Goal: Task Accomplishment & Management: Use online tool/utility

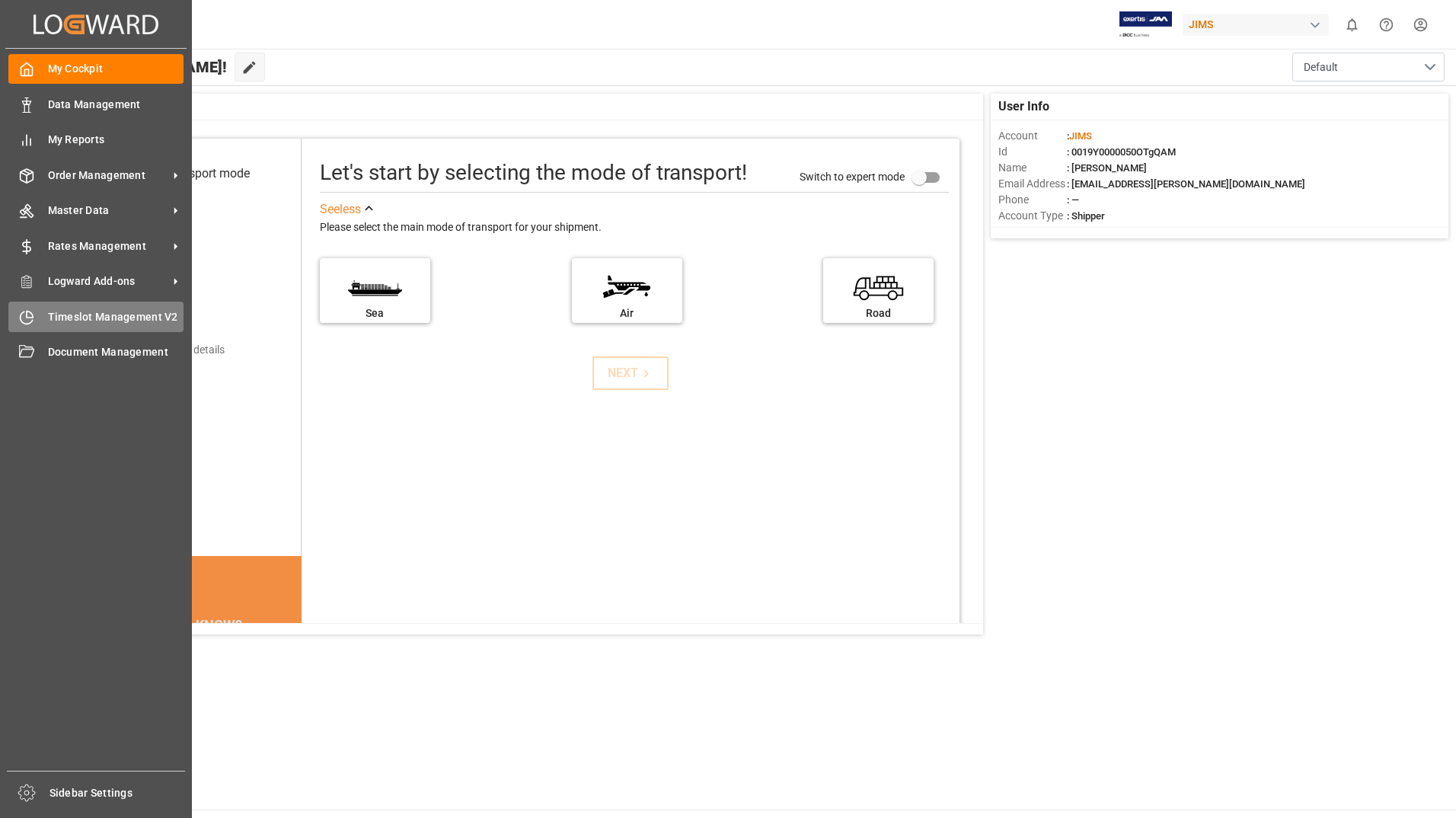
click at [89, 317] on span "Timeslot Management V2" at bounding box center [116, 317] width 136 height 16
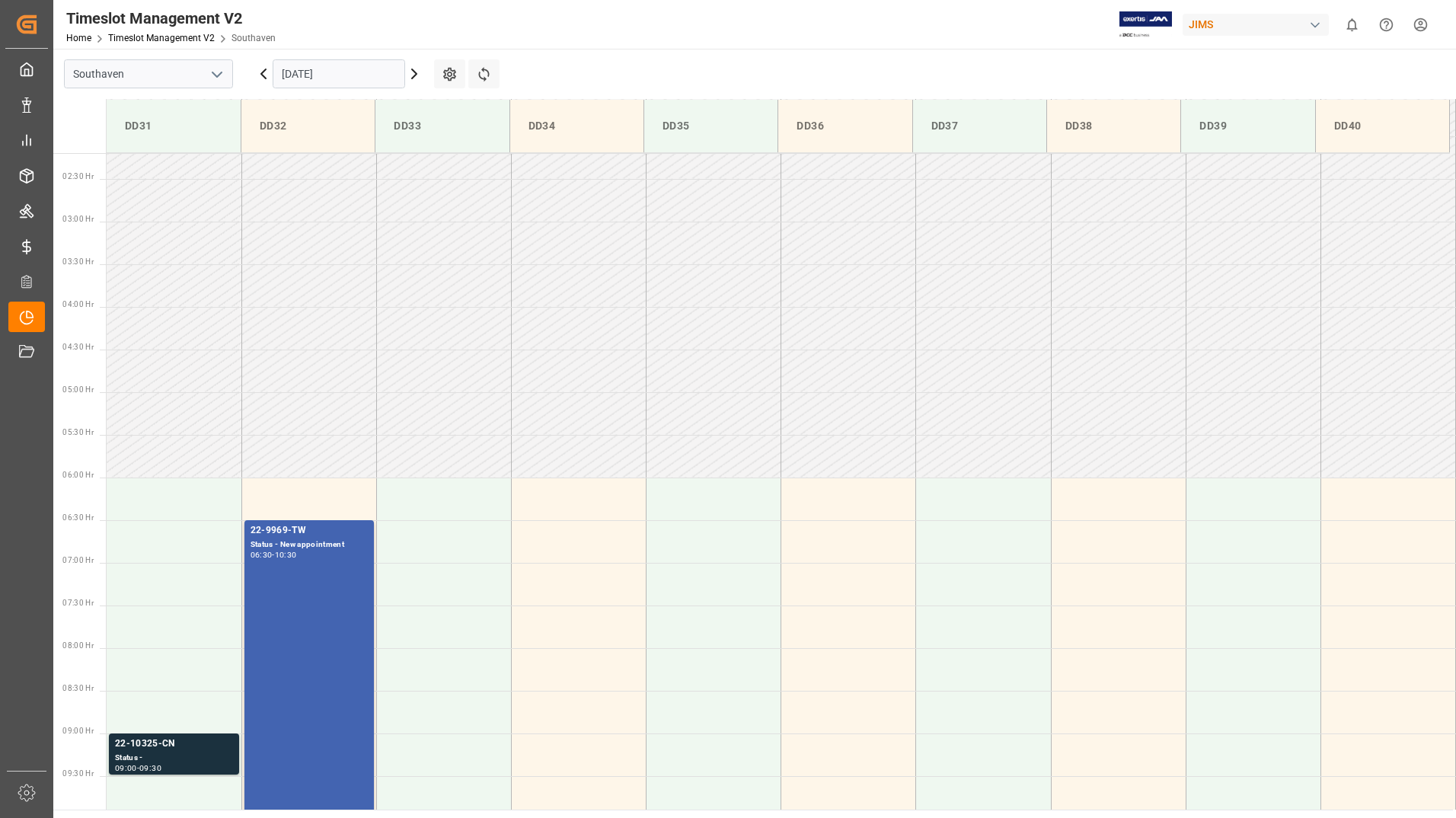
scroll to position [416, 0]
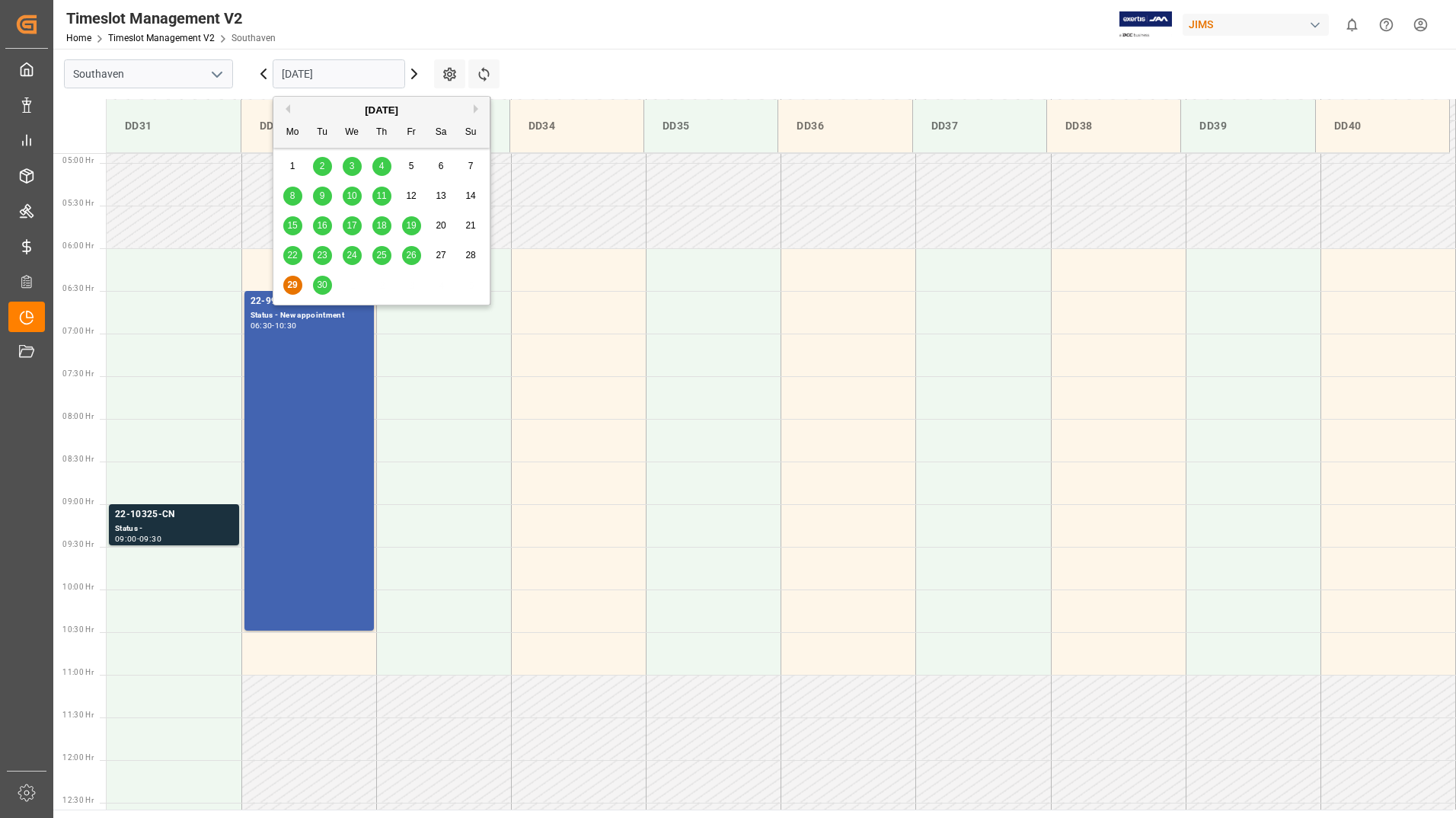
click at [389, 83] on input "[DATE]" at bounding box center [339, 74] width 132 height 29
click at [324, 290] on span "30" at bounding box center [322, 285] width 10 height 11
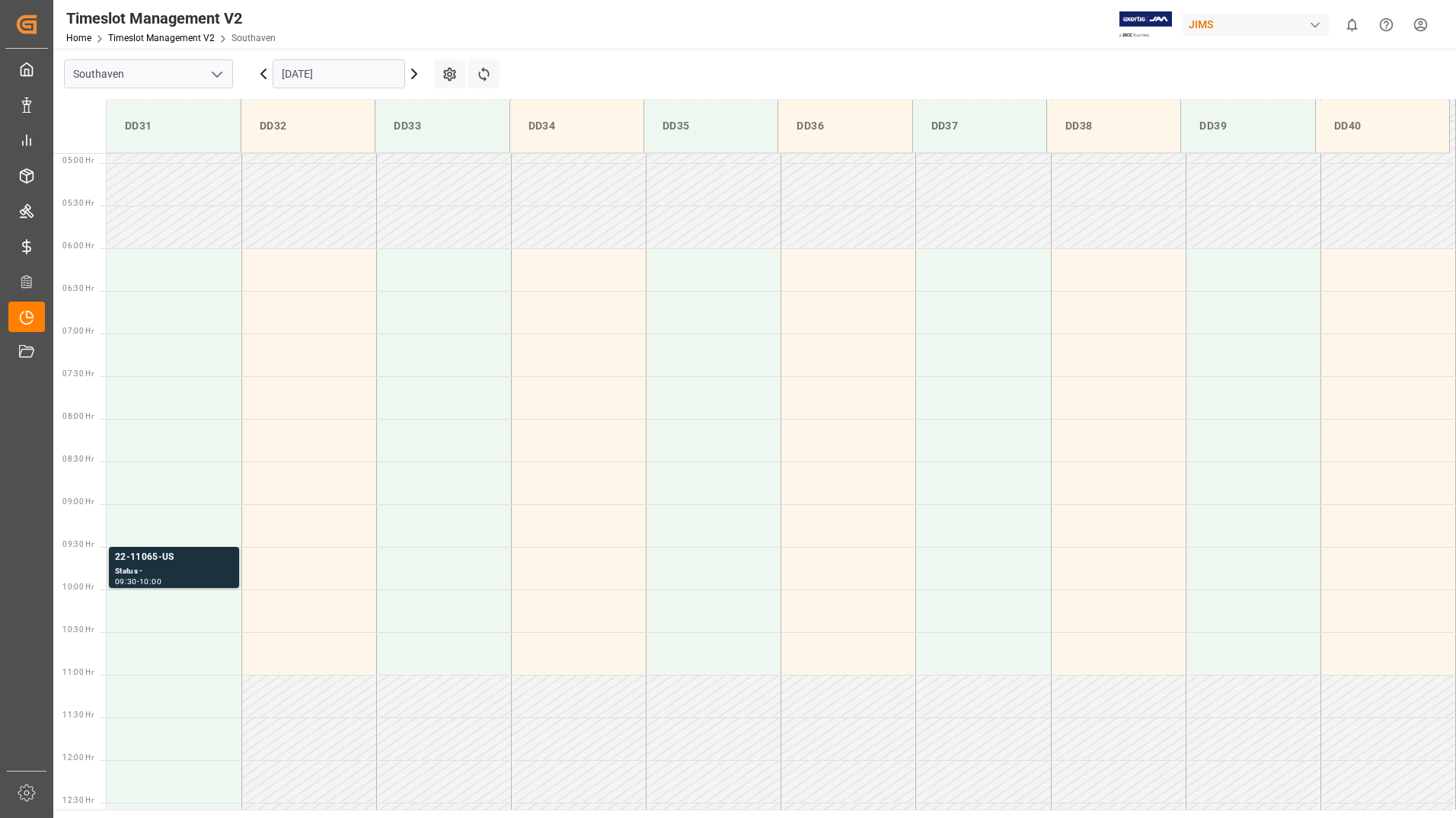
click at [371, 69] on input "[DATE]" at bounding box center [339, 74] width 132 height 29
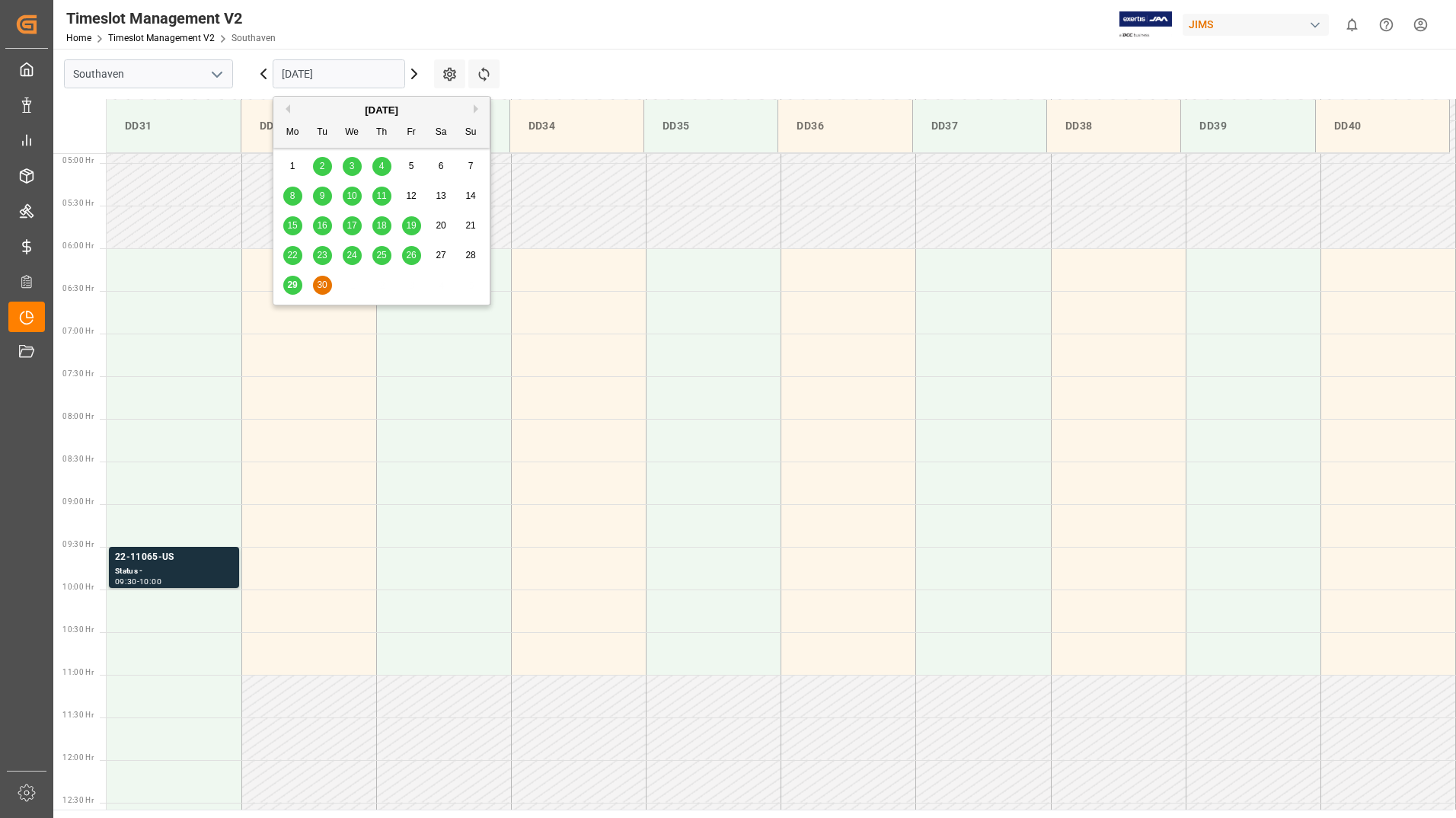
click at [412, 76] on icon at bounding box center [414, 74] width 18 height 18
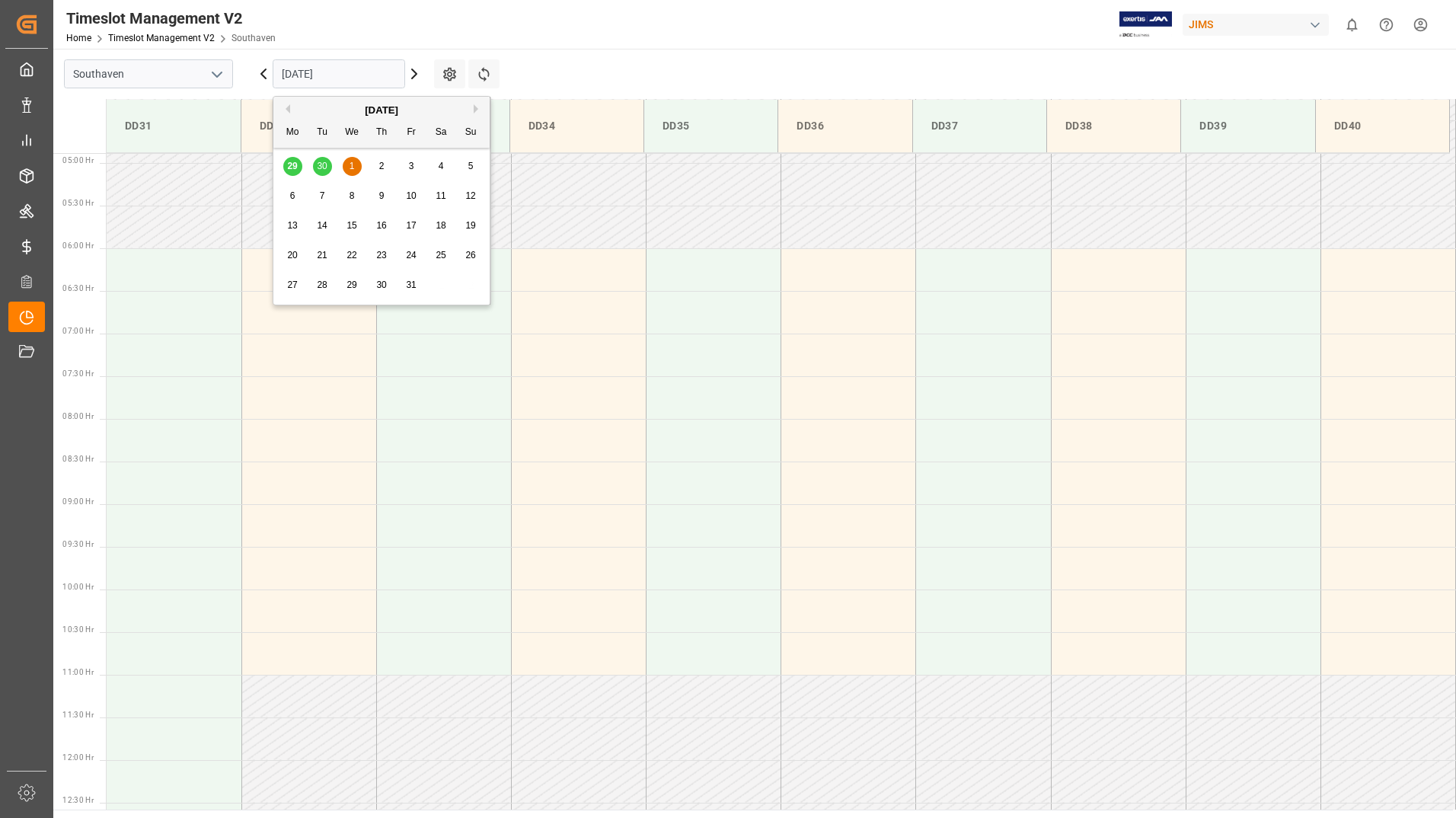
click at [379, 75] on input "[DATE]" at bounding box center [339, 74] width 132 height 29
click at [345, 160] on div "1" at bounding box center [352, 167] width 19 height 18
click at [360, 74] on input "[DATE]" at bounding box center [339, 74] width 132 height 29
click at [443, 165] on span "4" at bounding box center [442, 166] width 6 height 11
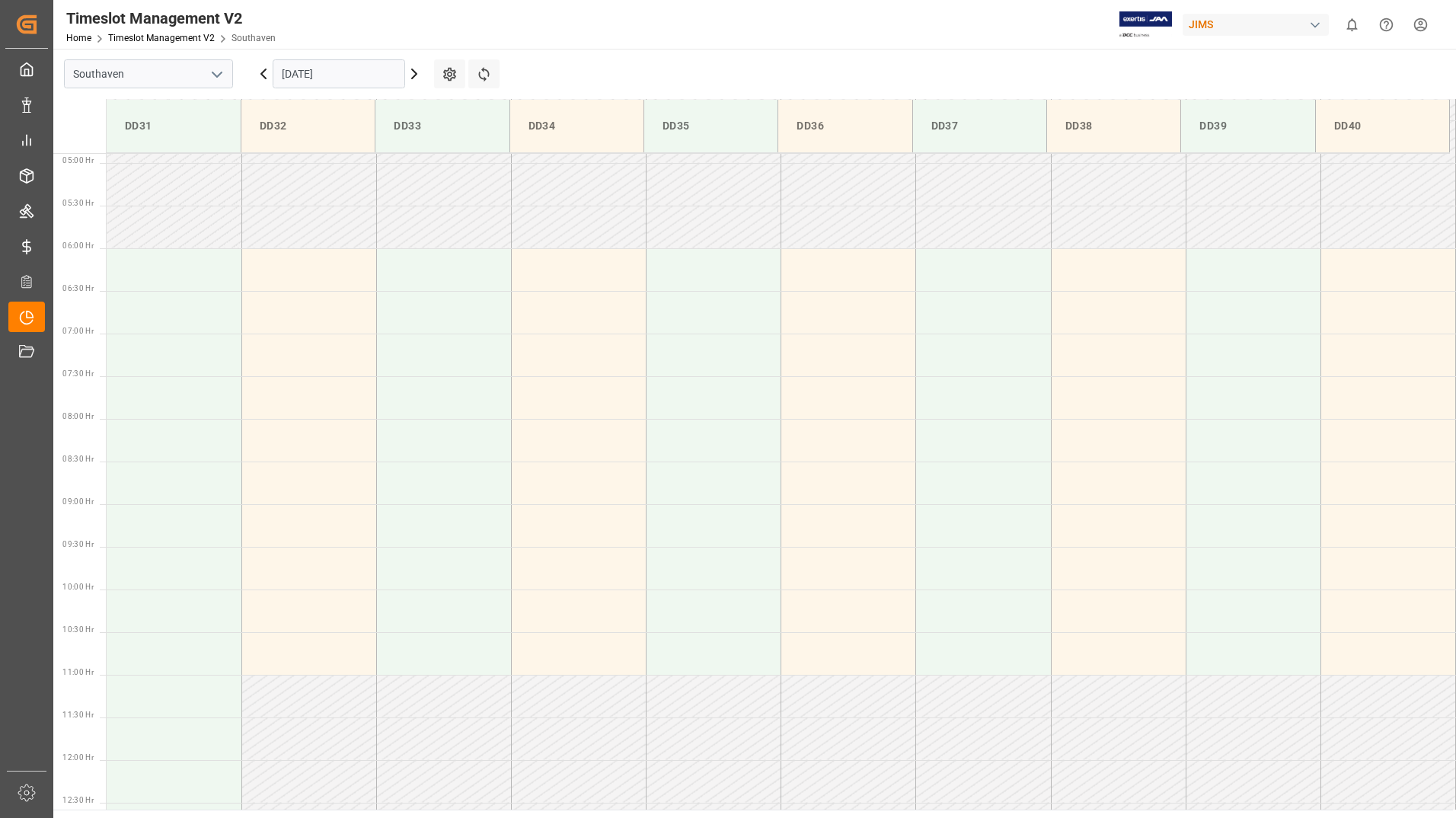
click at [377, 77] on input "[DATE]" at bounding box center [339, 74] width 132 height 29
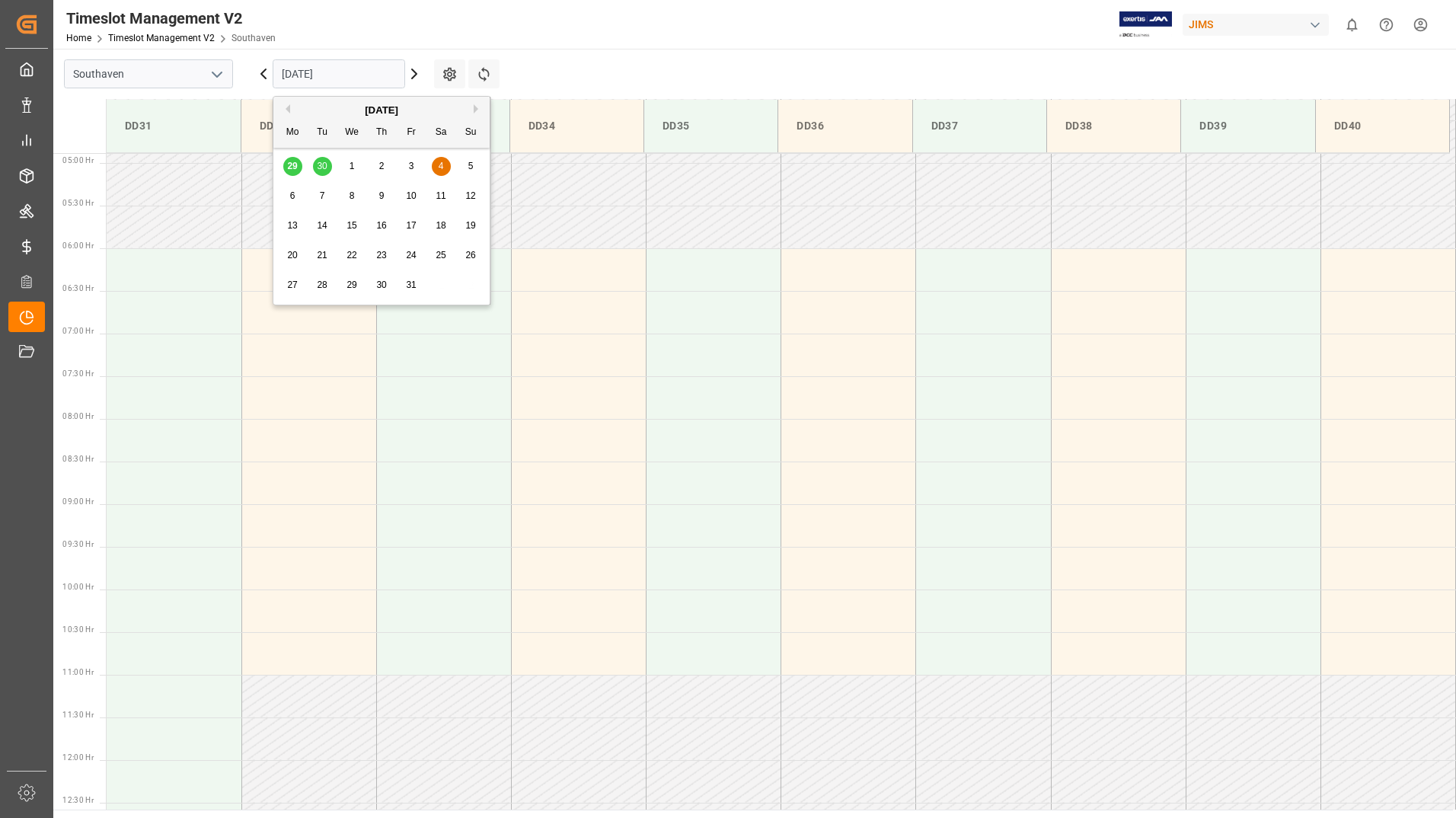
click at [406, 162] on div "3" at bounding box center [412, 167] width 19 height 18
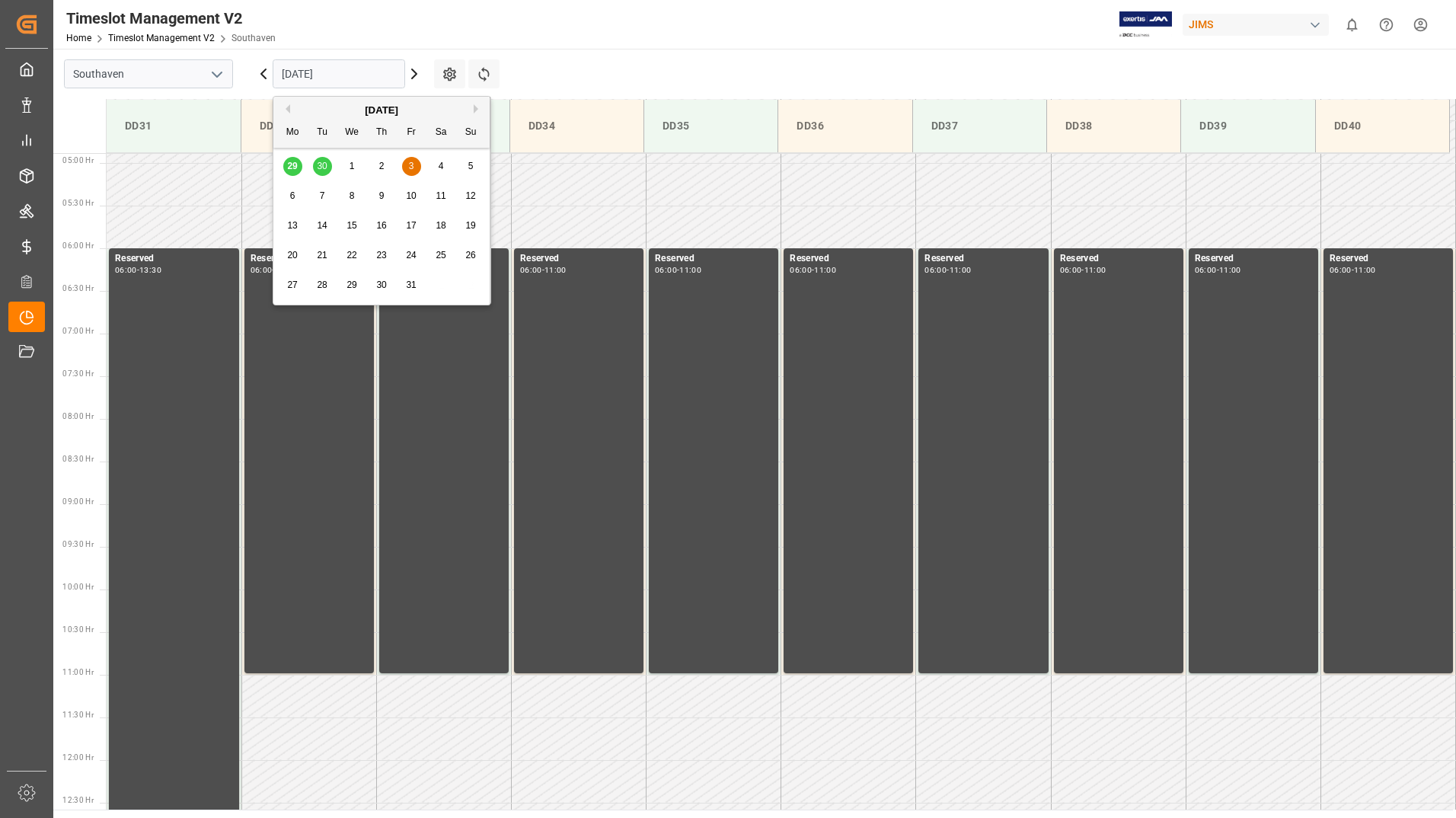
click at [378, 78] on input "[DATE]" at bounding box center [339, 74] width 132 height 29
click at [414, 189] on div "10" at bounding box center [412, 197] width 19 height 18
click at [382, 73] on input "[DATE]" at bounding box center [339, 74] width 132 height 29
click at [288, 224] on span "13" at bounding box center [292, 226] width 10 height 11
click at [365, 74] on input "[DATE]" at bounding box center [339, 74] width 132 height 29
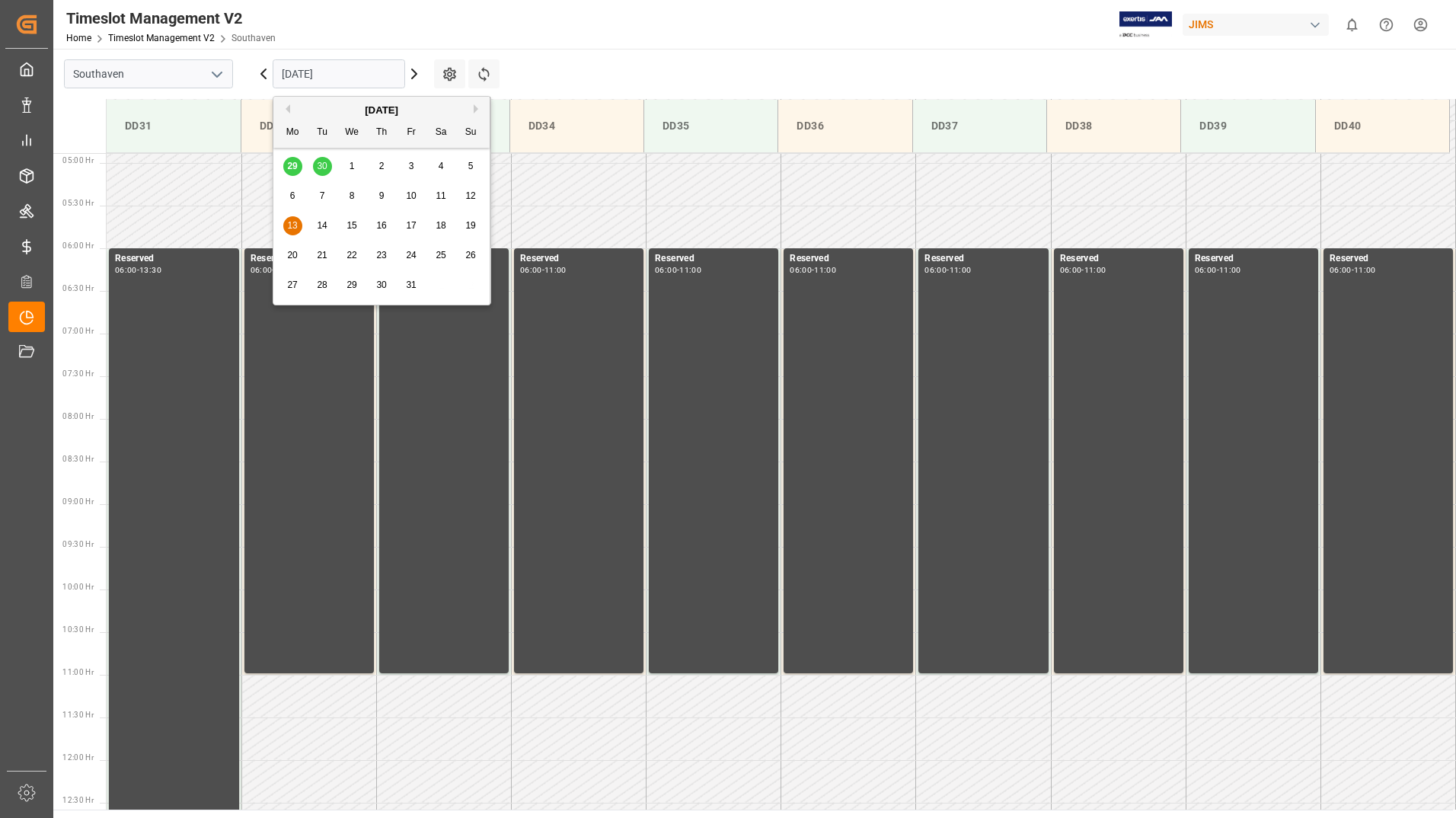
click at [416, 228] on span "17" at bounding box center [411, 226] width 10 height 11
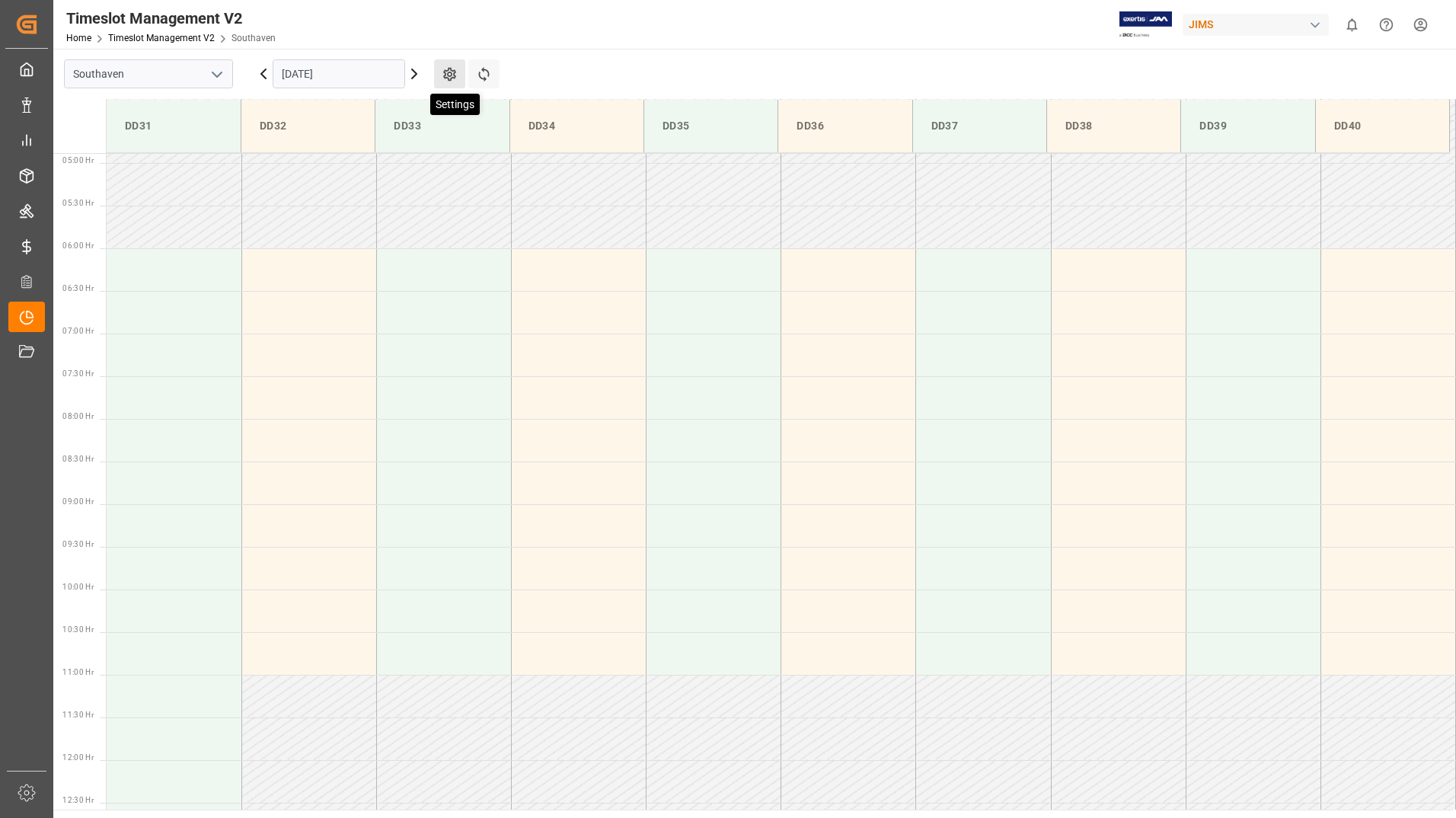
click at [449, 75] on icon at bounding box center [449, 74] width 16 height 16
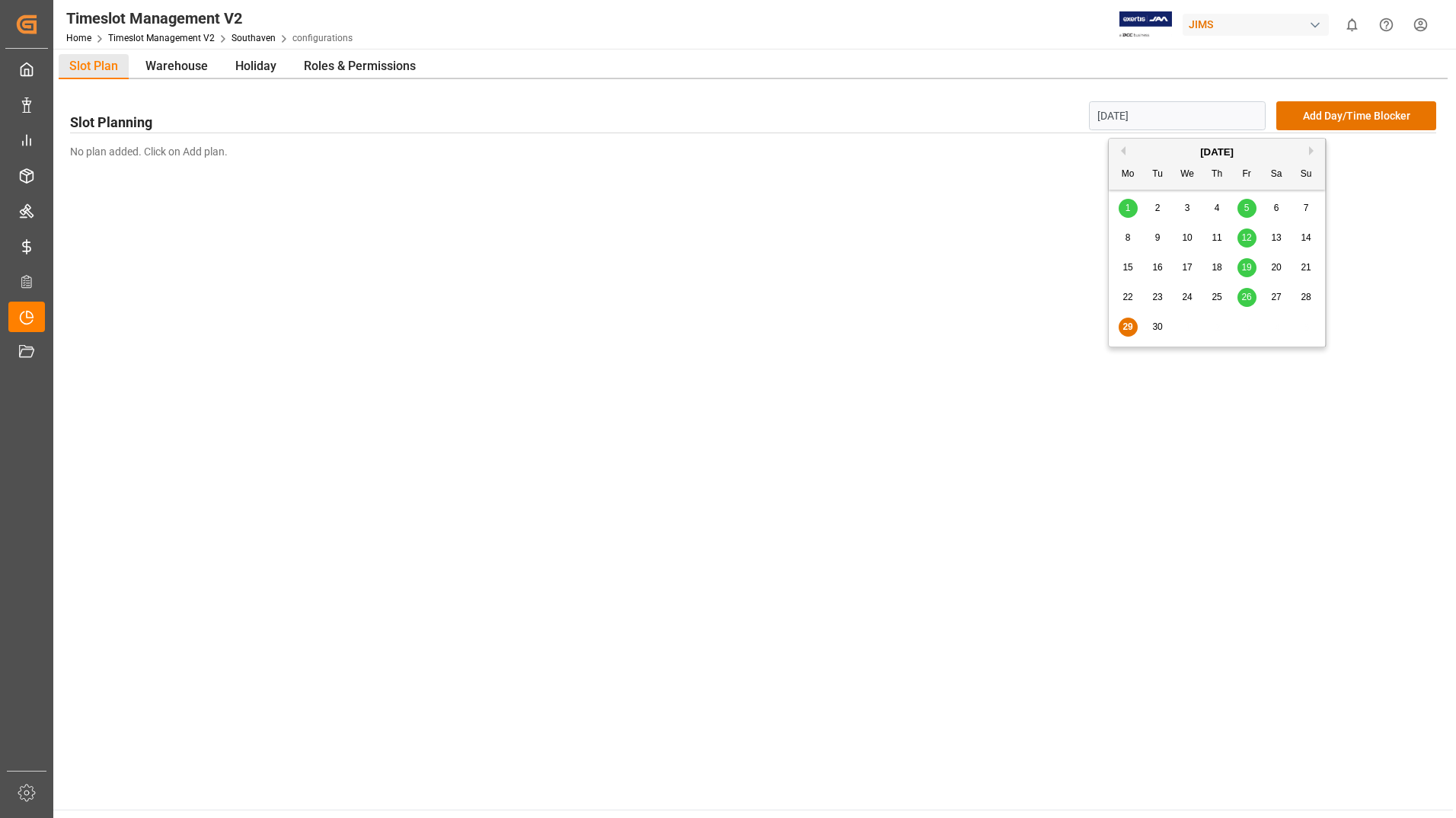
click at [1213, 125] on input "[DATE]" at bounding box center [1177, 116] width 177 height 29
click at [1312, 149] on button "Next Month" at bounding box center [1314, 151] width 9 height 9
click at [1247, 262] on span "17" at bounding box center [1246, 267] width 10 height 11
type input "[DATE]"
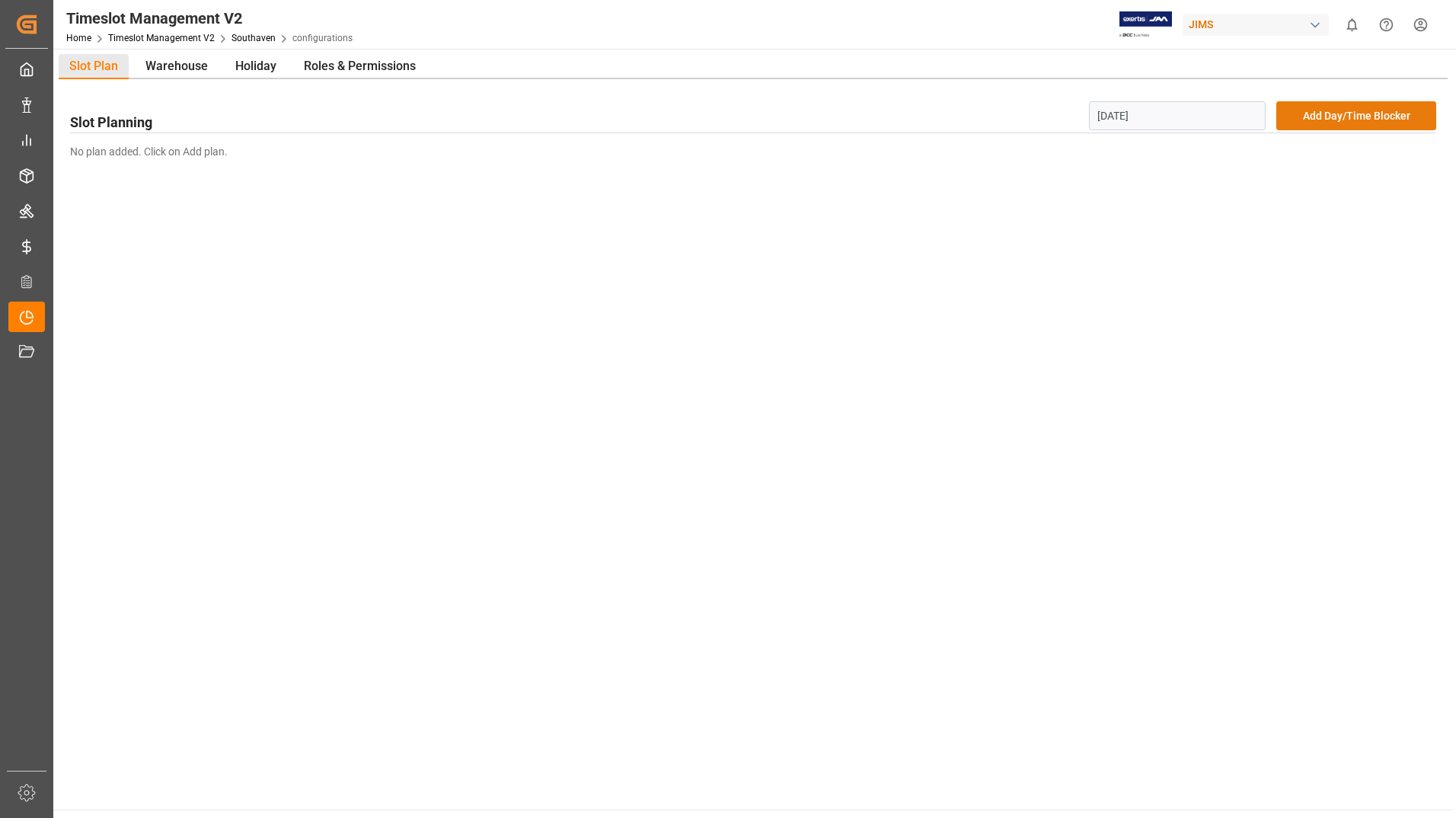
click at [1329, 115] on button "Add Day/Time Blocker" at bounding box center [1356, 116] width 160 height 29
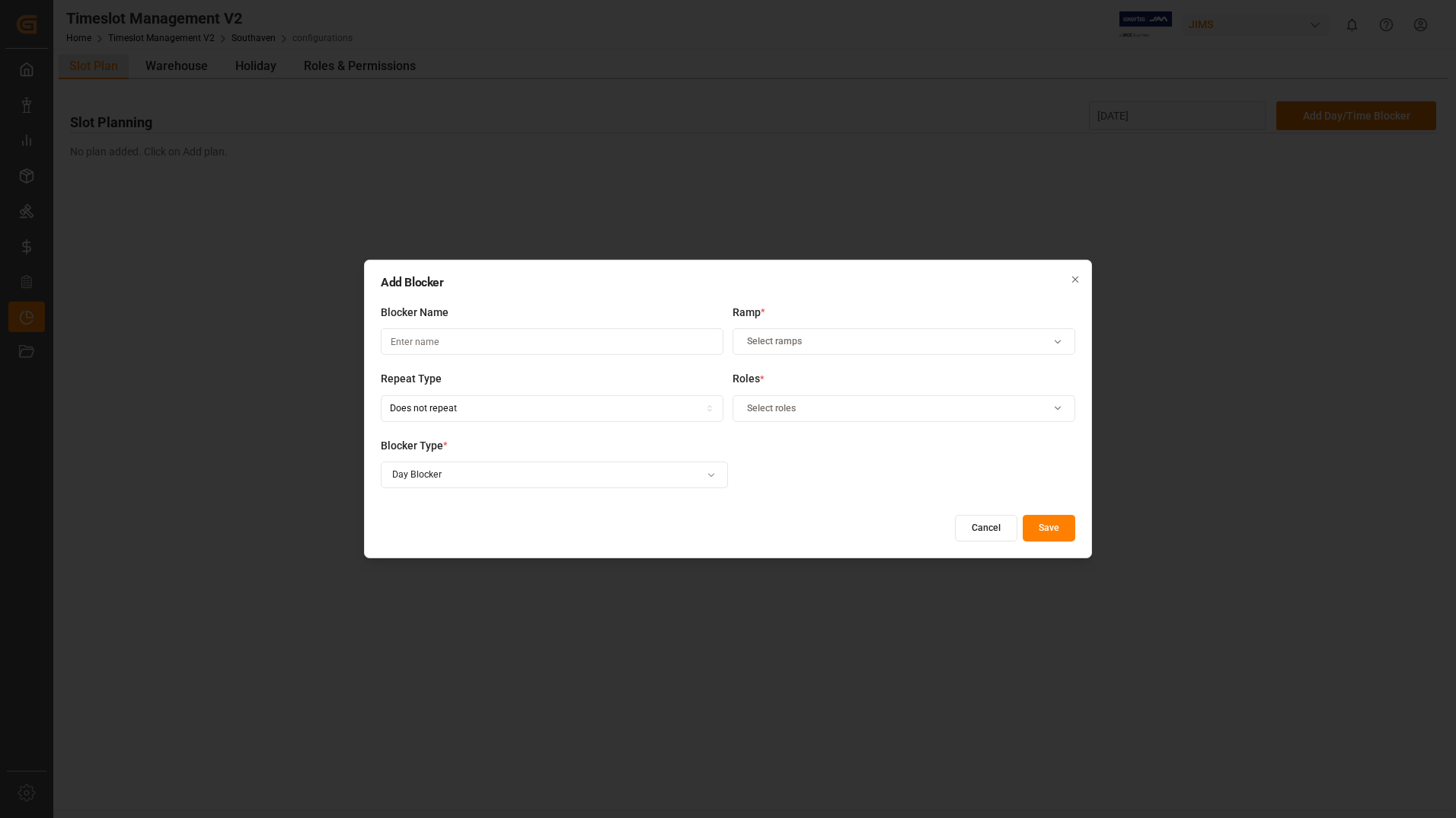
click at [512, 339] on input at bounding box center [552, 341] width 343 height 27
type input "Reserved"
click at [1060, 340] on icon "button" at bounding box center [1058, 342] width 18 height 11
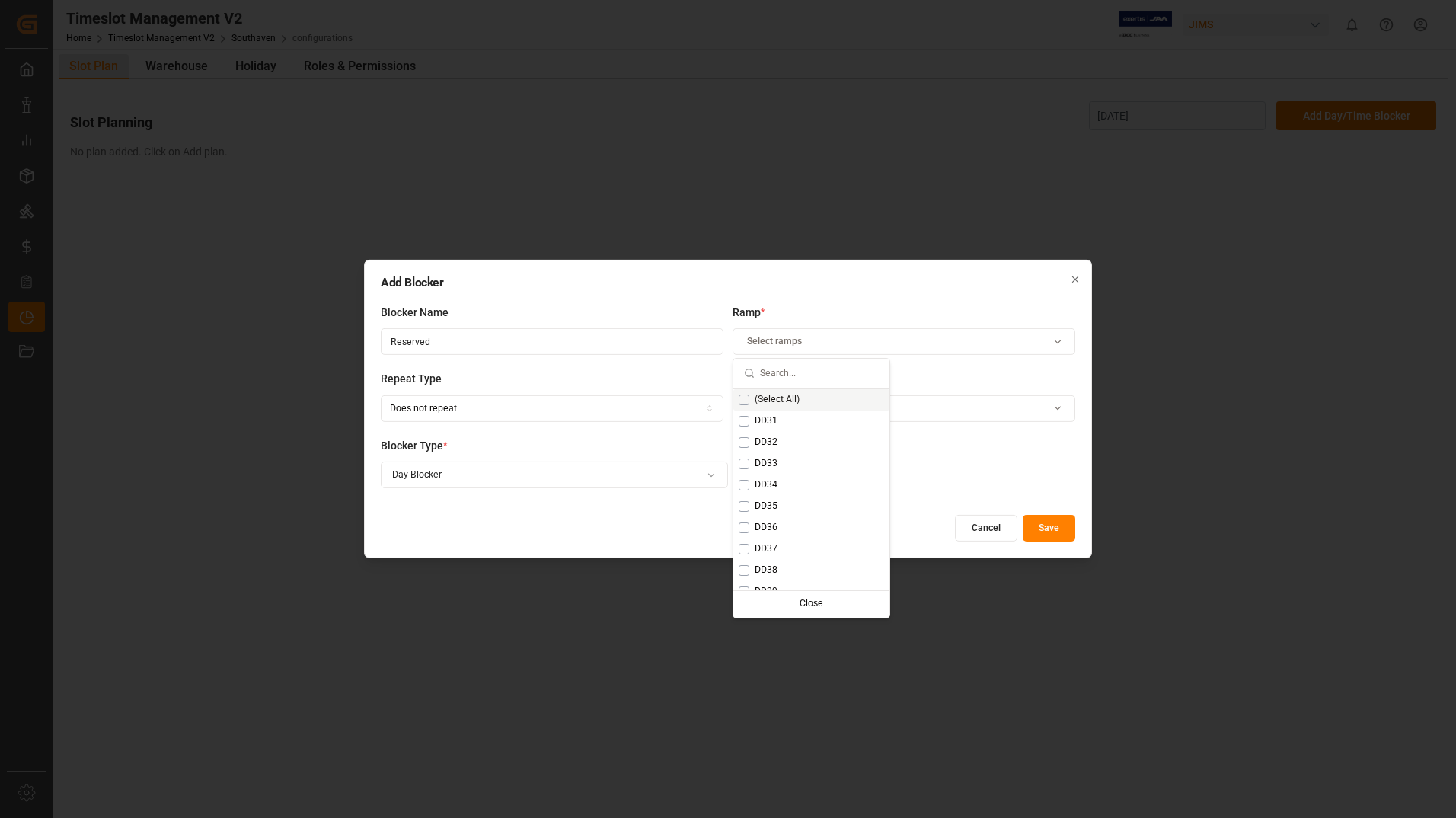
click at [809, 399] on div "(Select All)" at bounding box center [811, 400] width 156 height 21
click at [658, 449] on label "Blocker Type *" at bounding box center [555, 446] width 347 height 16
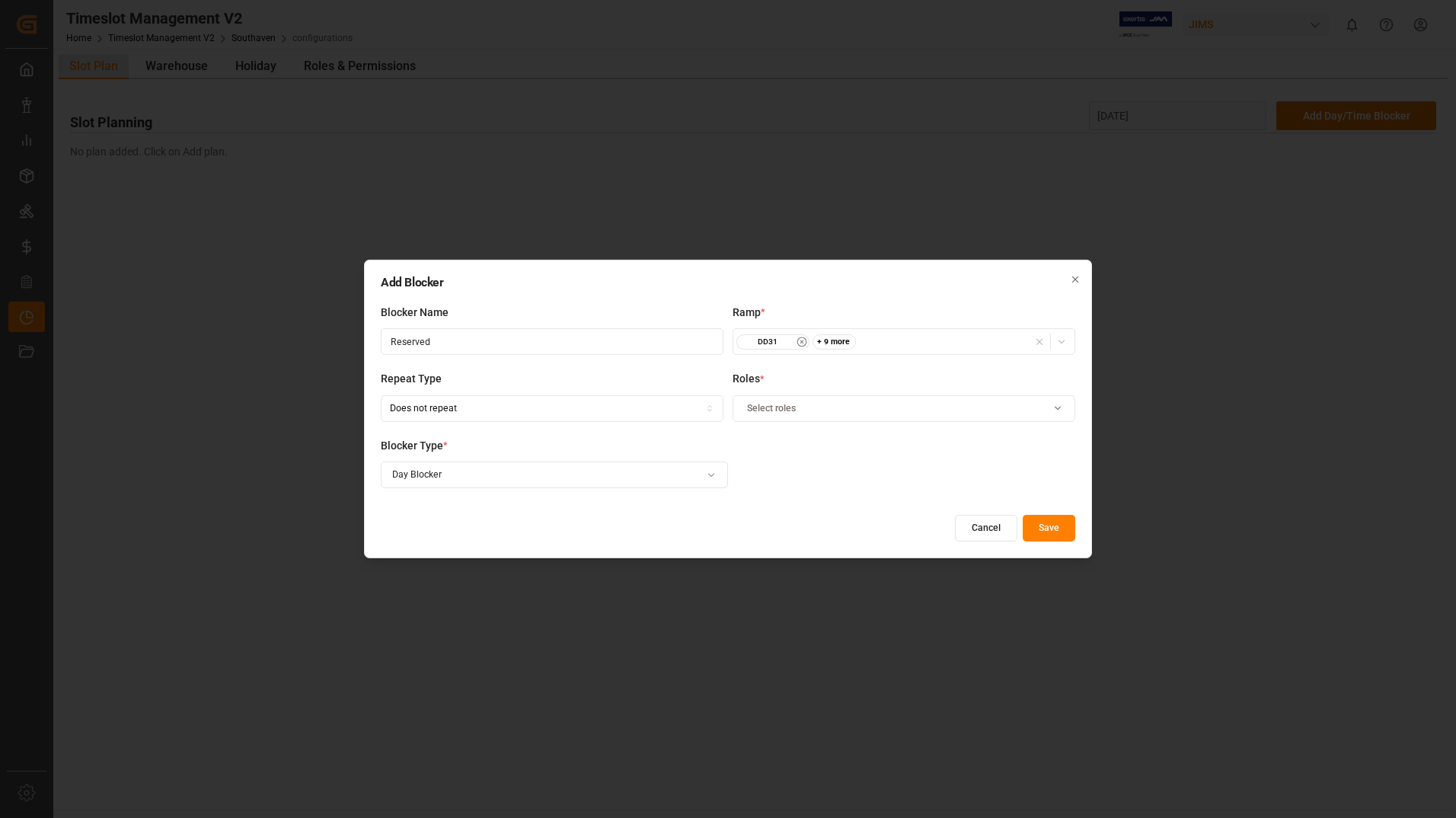
click at [987, 403] on div "Select roles" at bounding box center [905, 408] width 336 height 14
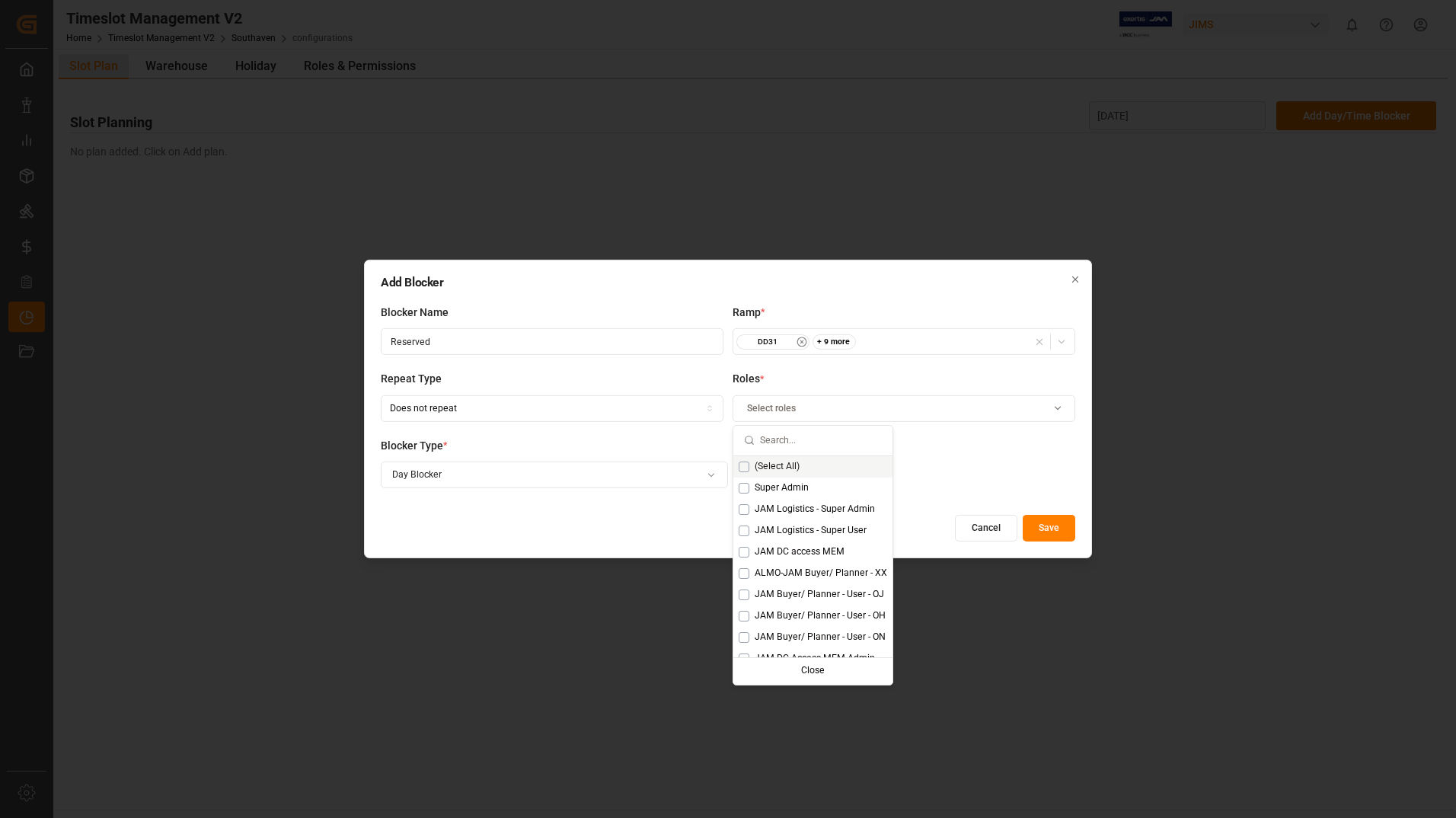
click at [781, 462] on span "(Select All)" at bounding box center [777, 467] width 45 height 14
click at [626, 532] on div "Cancel Save" at bounding box center [728, 528] width 694 height 27
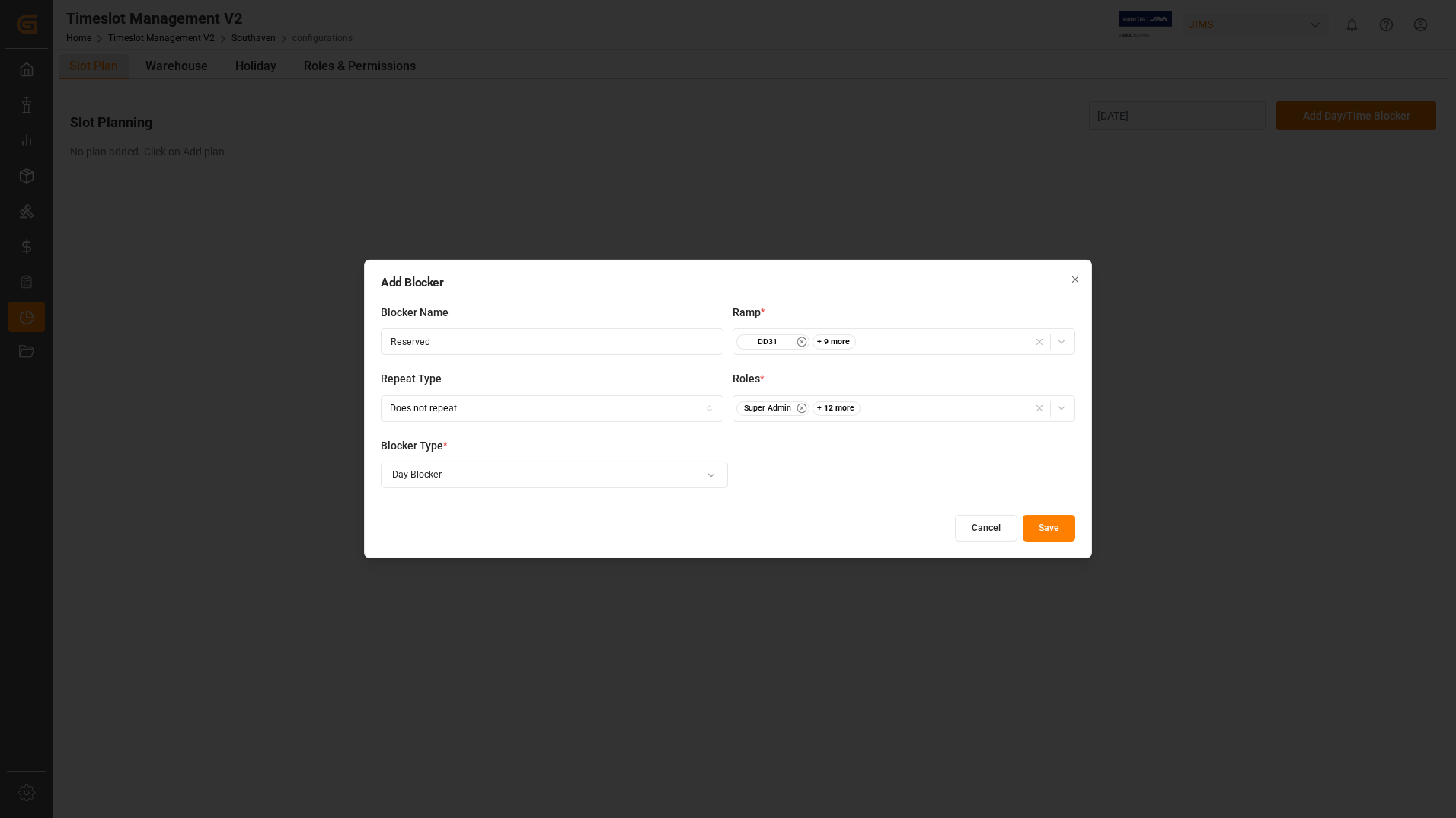
click at [1035, 526] on button "Save" at bounding box center [1048, 528] width 52 height 27
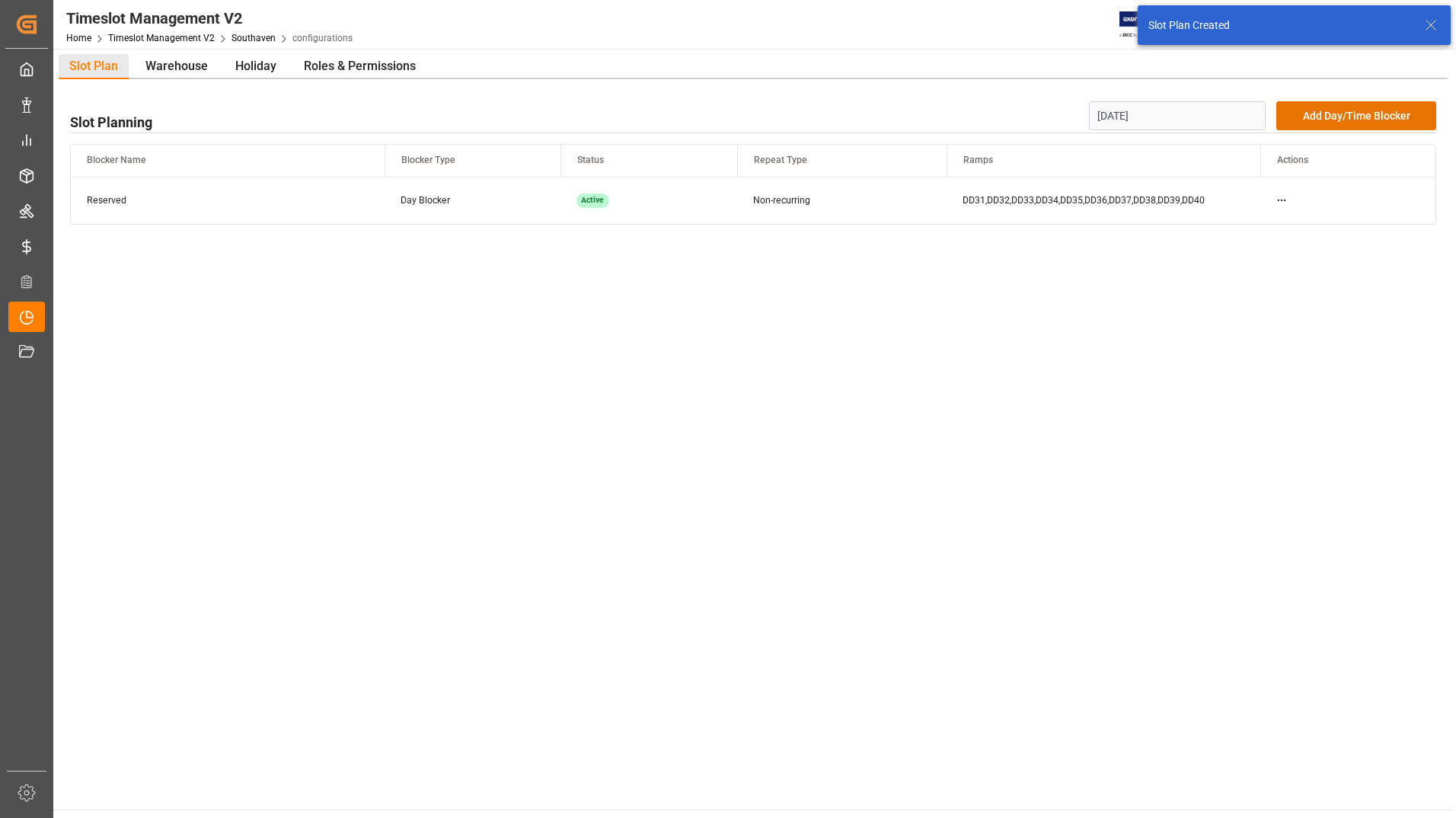
click at [1209, 113] on input "[DATE]" at bounding box center [1177, 116] width 177 height 29
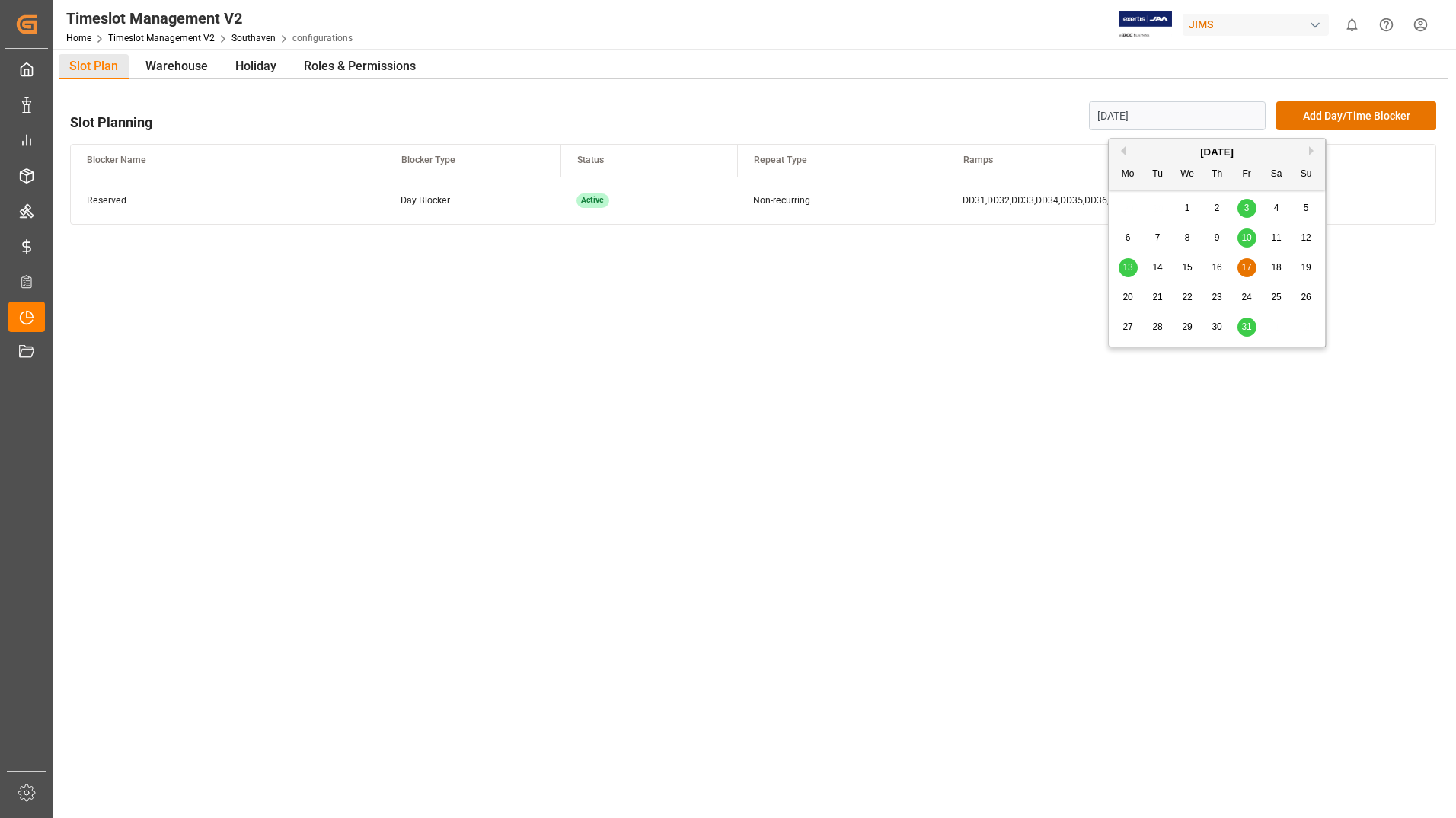
click at [1249, 293] on span "24" at bounding box center [1246, 298] width 10 height 11
type input "[DATE]"
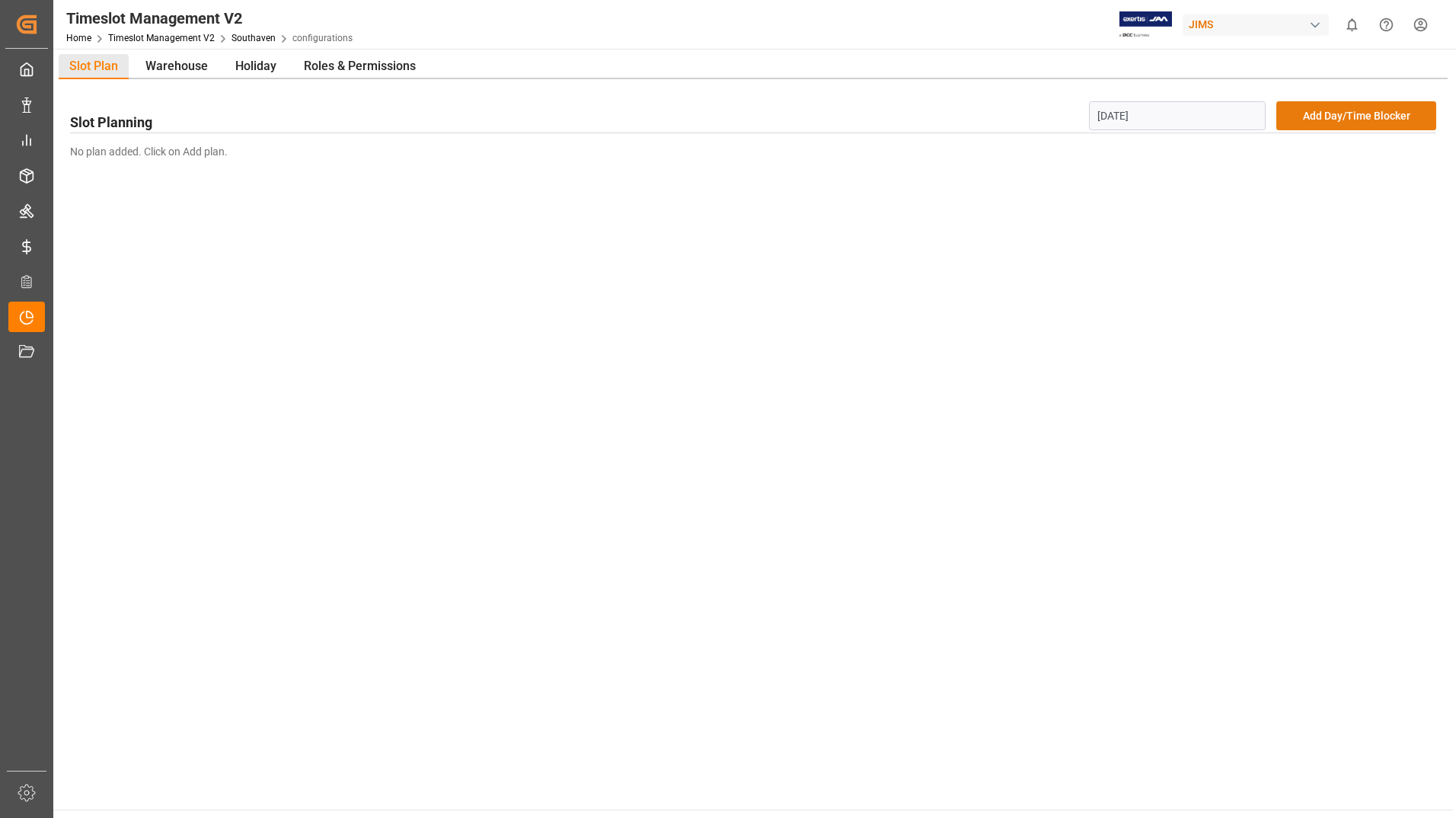
click at [1326, 119] on button "Add Day/Time Blocker" at bounding box center [1356, 116] width 160 height 29
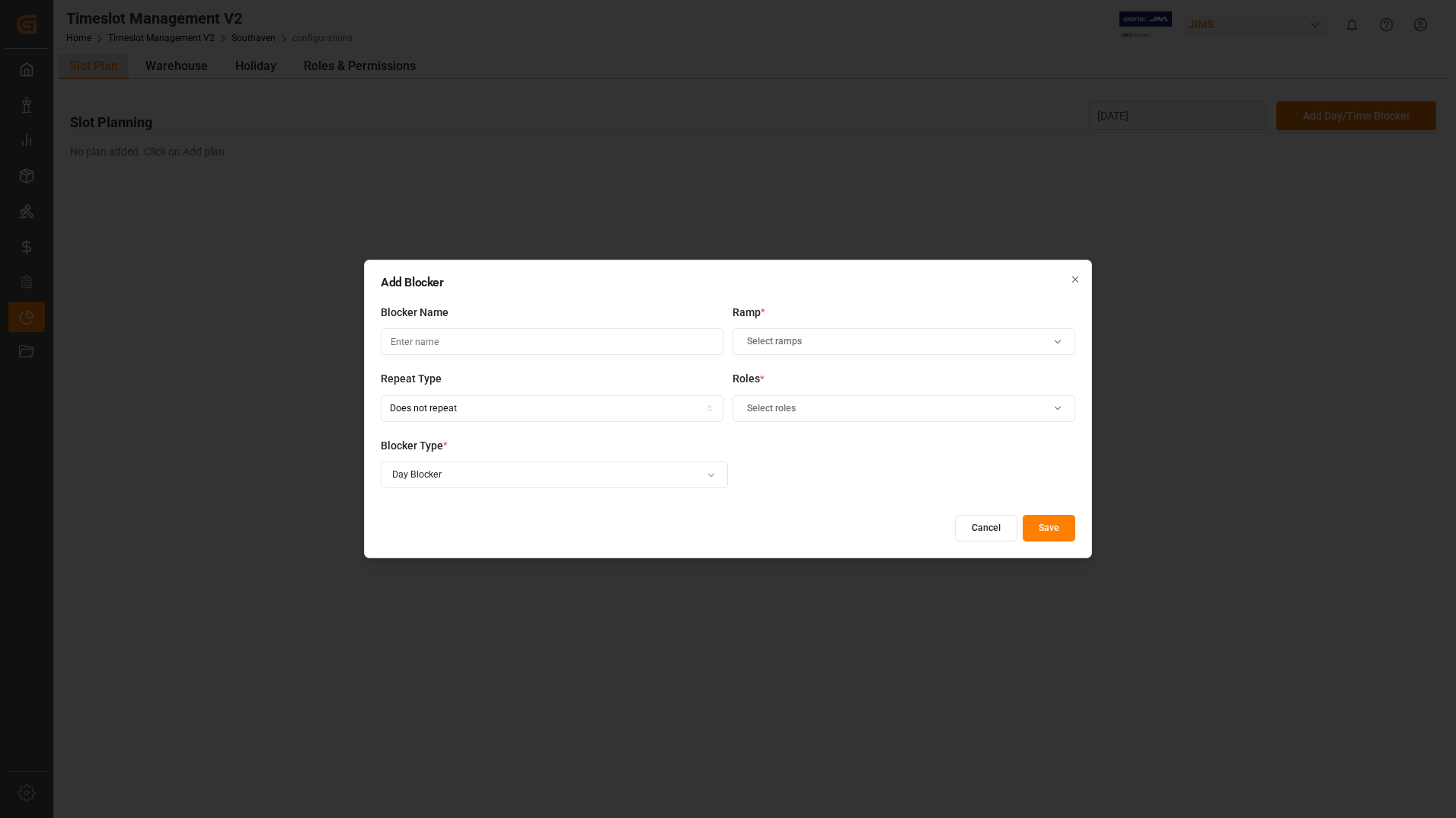
click at [483, 356] on div "Blocker Name" at bounding box center [552, 338] width 343 height 67
click at [478, 336] on input at bounding box center [552, 341] width 343 height 27
type input "Reserved"
click at [854, 338] on div "Select ramps" at bounding box center [905, 342] width 336 height 14
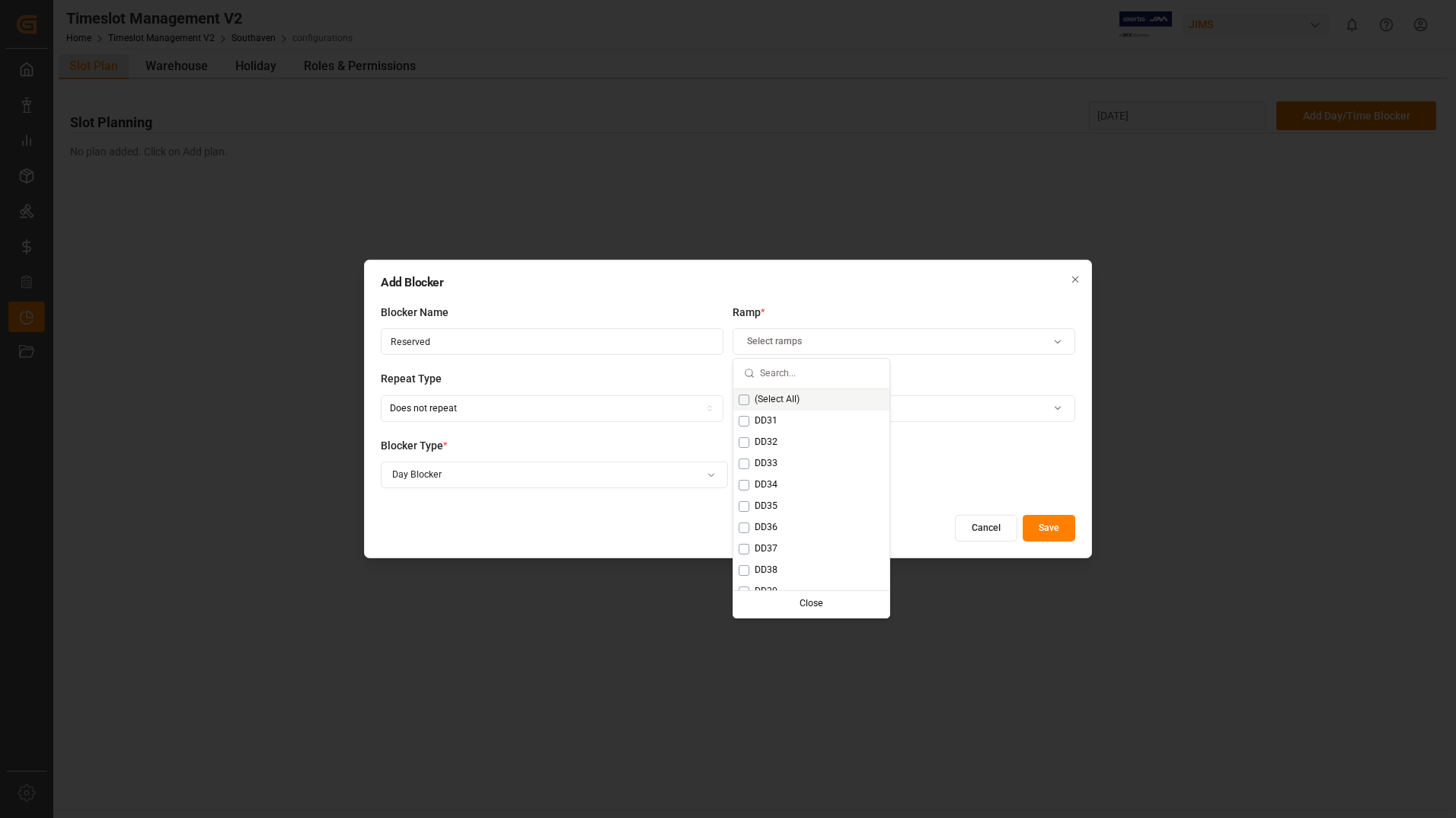
click at [782, 403] on span "(Select All)" at bounding box center [777, 400] width 45 height 14
click at [603, 513] on div "Add Blocker Blocker Name Reserved Ramp * DD31 + 9 more Repeat Type Does not rep…" at bounding box center [728, 409] width 728 height 299
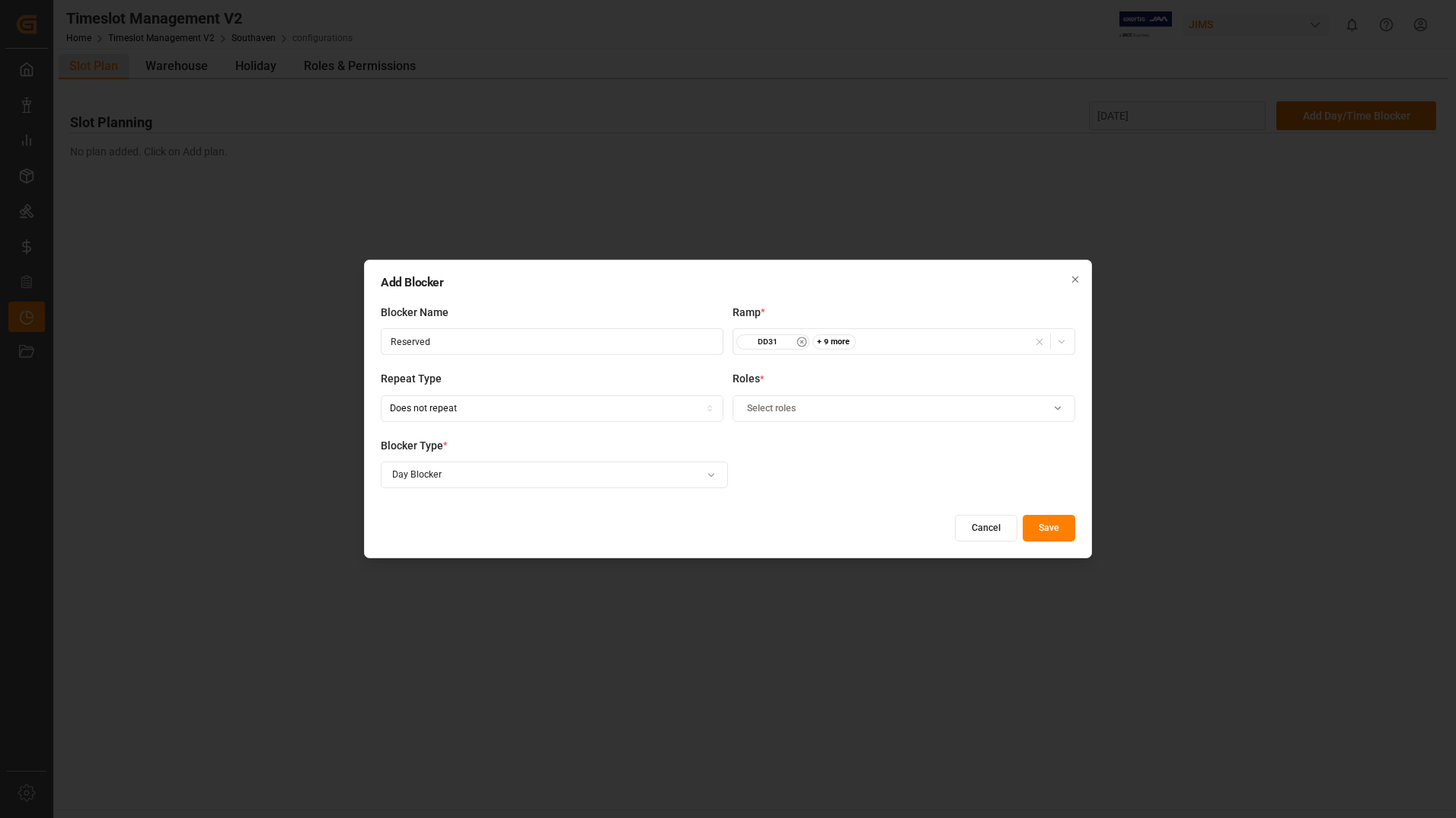
click at [818, 401] on button "Select roles" at bounding box center [904, 408] width 343 height 27
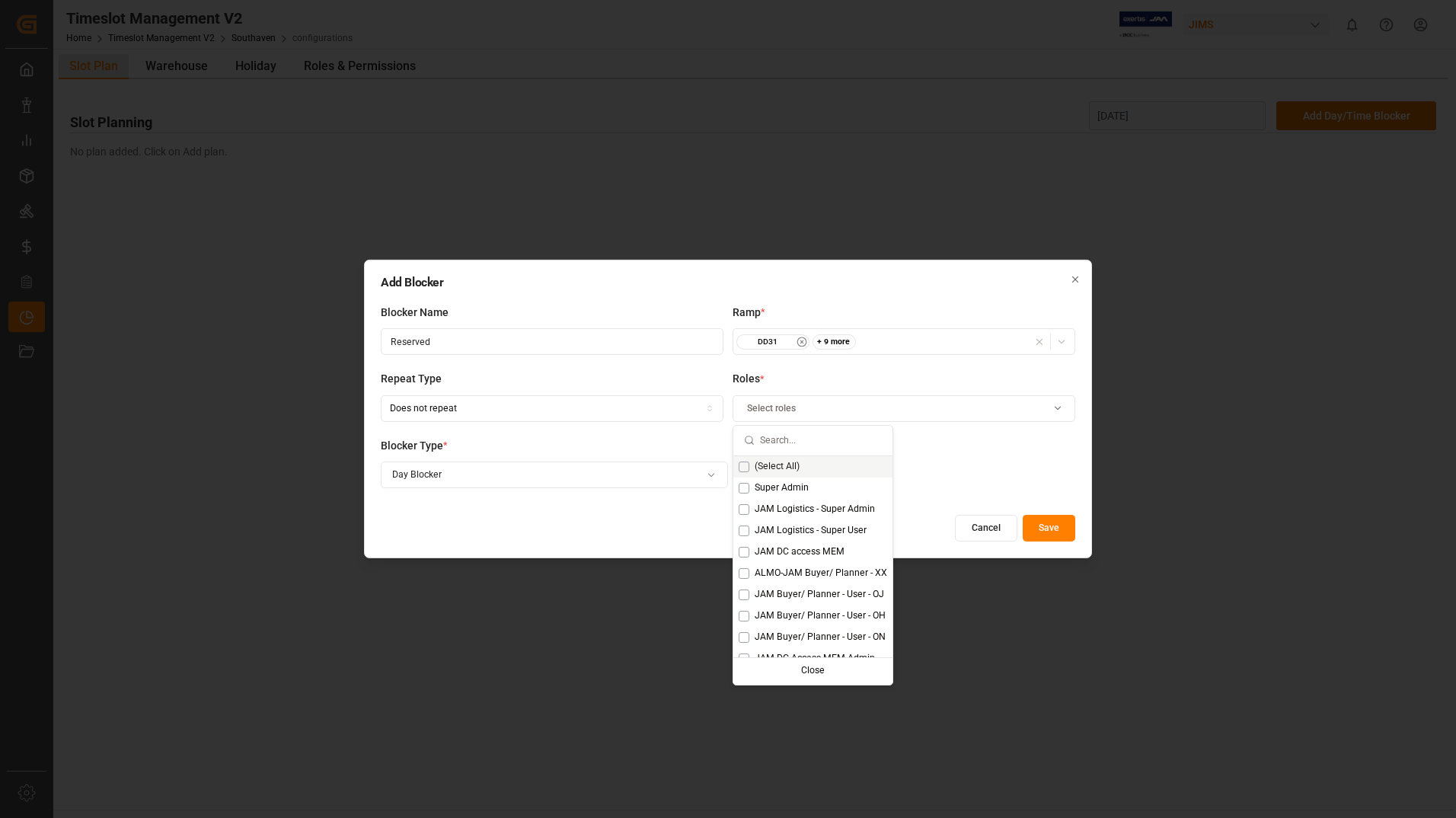
click at [779, 462] on span "(Select All)" at bounding box center [777, 467] width 45 height 14
click at [654, 528] on div "Cancel Save" at bounding box center [728, 528] width 694 height 27
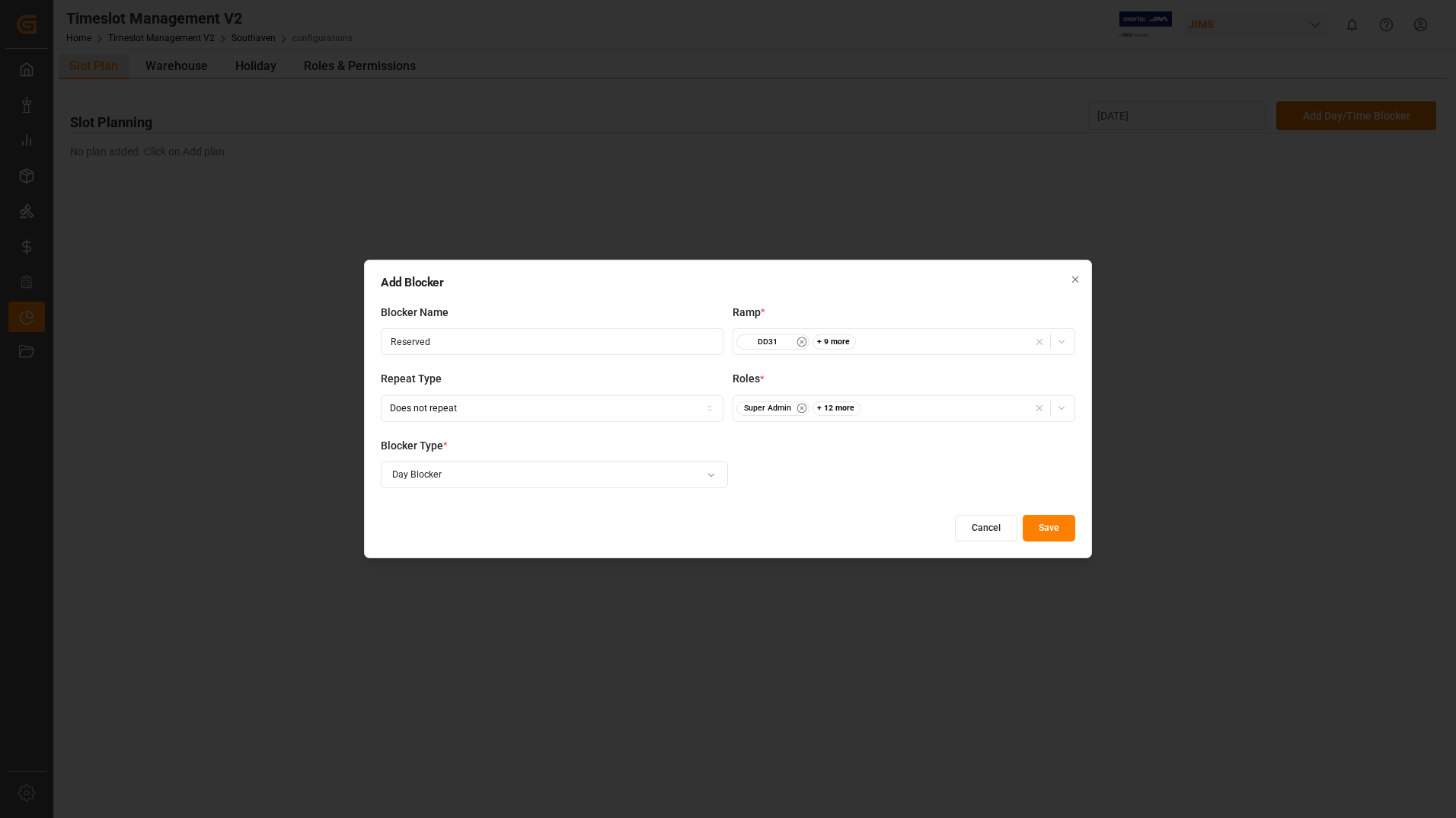
click at [1049, 529] on button "Save" at bounding box center [1048, 528] width 52 height 27
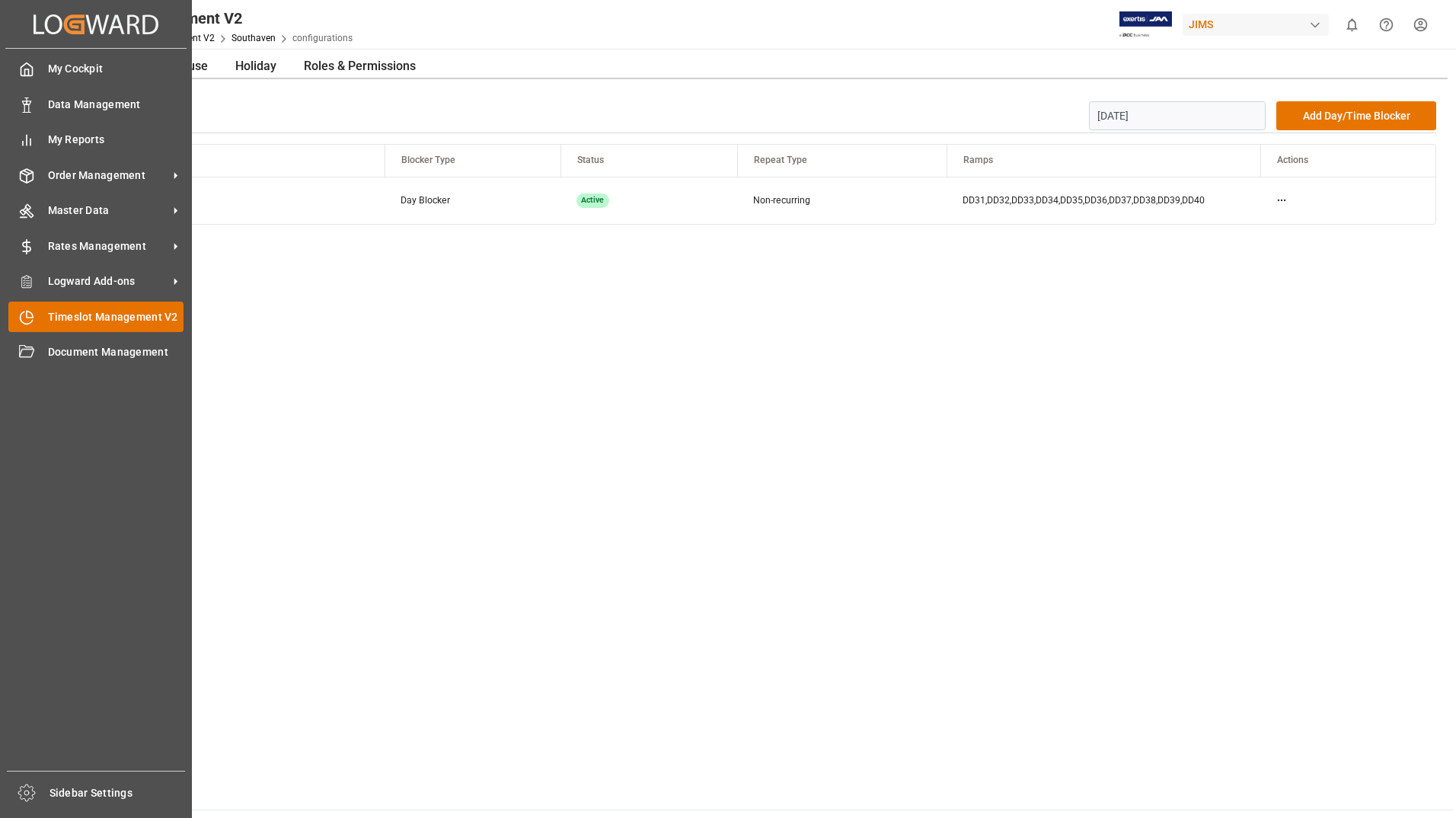
click at [124, 316] on span "Timeslot Management V2" at bounding box center [116, 317] width 136 height 16
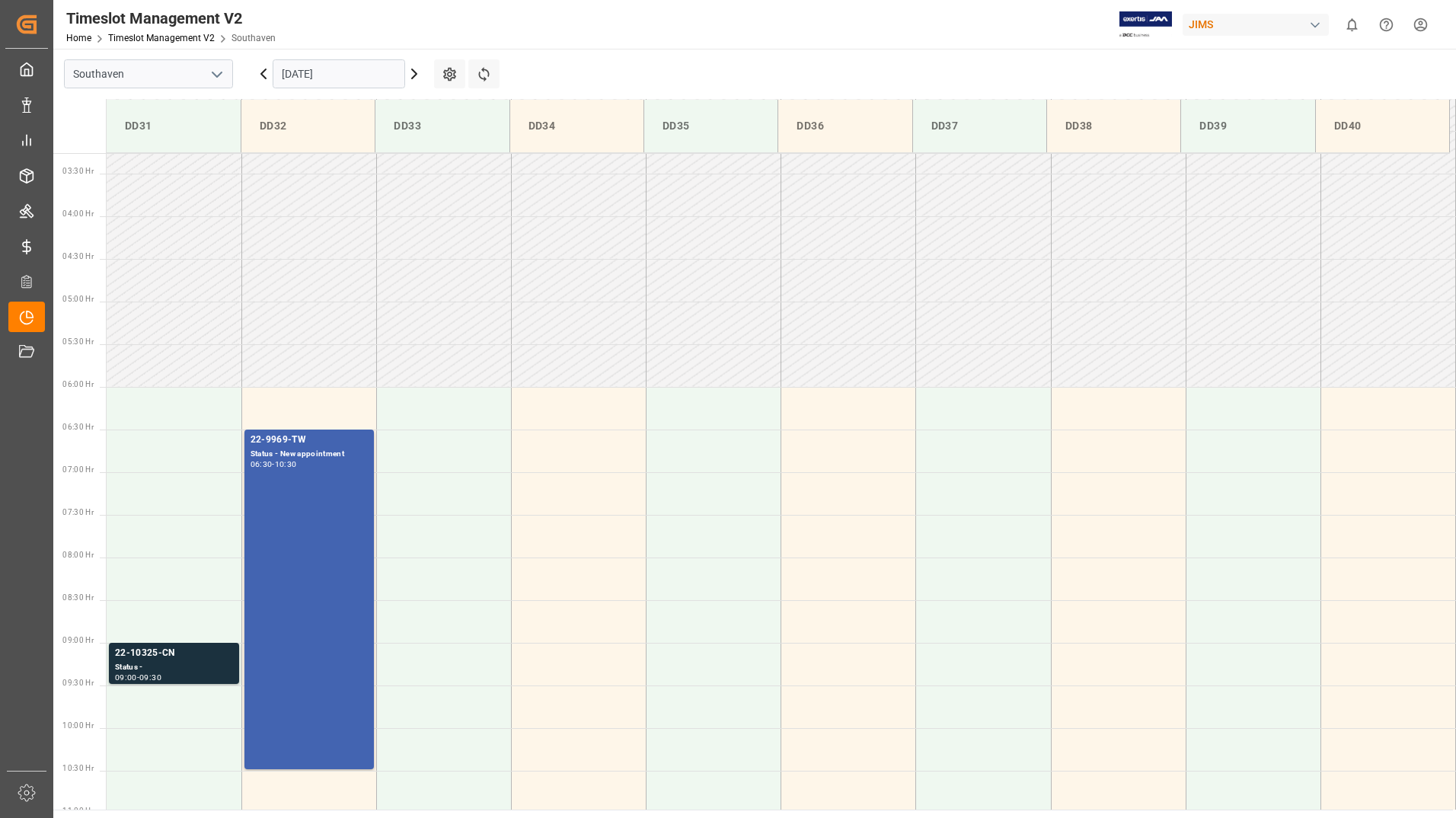
scroll to position [416, 0]
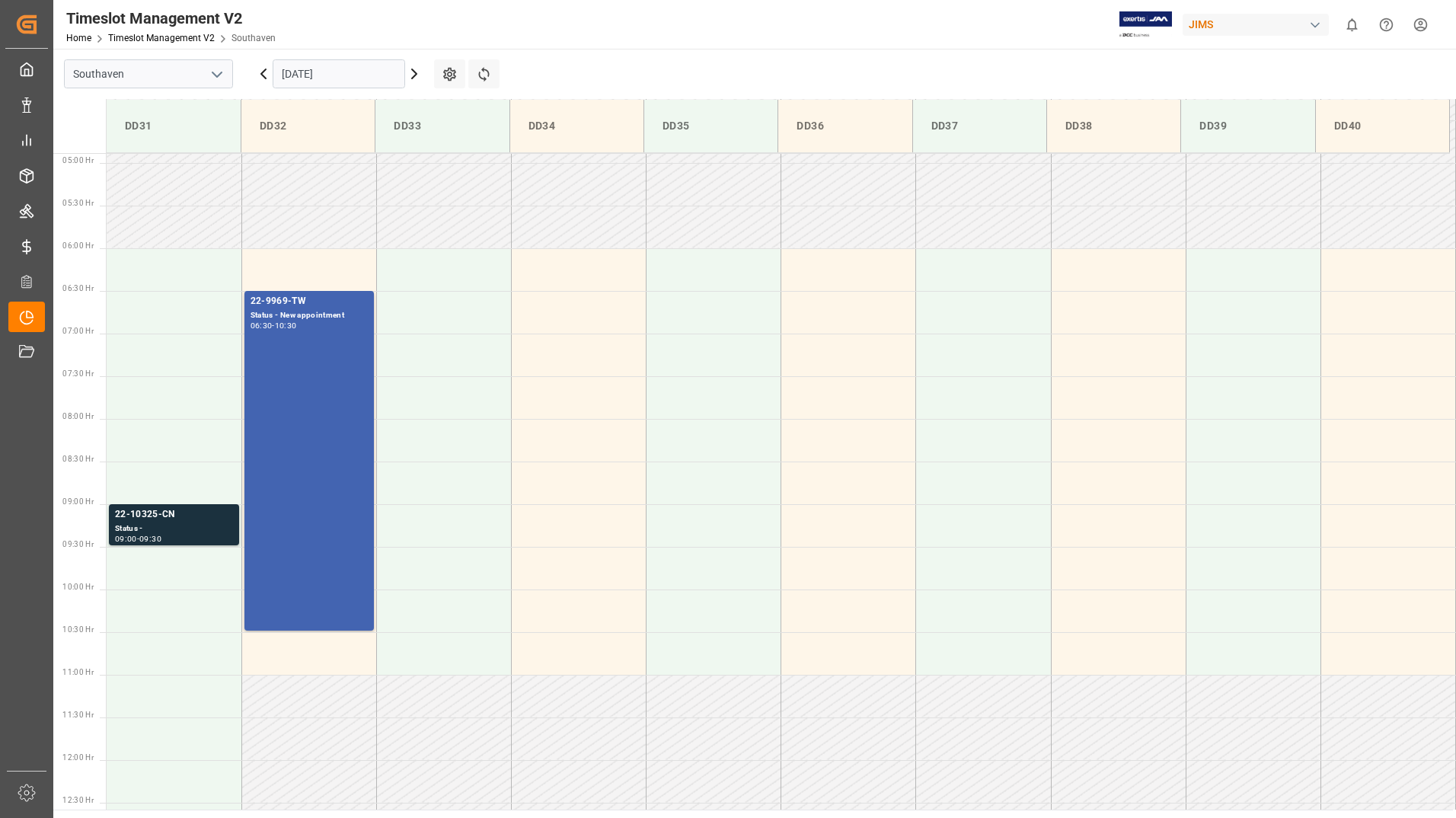
click at [305, 76] on input "[DATE]" at bounding box center [339, 74] width 132 height 29
click at [628, 340] on td at bounding box center [578, 355] width 135 height 42
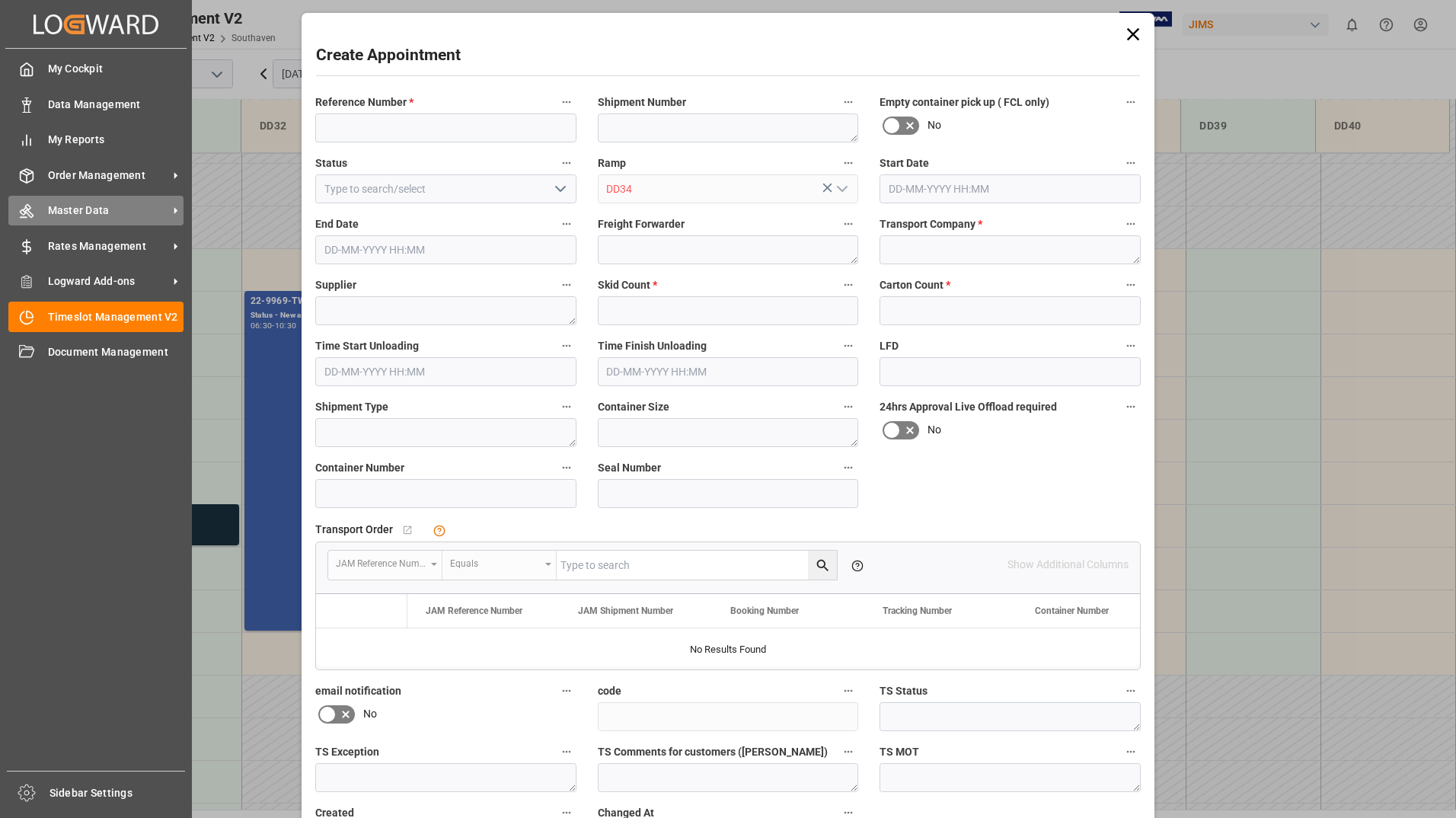
type input "[DATE] 07:00"
type input "[DATE] 07:30"
click at [96, 178] on span "Order Management" at bounding box center [107, 175] width 120 height 16
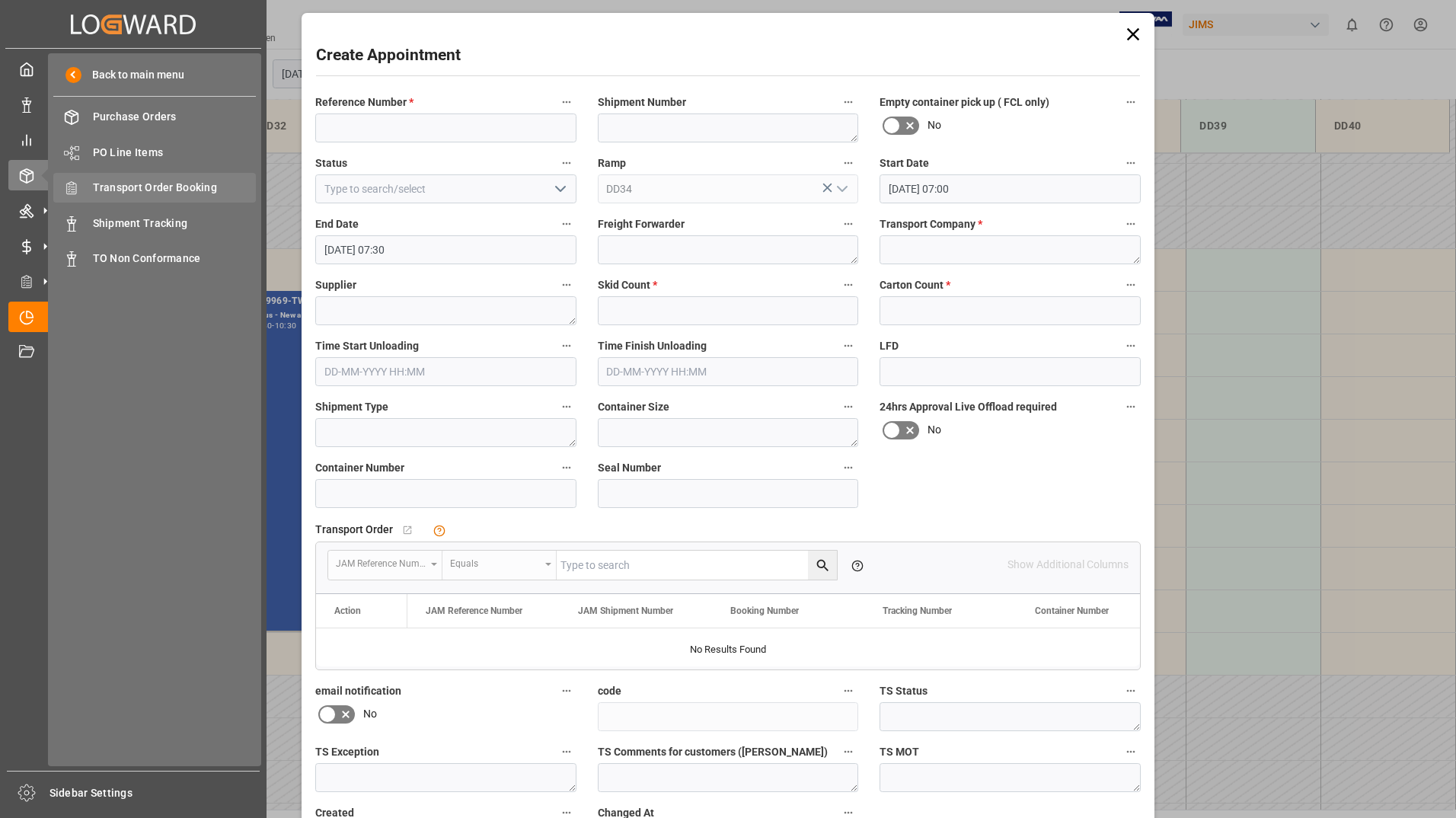
click at [166, 185] on span "Transport Order Booking" at bounding box center [175, 187] width 164 height 16
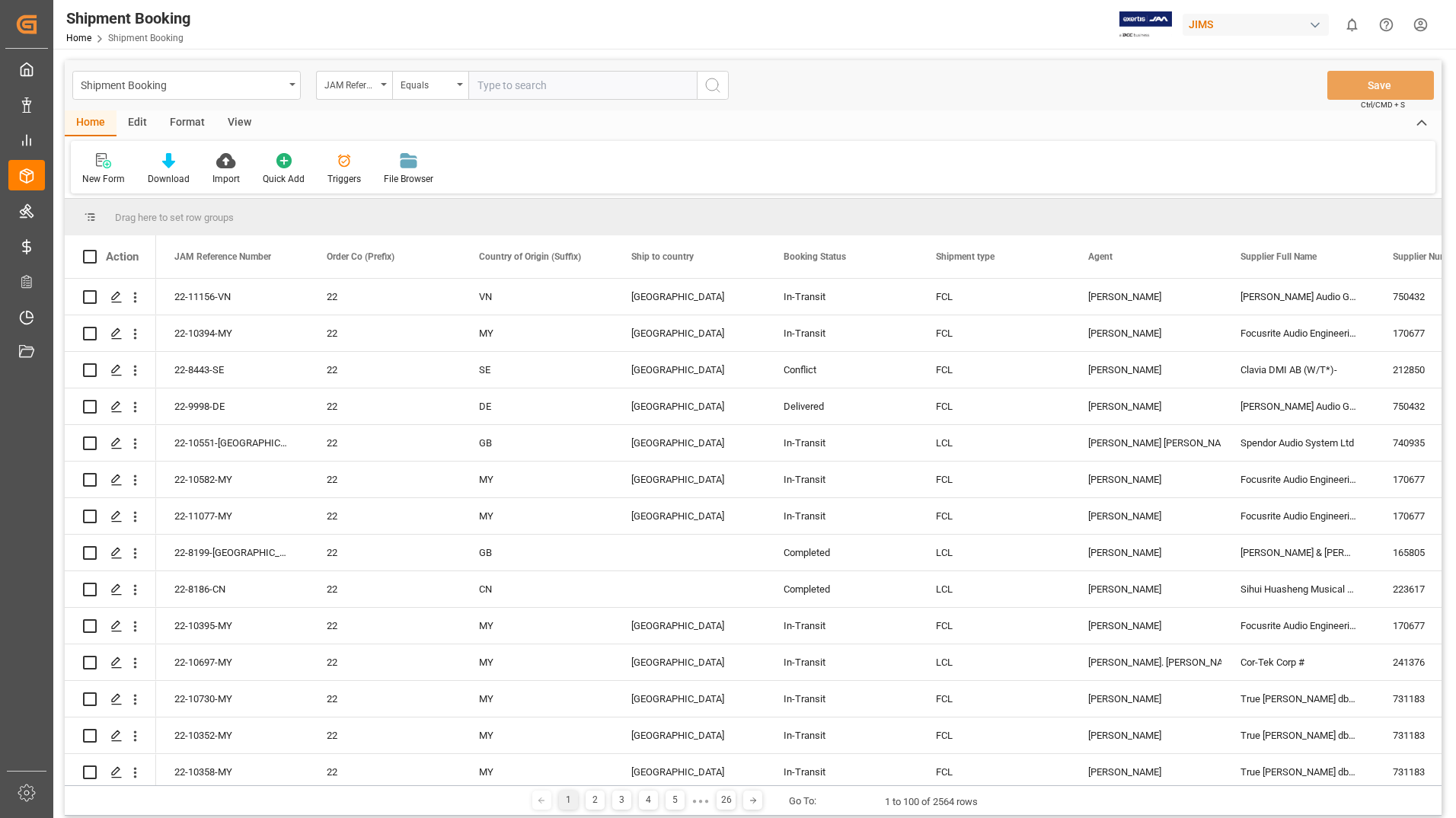
click at [524, 84] on input "text" at bounding box center [582, 85] width 229 height 29
click at [532, 80] on input "220-" at bounding box center [582, 85] width 229 height 29
type input "22-9969-tw"
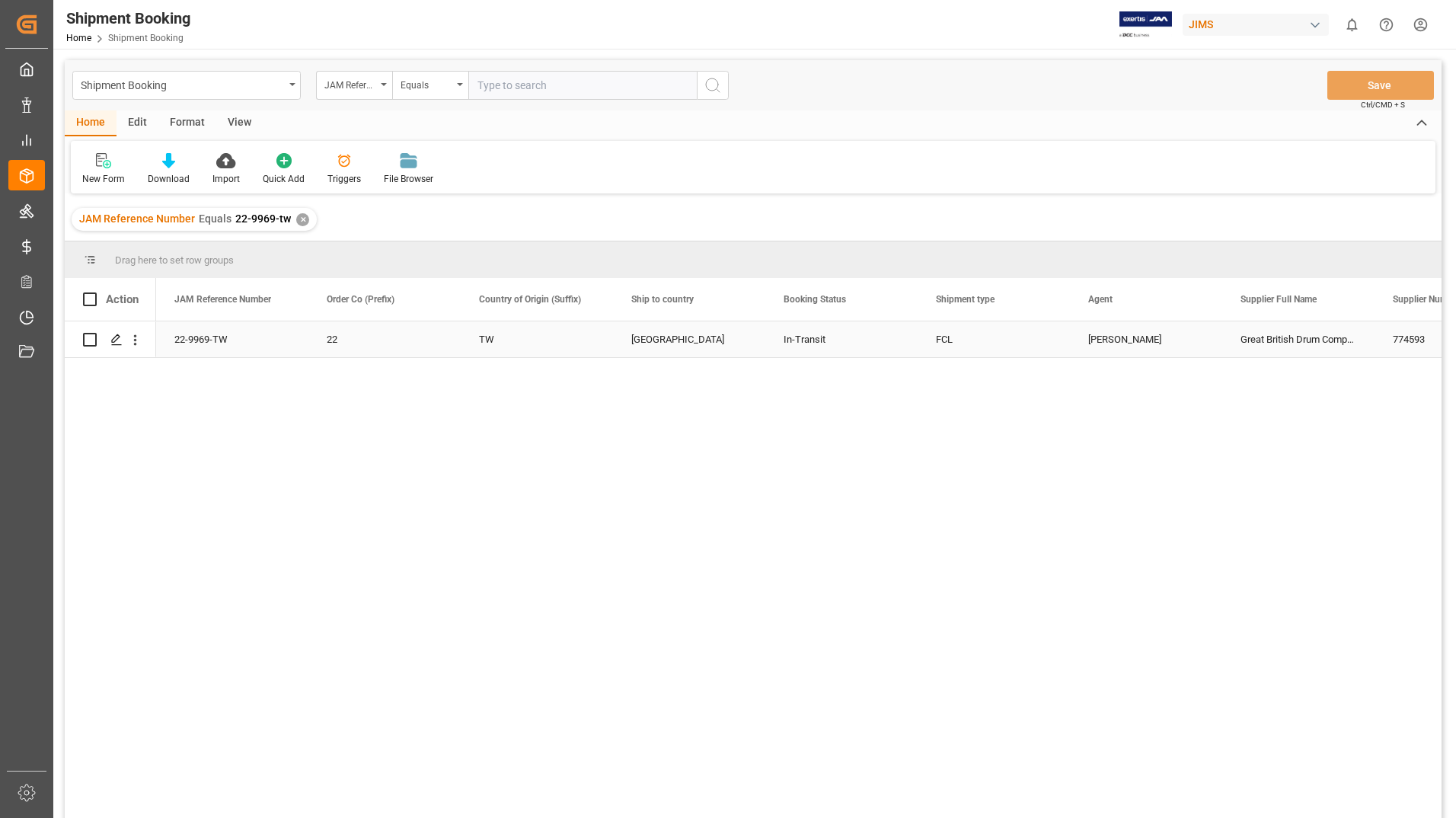
click at [87, 338] on input "Press Space to toggle row selection (unchecked)" at bounding box center [89, 339] width 14 height 14
checkbox input "true"
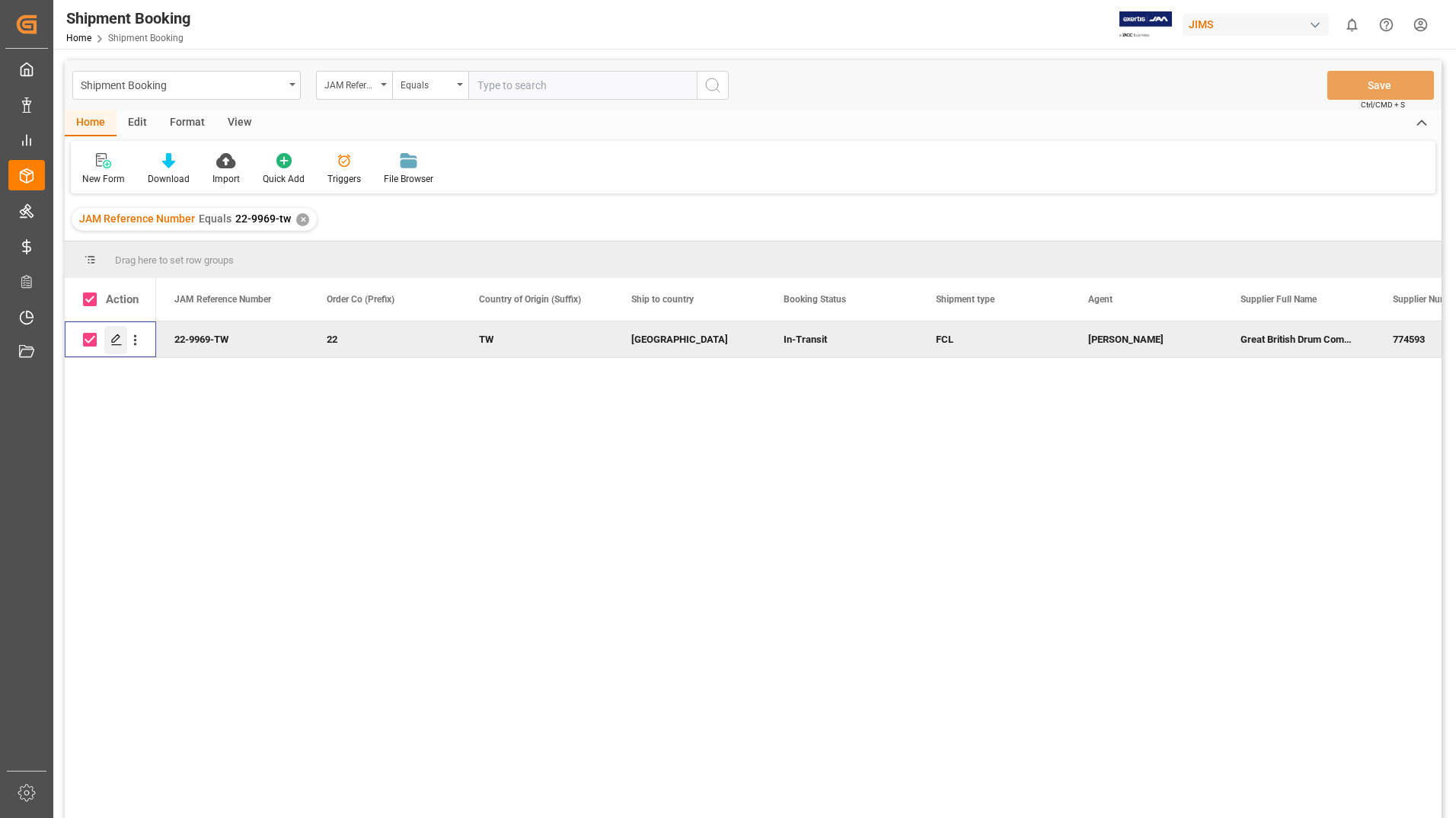
click at [118, 336] on polygon "Press SPACE to deselect this row." at bounding box center [116, 339] width 7 height 7
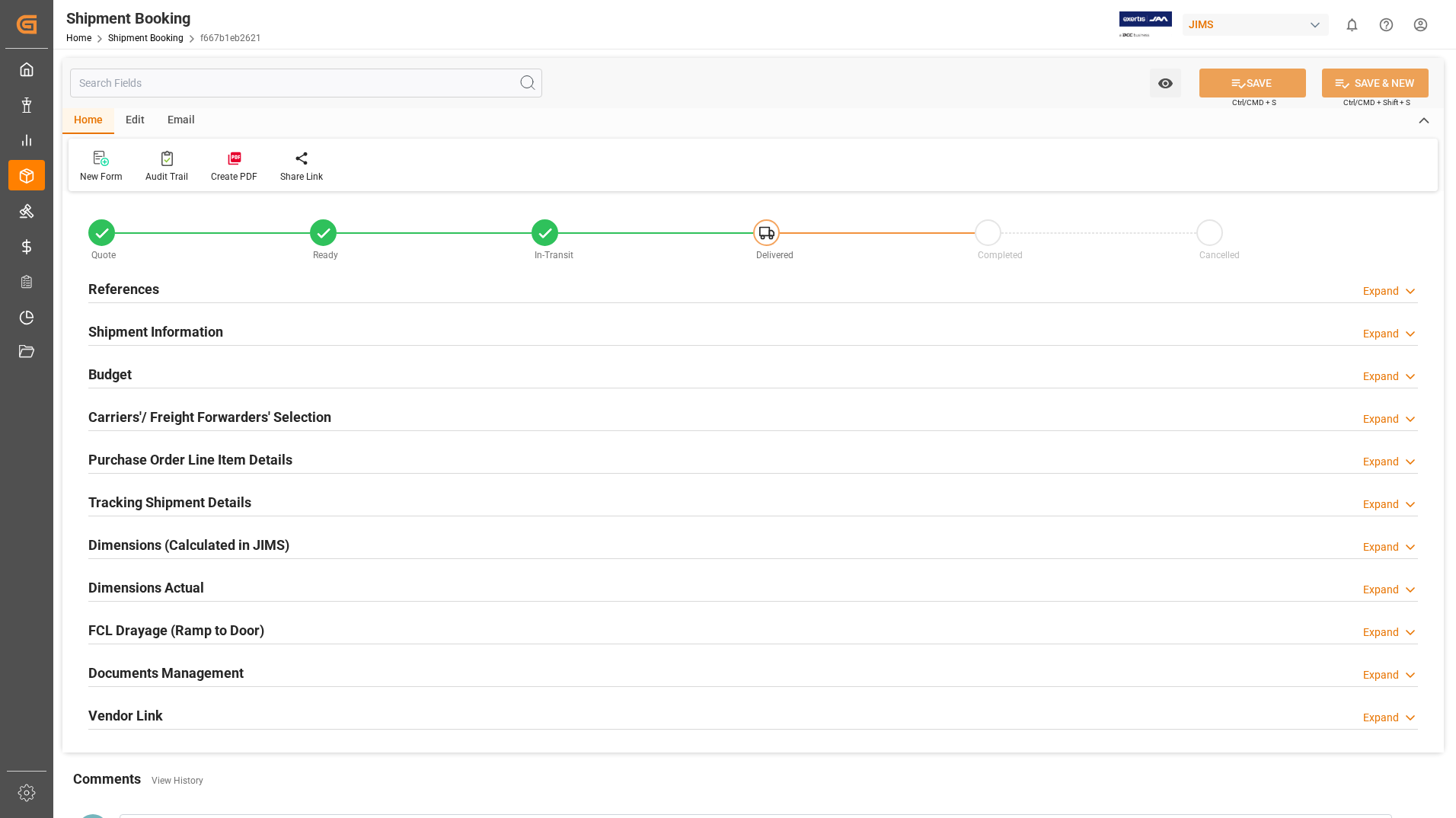
type input "15"
click at [145, 455] on h2 "Purchase Order Line Item Details" at bounding box center [190, 460] width 204 height 20
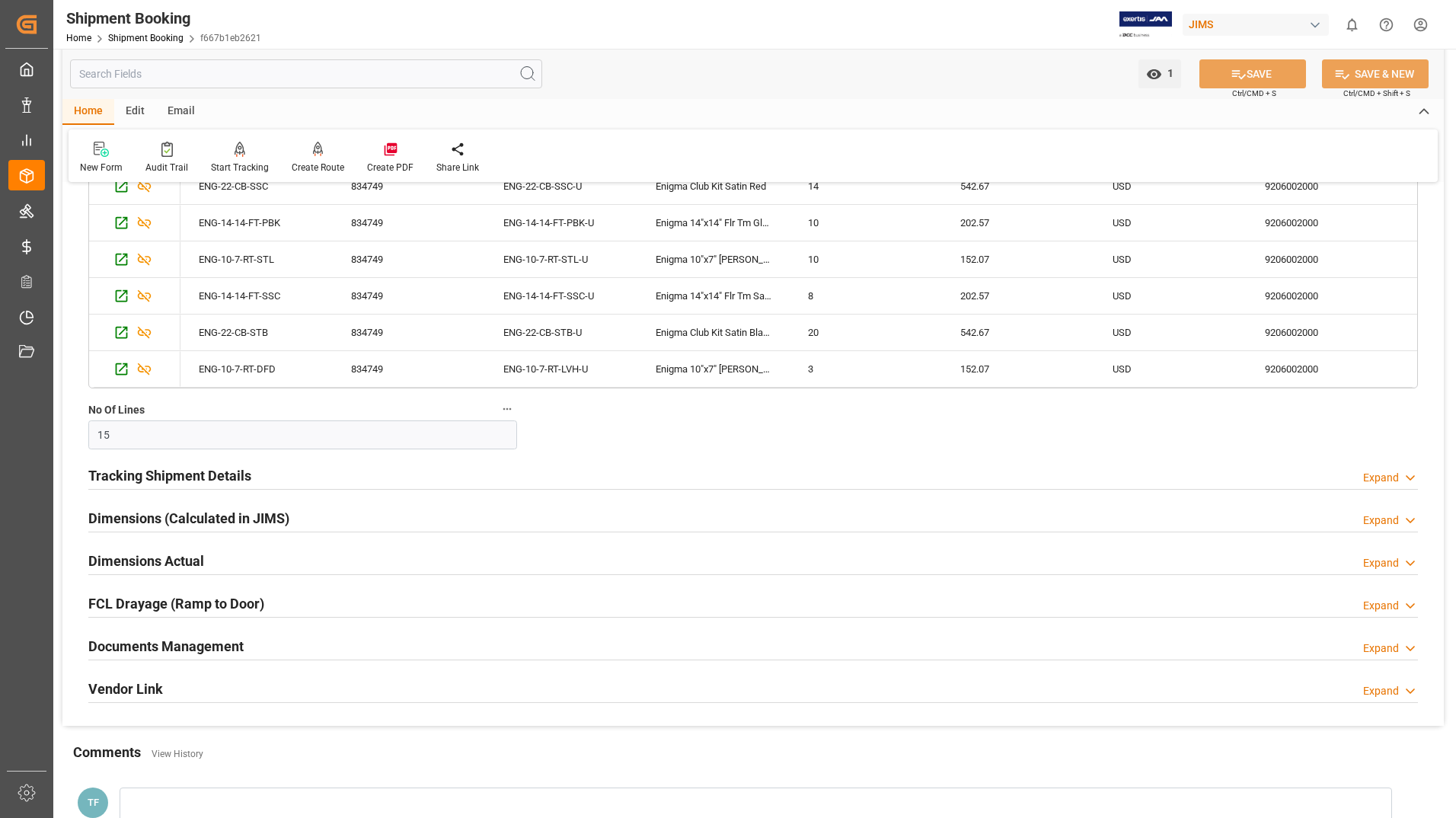
scroll to position [609, 0]
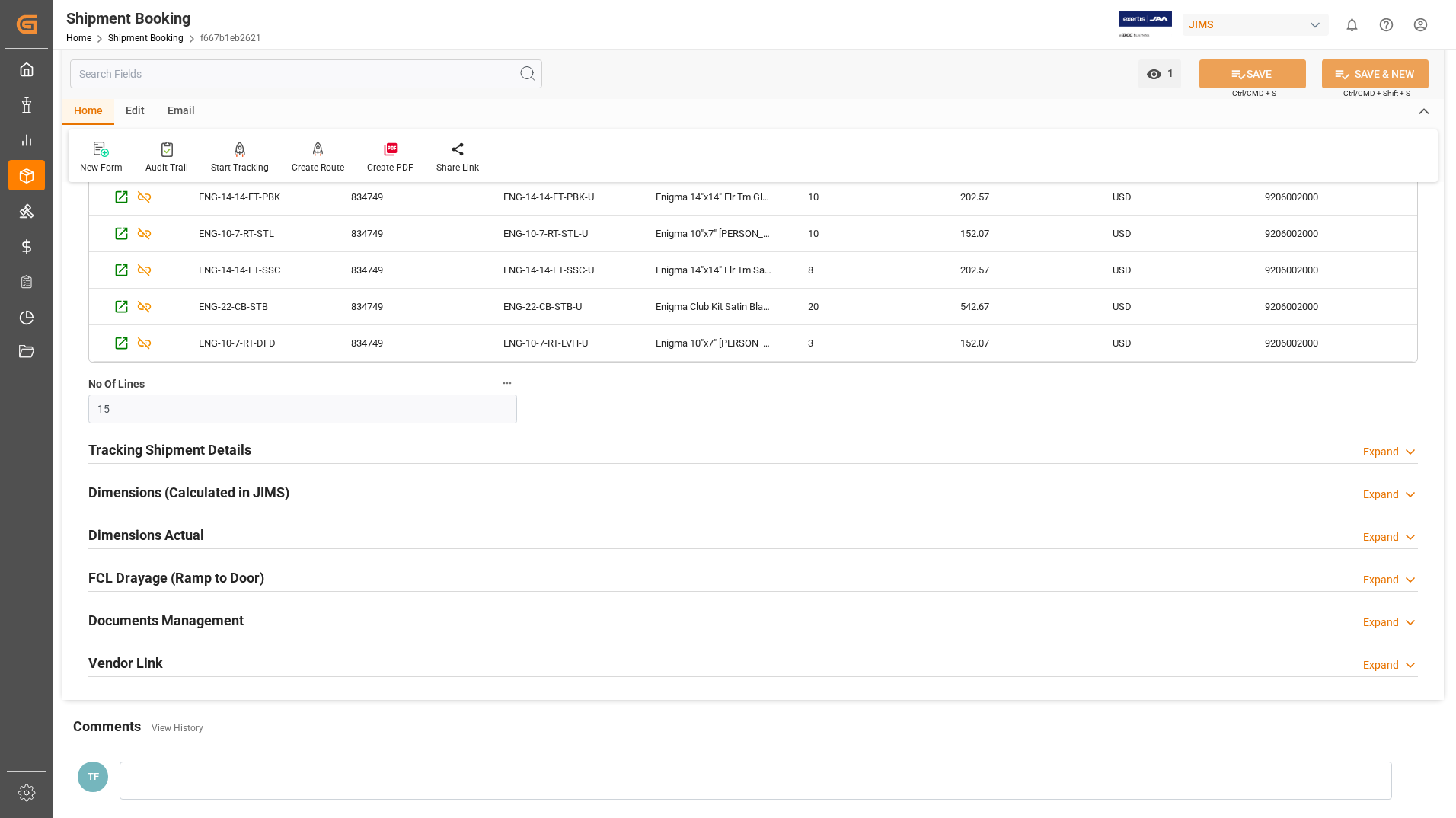
click at [216, 613] on h2 "Documents Management" at bounding box center [165, 620] width 155 height 20
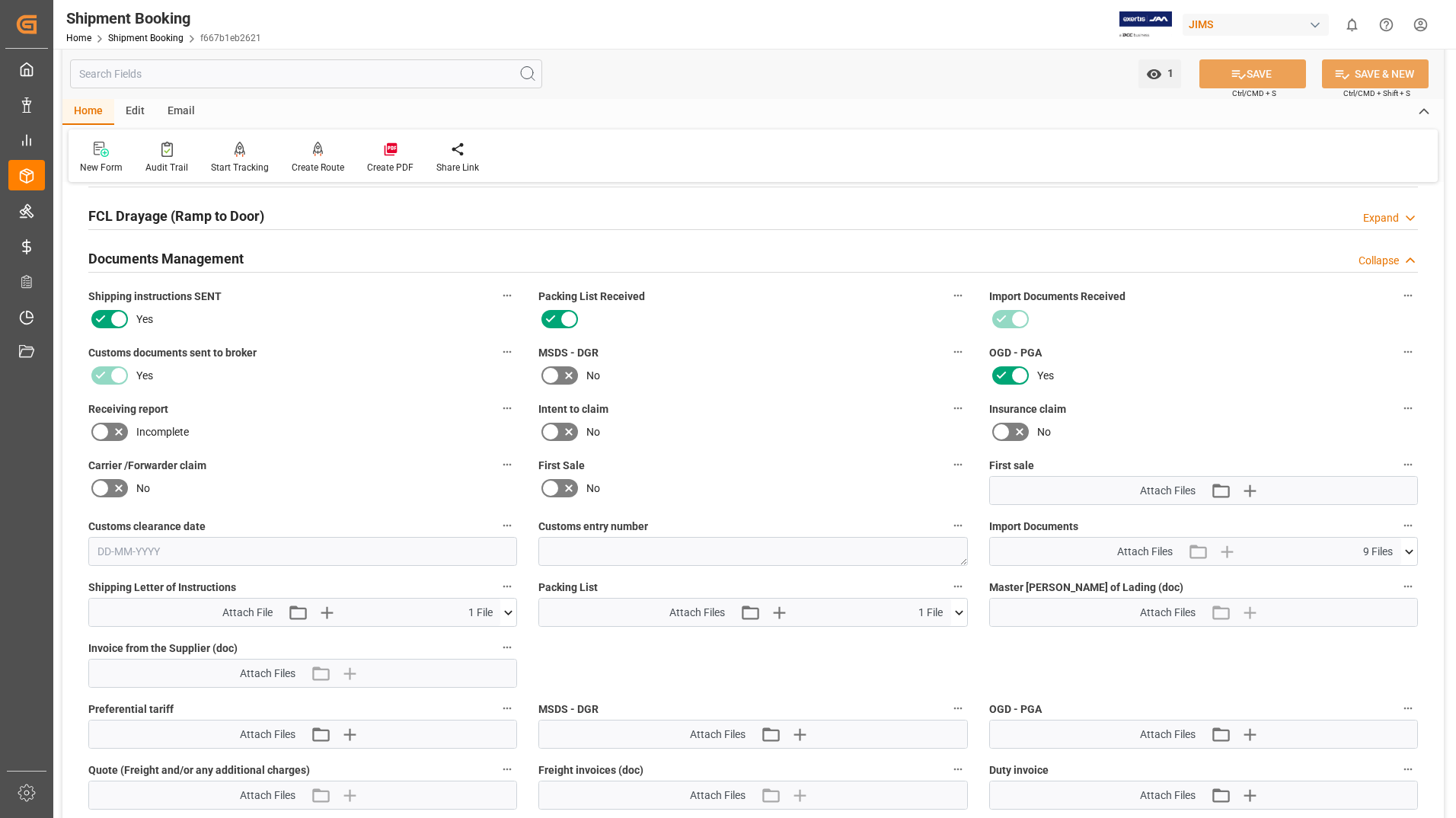
scroll to position [991, 0]
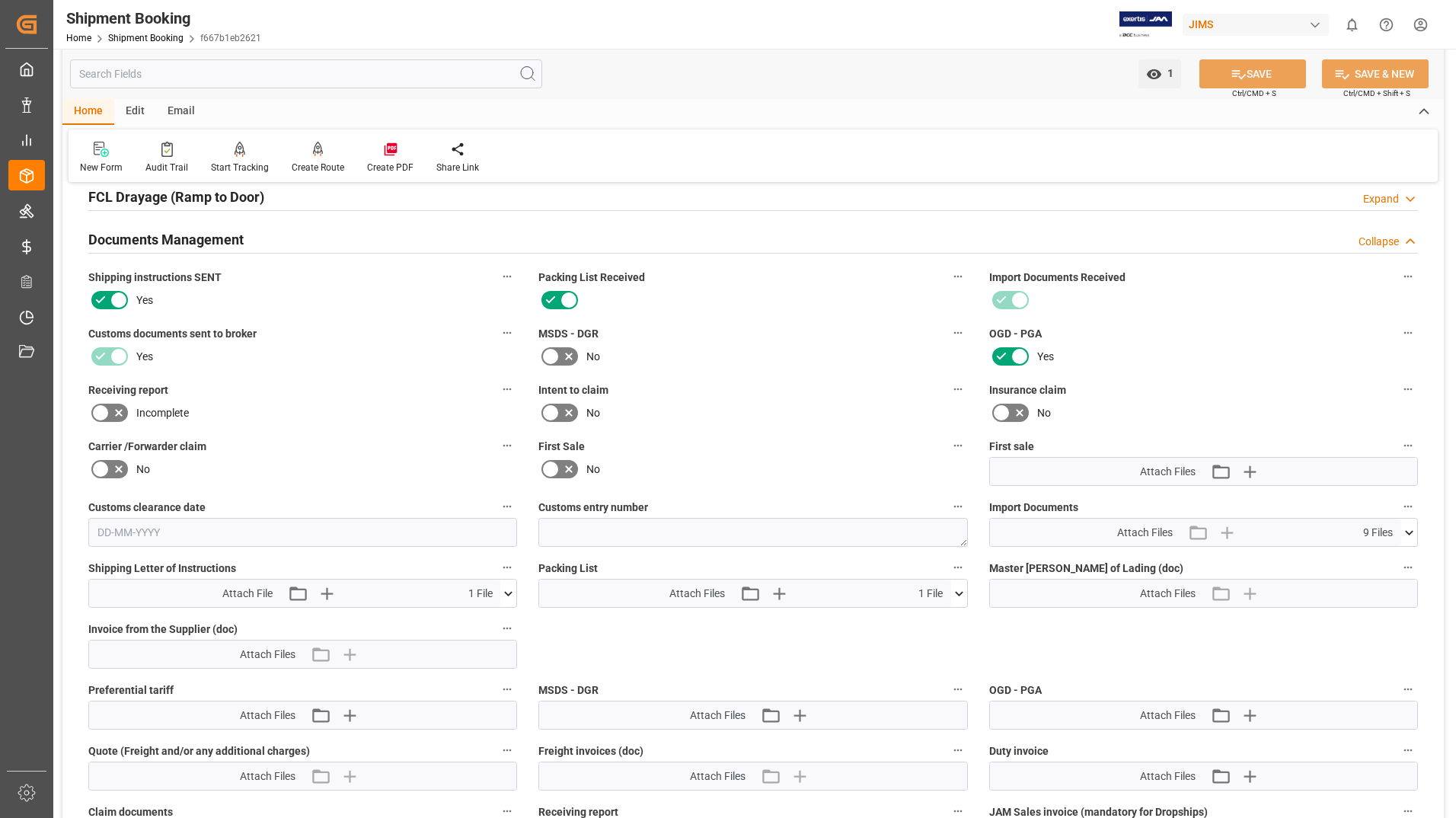
click at [508, 594] on icon at bounding box center [509, 593] width 8 height 5
click at [498, 619] on icon at bounding box center [500, 622] width 15 height 10
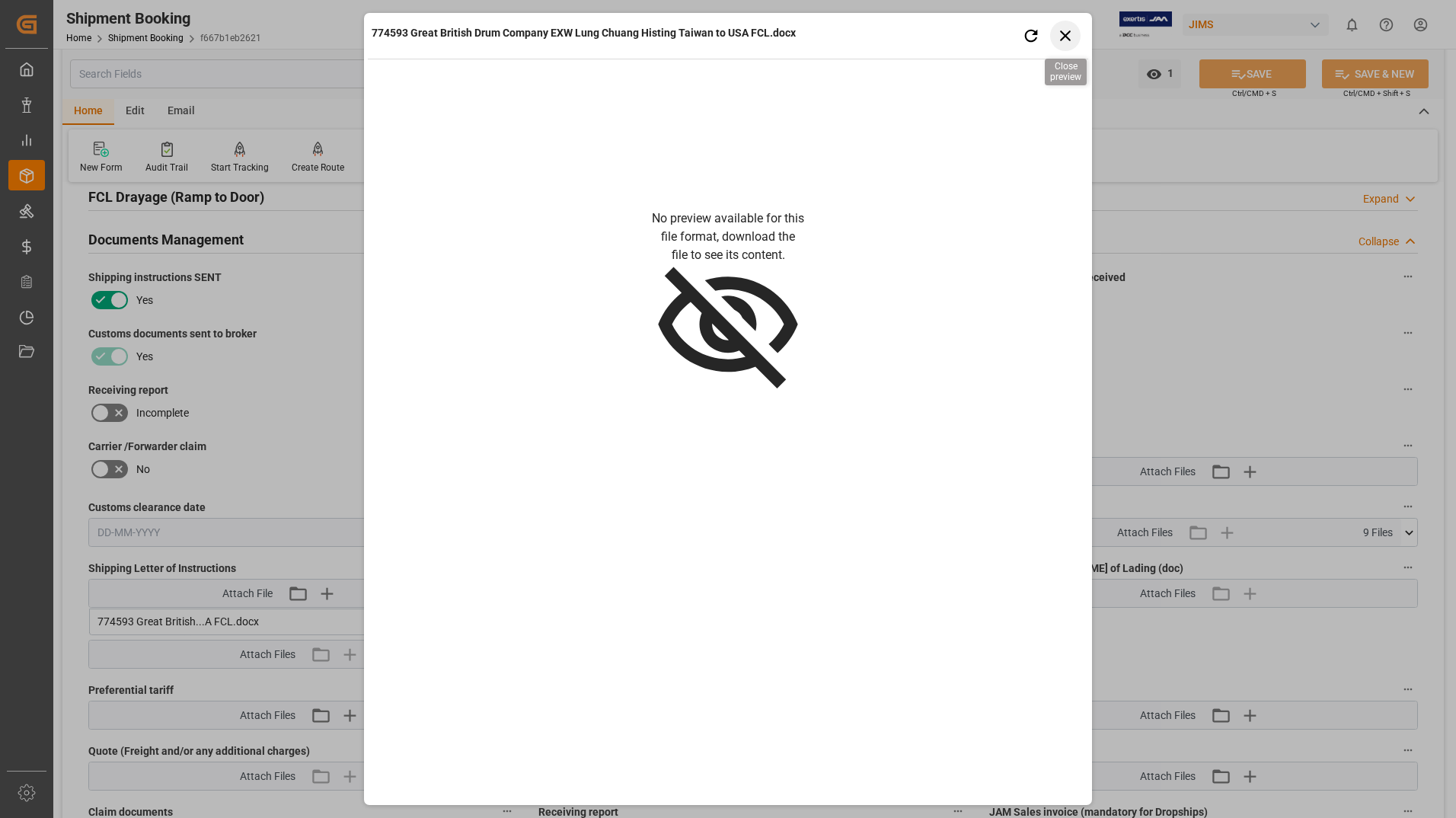
click at [1061, 37] on icon "button" at bounding box center [1066, 35] width 19 height 19
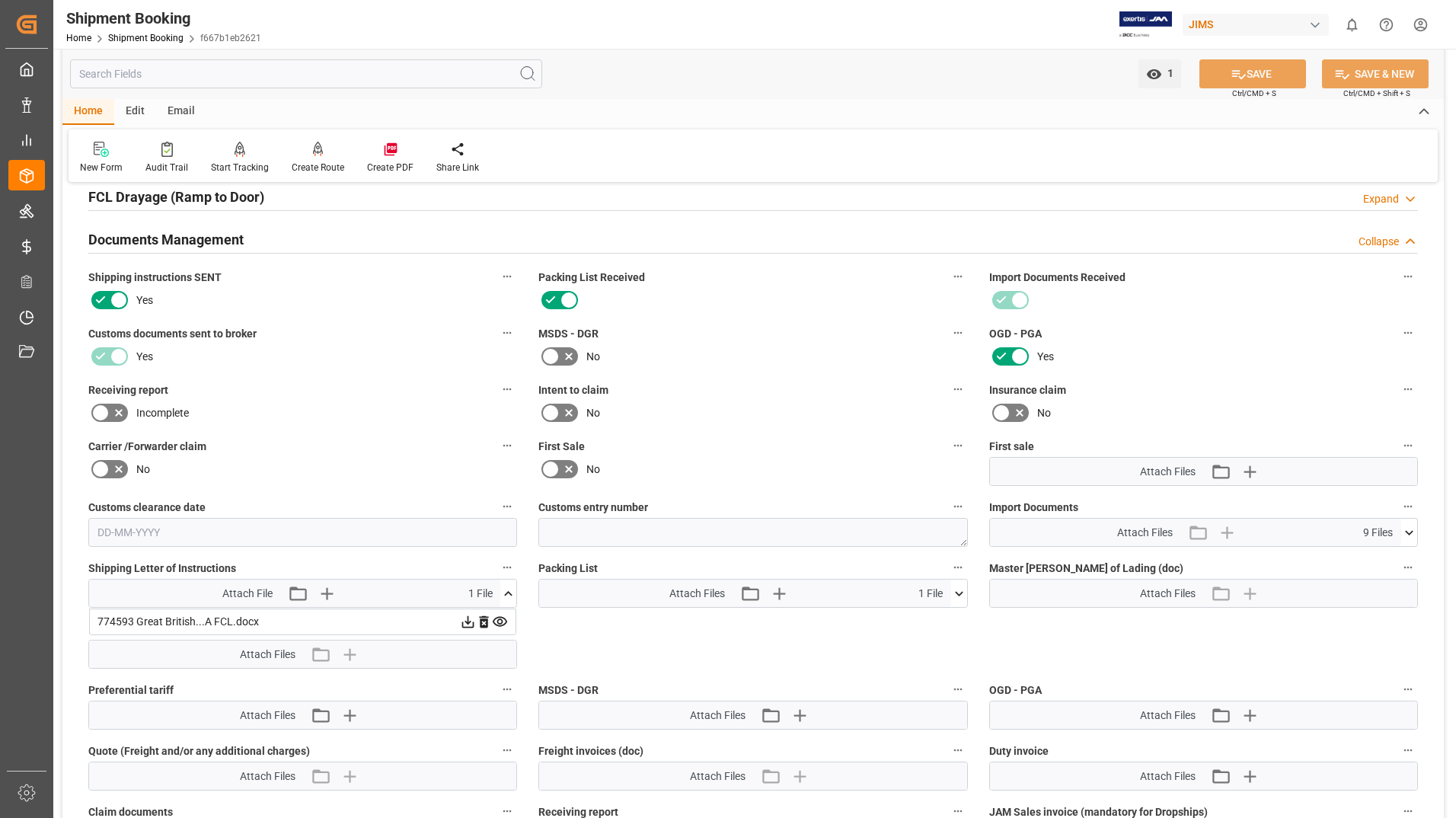
click at [464, 622] on icon at bounding box center [468, 621] width 16 height 16
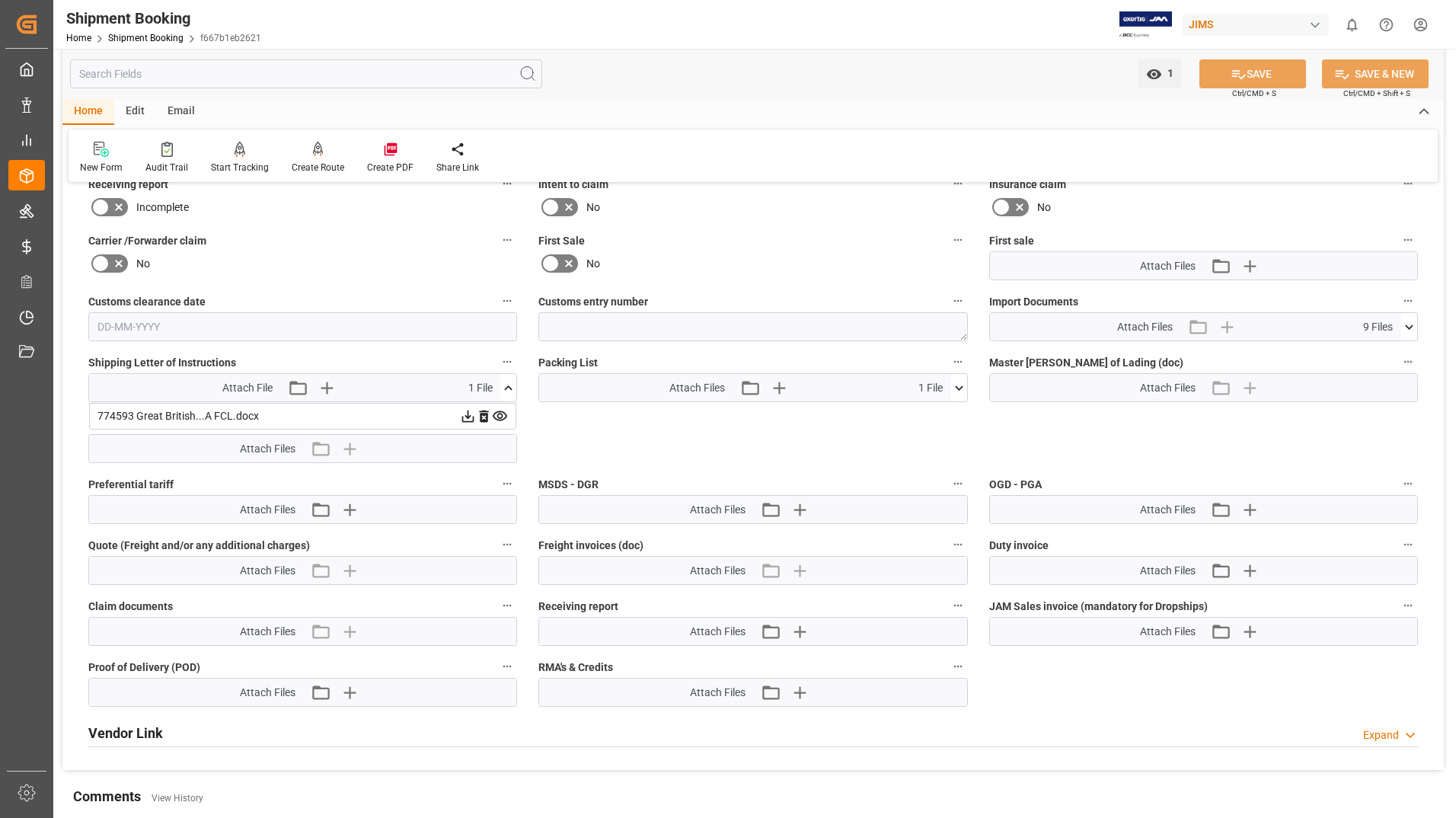
scroll to position [1295, 0]
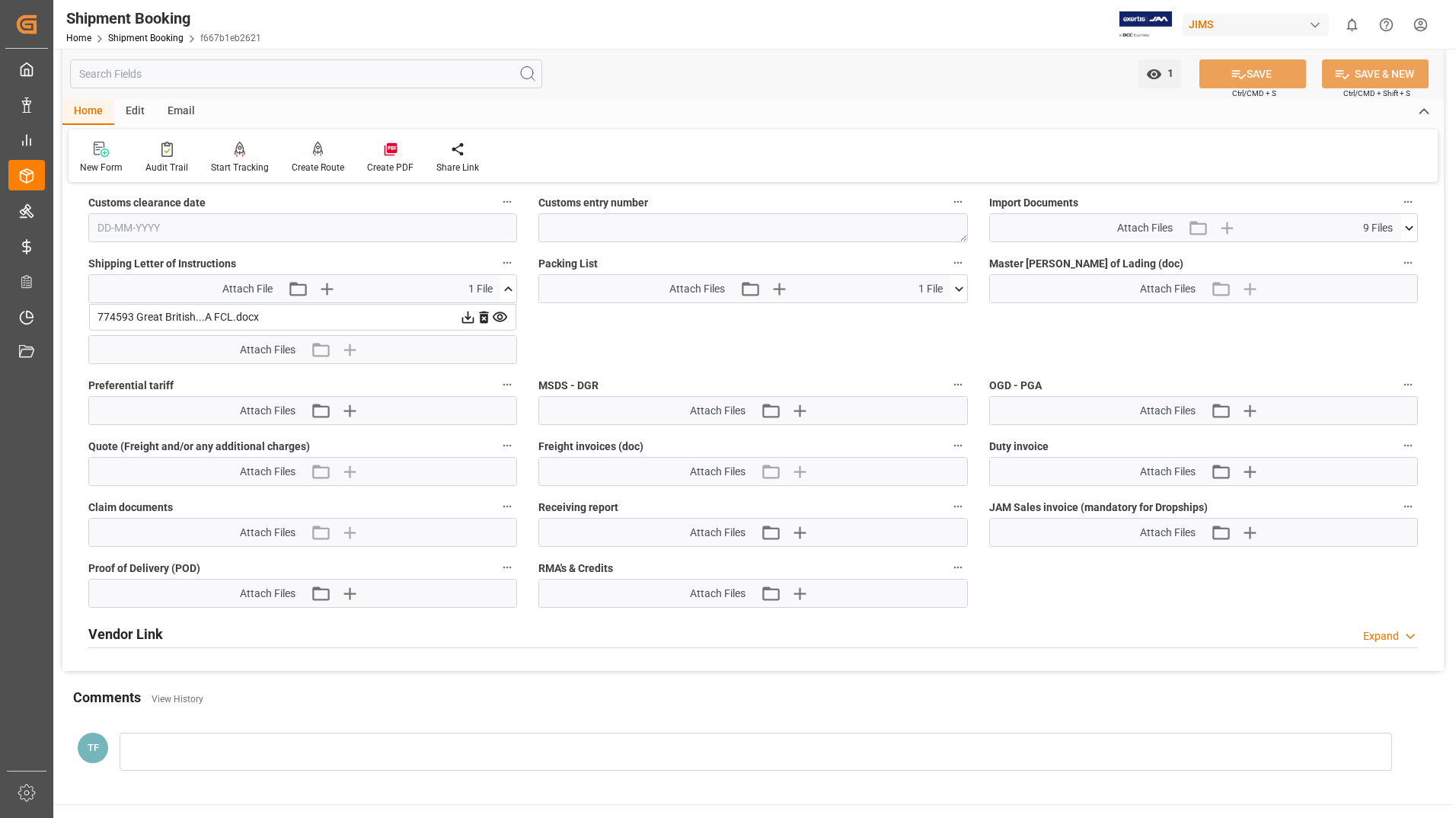
click at [1413, 227] on icon at bounding box center [1408, 228] width 16 height 16
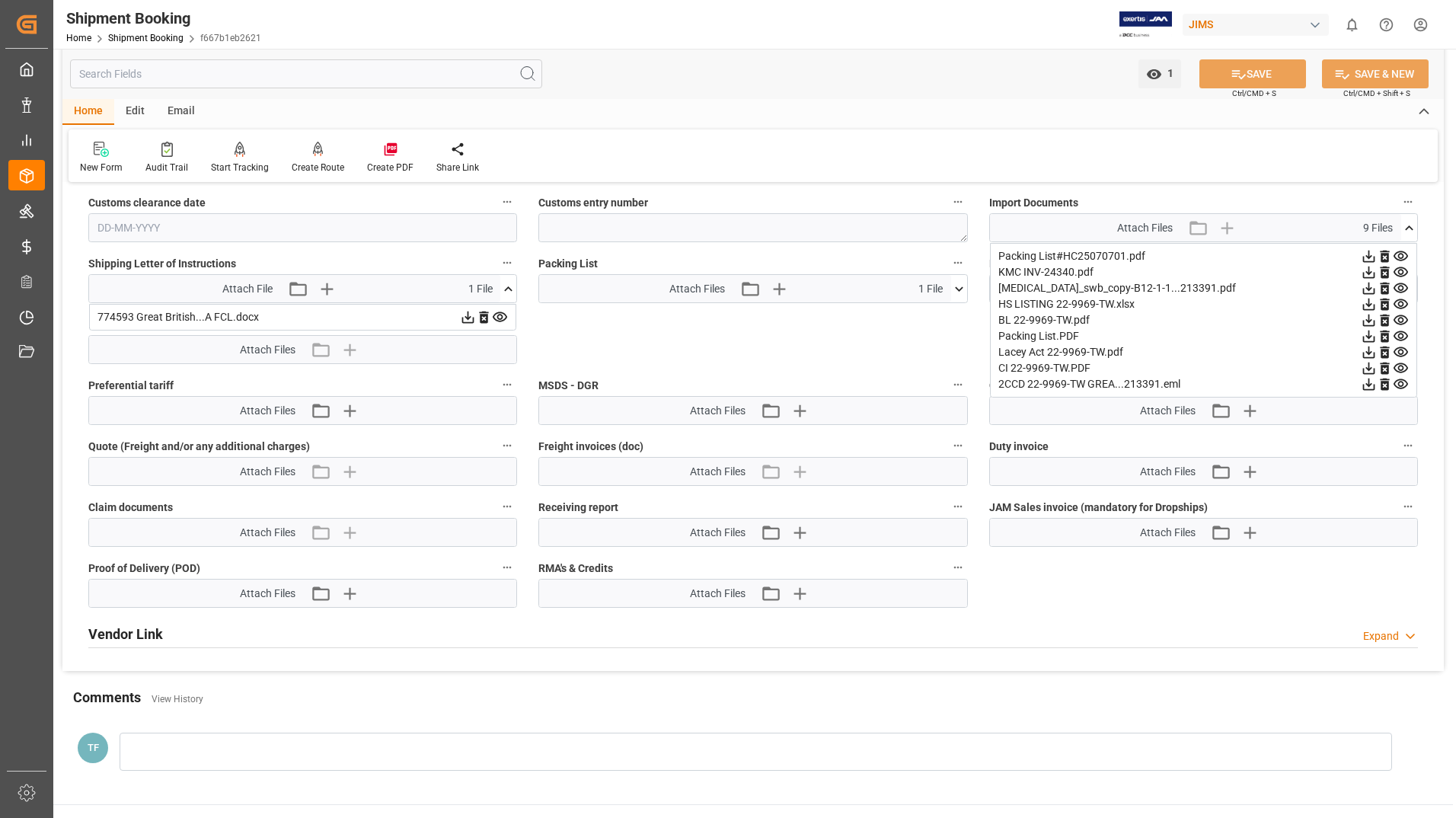
click at [1403, 249] on icon at bounding box center [1400, 256] width 16 height 16
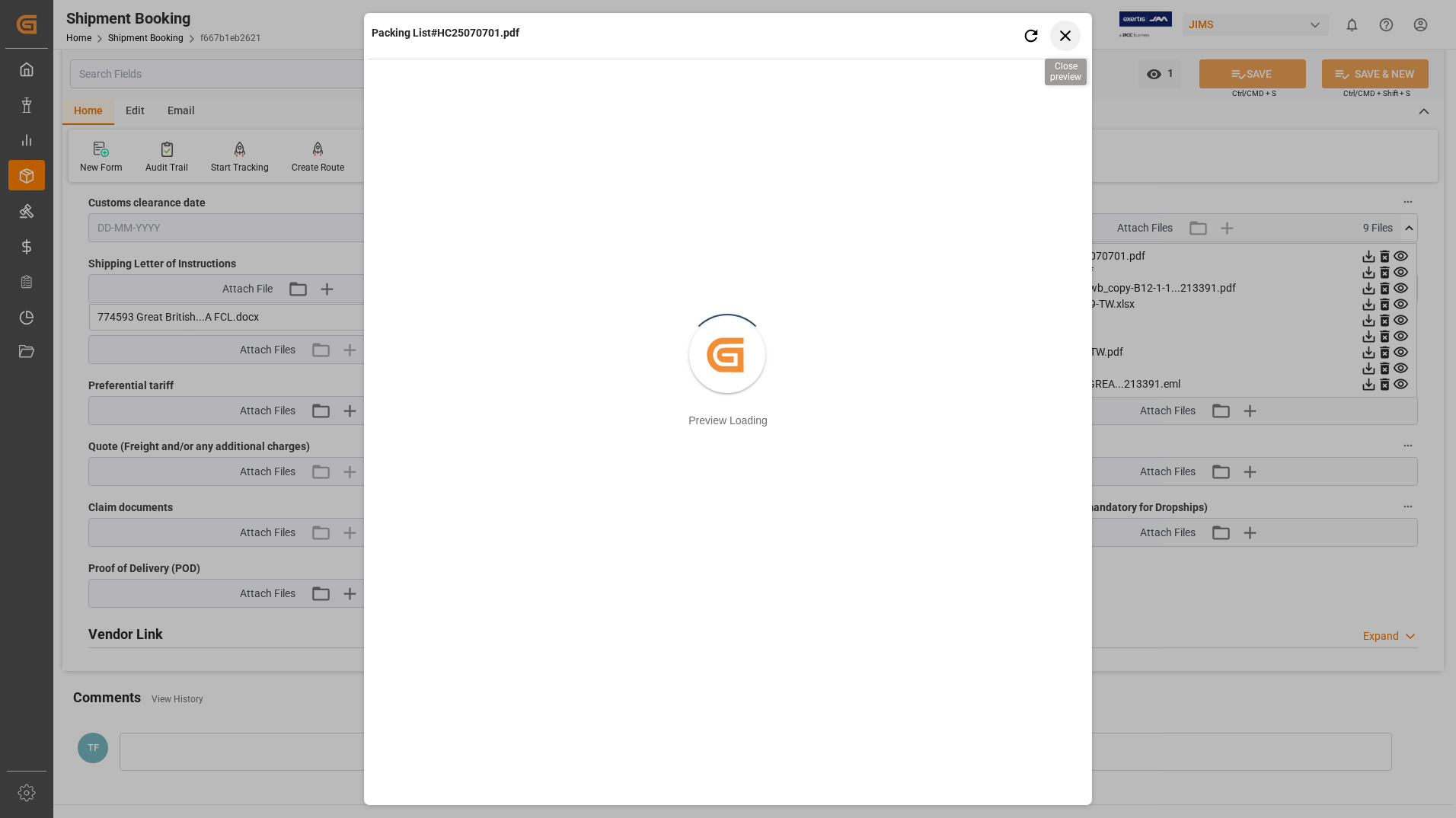
click at [1071, 36] on icon "button" at bounding box center [1066, 35] width 19 height 19
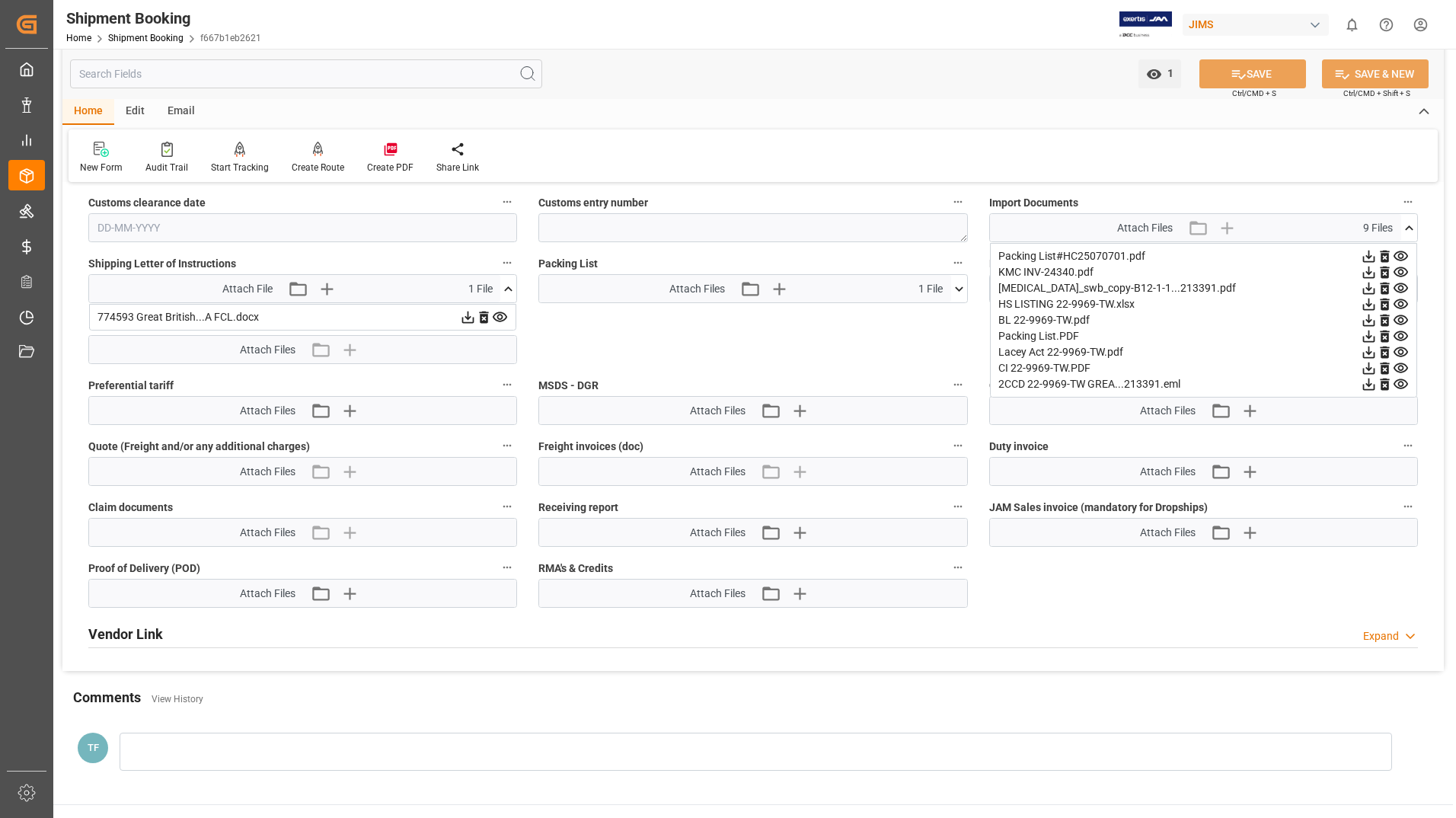
click at [1400, 272] on icon at bounding box center [1400, 272] width 16 height 16
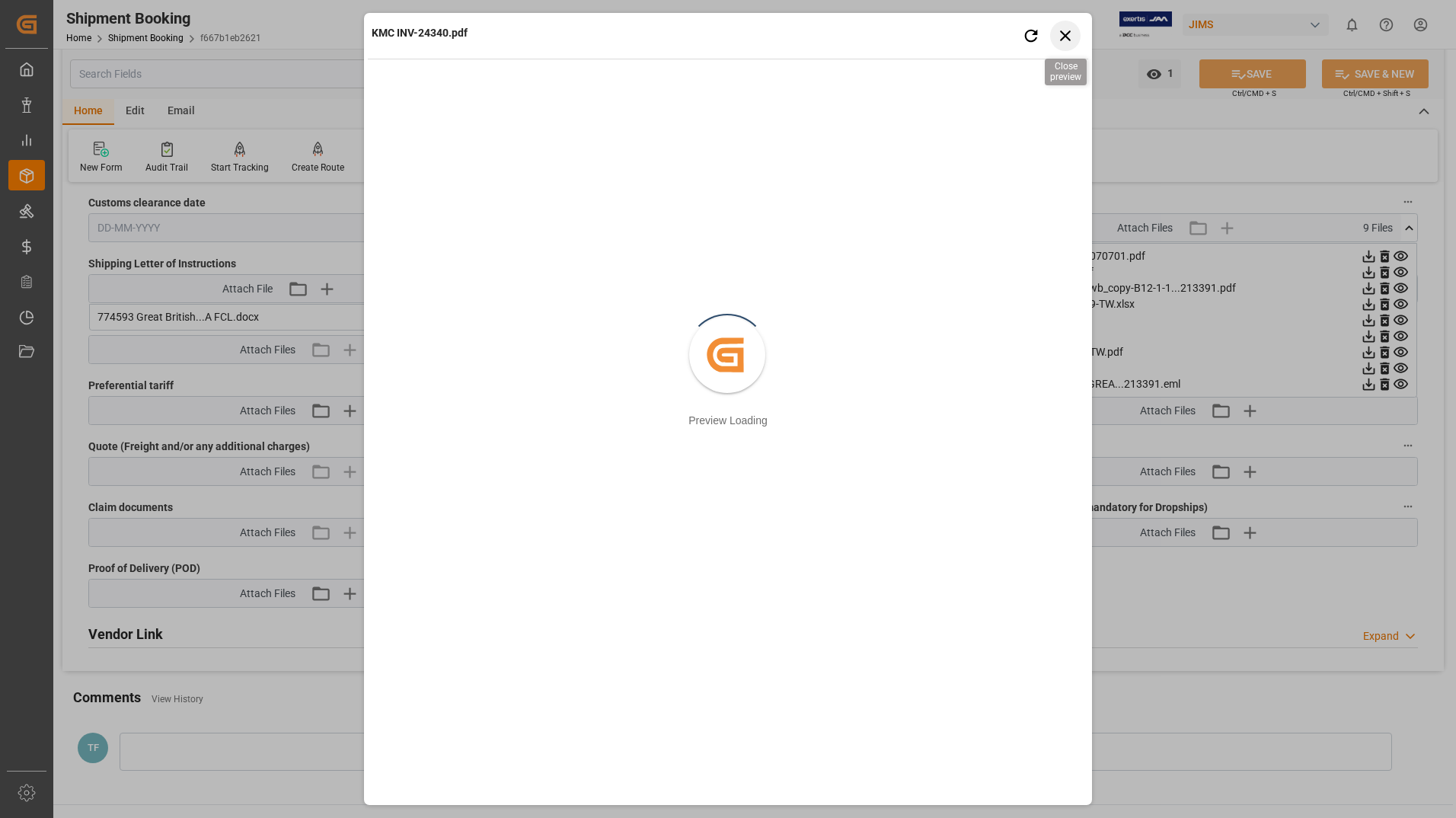
click at [1068, 37] on icon "button" at bounding box center [1066, 35] width 19 height 19
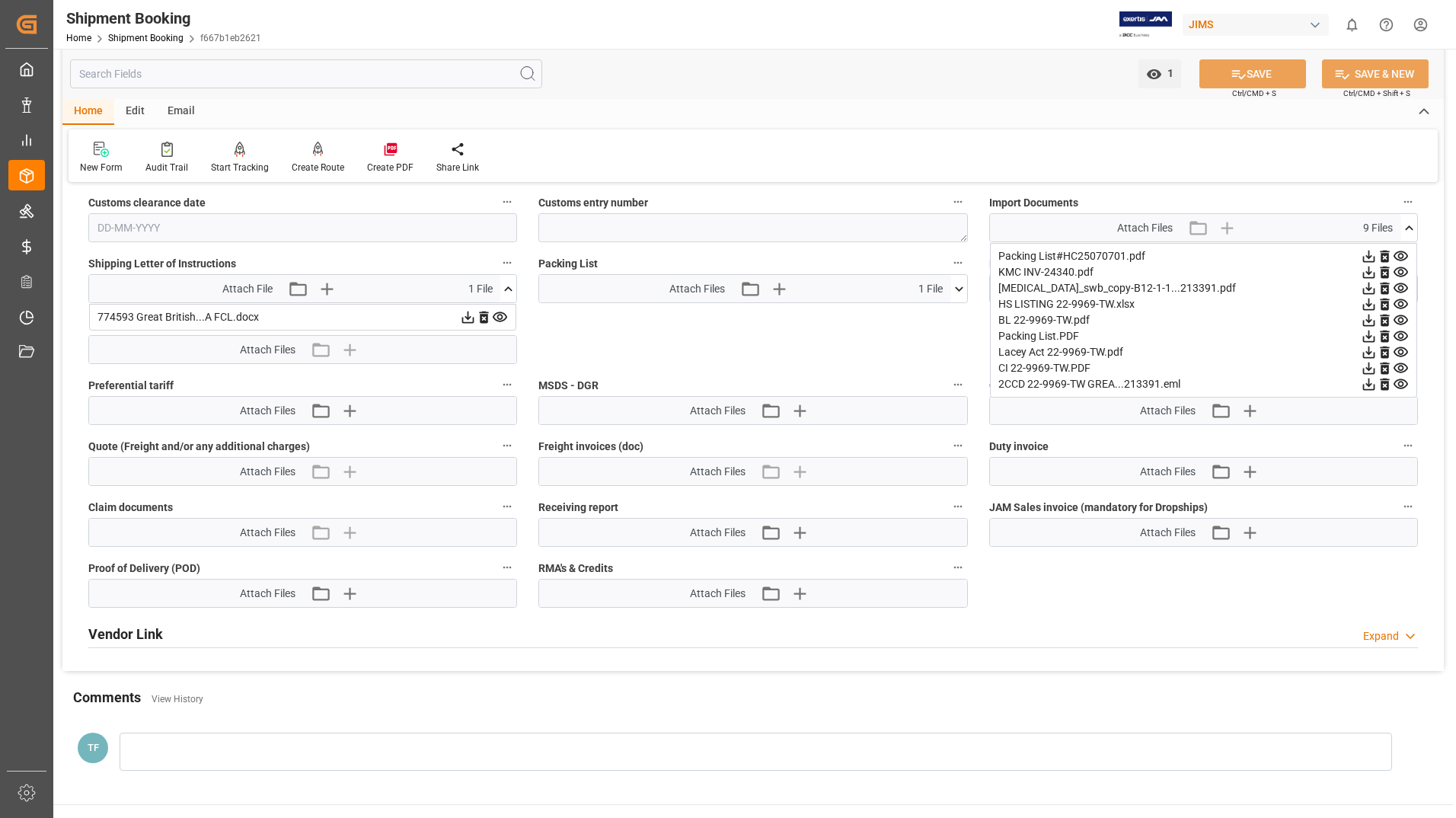
click at [1401, 287] on icon at bounding box center [1400, 288] width 16 height 16
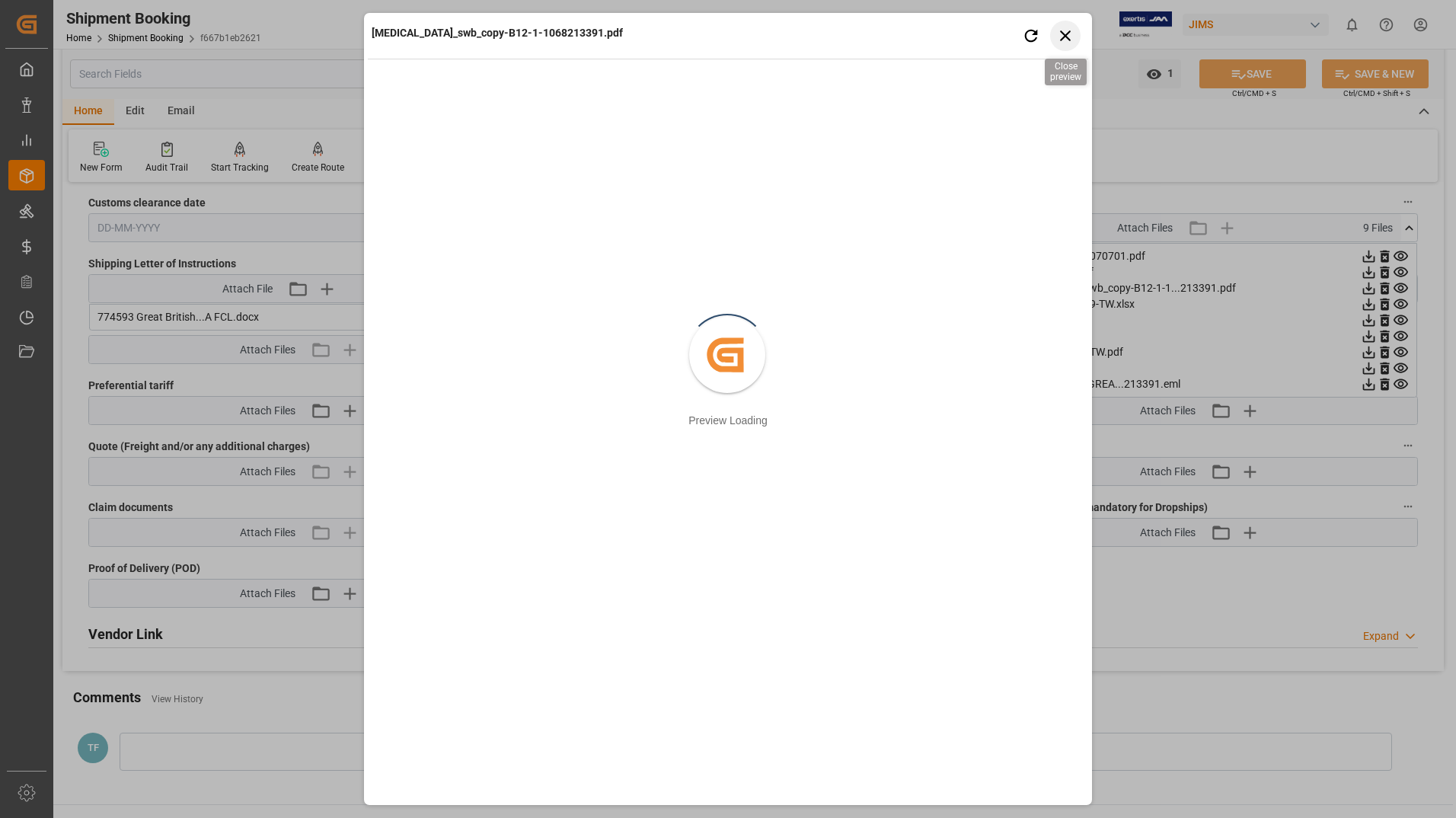
click at [1063, 33] on icon "button" at bounding box center [1066, 36] width 11 height 11
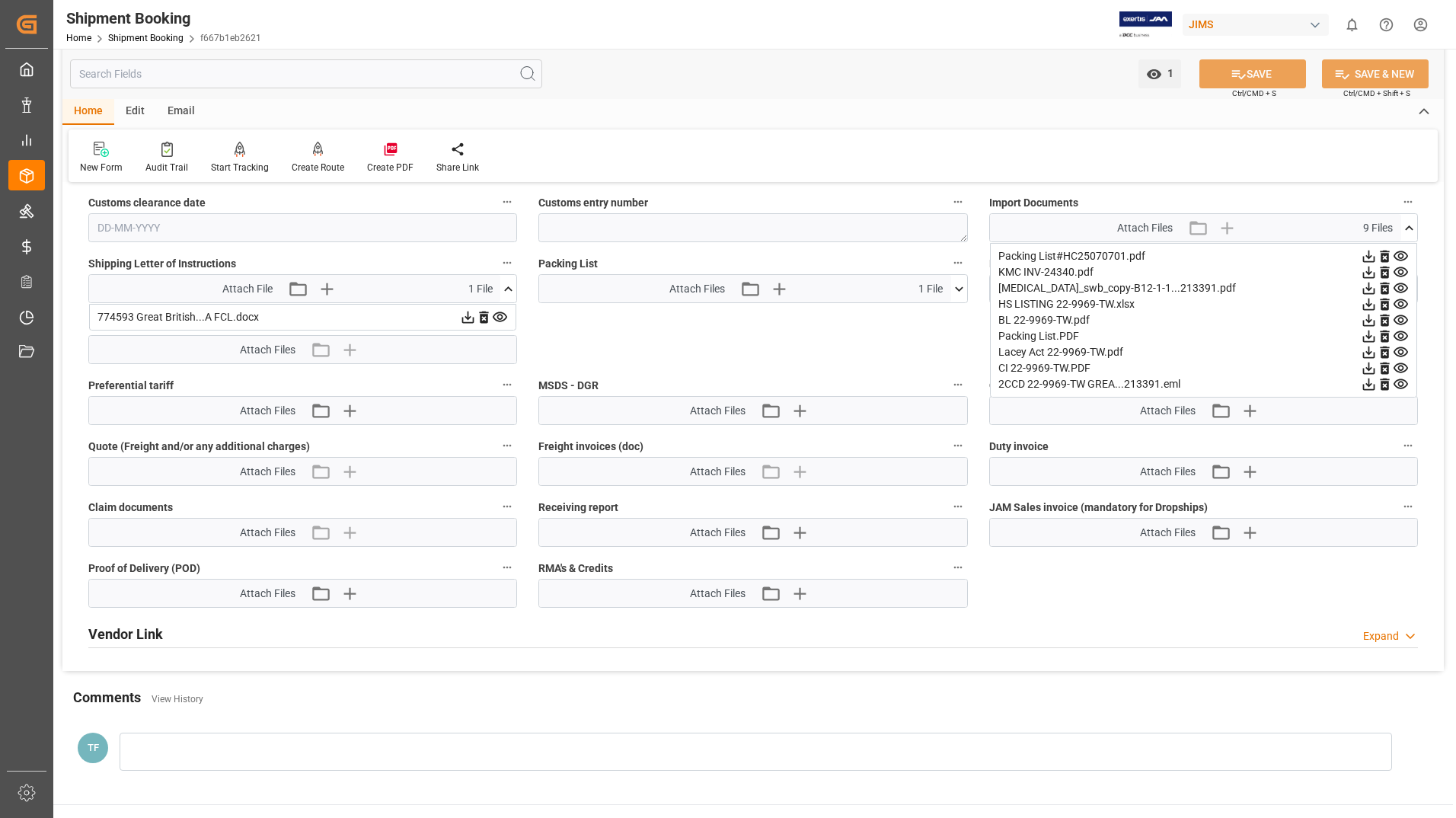
click at [1402, 316] on icon at bounding box center [1400, 320] width 16 height 16
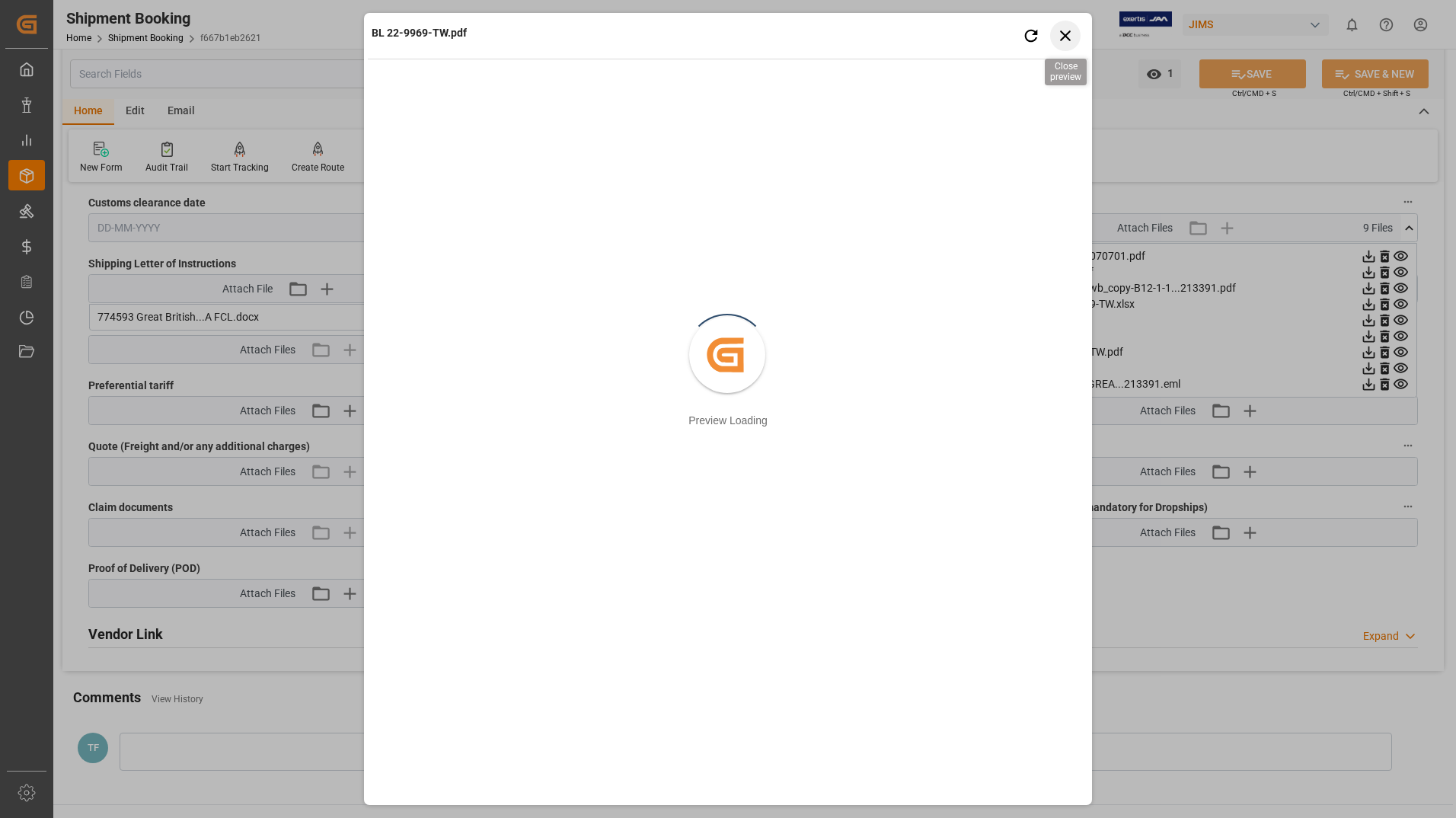
click at [1067, 40] on icon "button" at bounding box center [1066, 35] width 19 height 19
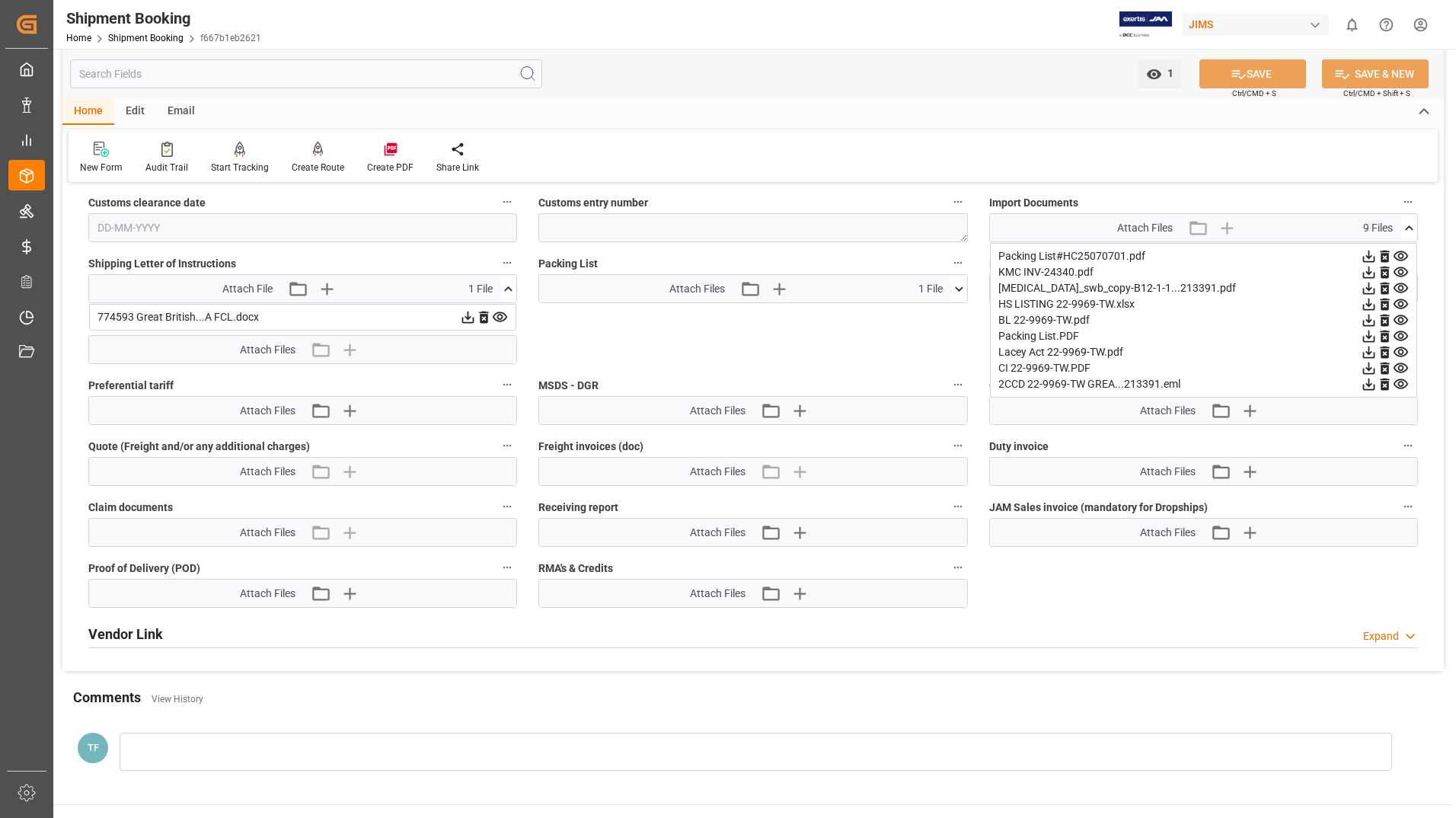
click at [1405, 351] on icon at bounding box center [1400, 352] width 16 height 16
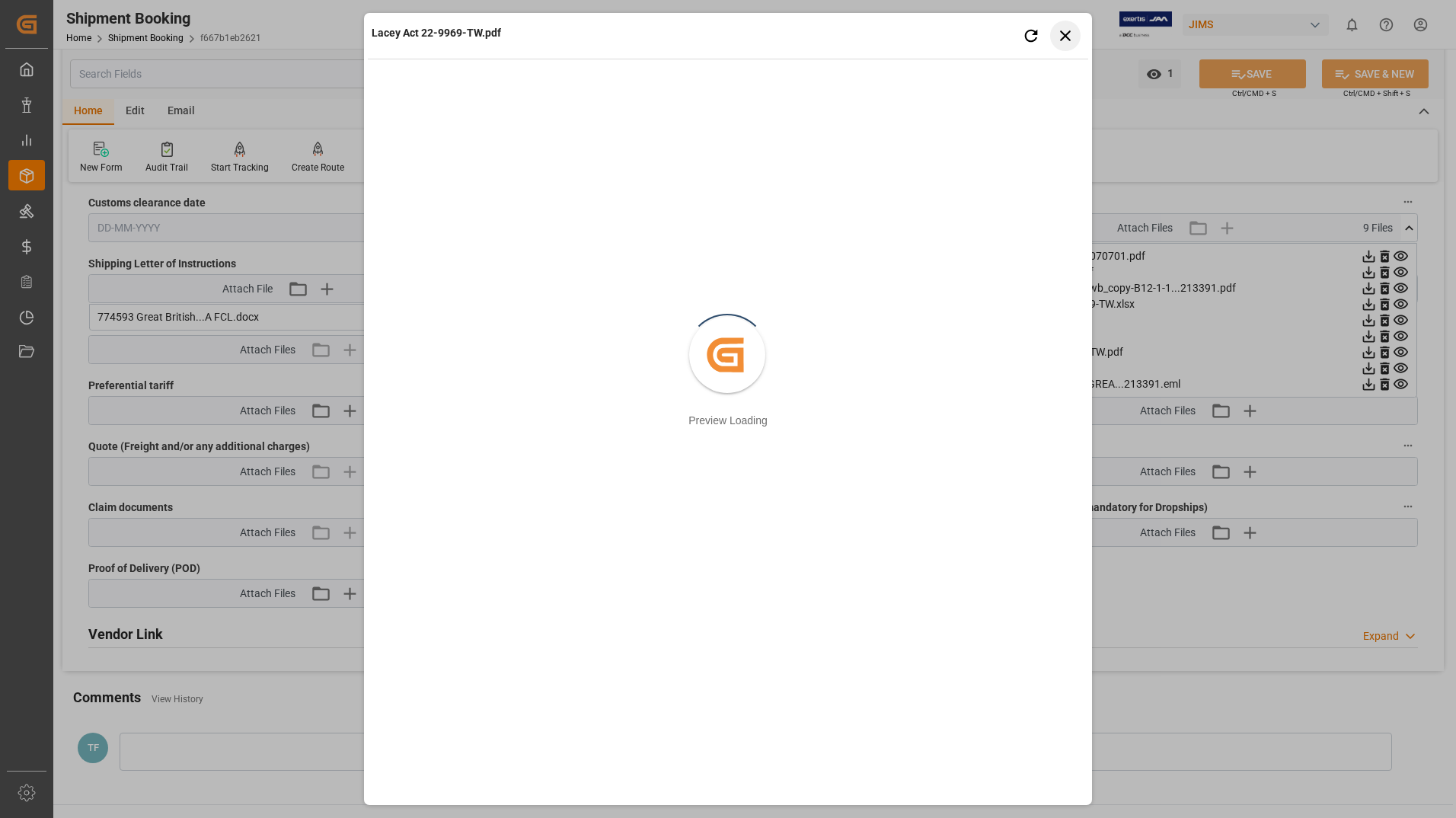
drag, startPoint x: 1063, startPoint y: 32, endPoint x: 1086, endPoint y: 59, distance: 35.5
click at [1063, 33] on icon "button" at bounding box center [1066, 35] width 19 height 19
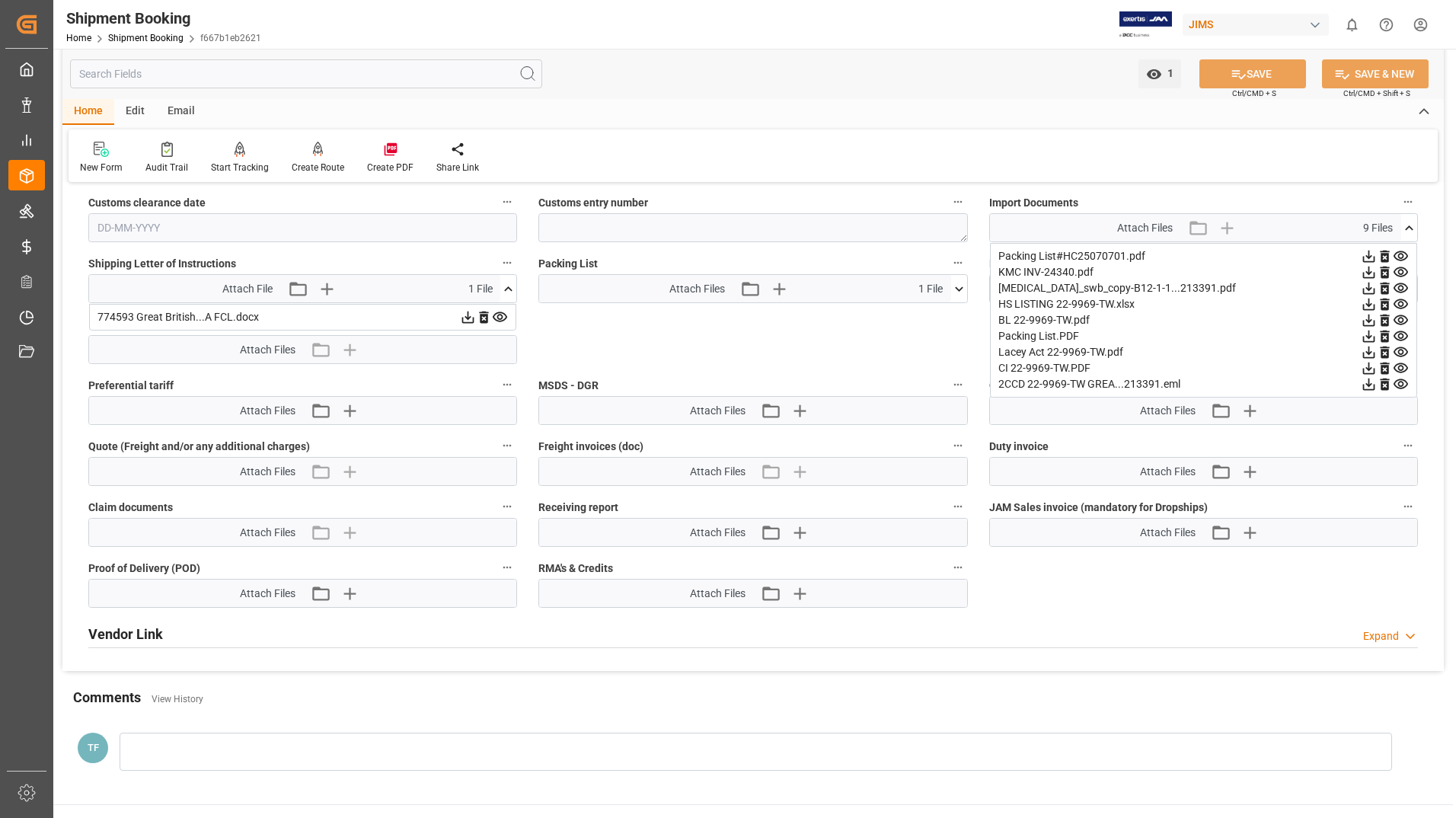
click at [1399, 366] on icon at bounding box center [1400, 368] width 16 height 16
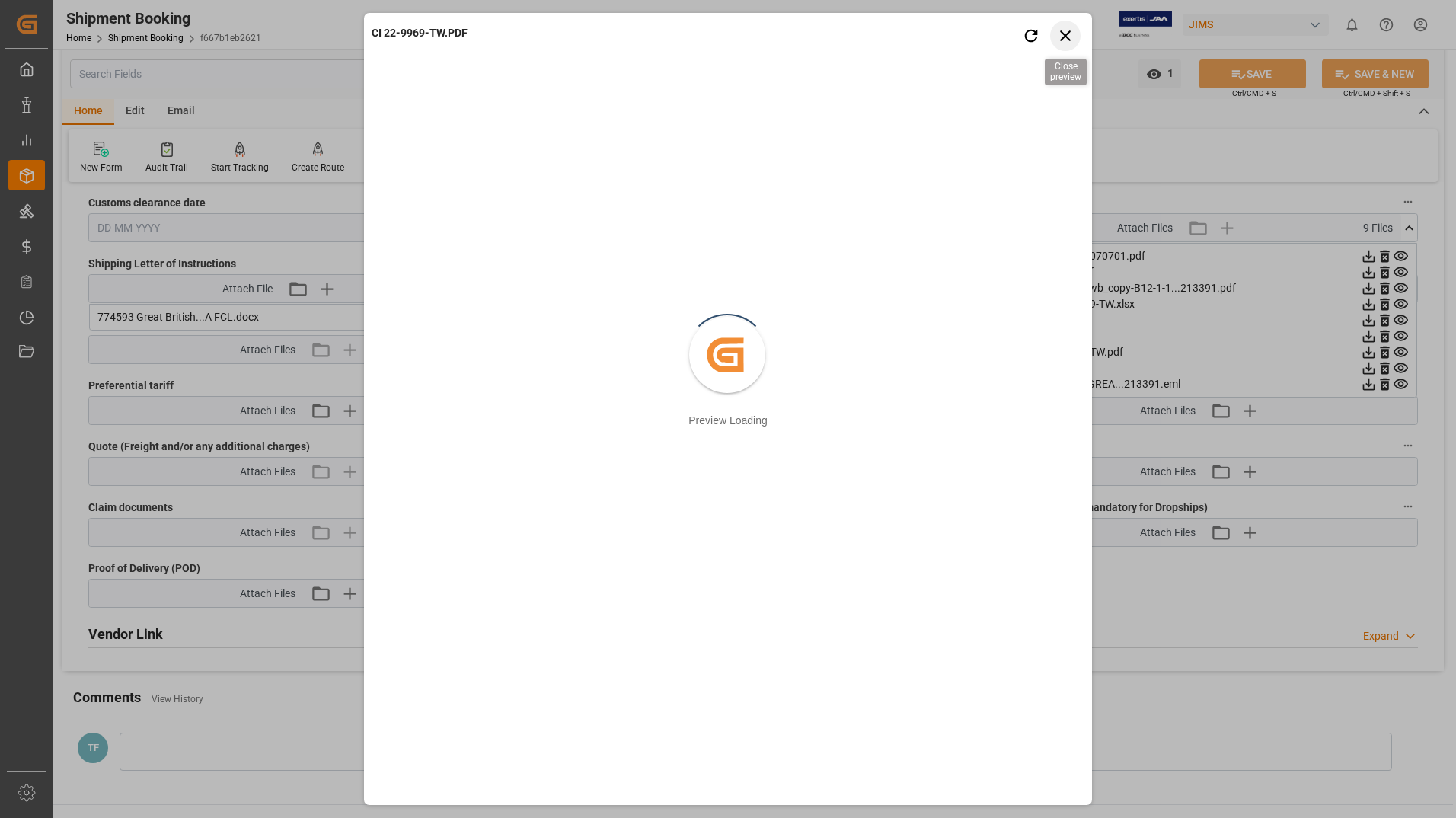
click at [1066, 29] on icon "button" at bounding box center [1066, 35] width 19 height 19
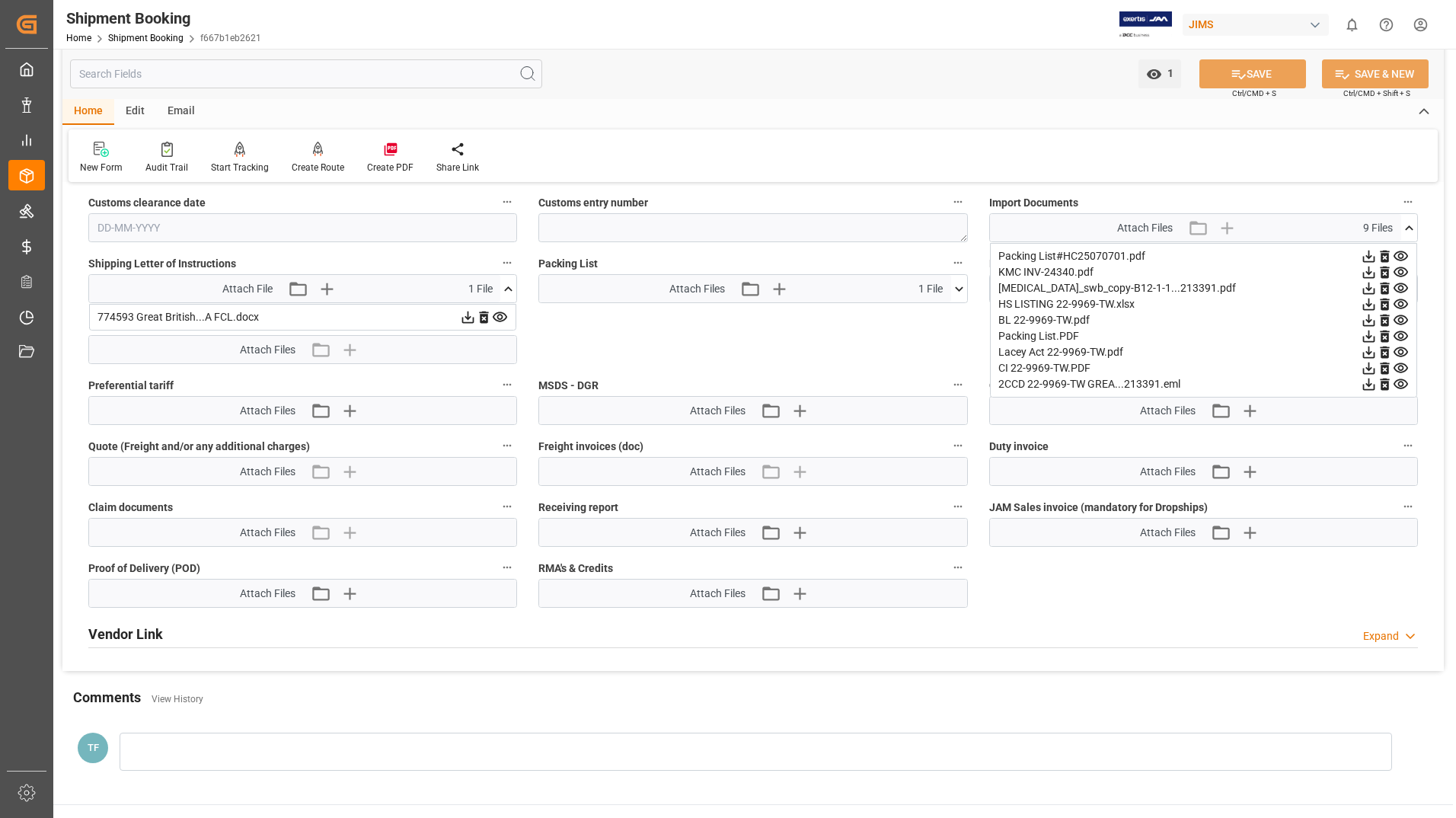
click at [1399, 381] on icon at bounding box center [1400, 384] width 16 height 16
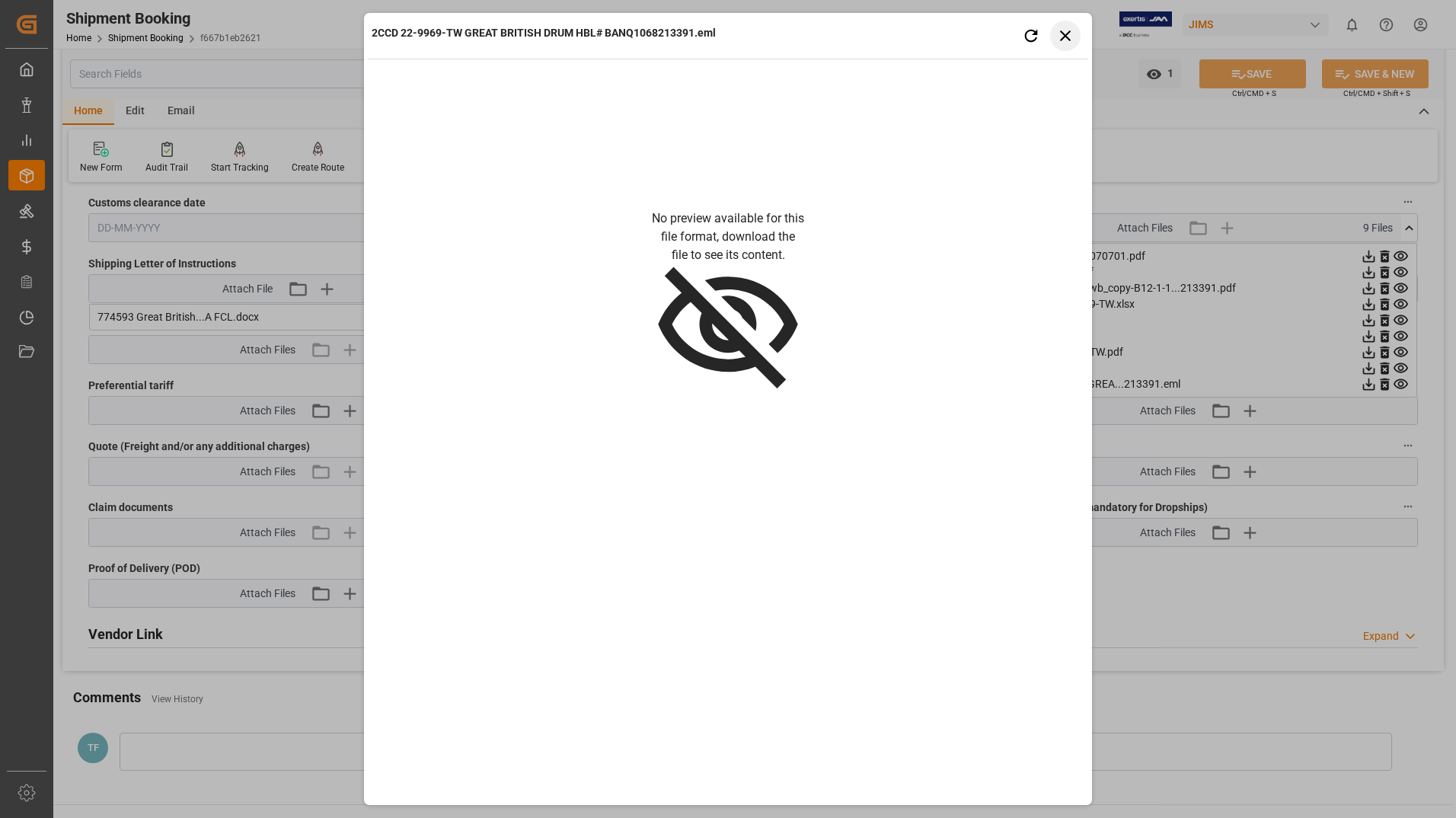
drag, startPoint x: 1067, startPoint y: 33, endPoint x: 1115, endPoint y: 64, distance: 57.1
click at [1067, 35] on icon "button" at bounding box center [1066, 35] width 19 height 19
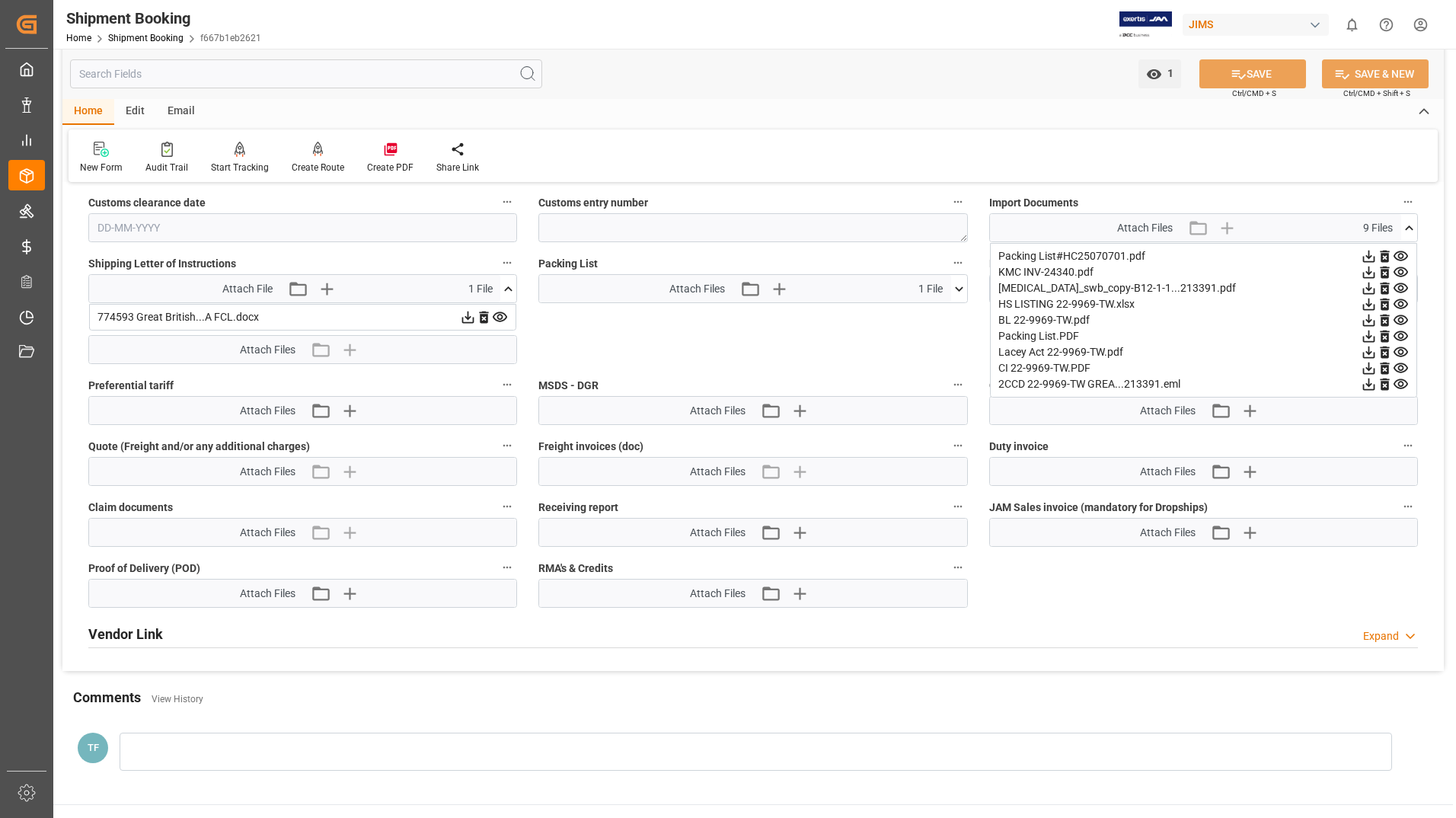
click at [1370, 382] on icon at bounding box center [1368, 384] width 16 height 16
click at [916, 31] on div "Shipment Booking Home Shipment Booking f667b1eb2621 [PERSON_NAME] 0 Notificatio…" at bounding box center [749, 24] width 1414 height 49
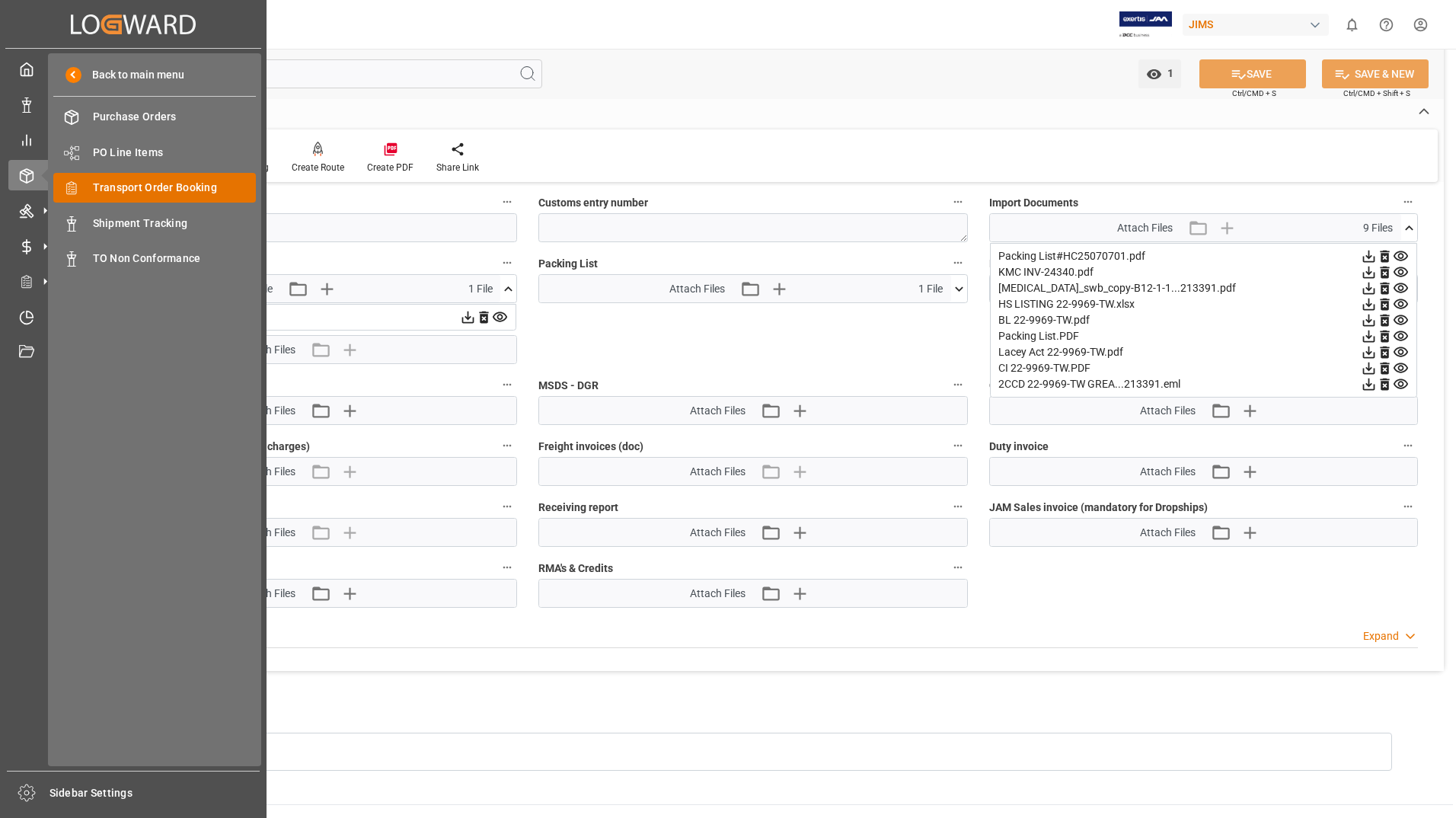
click at [151, 187] on span "Transport Order Booking" at bounding box center [175, 187] width 164 height 16
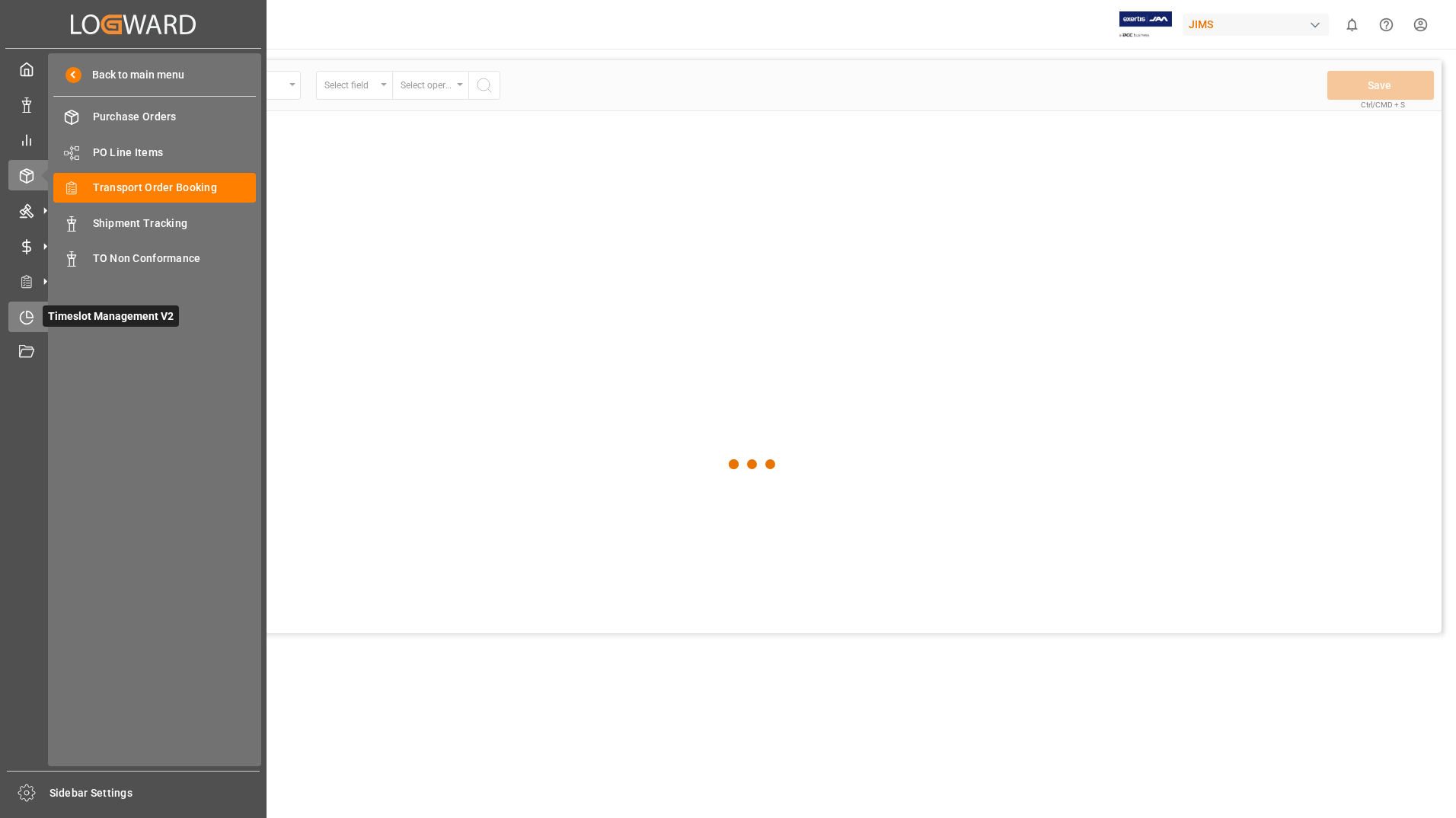
click at [100, 314] on span "Timeslot Management V2" at bounding box center [110, 315] width 136 height 21
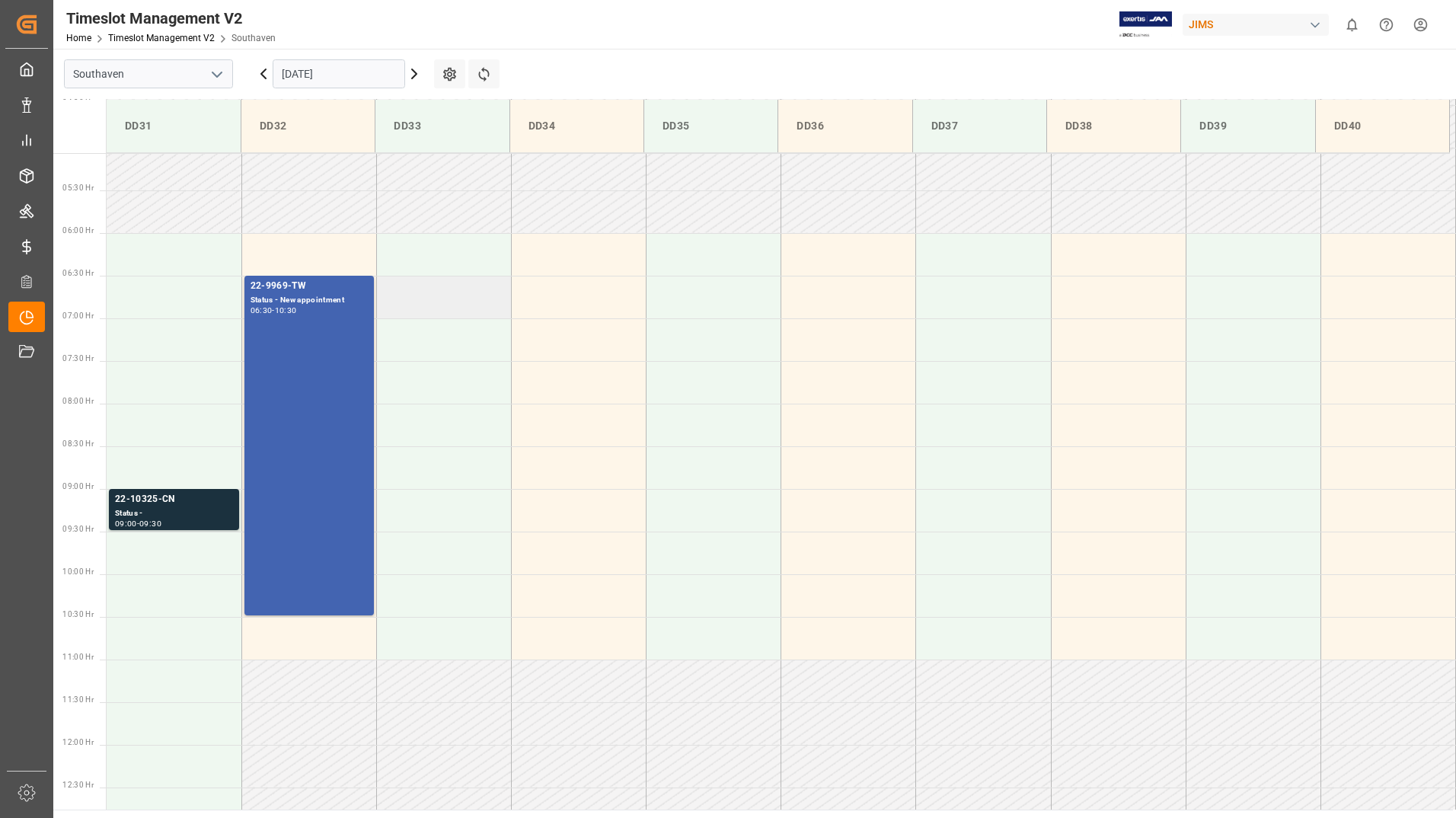
scroll to position [502, 0]
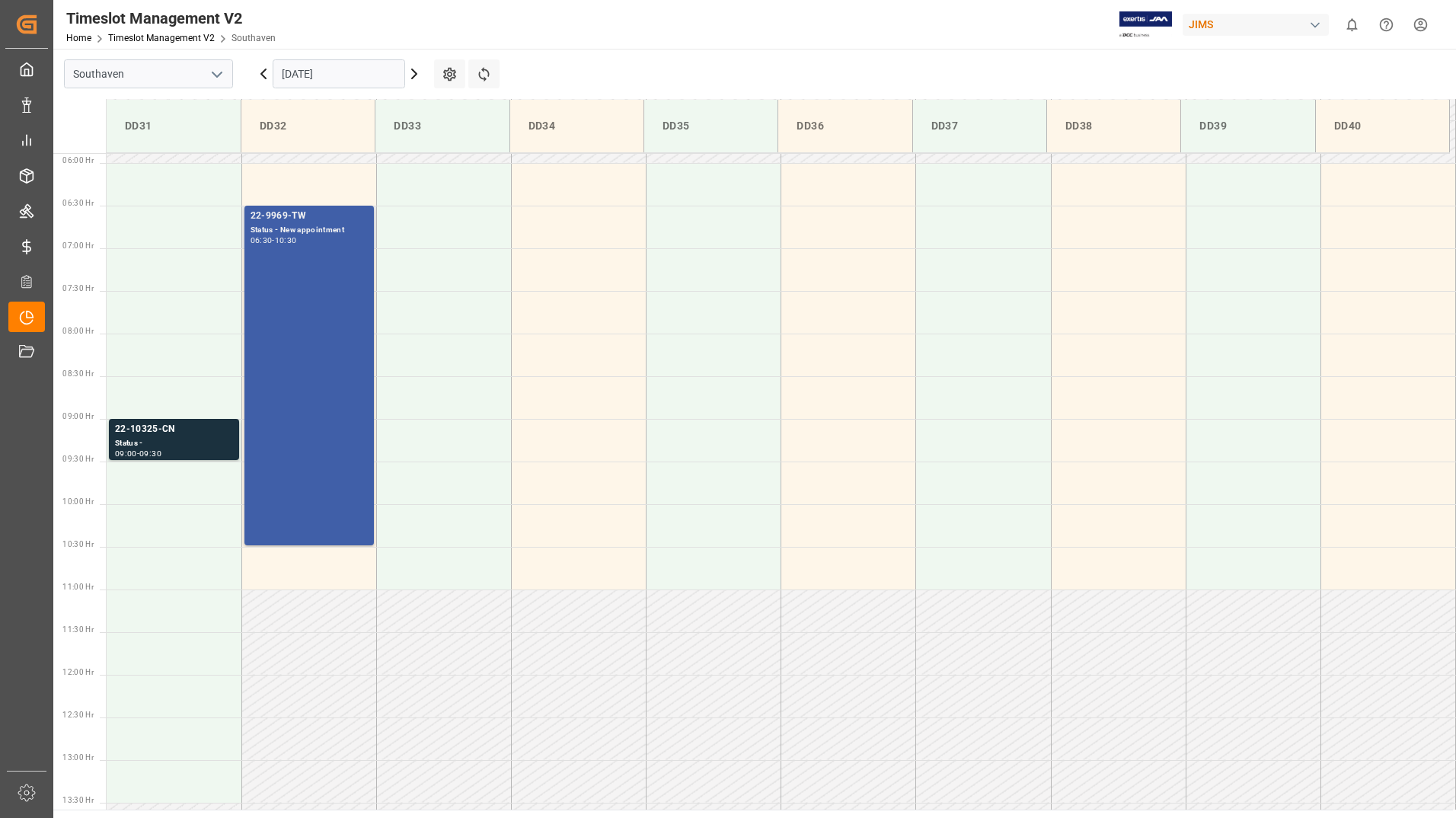
click at [297, 238] on div "10:30" at bounding box center [286, 240] width 22 height 6
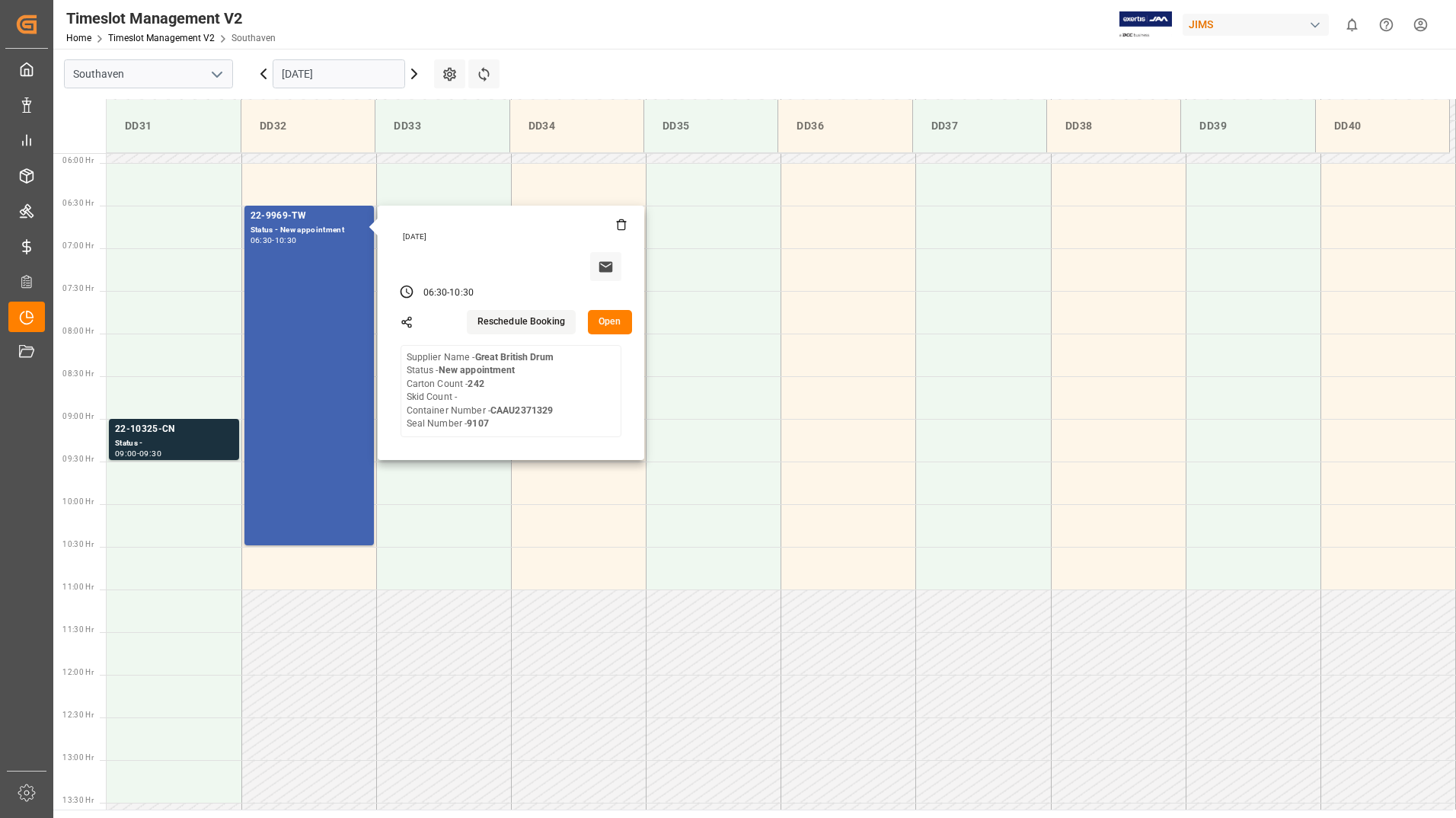
click at [610, 326] on button "Open" at bounding box center [610, 322] width 44 height 25
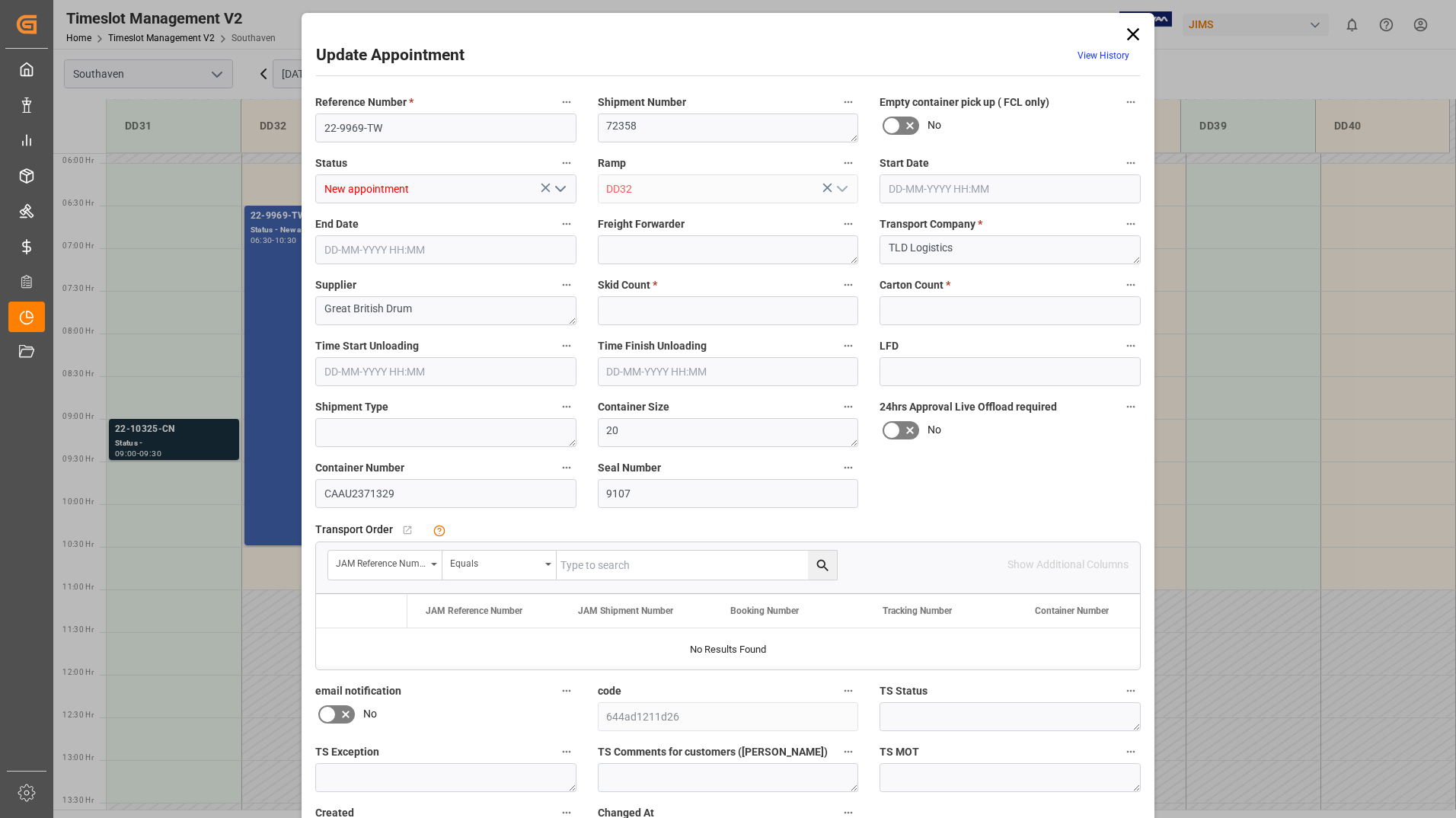
type input "0"
type input "242"
type input "[DATE] 06:30"
type input "[DATE] 10:30"
type input "[DATE] 12:49"
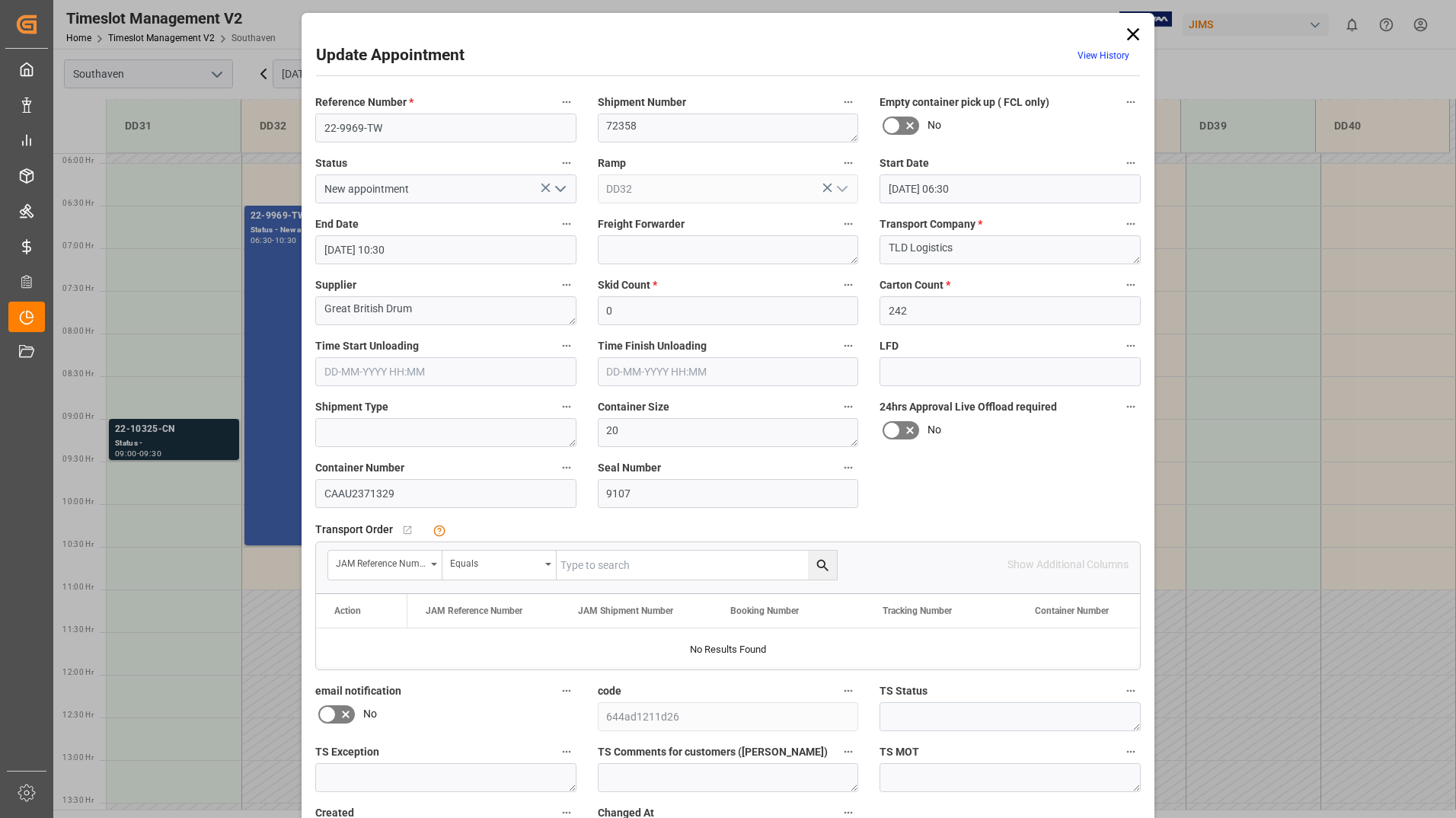
click at [558, 185] on icon "open menu" at bounding box center [560, 189] width 18 height 18
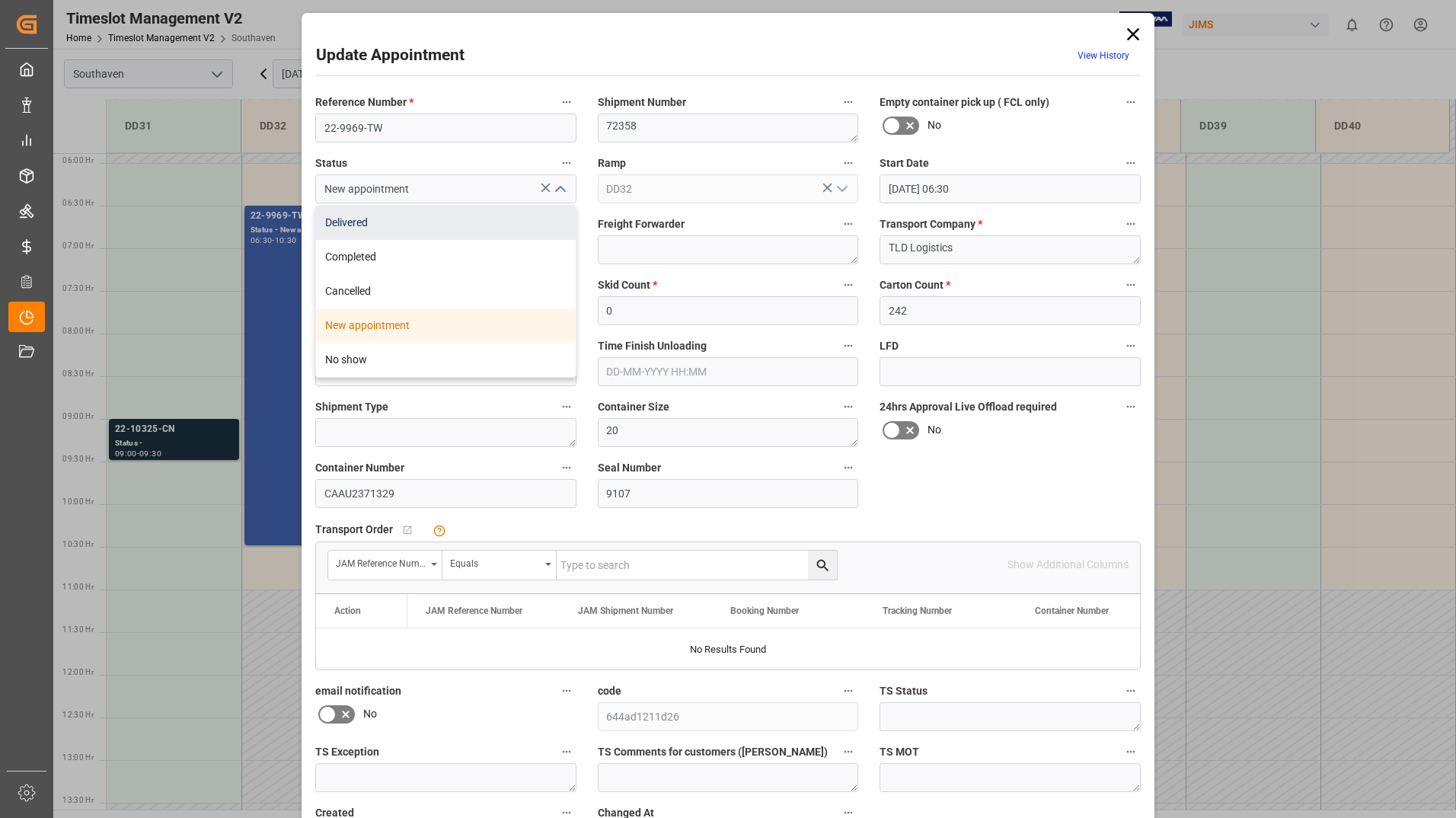
click at [478, 226] on div "Delivered" at bounding box center [446, 222] width 260 height 34
type input "Delivered"
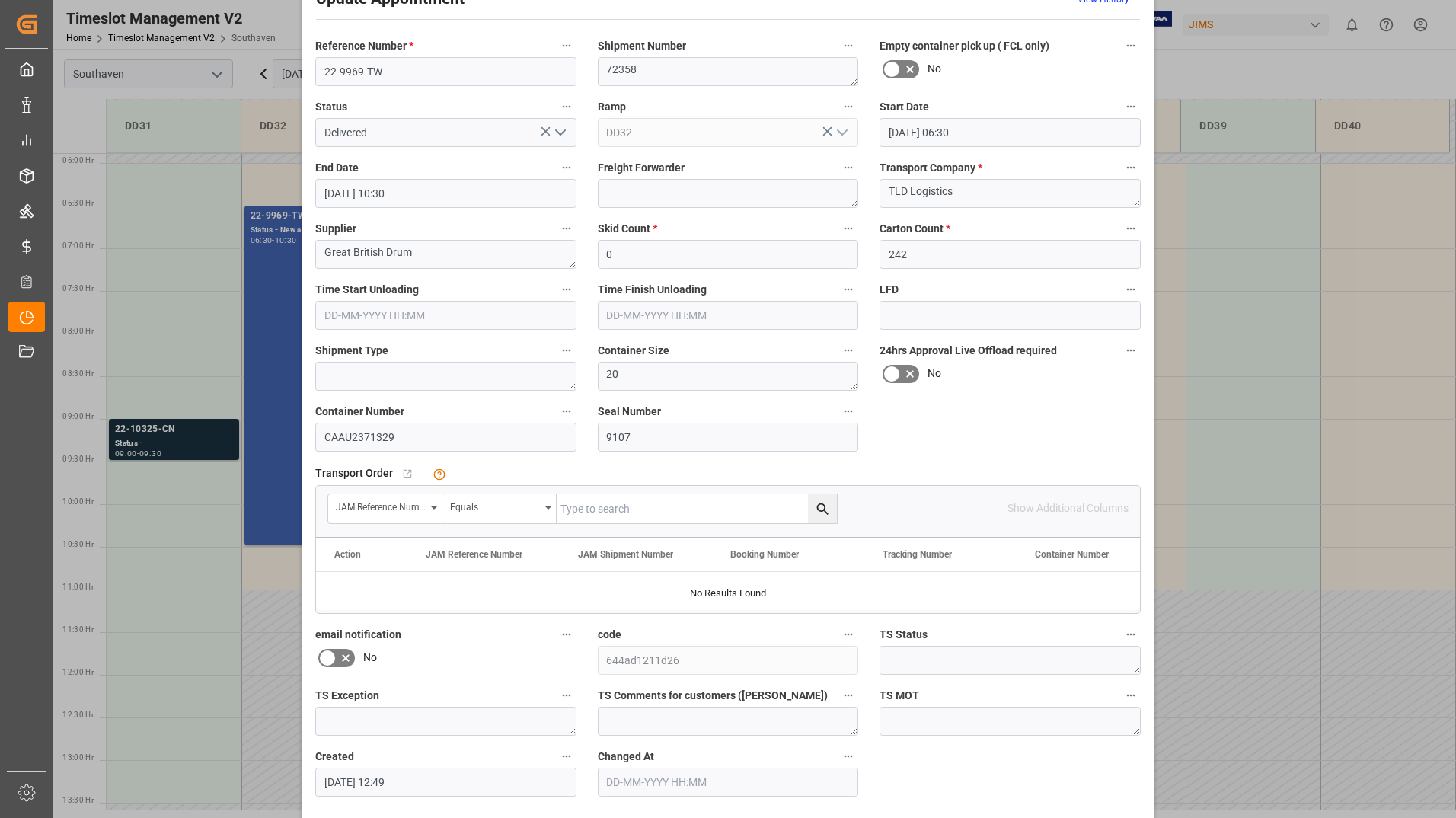
scroll to position [113, 0]
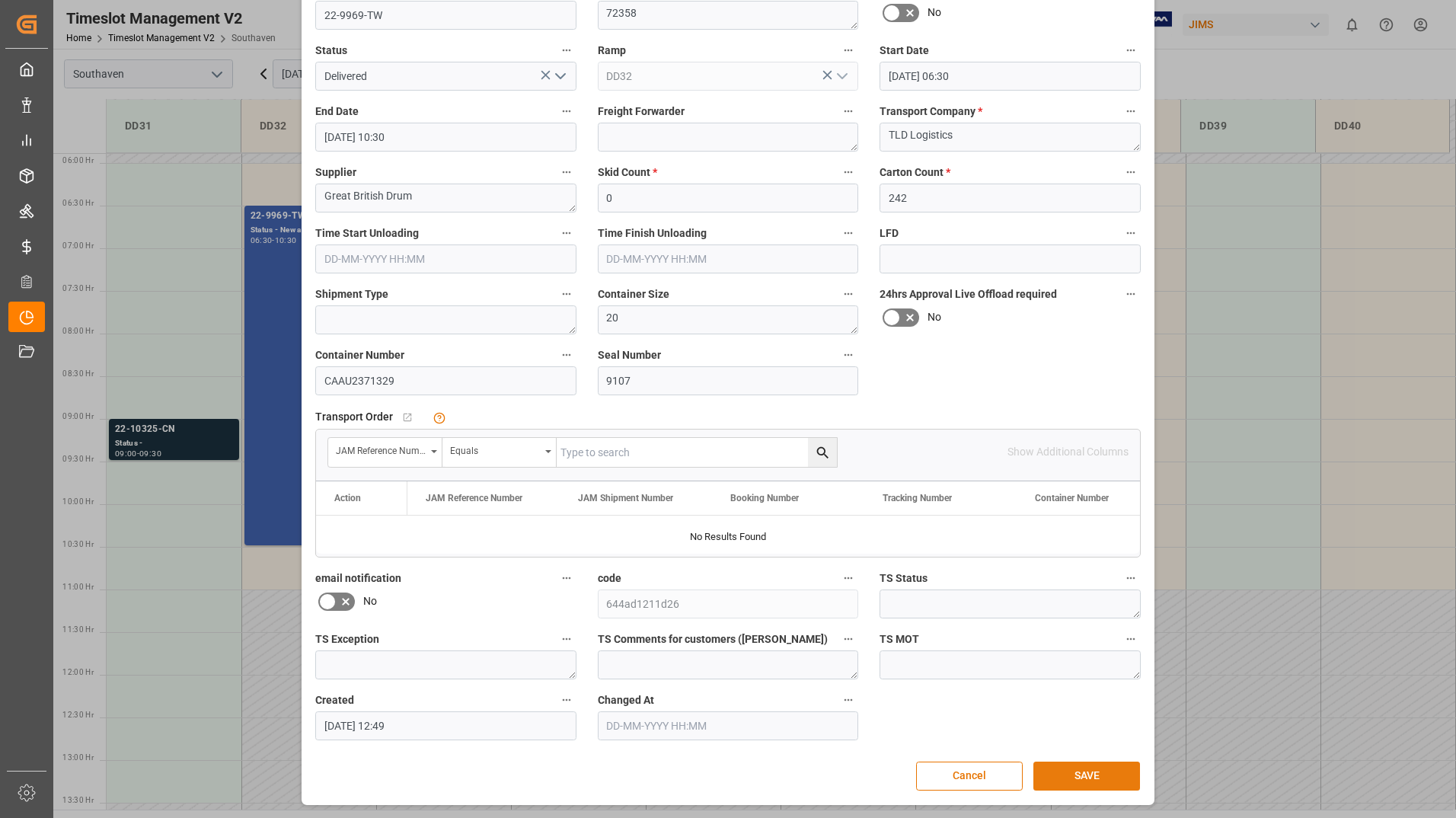
click at [1072, 782] on button "SAVE" at bounding box center [1087, 777] width 107 height 29
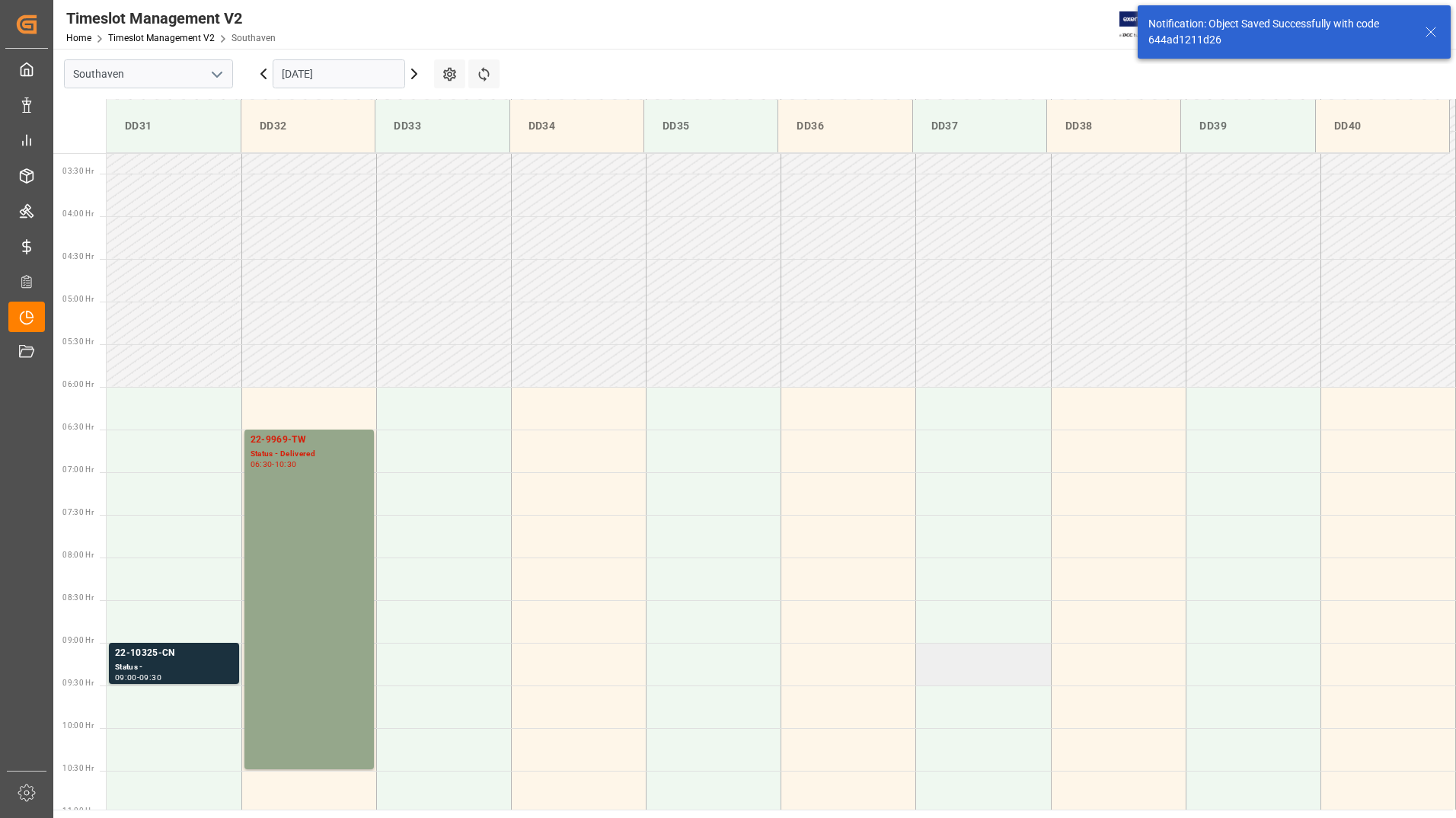
scroll to position [416, 0]
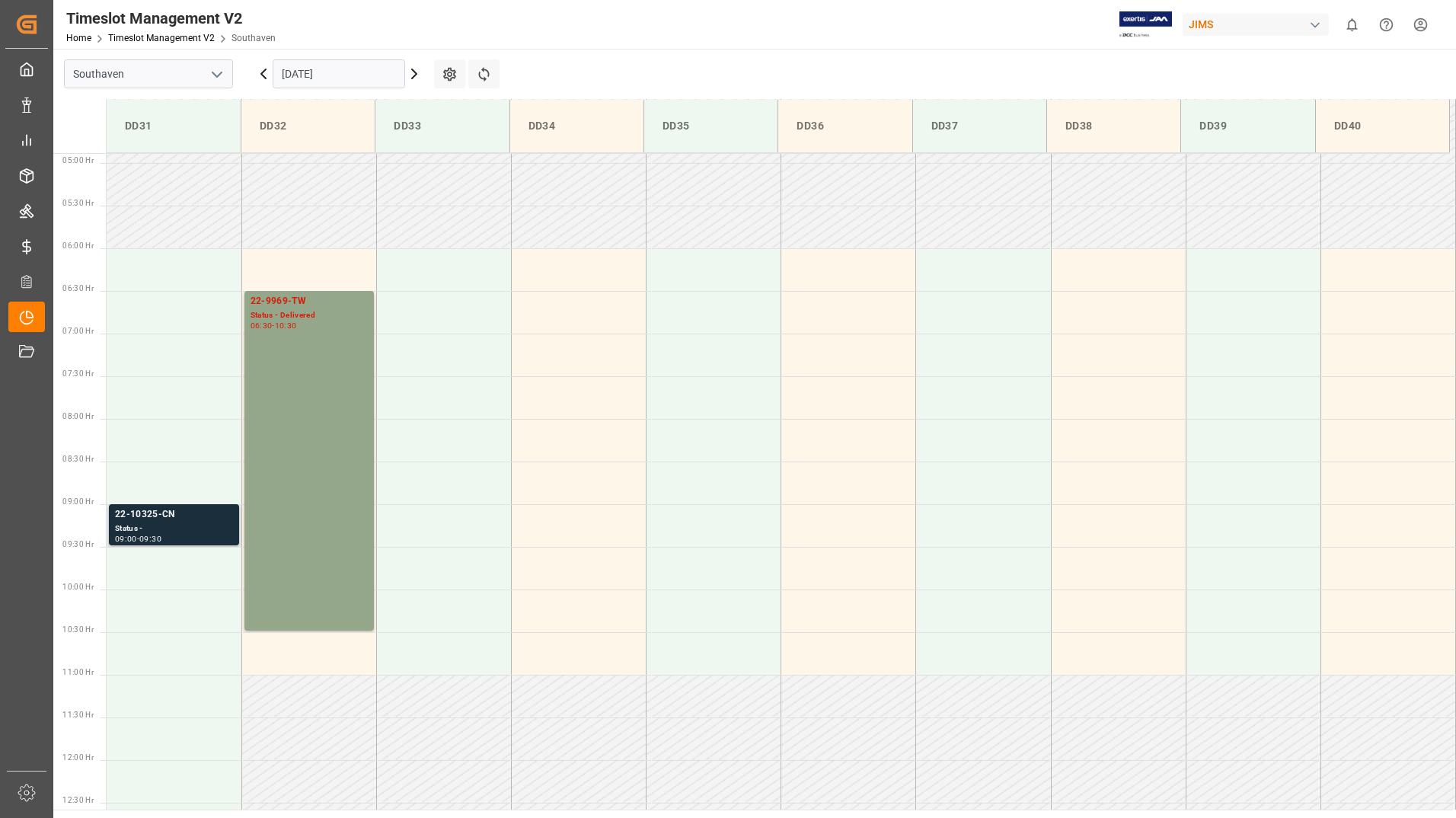
click at [176, 530] on div "Status -" at bounding box center [174, 529] width 118 height 13
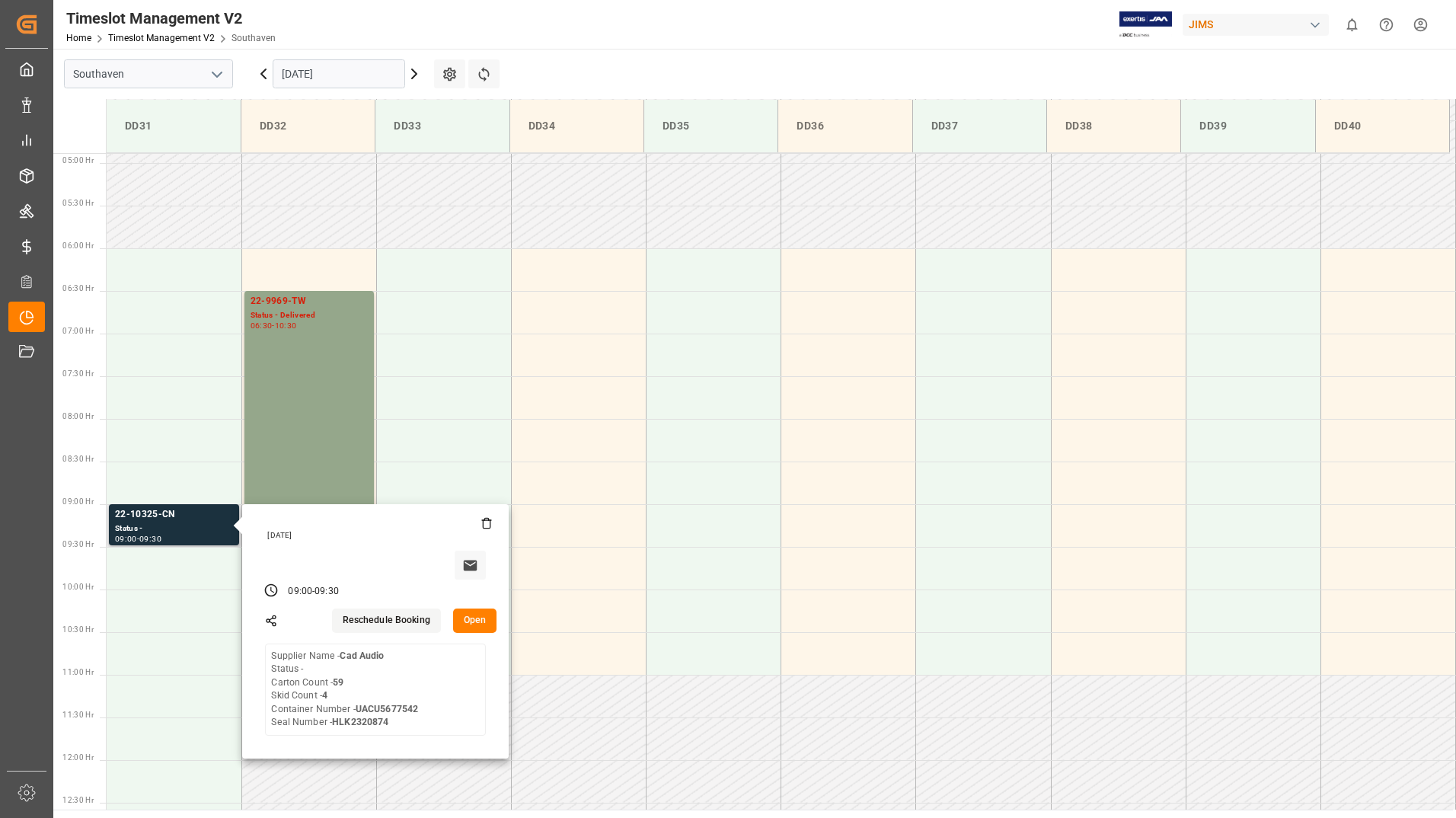
click at [476, 618] on button "Open" at bounding box center [475, 620] width 44 height 25
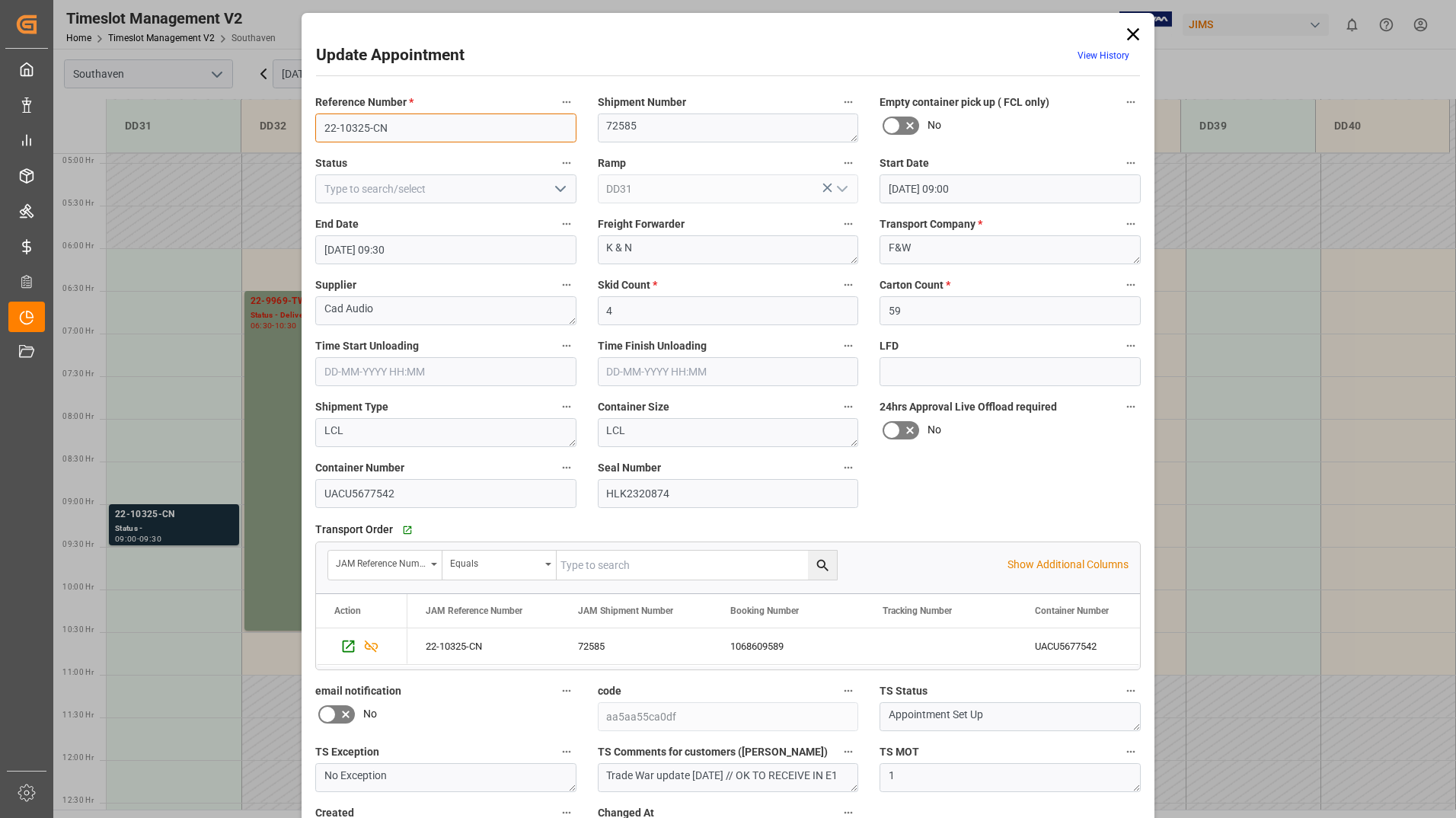
drag, startPoint x: 313, startPoint y: 125, endPoint x: 387, endPoint y: 124, distance: 74.0
click at [387, 124] on input "22-10325-CN" at bounding box center [446, 129] width 261 height 29
click at [1129, 33] on icon at bounding box center [1133, 34] width 12 height 12
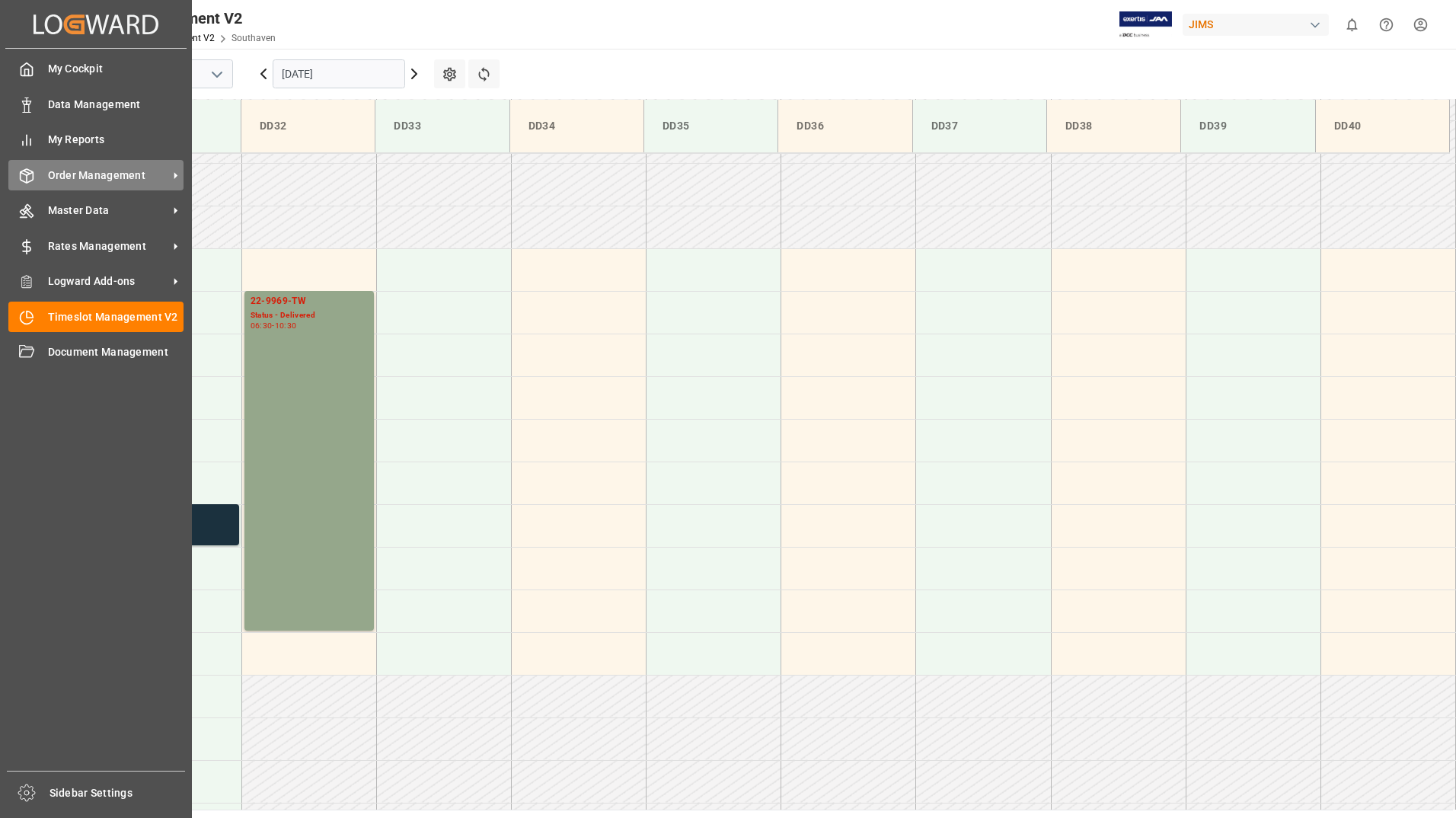
click at [61, 172] on span "Order Management" at bounding box center [107, 175] width 120 height 16
click at [80, 182] on span "Order Management" at bounding box center [107, 175] width 120 height 16
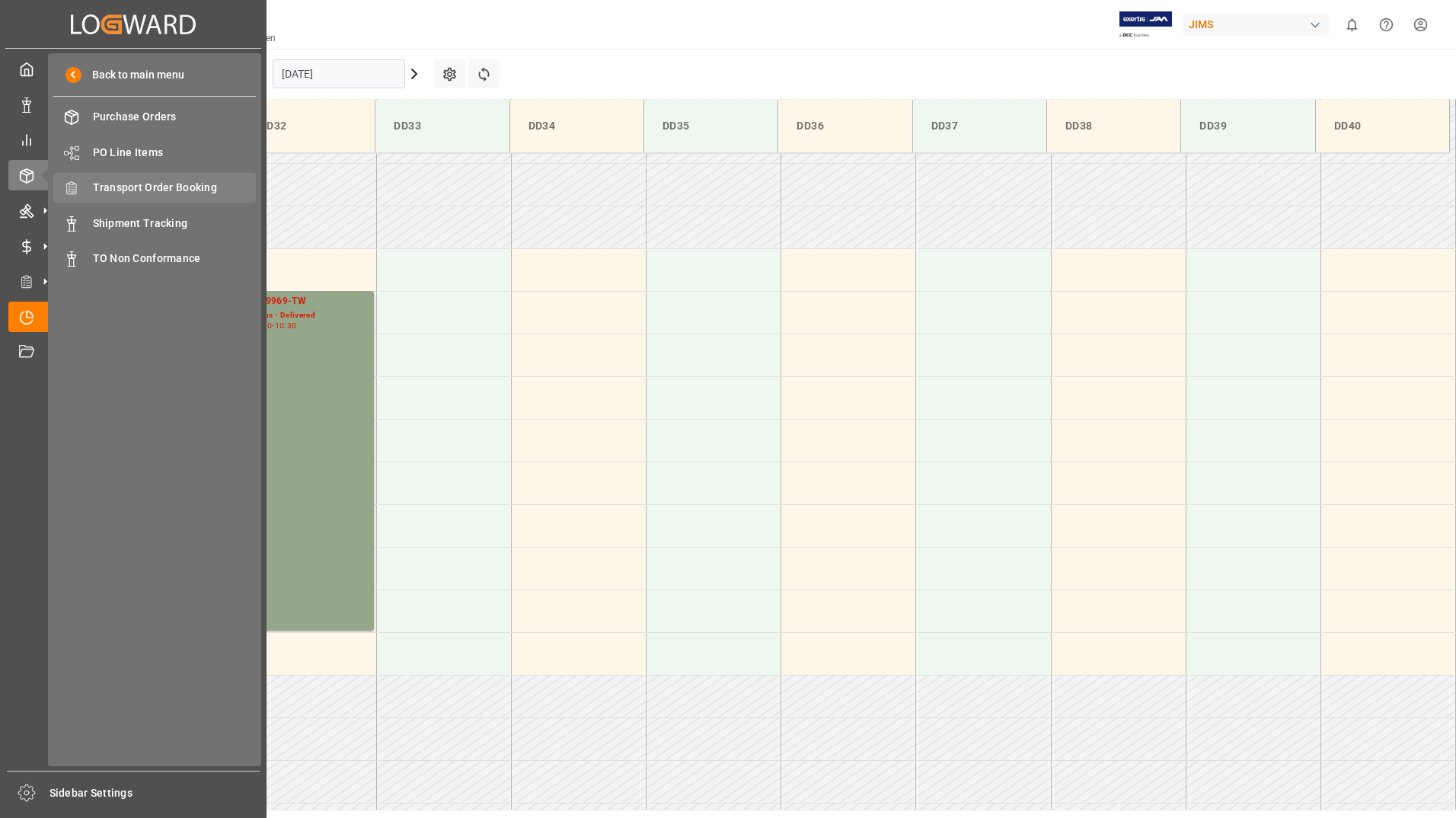
click at [153, 178] on div "Transport Order Booking Transport Order Booking" at bounding box center [154, 187] width 203 height 29
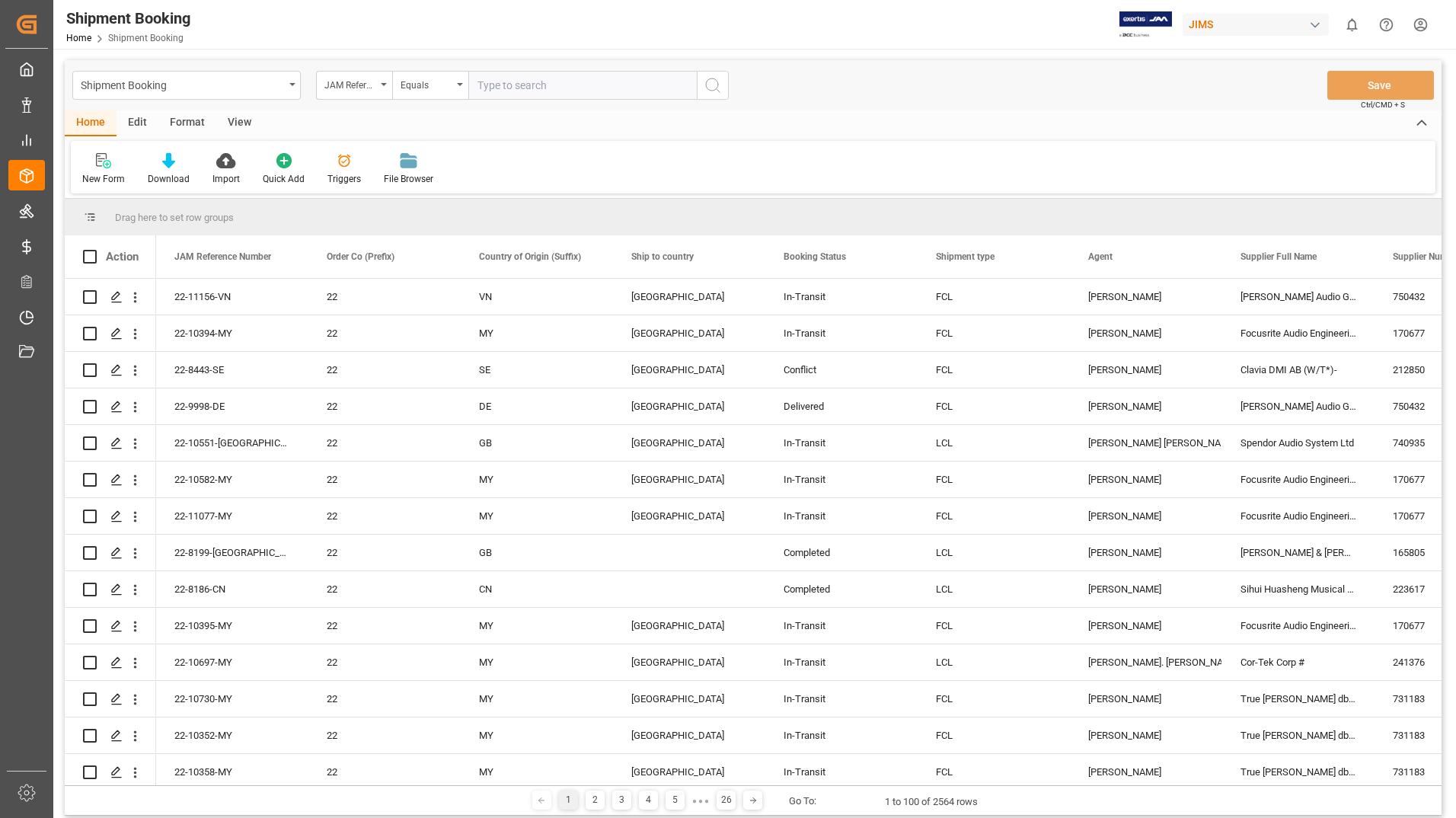
click at [507, 80] on input "text" at bounding box center [582, 85] width 229 height 29
type input "22-10325-cn"
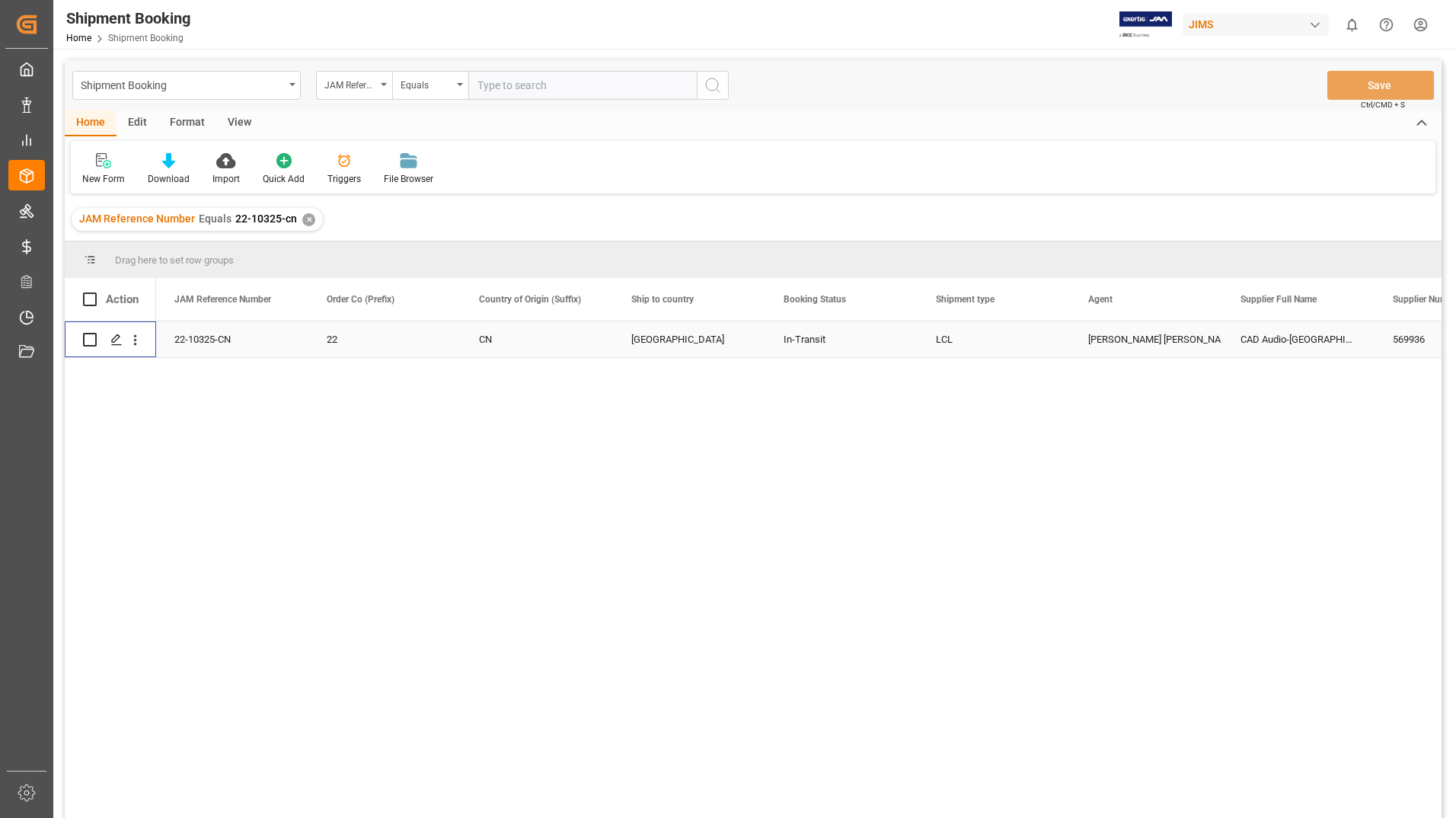
click at [88, 342] on input "Press Space to toggle row selection (unchecked)" at bounding box center [89, 339] width 14 height 14
checkbox input "true"
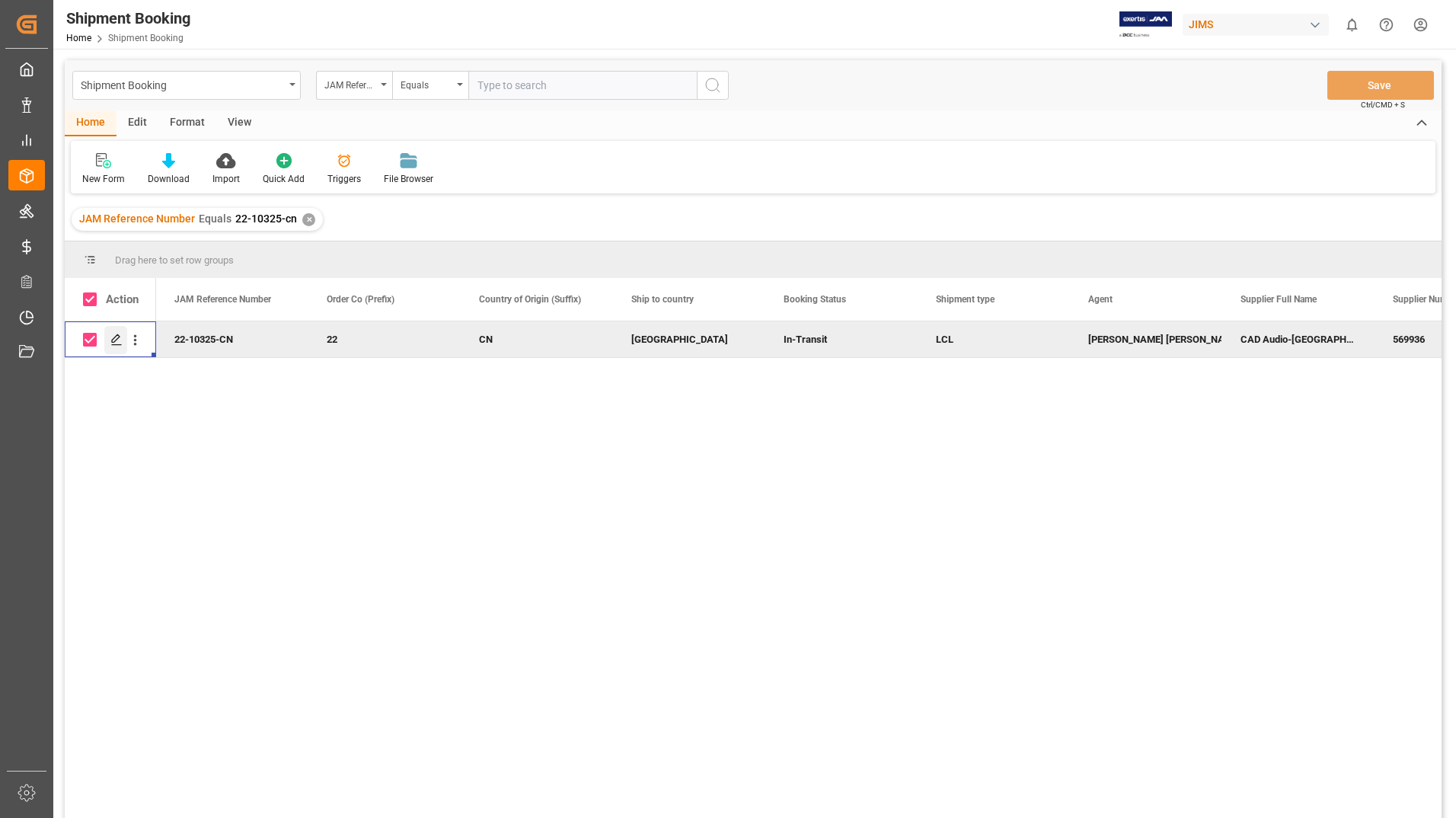
click at [111, 341] on icon "Press SPACE to deselect this row." at bounding box center [116, 339] width 12 height 12
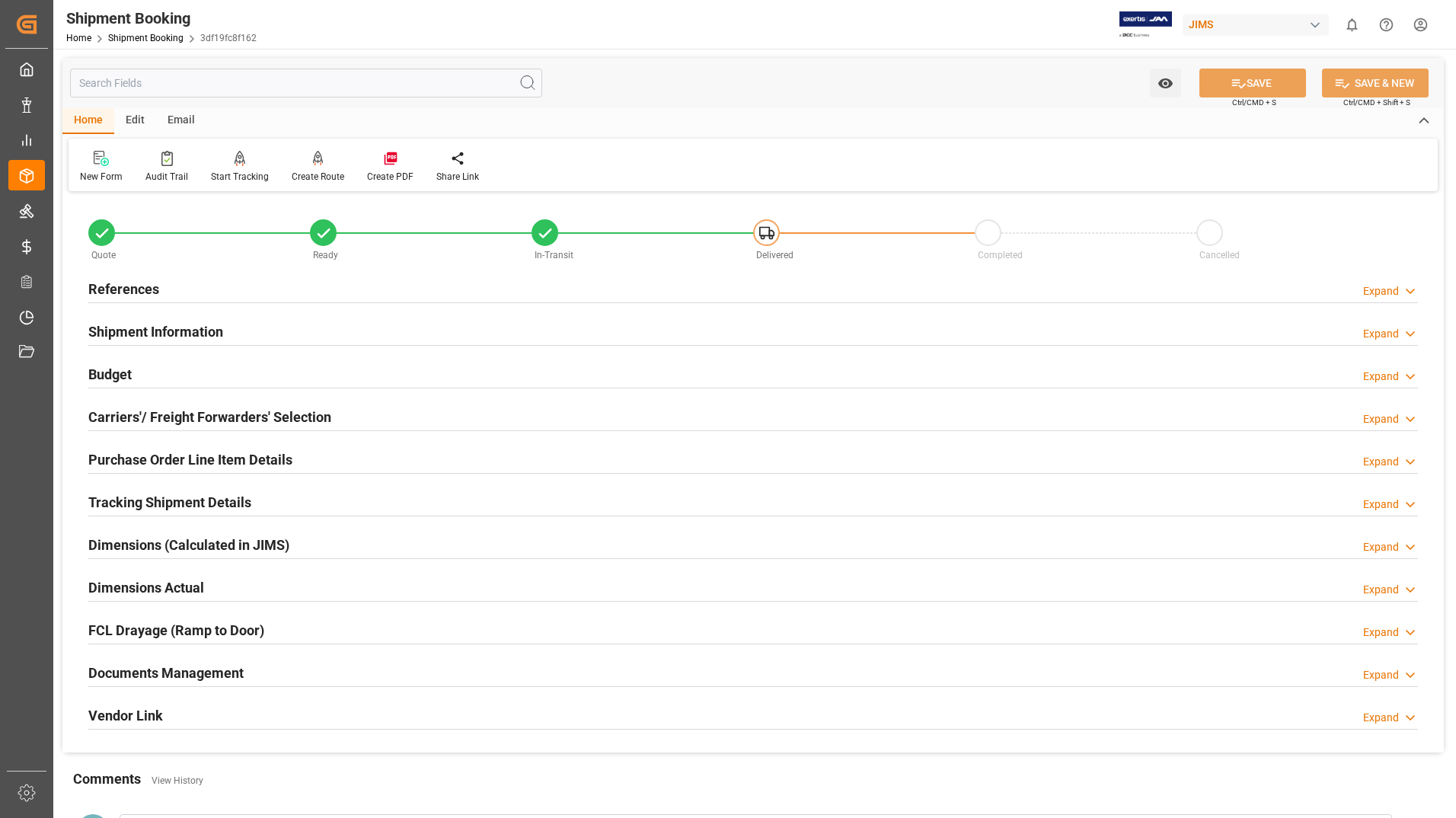
click at [130, 672] on h2 "Documents Management" at bounding box center [165, 673] width 155 height 20
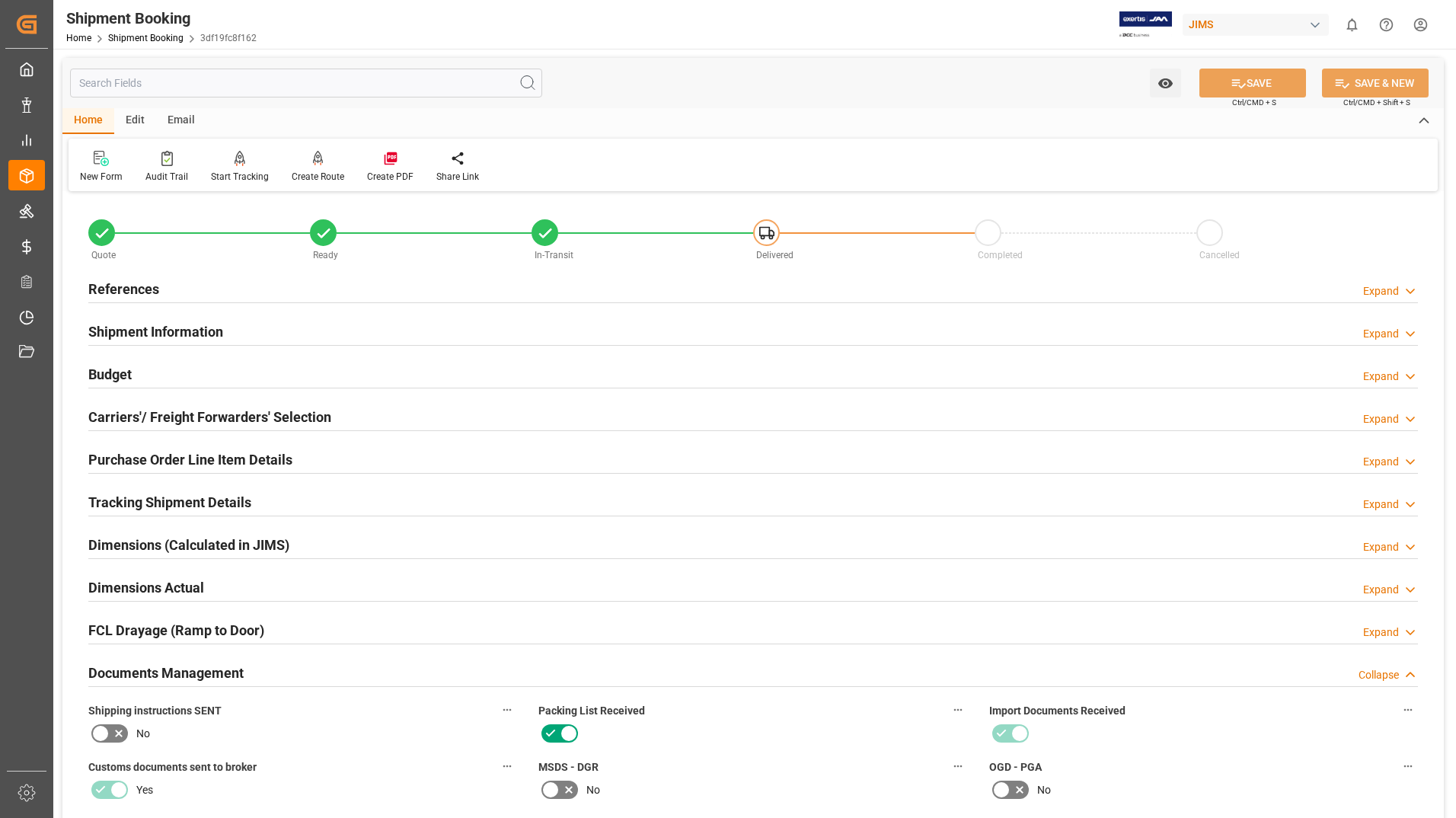
scroll to position [533, 0]
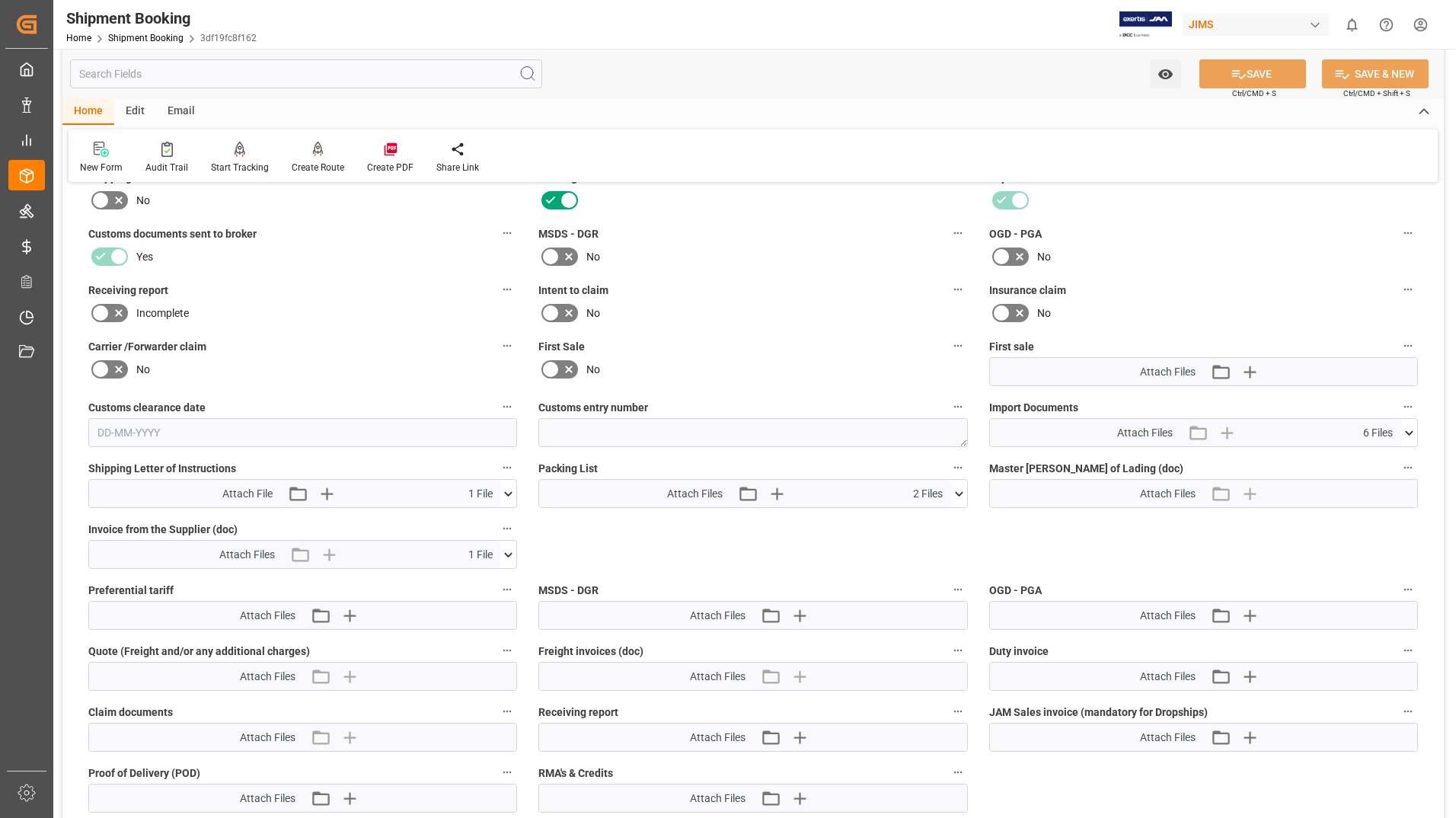
click at [960, 491] on icon at bounding box center [958, 494] width 16 height 16
click at [952, 521] on icon at bounding box center [950, 522] width 16 height 16
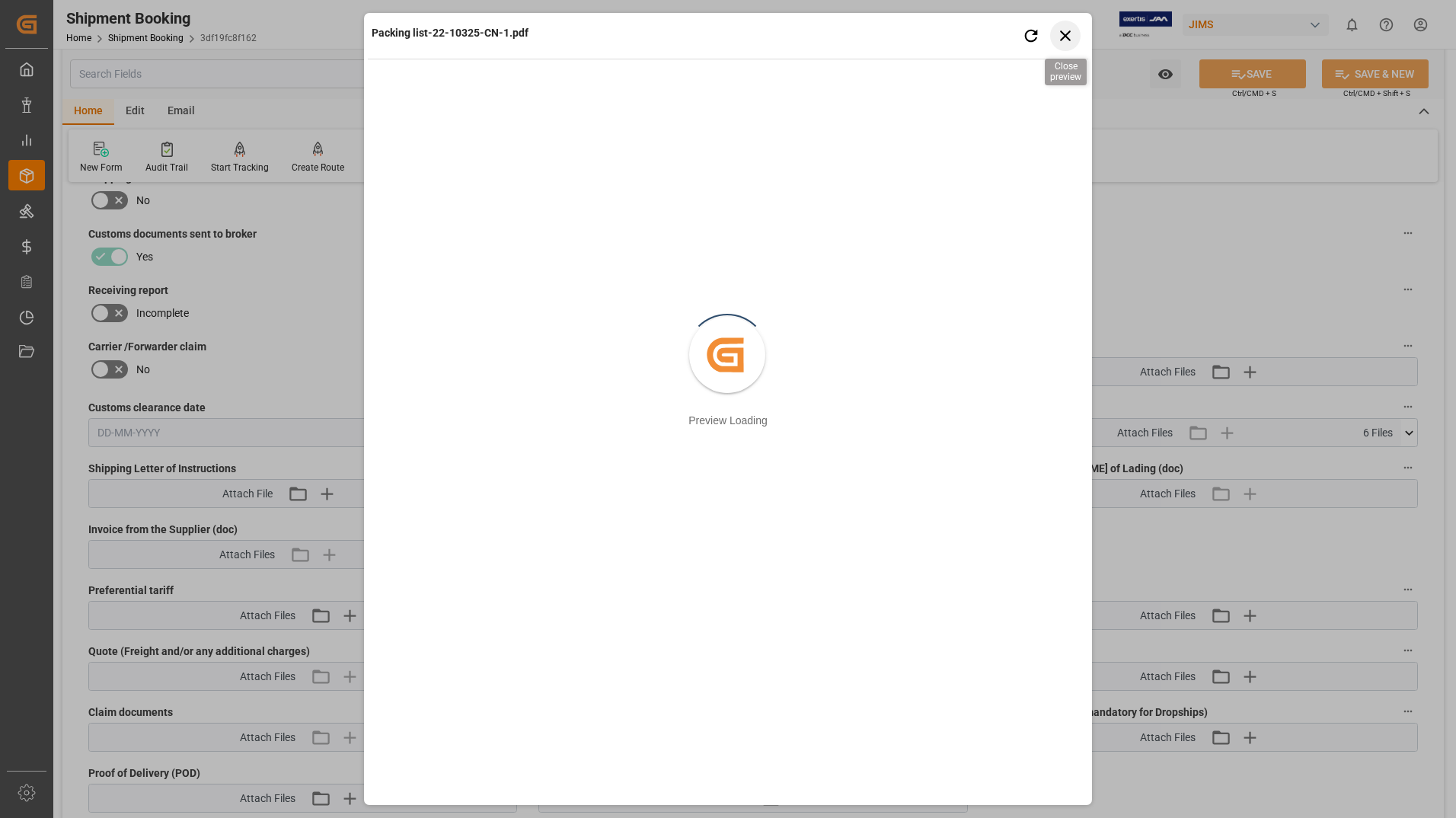
click at [1067, 35] on icon "button" at bounding box center [1066, 35] width 19 height 19
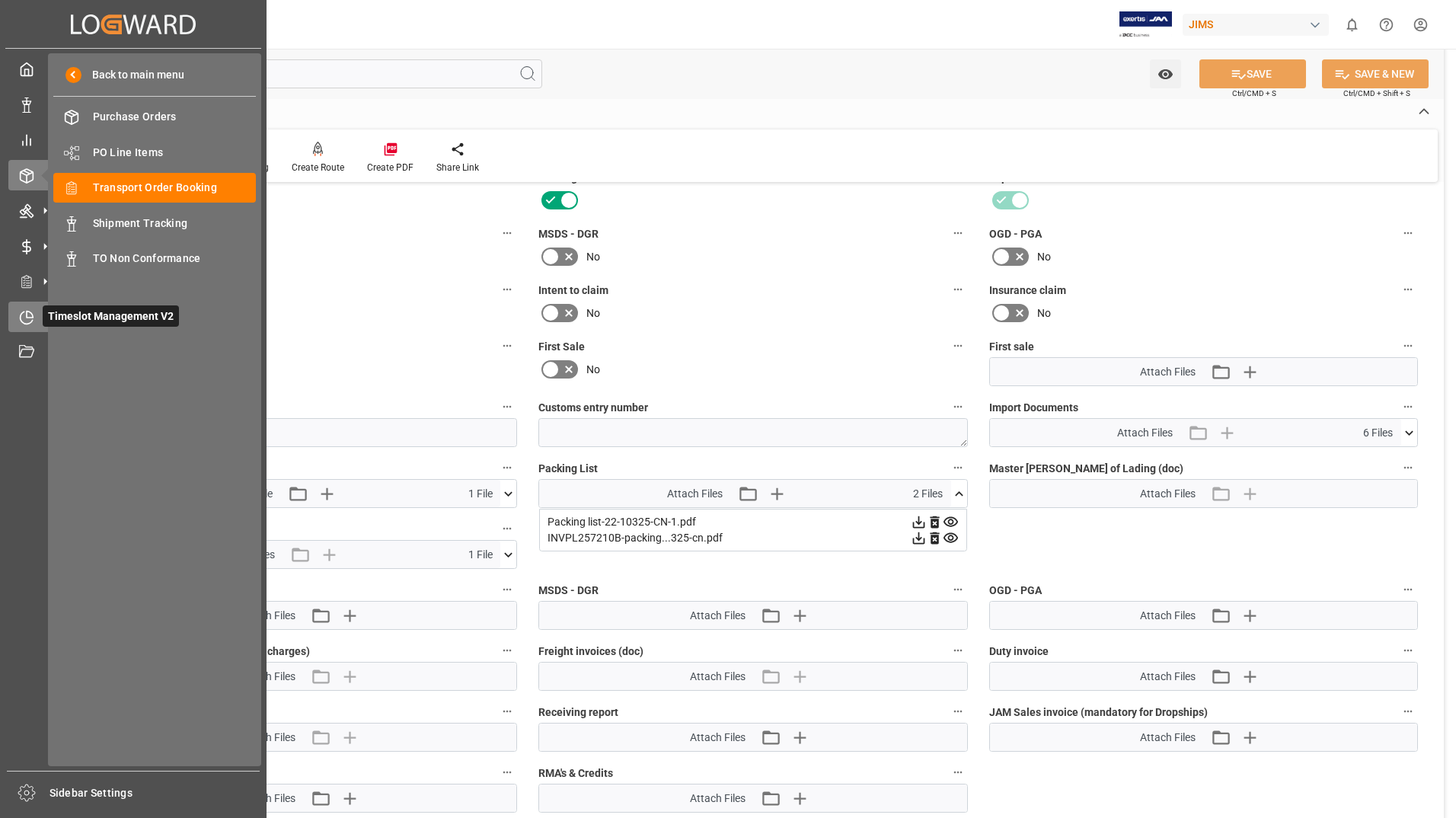
click at [78, 318] on span "Timeslot Management V2" at bounding box center [110, 315] width 136 height 21
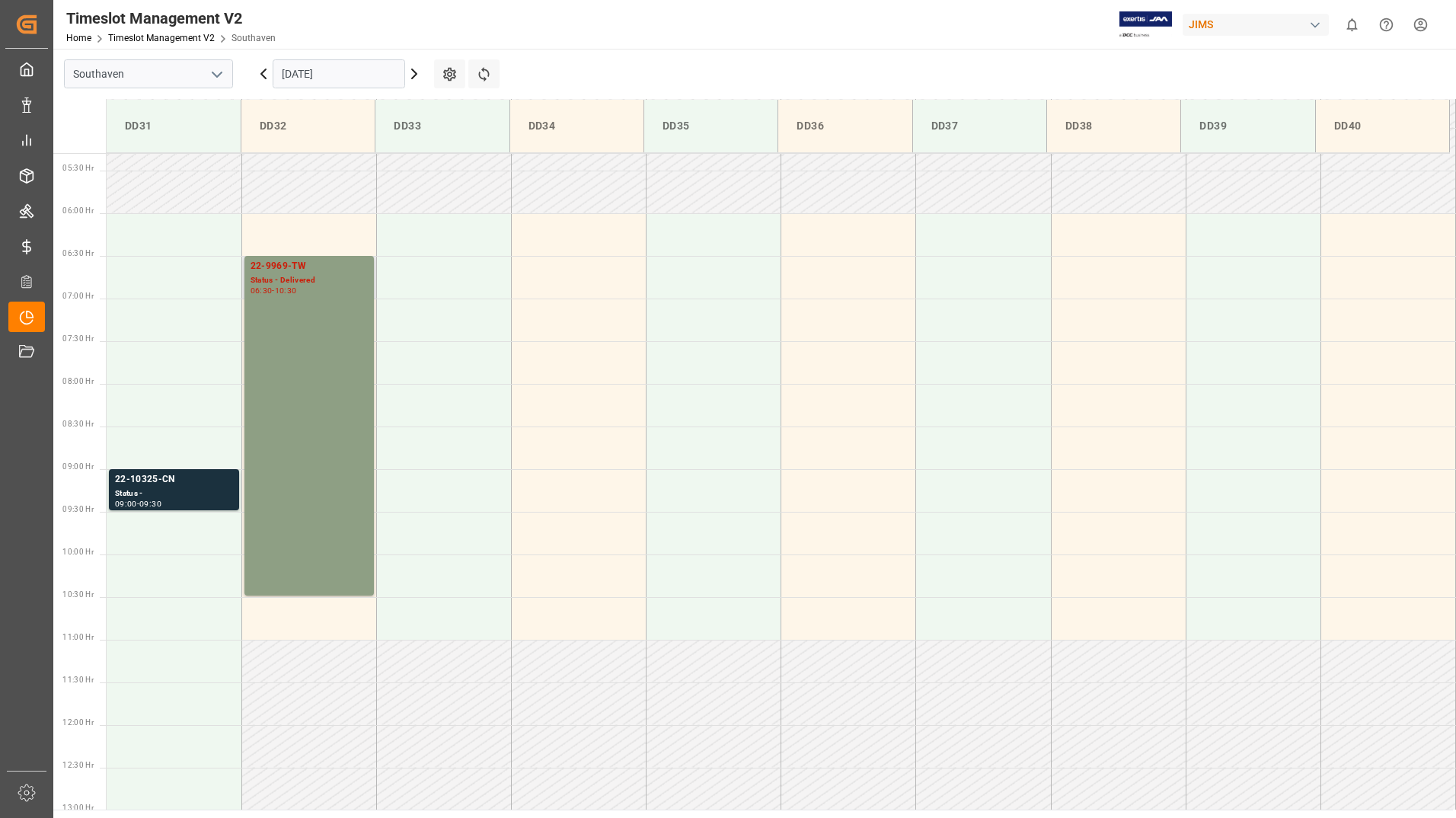
scroll to position [502, 0]
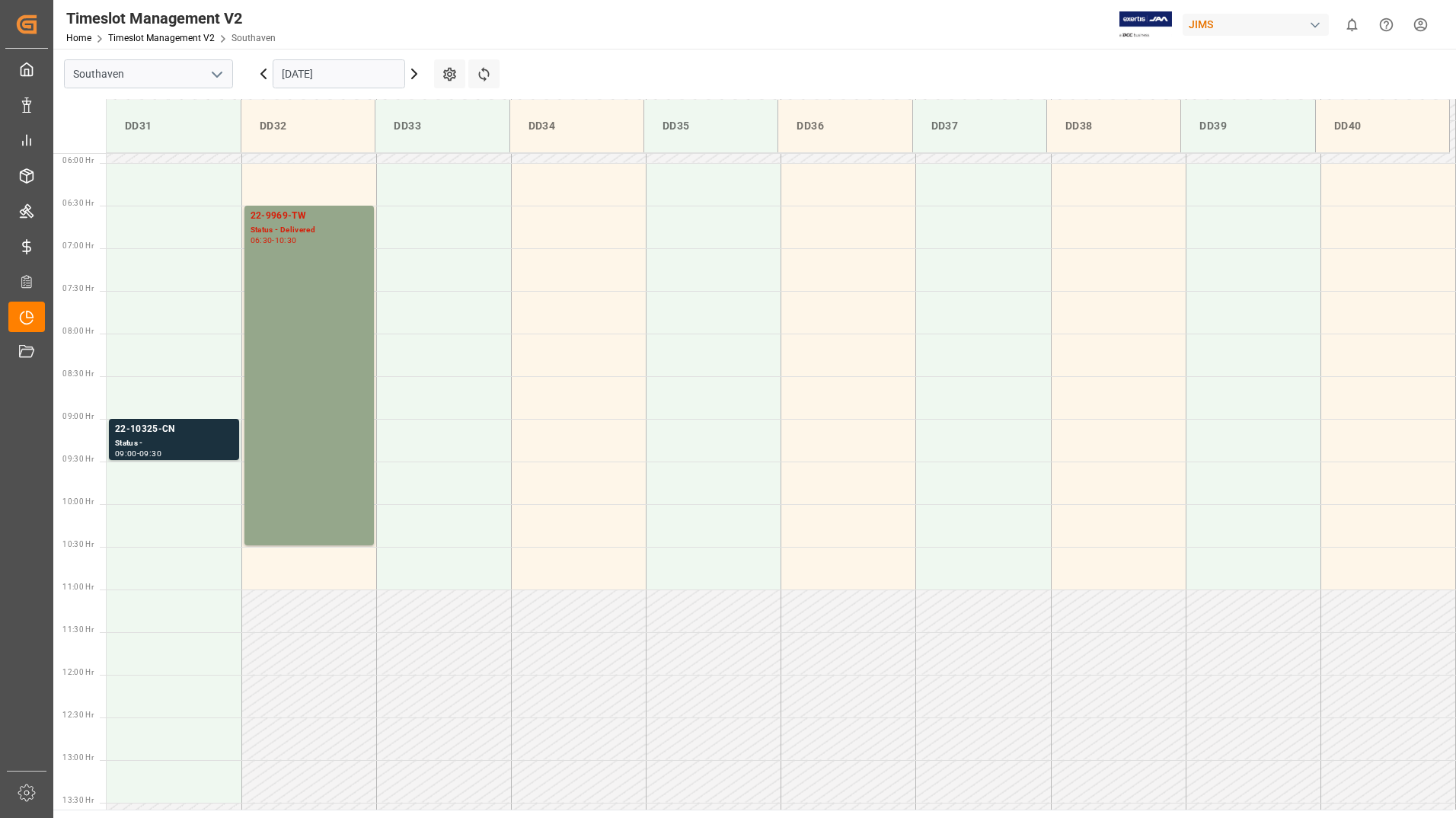
click at [308, 74] on input "[DATE]" at bounding box center [339, 74] width 132 height 29
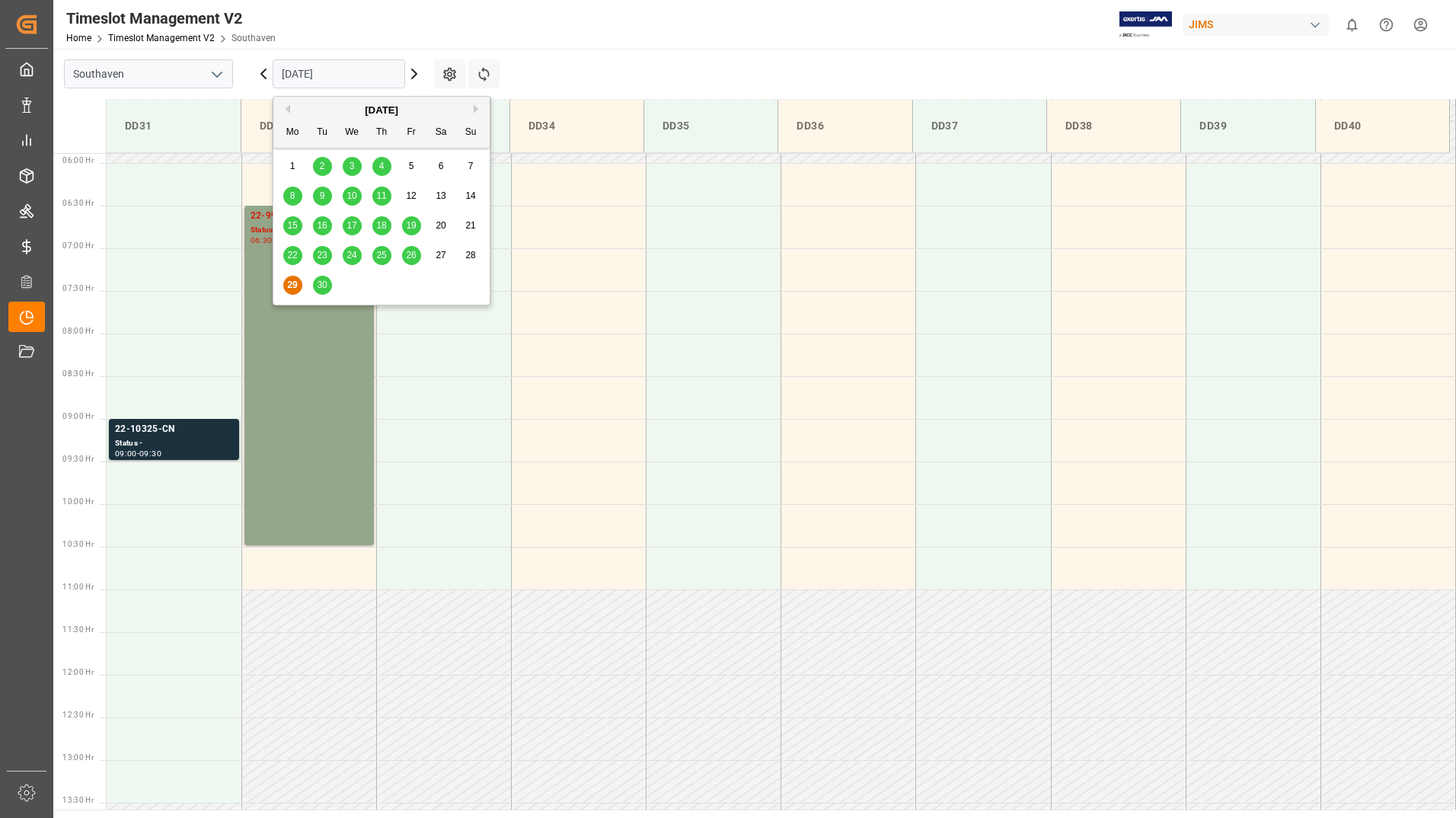
click at [296, 256] on span "22" at bounding box center [292, 256] width 10 height 11
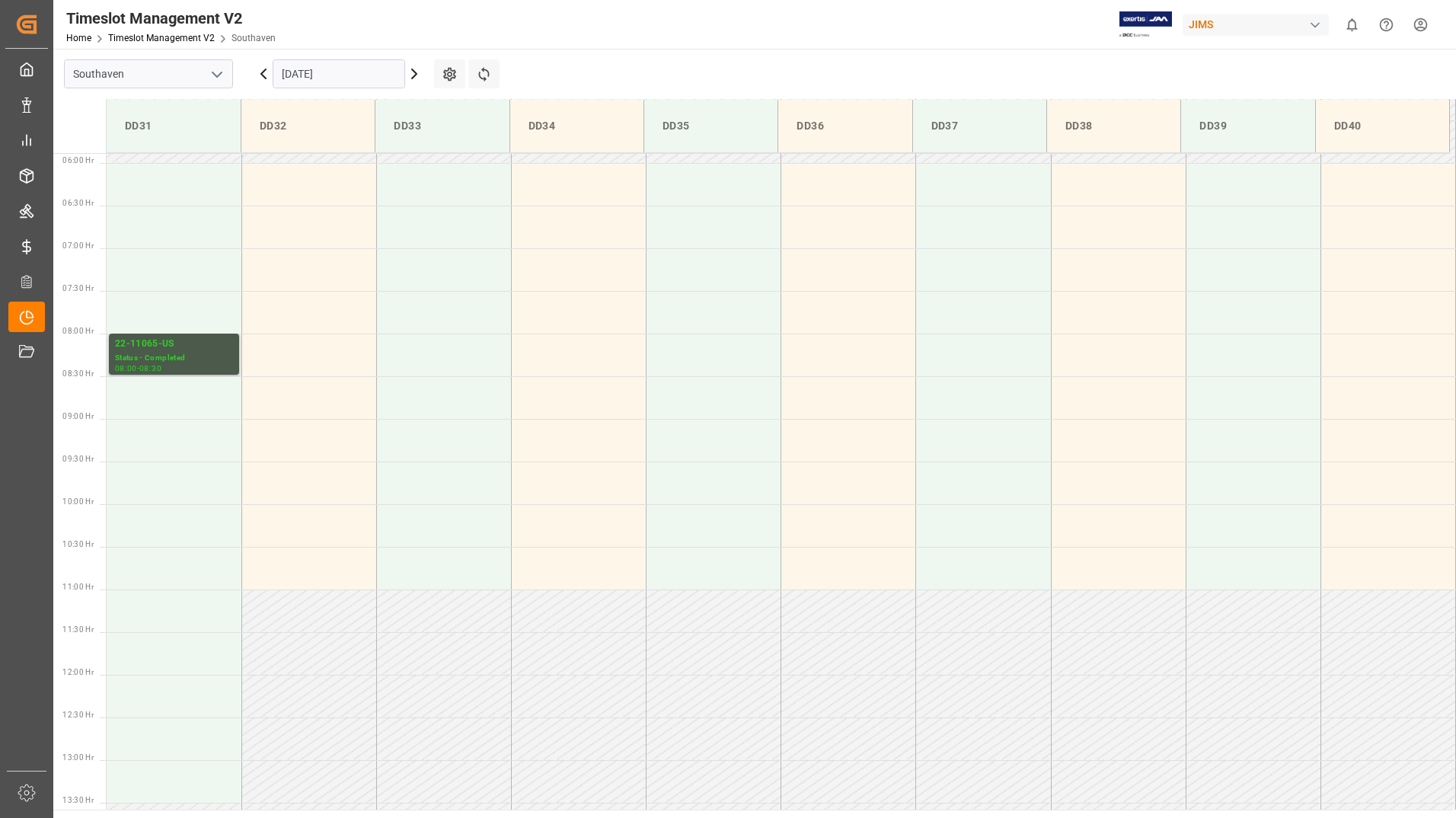
click at [190, 344] on div "22-11065-US" at bounding box center [174, 344] width 118 height 16
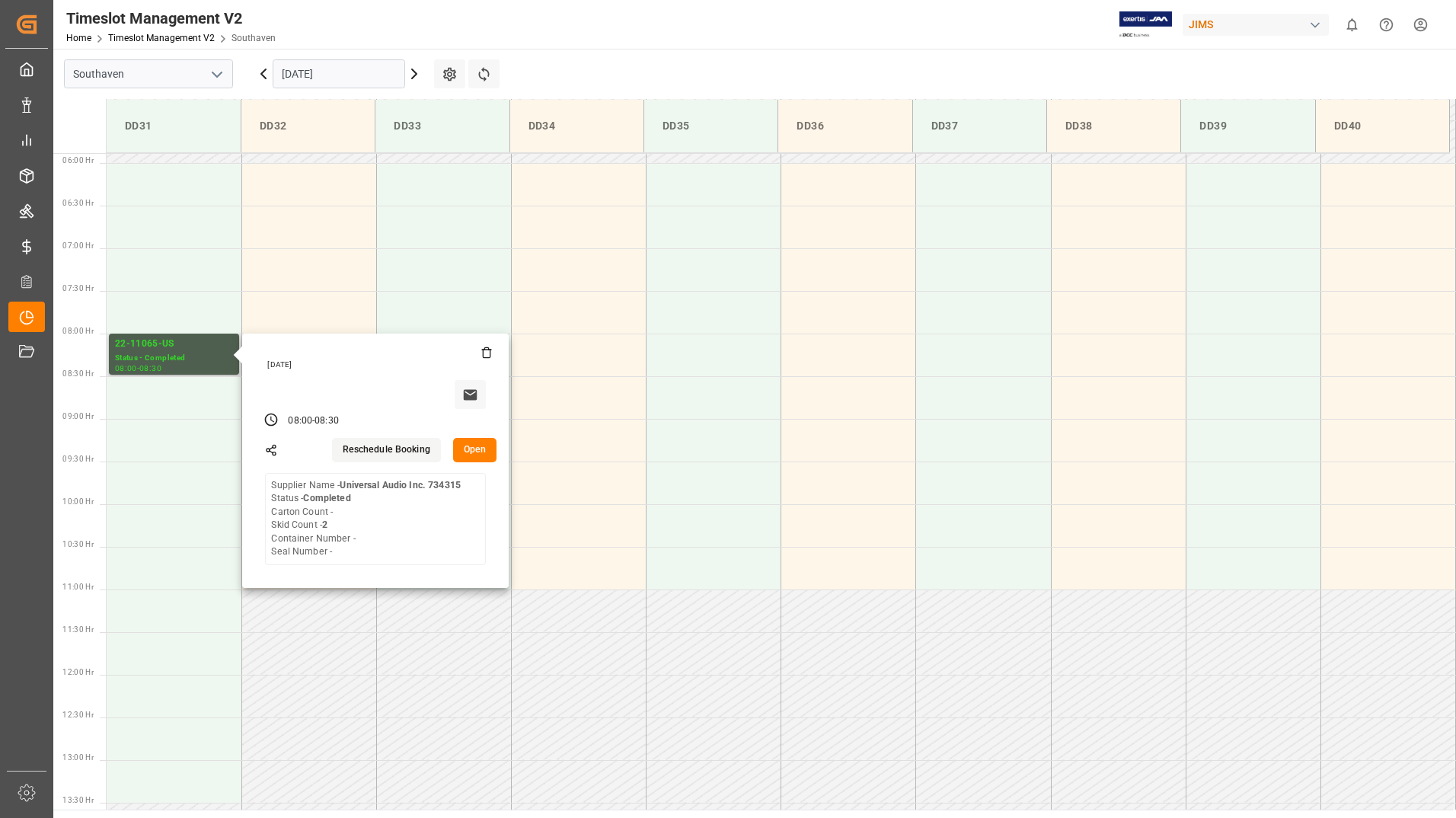
click at [476, 450] on button "Open" at bounding box center [475, 450] width 44 height 25
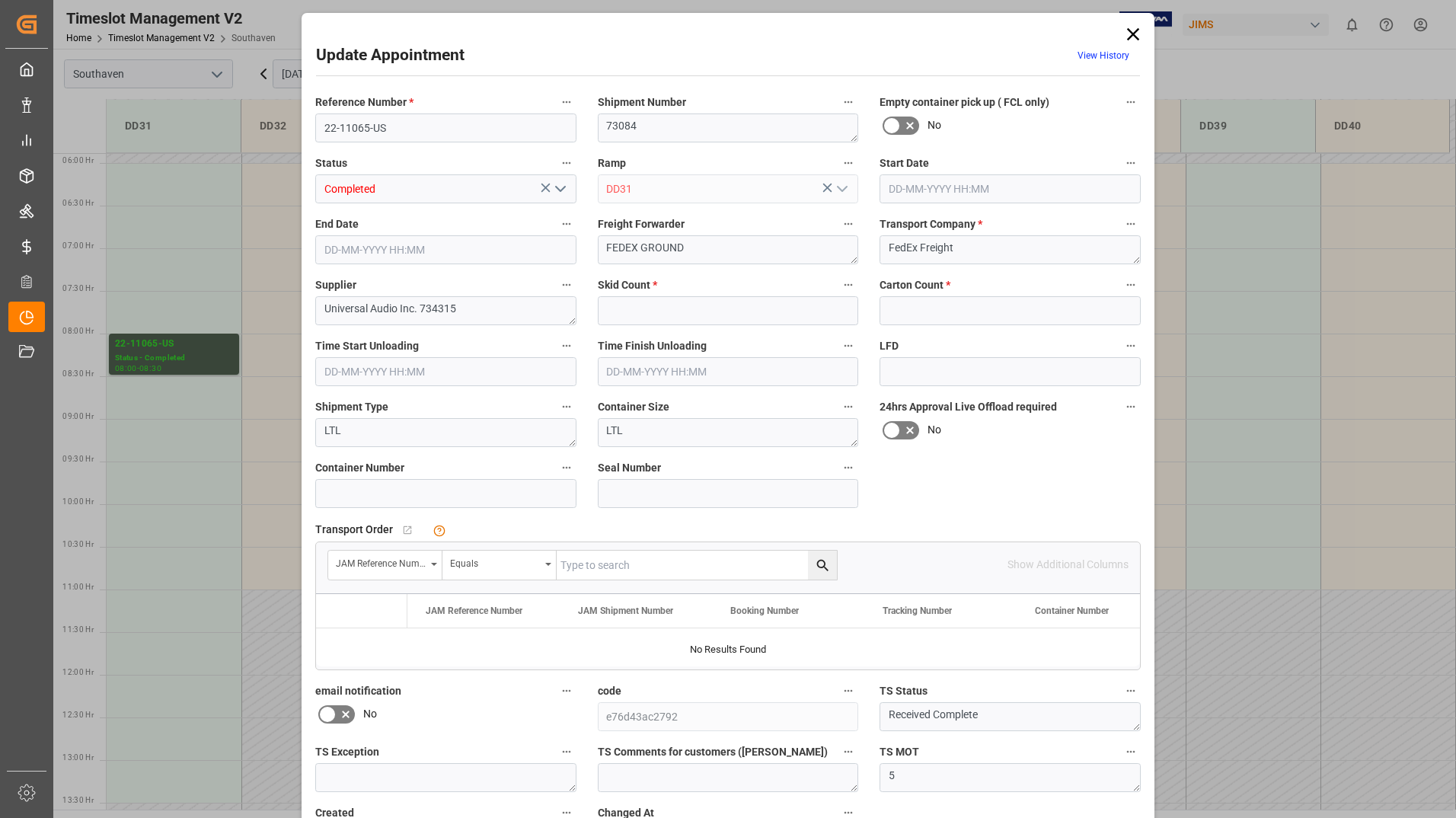
type input "2"
type input "0"
type input "[DATE] 08:00"
type input "[DATE] 08:30"
type input "[DATE] 20:41"
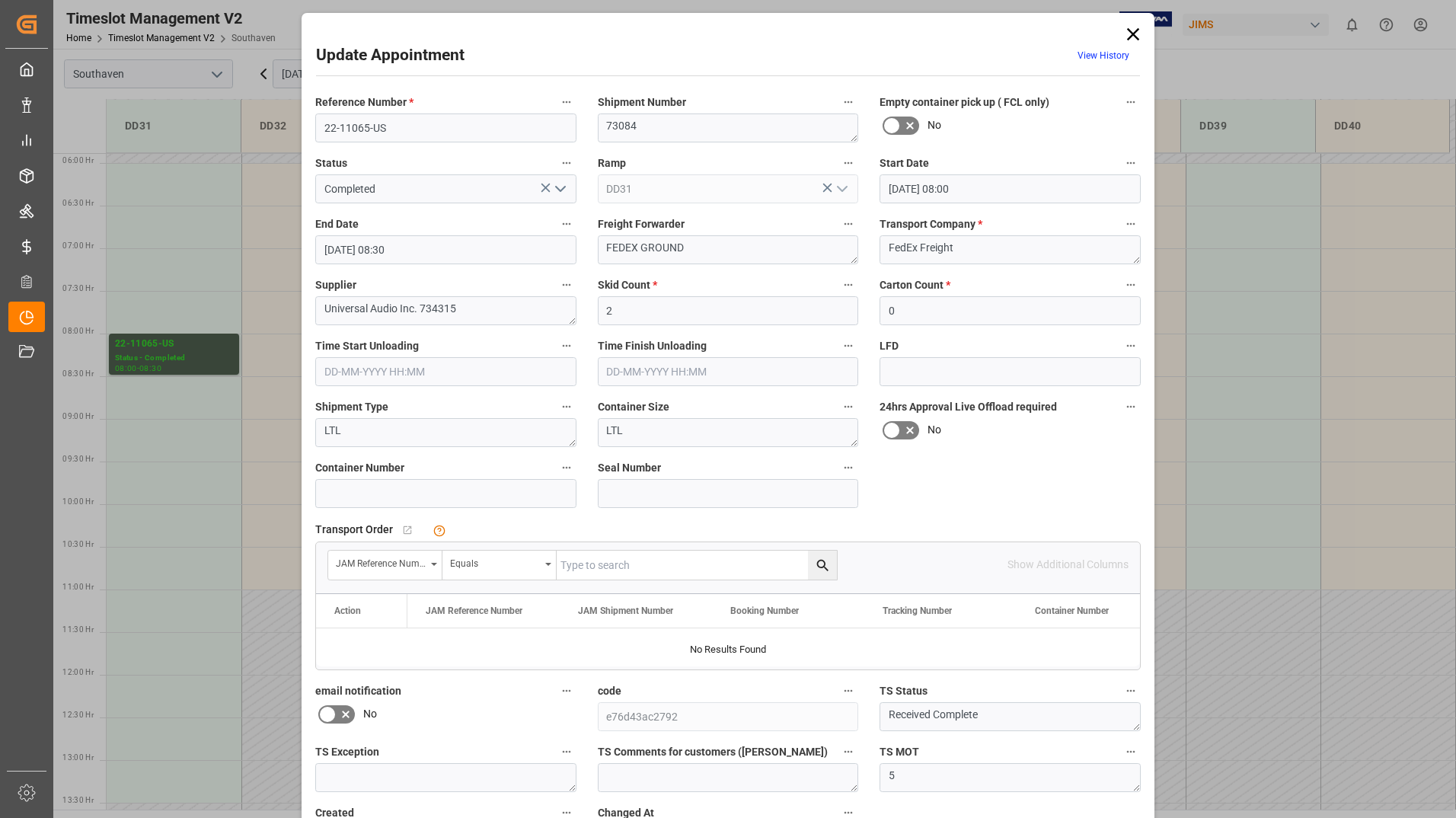
drag, startPoint x: 319, startPoint y: 126, endPoint x: 367, endPoint y: 127, distance: 48.0
click at [367, 127] on div "Reference Number * 22-11065-US" at bounding box center [446, 118] width 283 height 61
click at [1131, 38] on icon at bounding box center [1133, 34] width 21 height 21
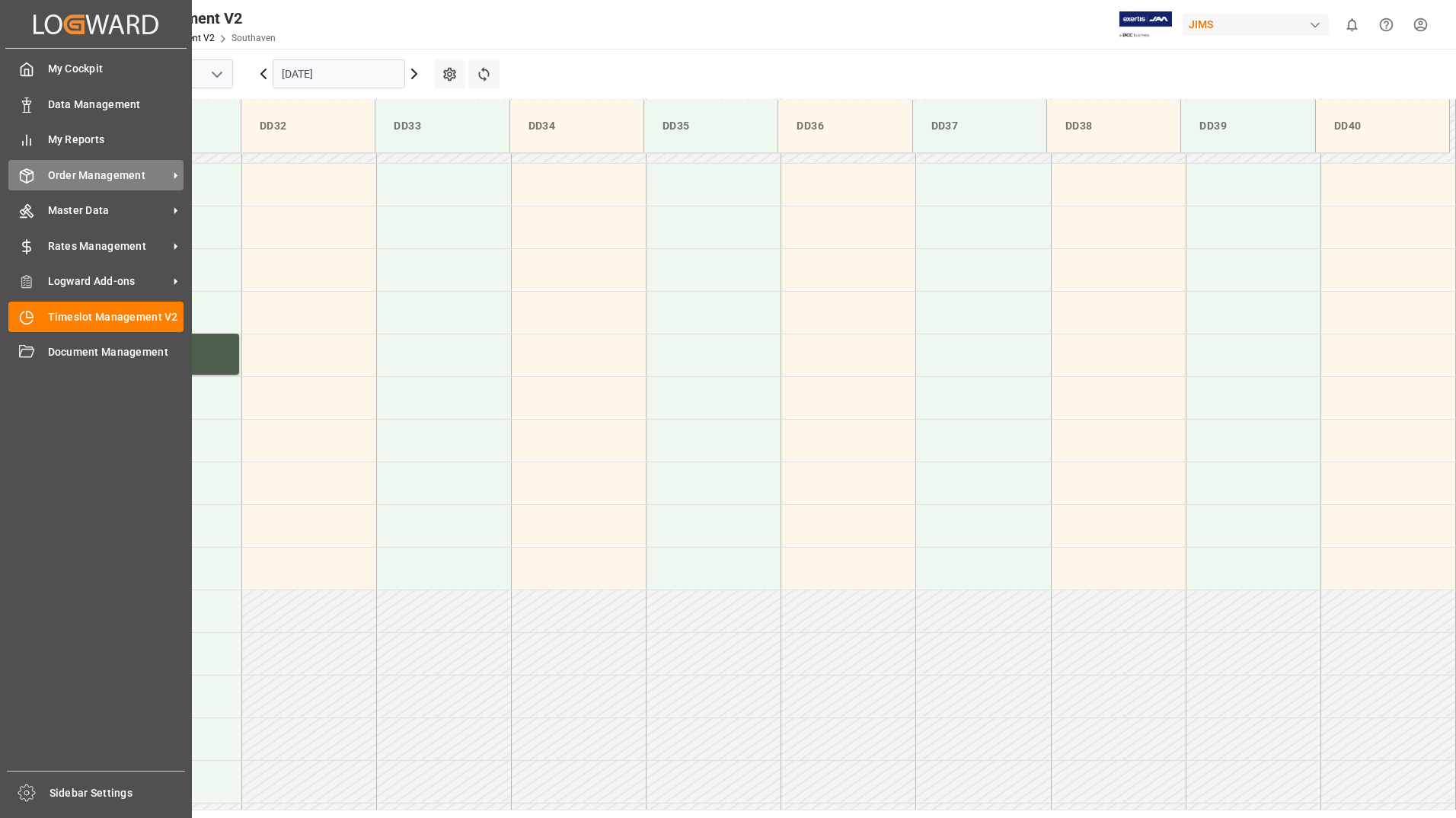
click at [96, 178] on span "Order Management" at bounding box center [107, 175] width 120 height 16
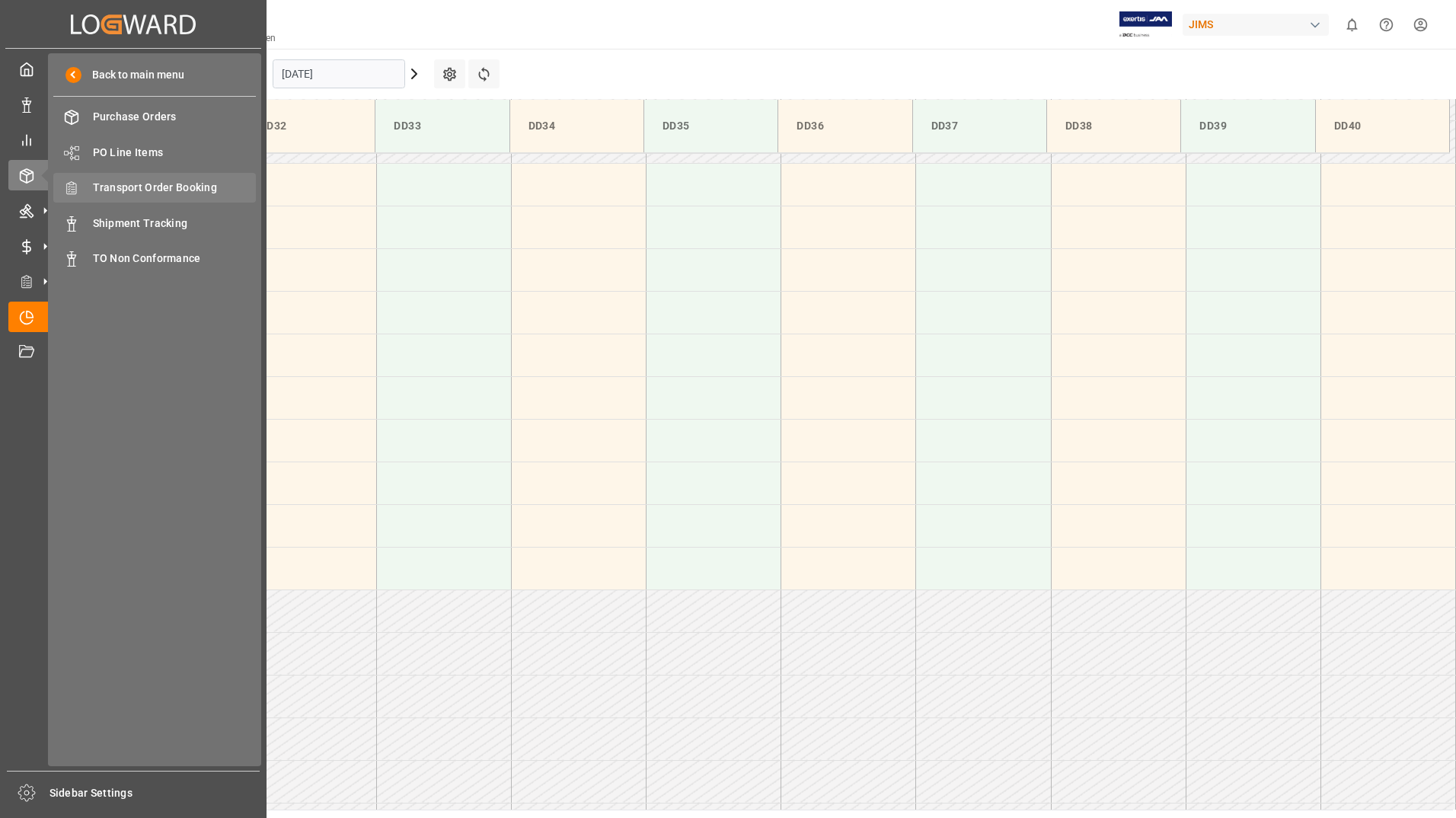
click at [180, 187] on span "Transport Order Booking" at bounding box center [175, 187] width 164 height 16
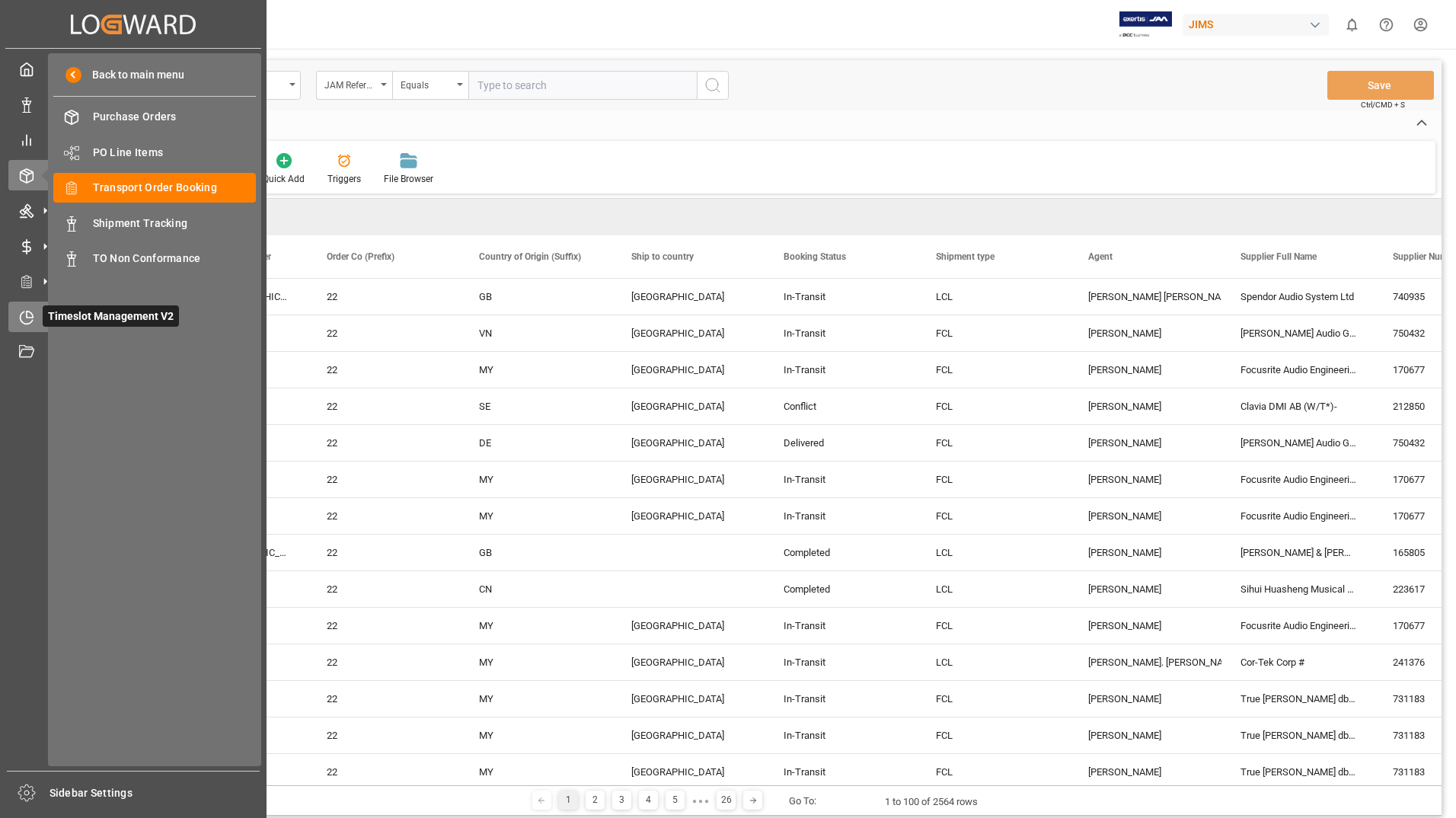
click at [35, 312] on div "Timeslot Management V2 Timeslot Management V2" at bounding box center [133, 316] width 250 height 29
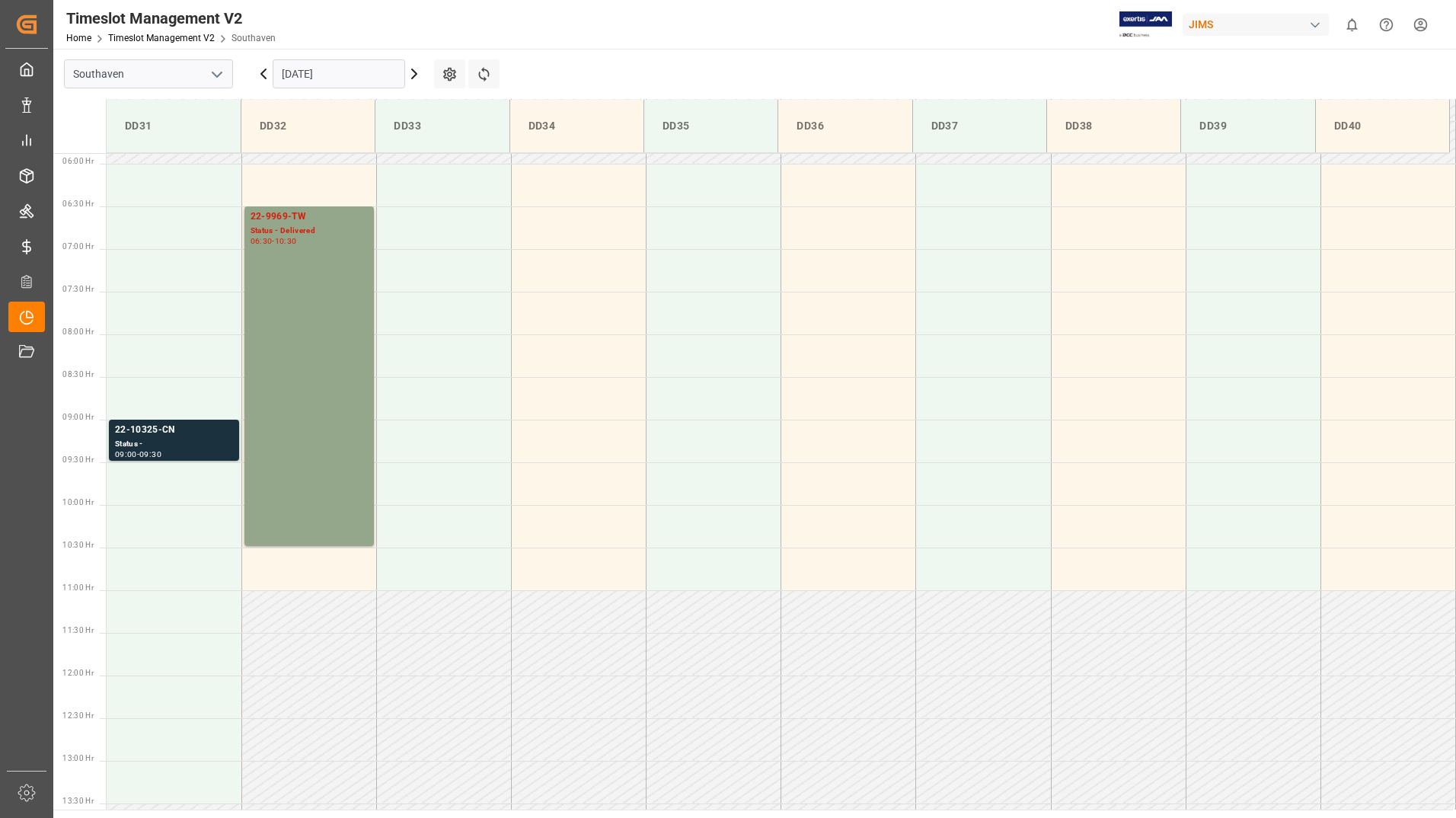
scroll to position [502, 0]
click at [340, 74] on input "[DATE]" at bounding box center [339, 74] width 132 height 29
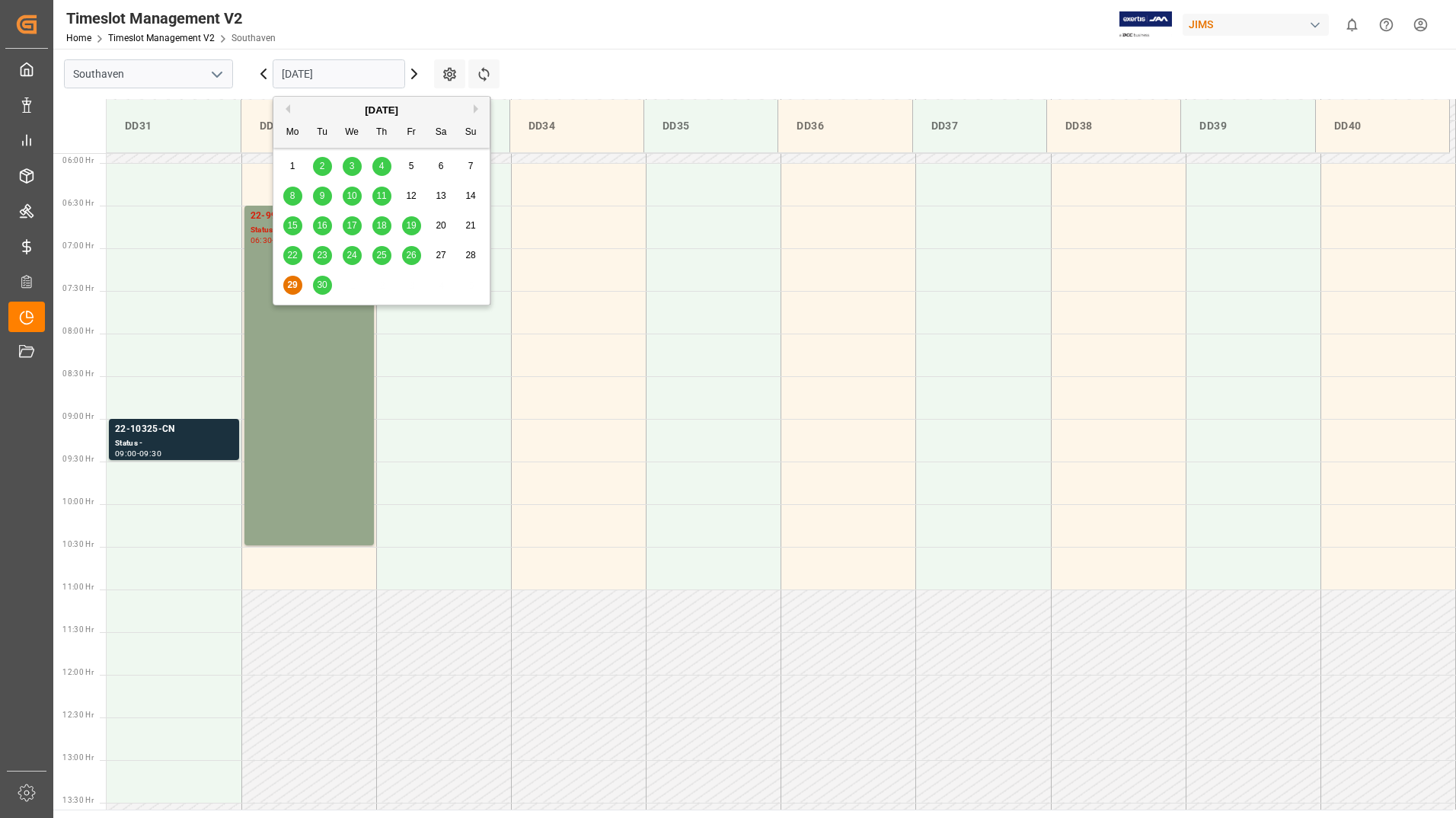
click at [378, 257] on span "25" at bounding box center [381, 256] width 10 height 11
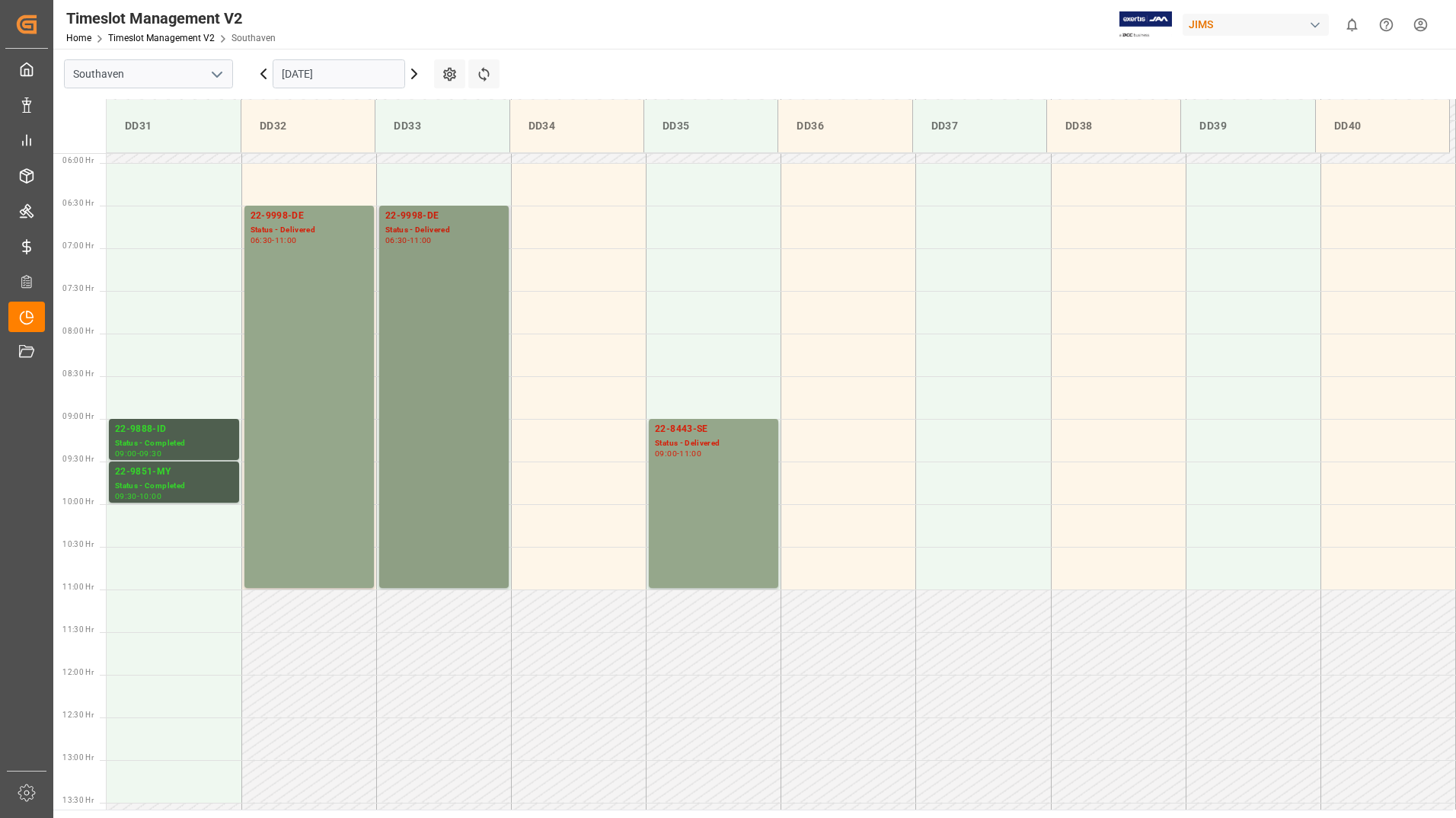
click at [425, 290] on div "22-9998-DE Status - Delivered 06:30 - 11:00" at bounding box center [444, 397] width 118 height 377
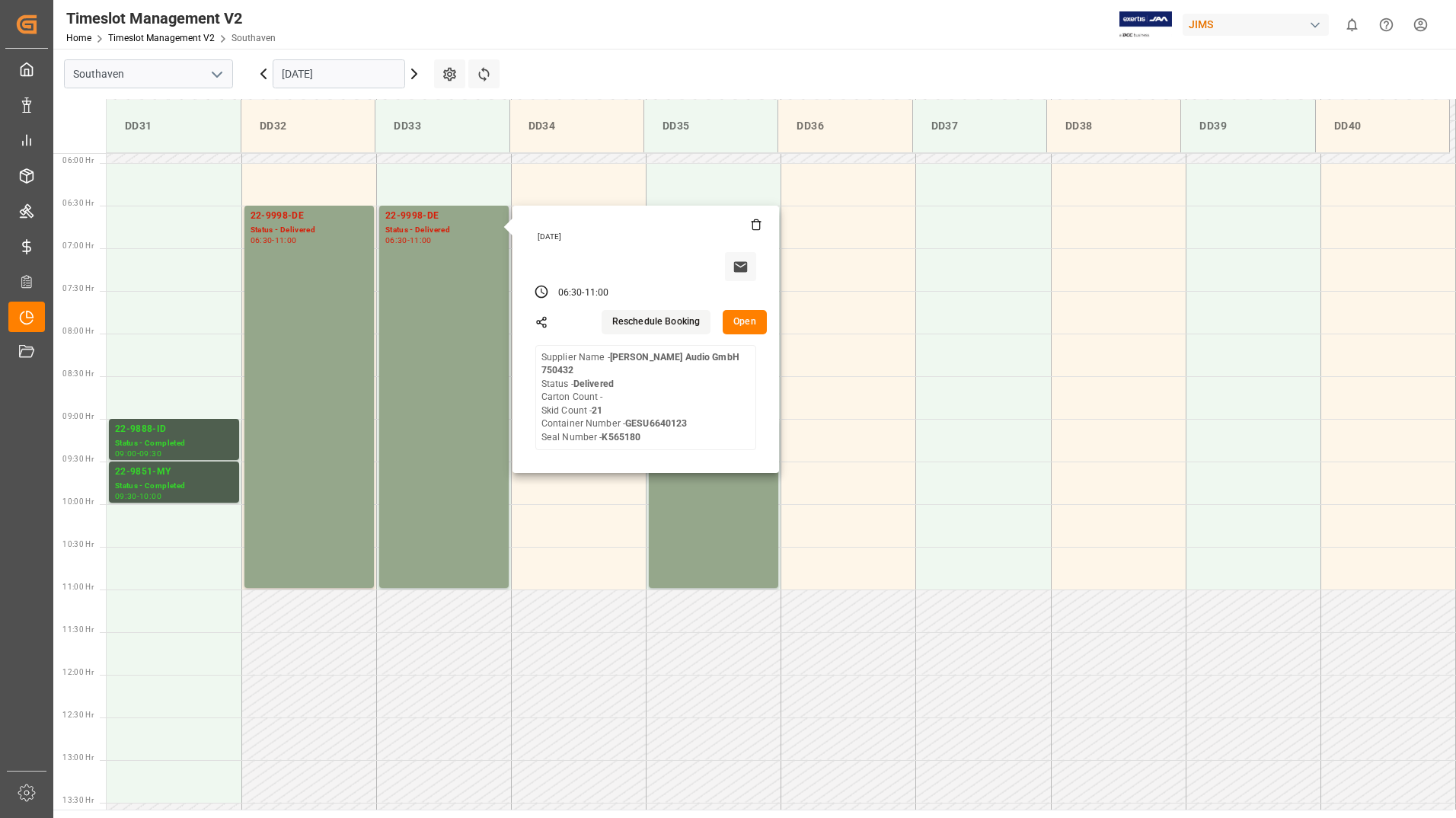
click at [739, 321] on button "Open" at bounding box center [745, 322] width 44 height 25
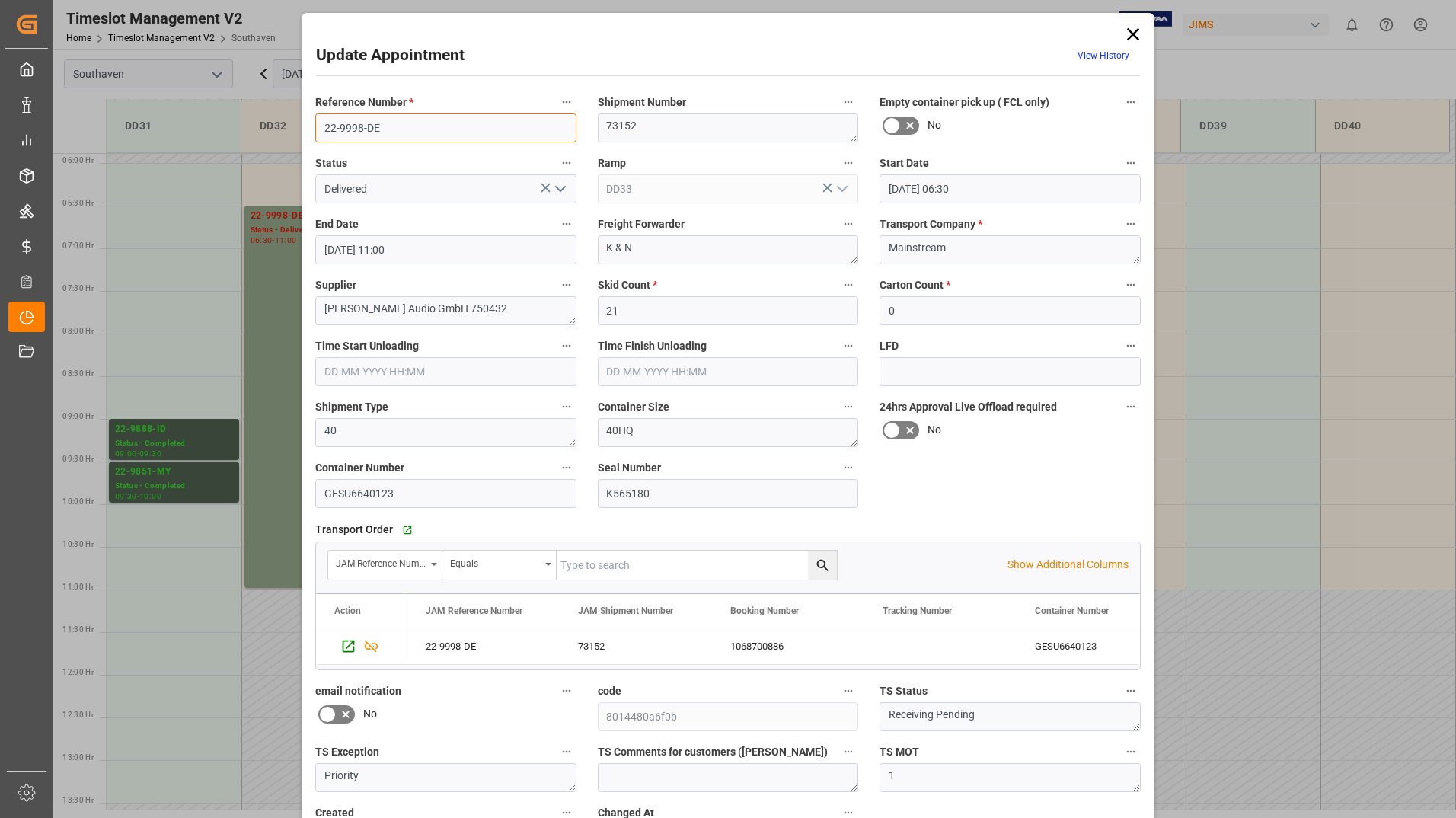
drag, startPoint x: 319, startPoint y: 127, endPoint x: 385, endPoint y: 131, distance: 66.1
click at [386, 130] on input "22-9998-DE" at bounding box center [446, 129] width 261 height 29
click at [1136, 33] on icon at bounding box center [1133, 34] width 21 height 21
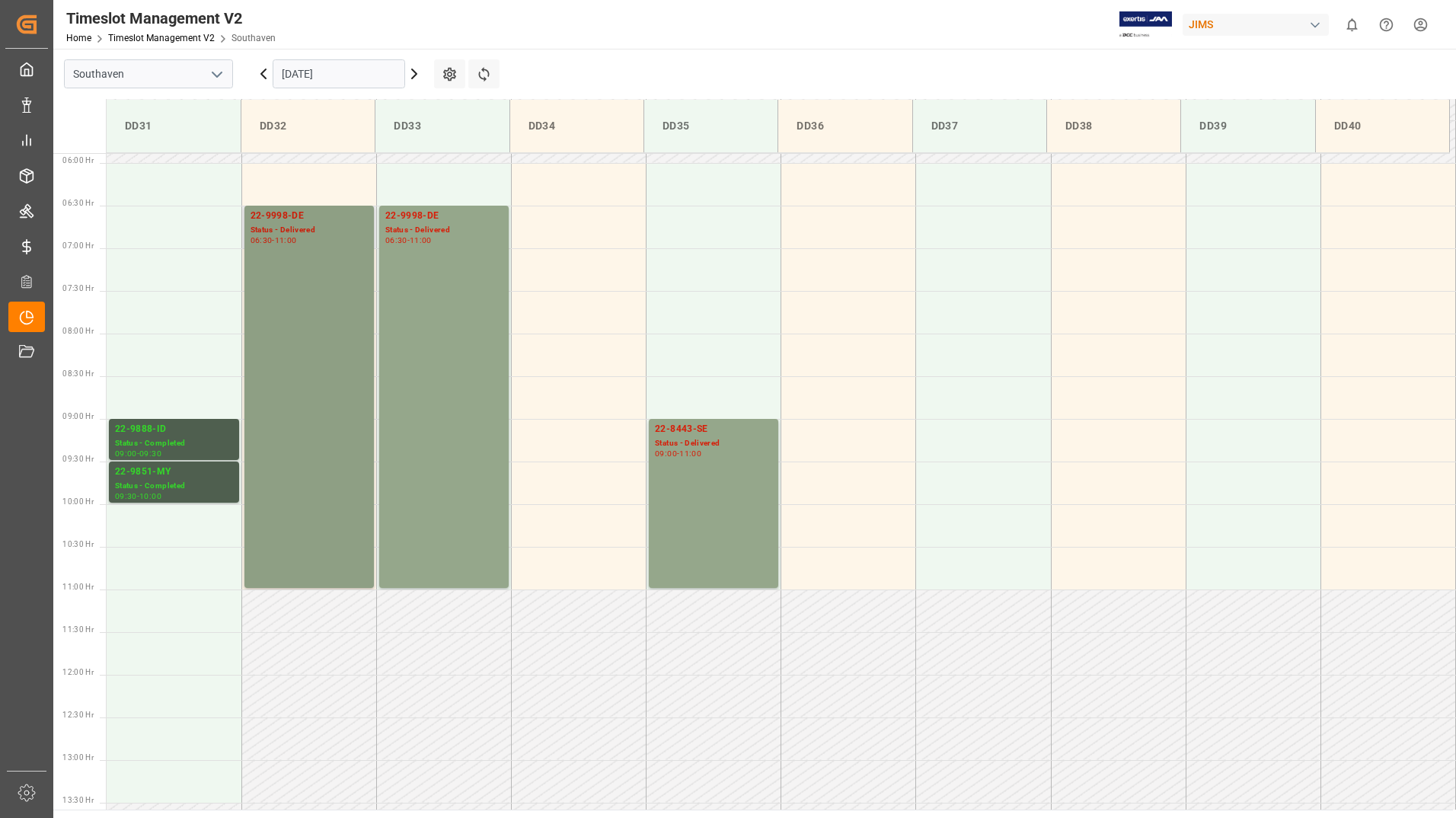
click at [334, 335] on div "22-9998-DE Status - Delivered 06:30 - 11:00" at bounding box center [310, 397] width 118 height 377
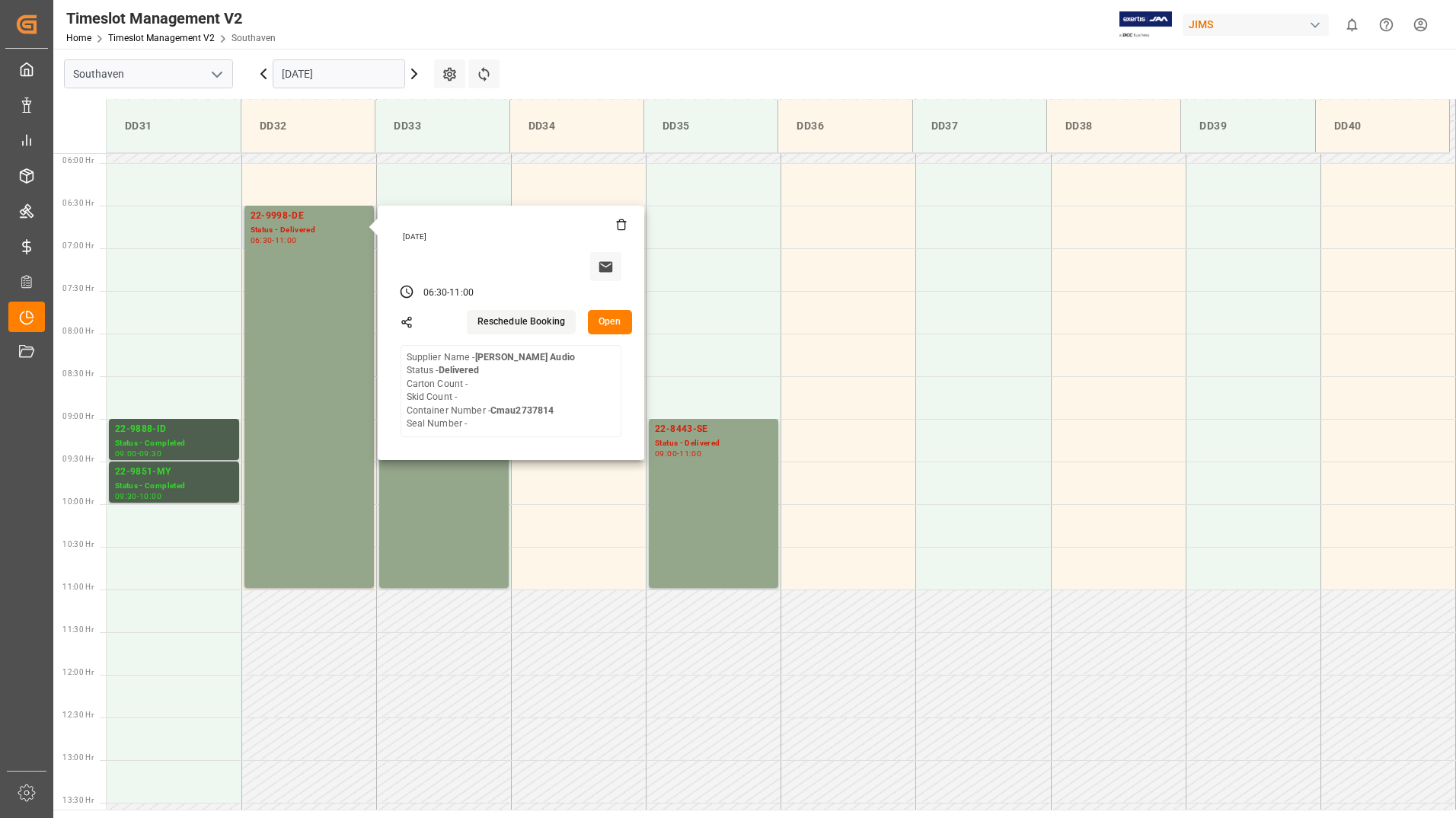
click at [603, 329] on button "Open" at bounding box center [610, 322] width 44 height 25
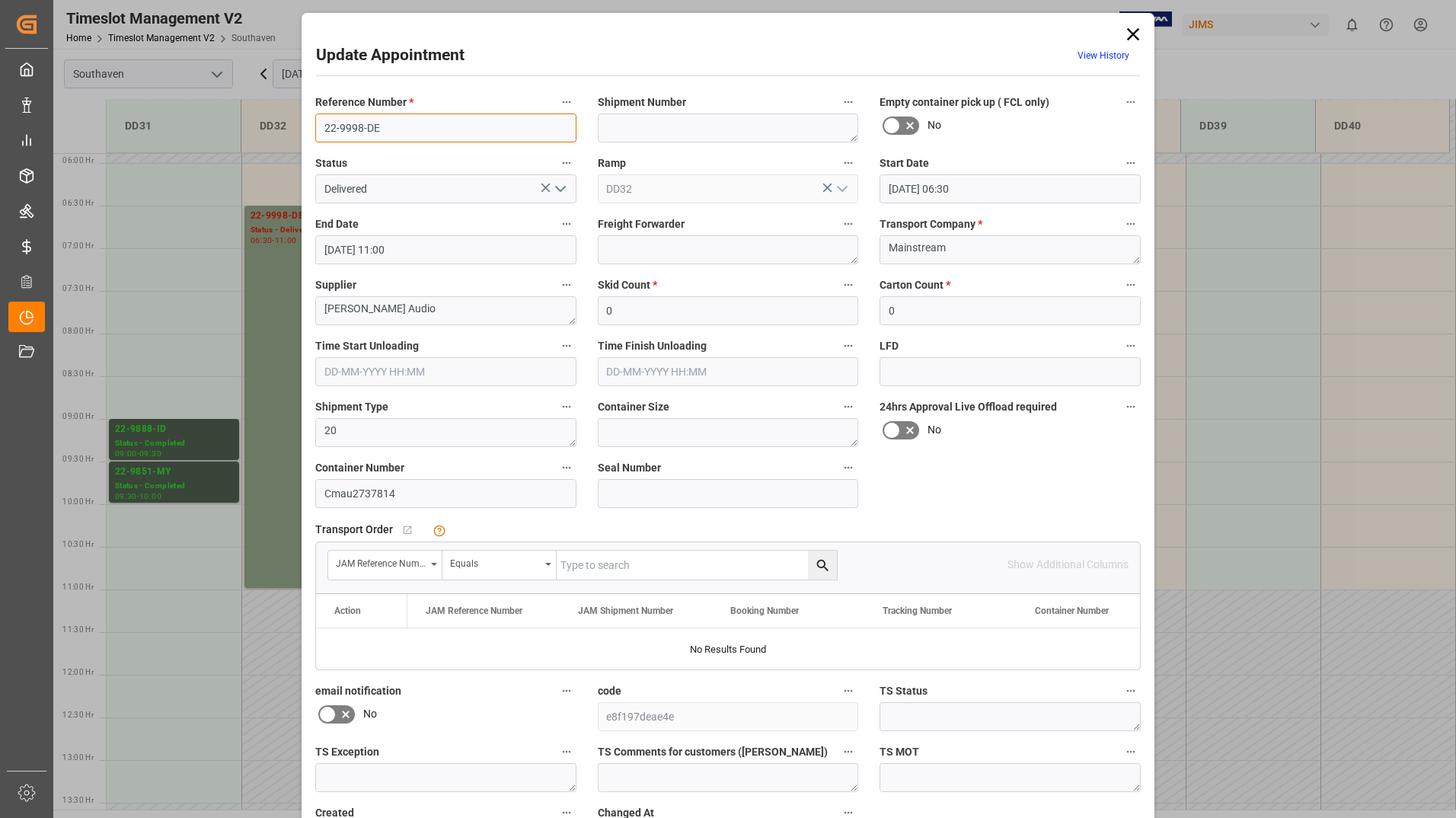
drag, startPoint x: 319, startPoint y: 125, endPoint x: 401, endPoint y: 125, distance: 82.0
click at [401, 125] on input "22-9998-DE" at bounding box center [446, 129] width 261 height 29
click at [1134, 38] on icon at bounding box center [1133, 34] width 12 height 12
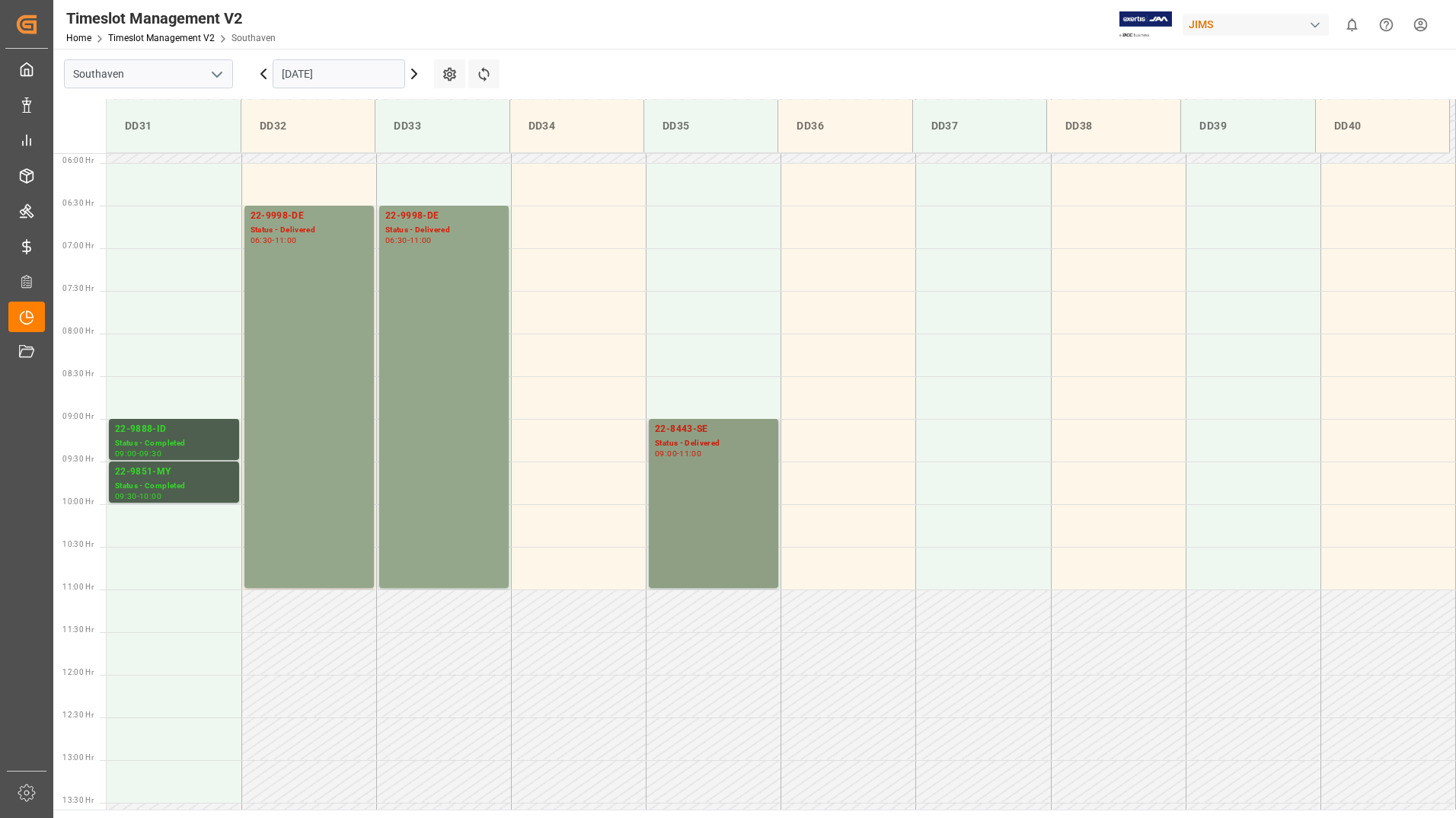
click at [709, 476] on div "22-8443-SE Status - Delivered 09:00 - 11:00" at bounding box center [714, 503] width 118 height 163
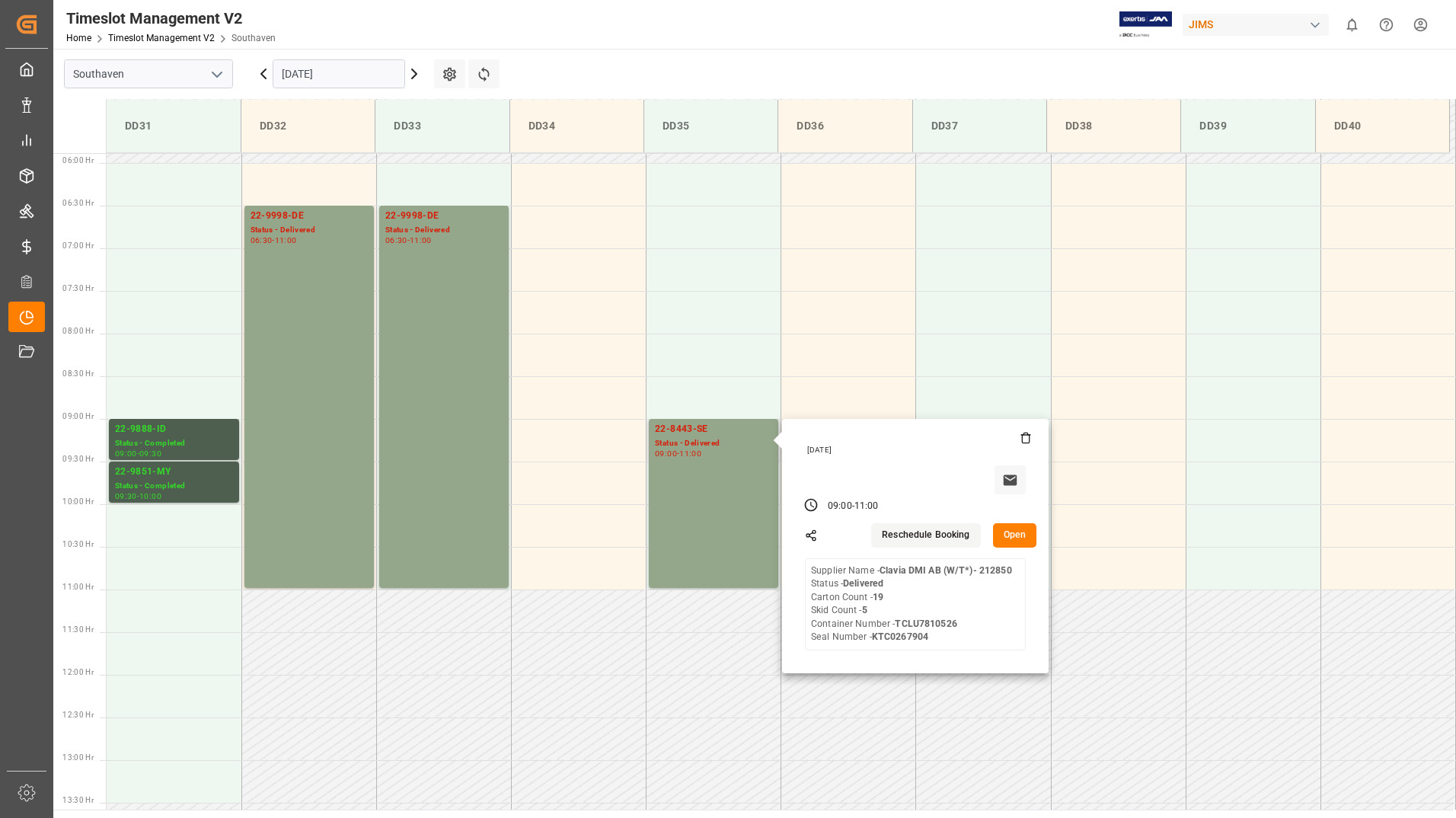
click at [1010, 528] on button "Open" at bounding box center [1015, 536] width 44 height 25
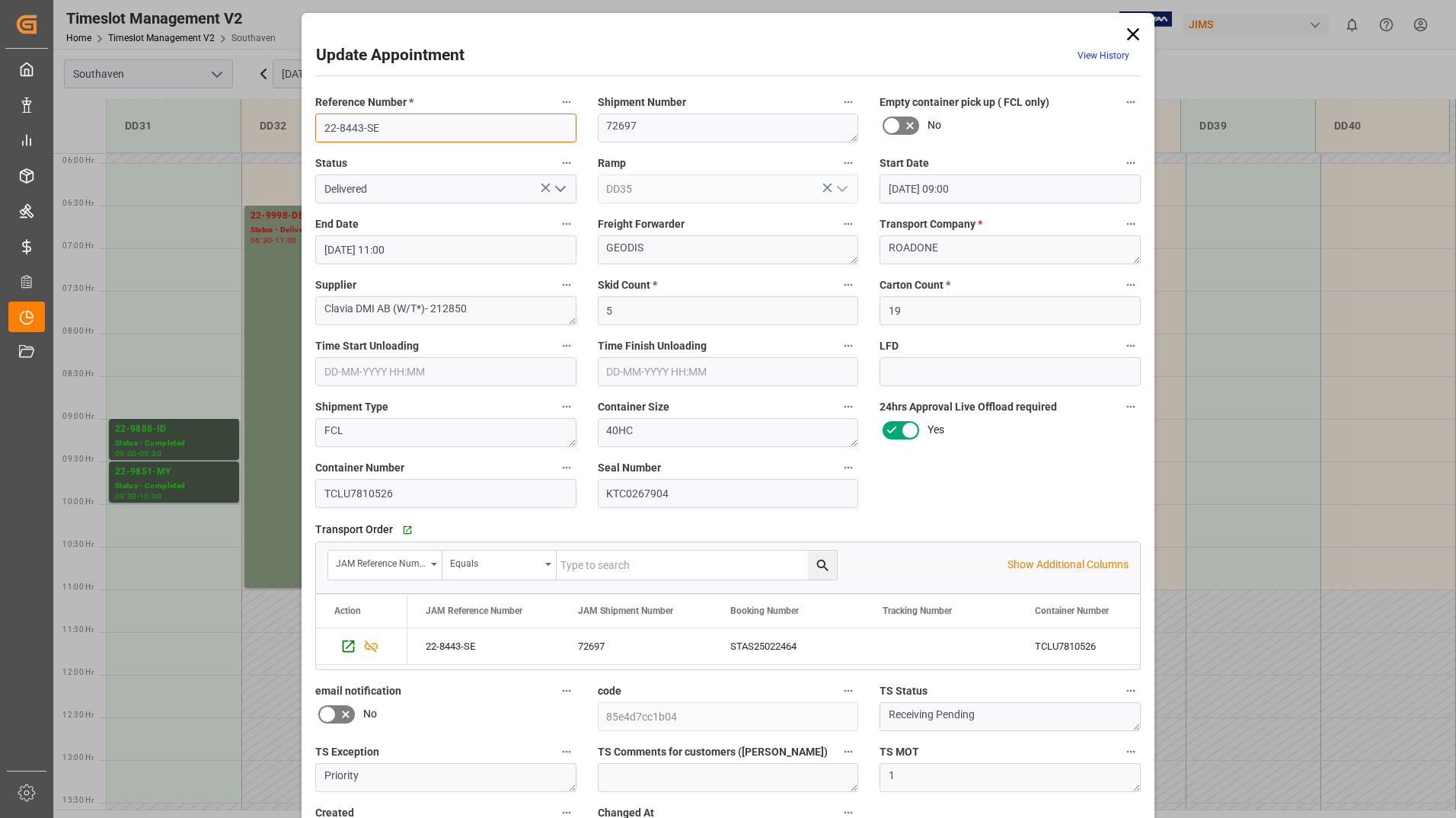
drag, startPoint x: 320, startPoint y: 129, endPoint x: 383, endPoint y: 127, distance: 63.0
click at [383, 127] on input "22-8443-SE" at bounding box center [446, 129] width 261 height 29
click at [1138, 37] on icon at bounding box center [1133, 34] width 21 height 21
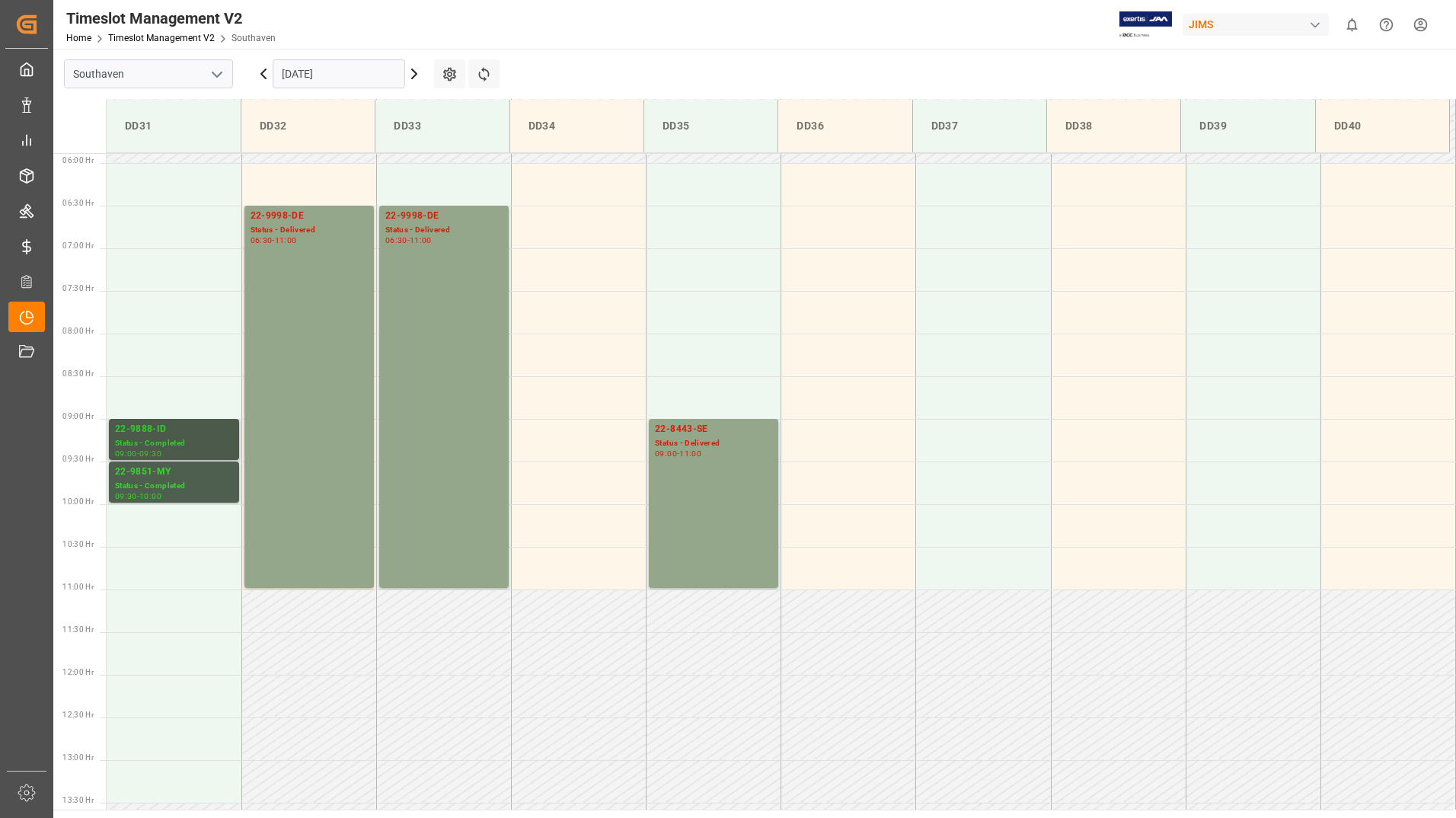
click at [153, 444] on div "Status - Completed" at bounding box center [174, 444] width 118 height 13
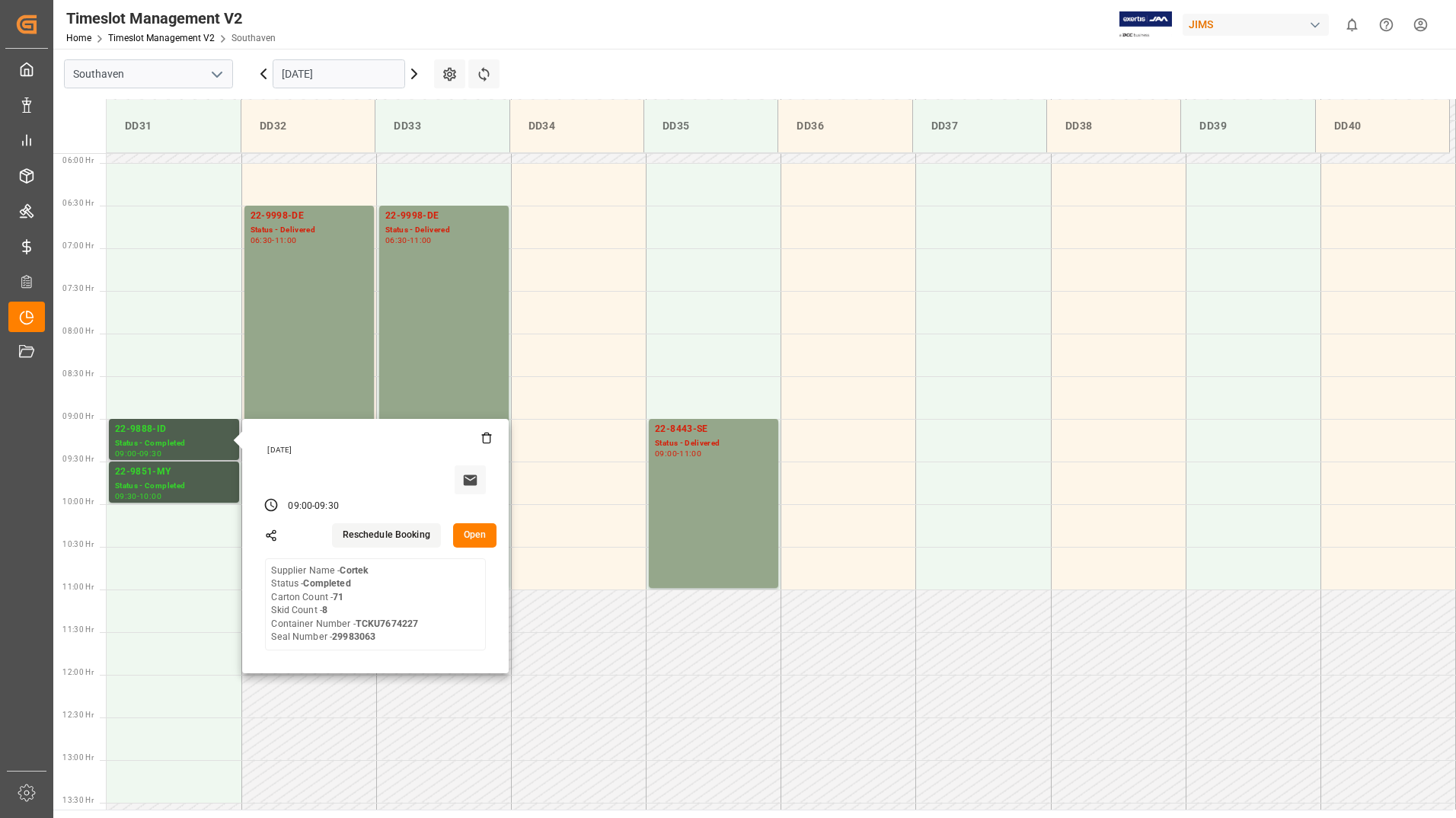
click at [479, 537] on button "Open" at bounding box center [475, 536] width 44 height 25
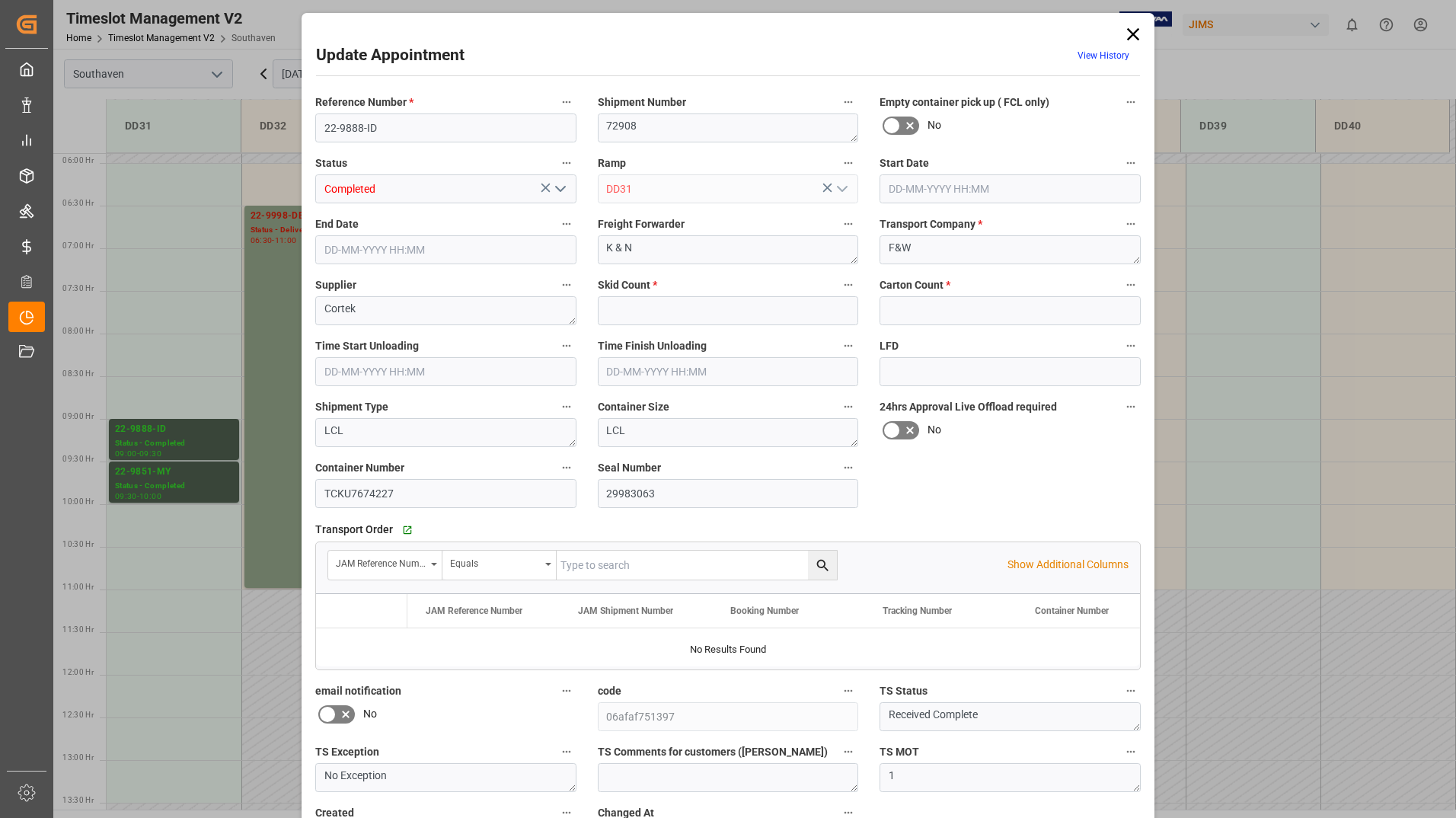
type input "8"
type input "71"
type input "[DATE] 09:00"
type input "[DATE] 09:30"
type input "[DATE] 13:50"
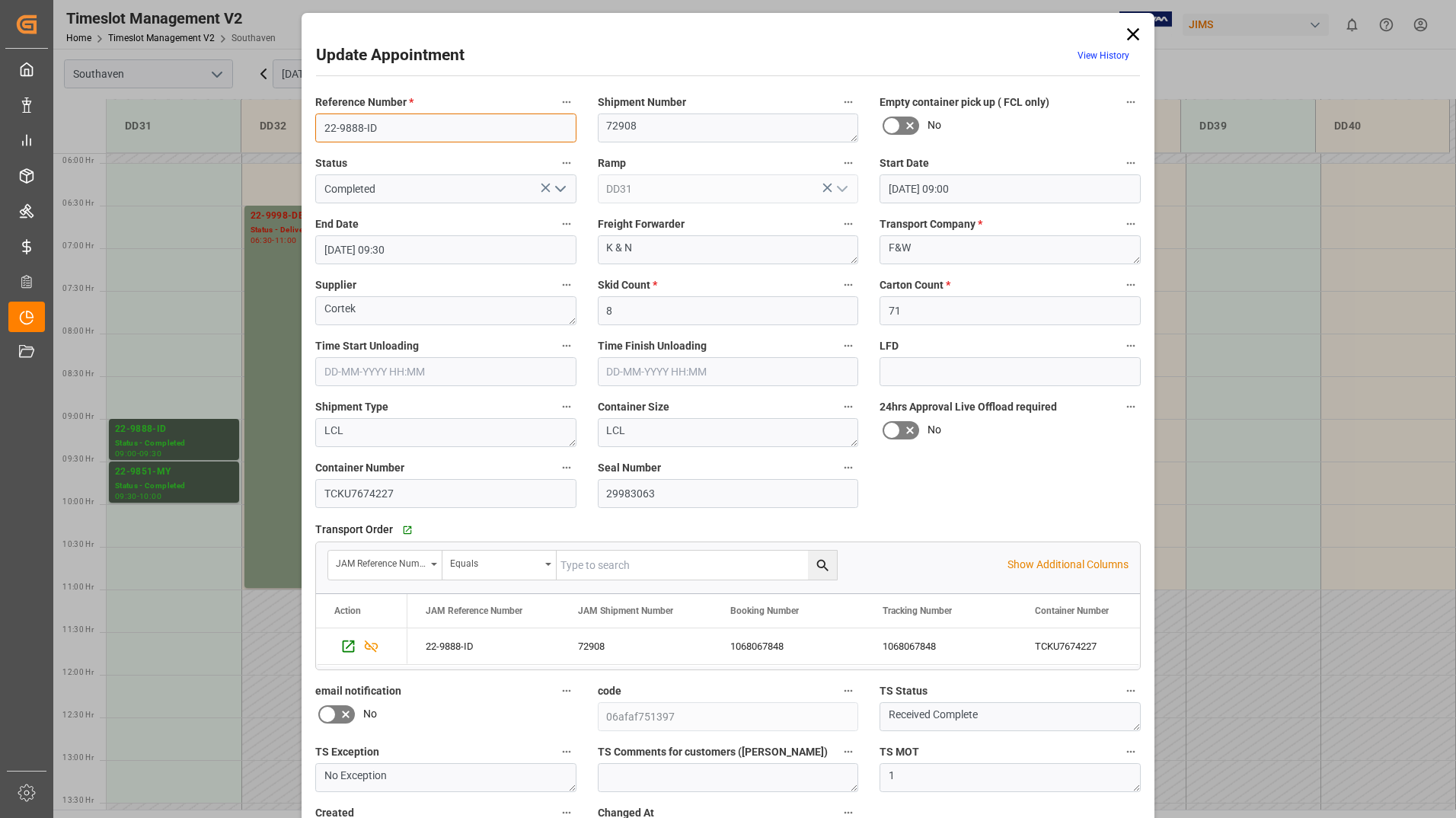
drag, startPoint x: 316, startPoint y: 129, endPoint x: 375, endPoint y: 124, distance: 59.2
click at [375, 124] on input "22-9888-ID" at bounding box center [446, 129] width 261 height 29
click at [1127, 36] on icon at bounding box center [1133, 34] width 21 height 21
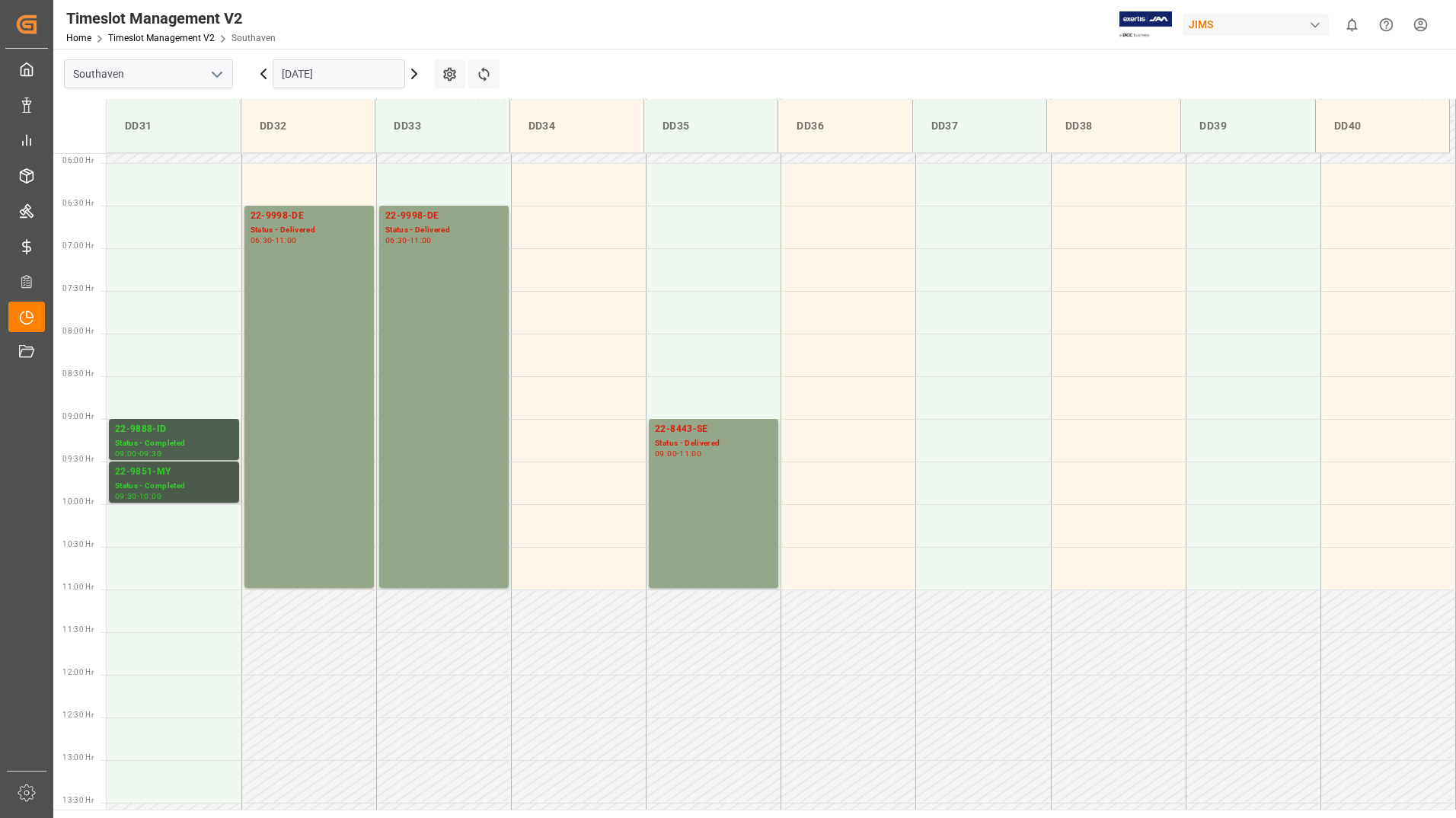
click at [171, 485] on div "Status - Completed" at bounding box center [174, 486] width 118 height 13
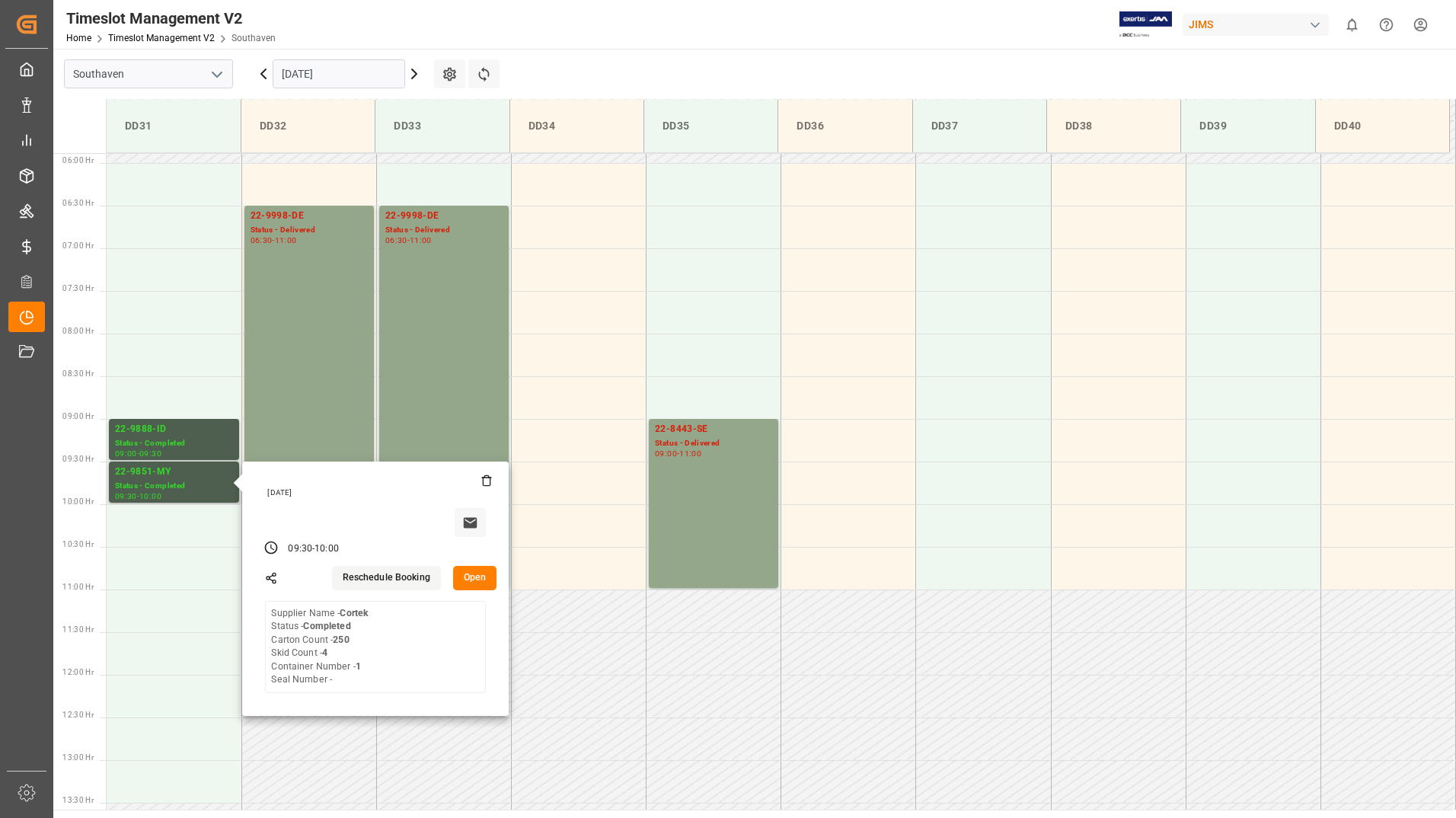
click at [470, 577] on button "Open" at bounding box center [475, 578] width 44 height 25
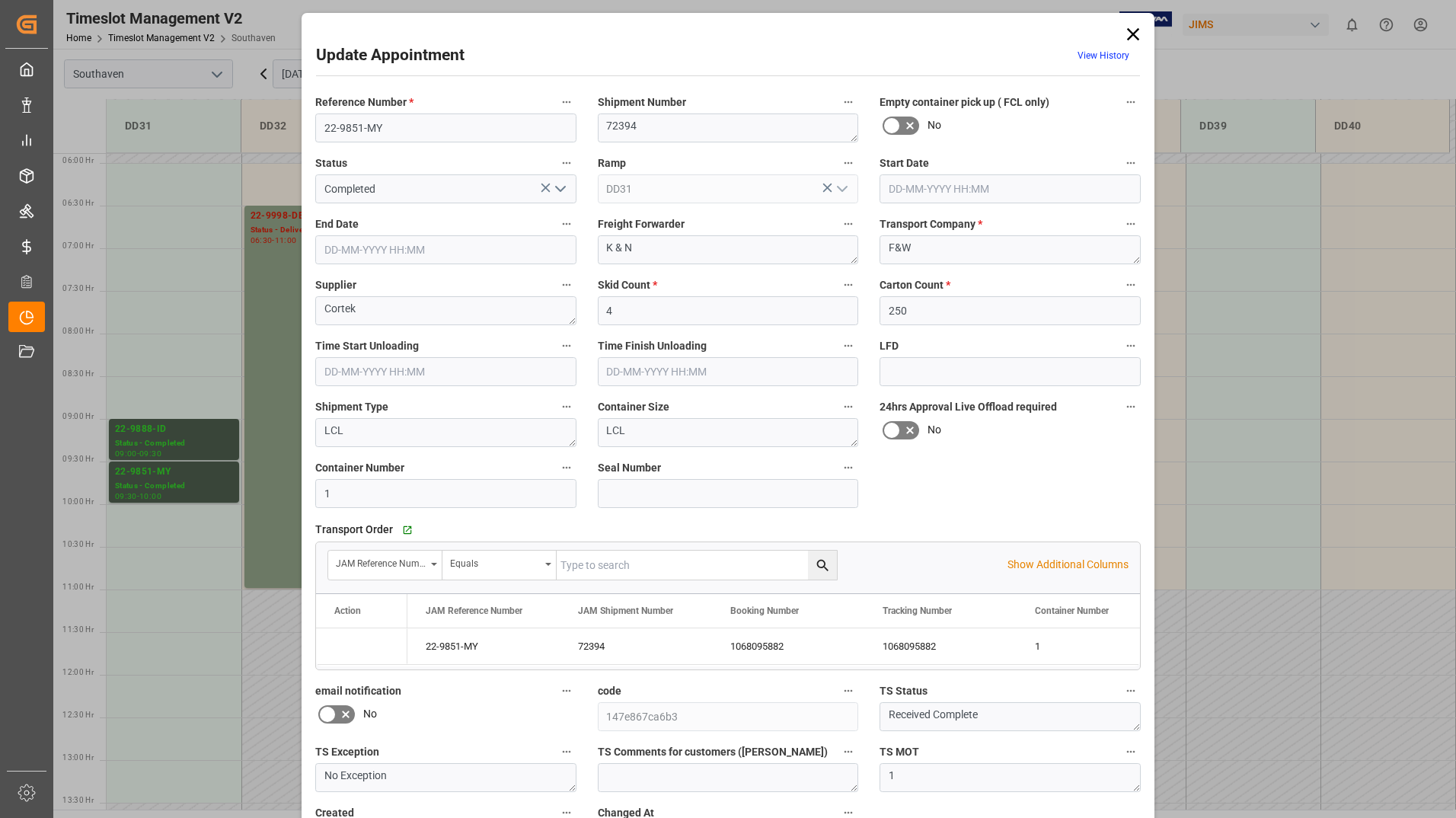
type input "[DATE] 09:30"
type input "[DATE] 10:00"
type input "[DATE] 17:11"
drag, startPoint x: 322, startPoint y: 123, endPoint x: 382, endPoint y: 124, distance: 60.0
click at [382, 124] on input "22-9851-MY" at bounding box center [446, 129] width 261 height 29
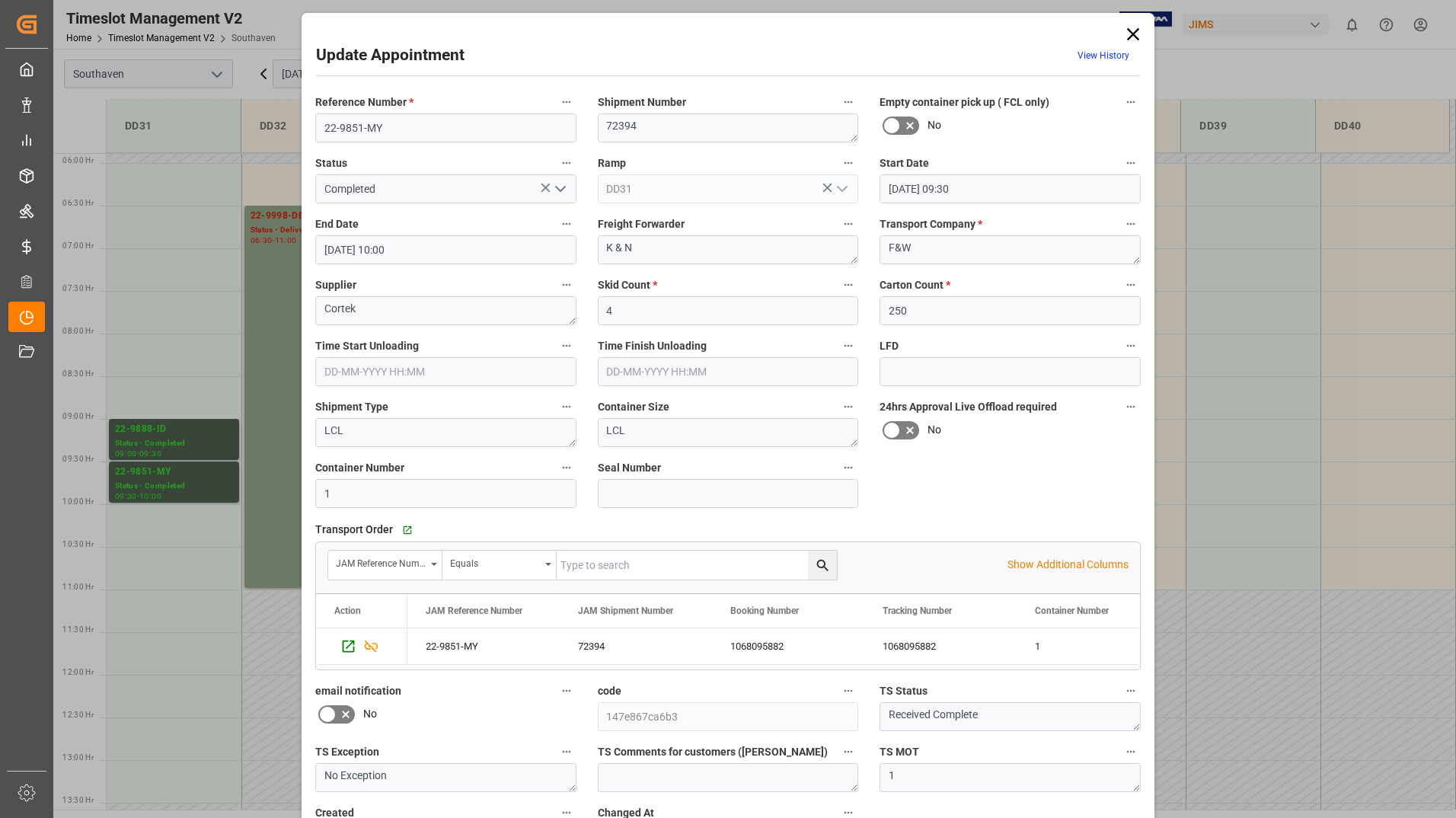
click at [1124, 34] on icon at bounding box center [1133, 34] width 21 height 21
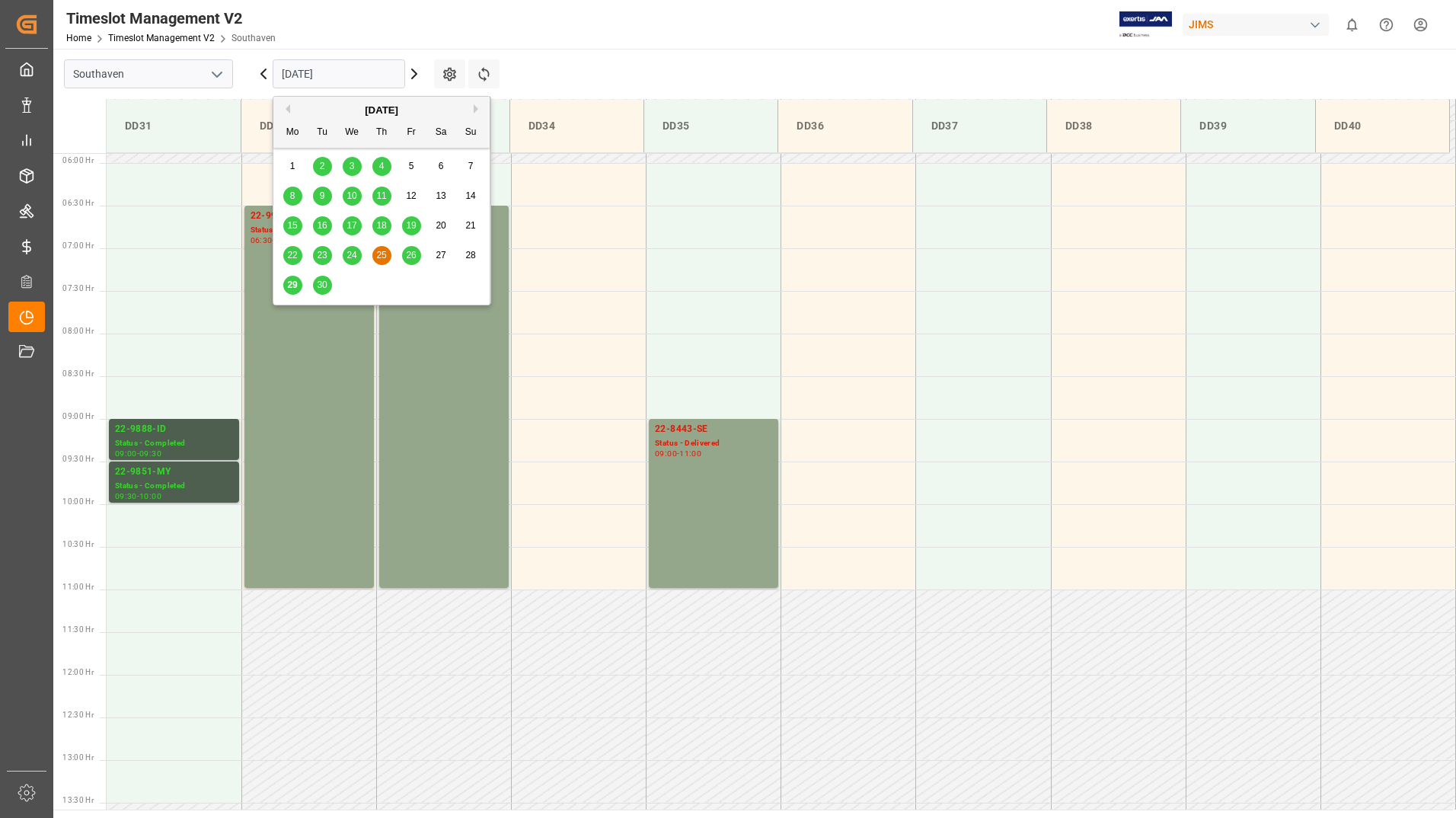
click at [367, 76] on input "[DATE]" at bounding box center [339, 74] width 132 height 29
click at [411, 256] on span "26" at bounding box center [411, 256] width 10 height 11
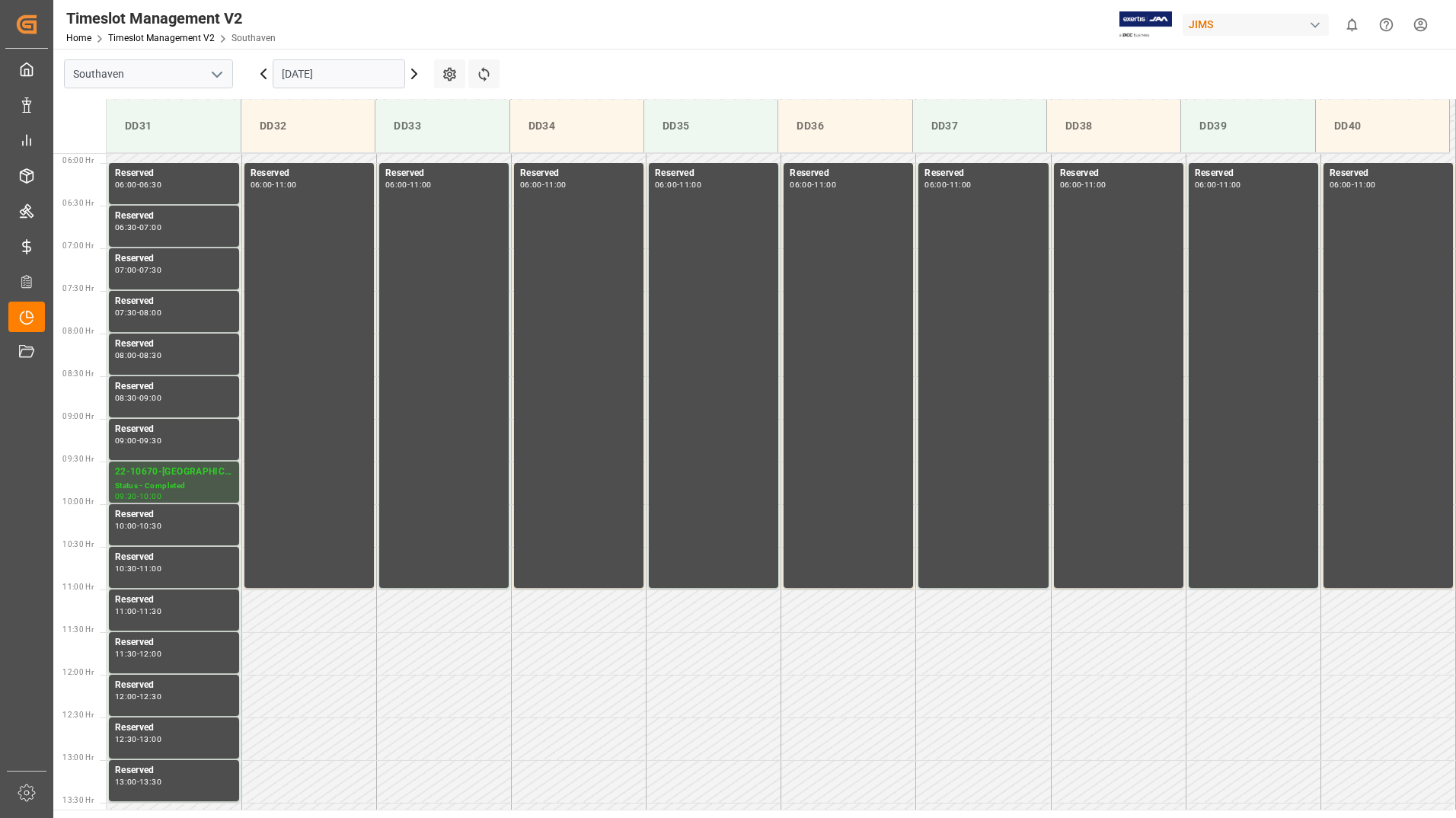
click at [186, 474] on div "22-10670-[GEOGRAPHIC_DATA]" at bounding box center [174, 472] width 118 height 16
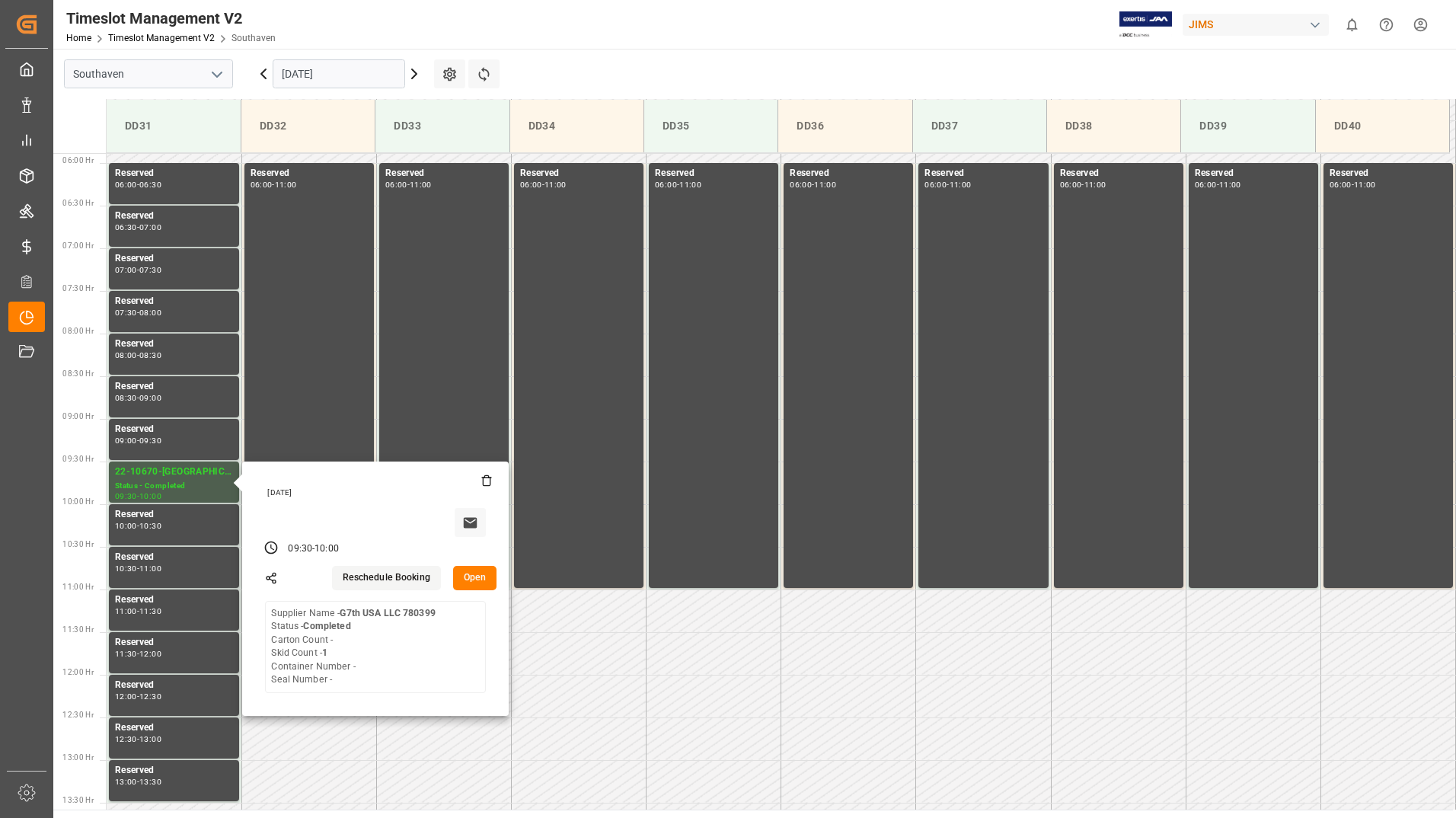
click at [352, 80] on input "[DATE]" at bounding box center [339, 74] width 132 height 29
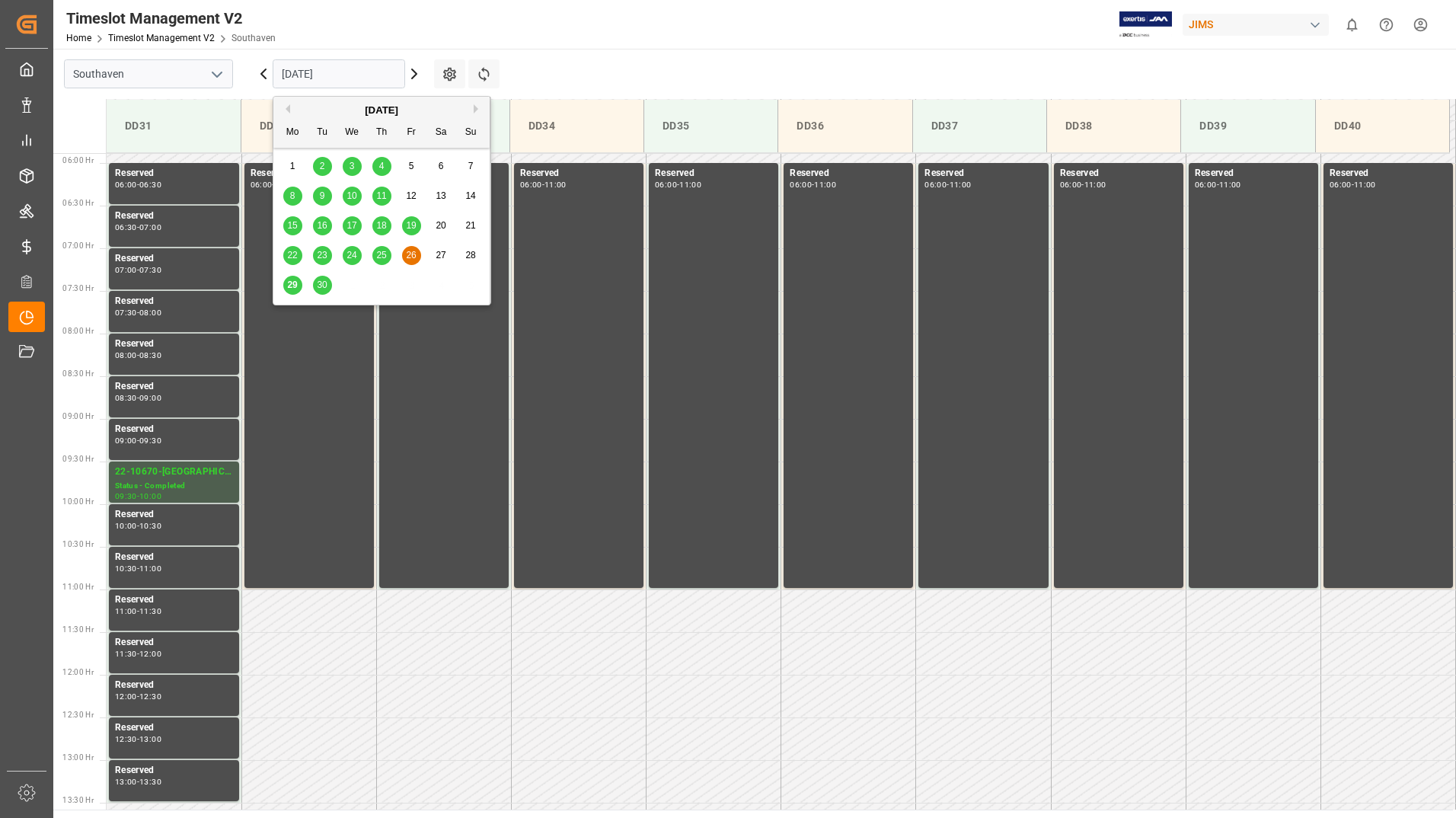
click at [316, 256] on div "23" at bounding box center [322, 256] width 19 height 18
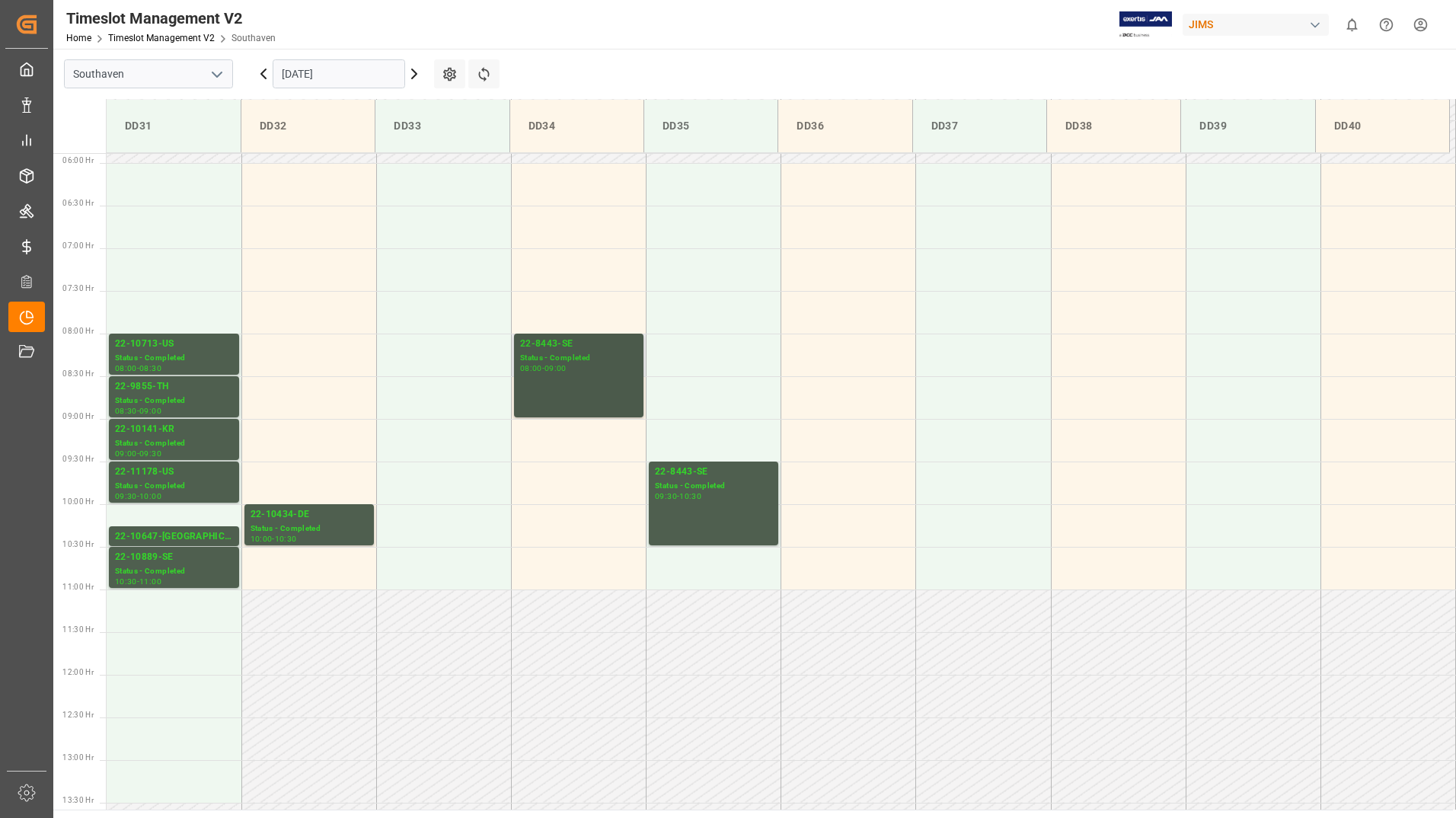
click at [538, 378] on div "22-8443-SE Status - Completed 08:00 - 09:00" at bounding box center [579, 375] width 118 height 78
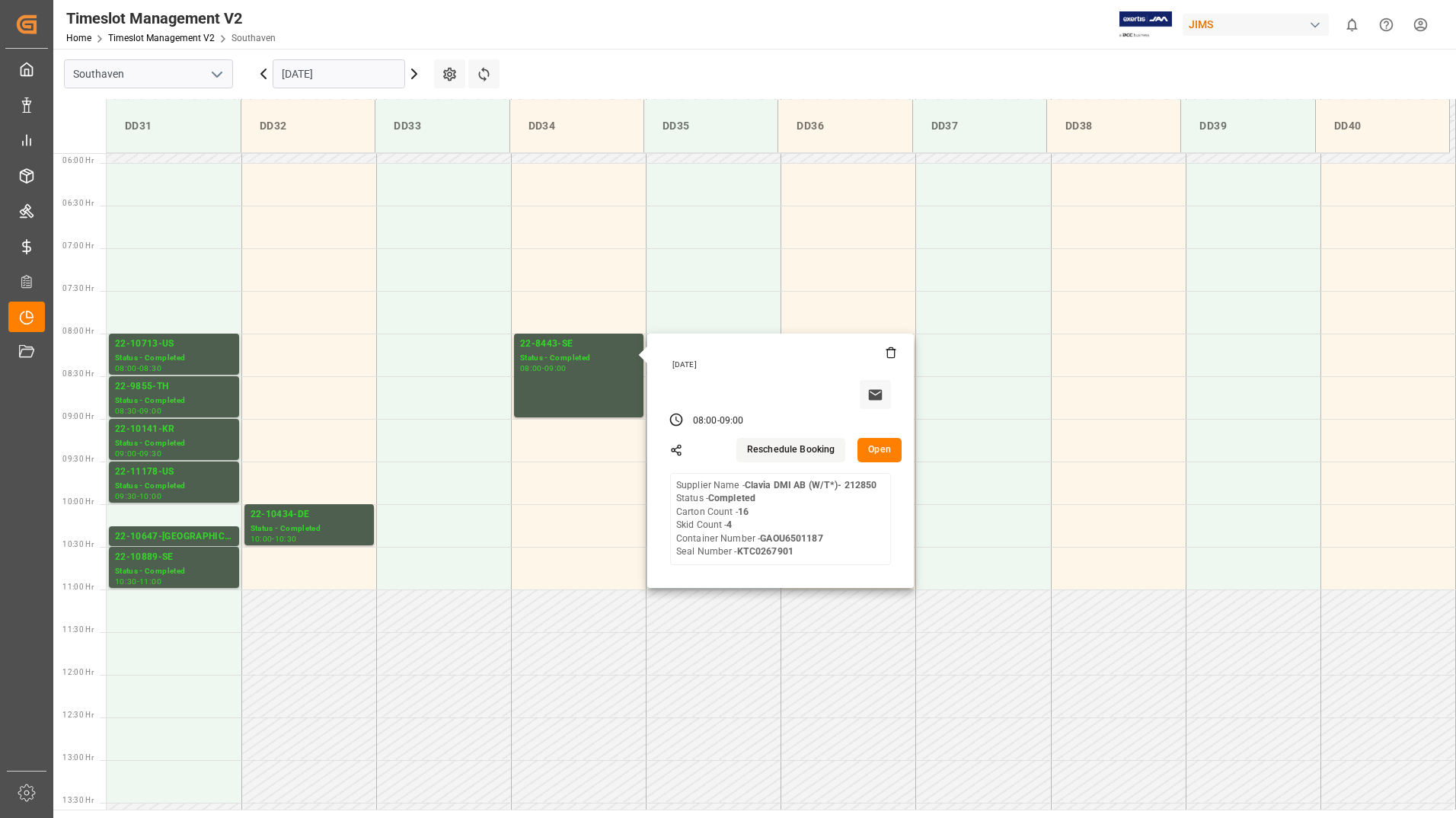
click at [775, 61] on main "Southaven [DATE] Settings Refresh Time Slots DD31 DD32 DD33 DD34 DD35 DD36 DD37…" at bounding box center [753, 429] width 1400 height 761
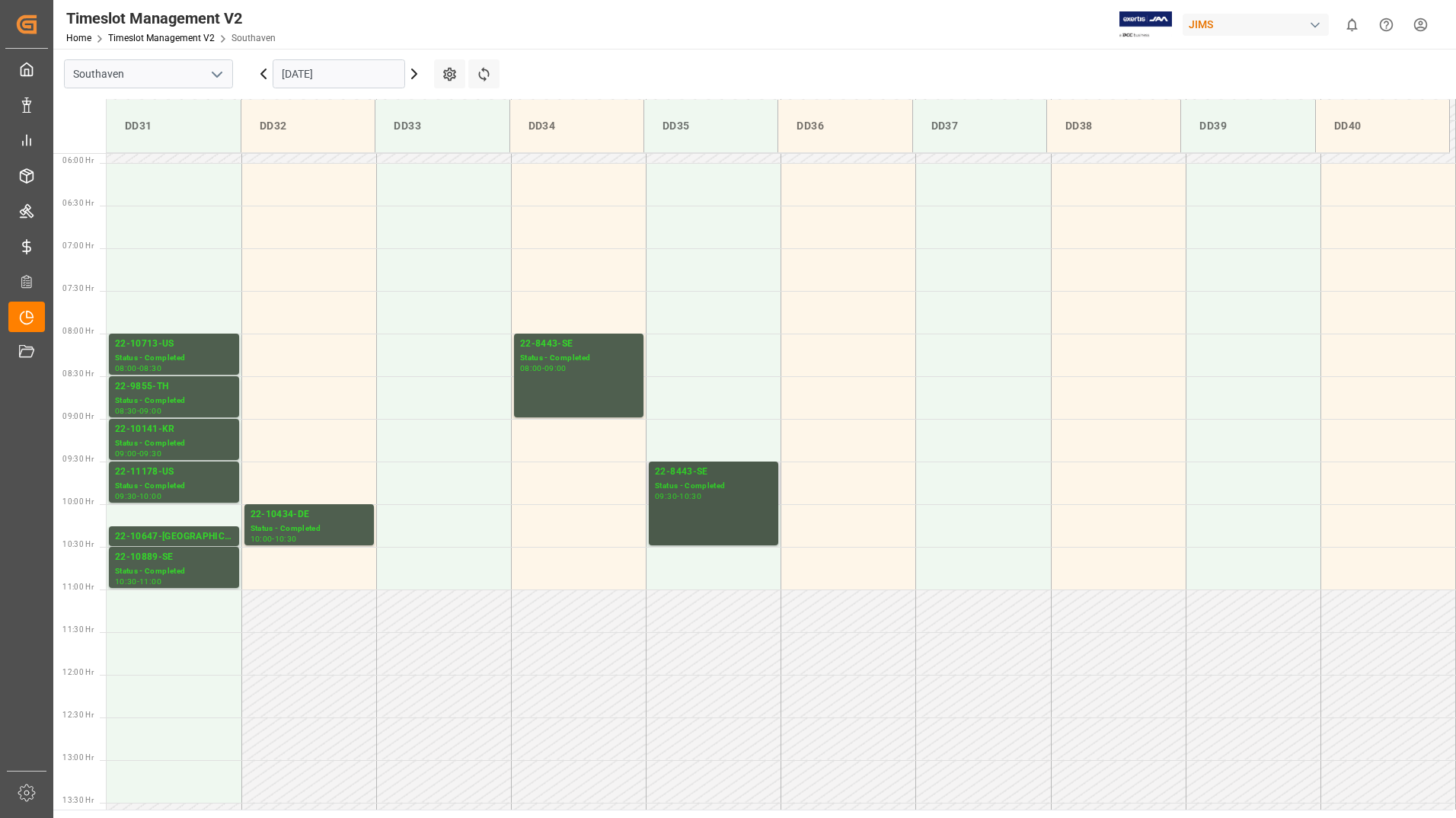
click at [715, 501] on div "09:30 - 10:30" at bounding box center [714, 496] width 118 height 8
click at [304, 531] on div "Status - Completed" at bounding box center [310, 529] width 118 height 13
click at [171, 345] on div "22-10713-US" at bounding box center [174, 344] width 118 height 16
click at [175, 397] on div "Status - Completed" at bounding box center [174, 401] width 118 height 13
click at [180, 435] on div "22-10141-KR" at bounding box center [174, 429] width 118 height 16
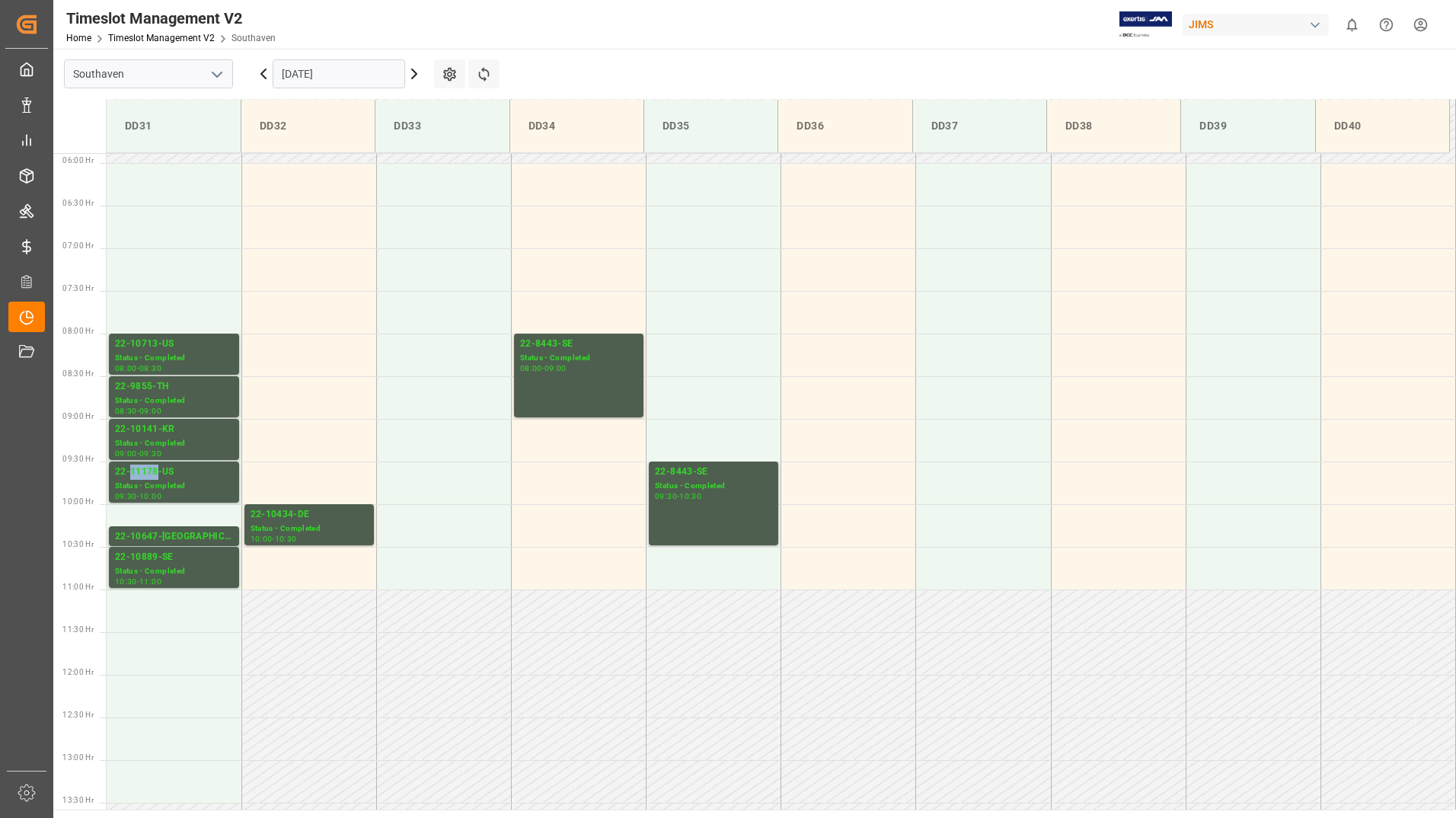
click at [148, 471] on div "22-11178-US" at bounding box center [174, 472] width 118 height 16
click at [158, 540] on div "22-10647-[GEOGRAPHIC_DATA]" at bounding box center [174, 537] width 118 height 16
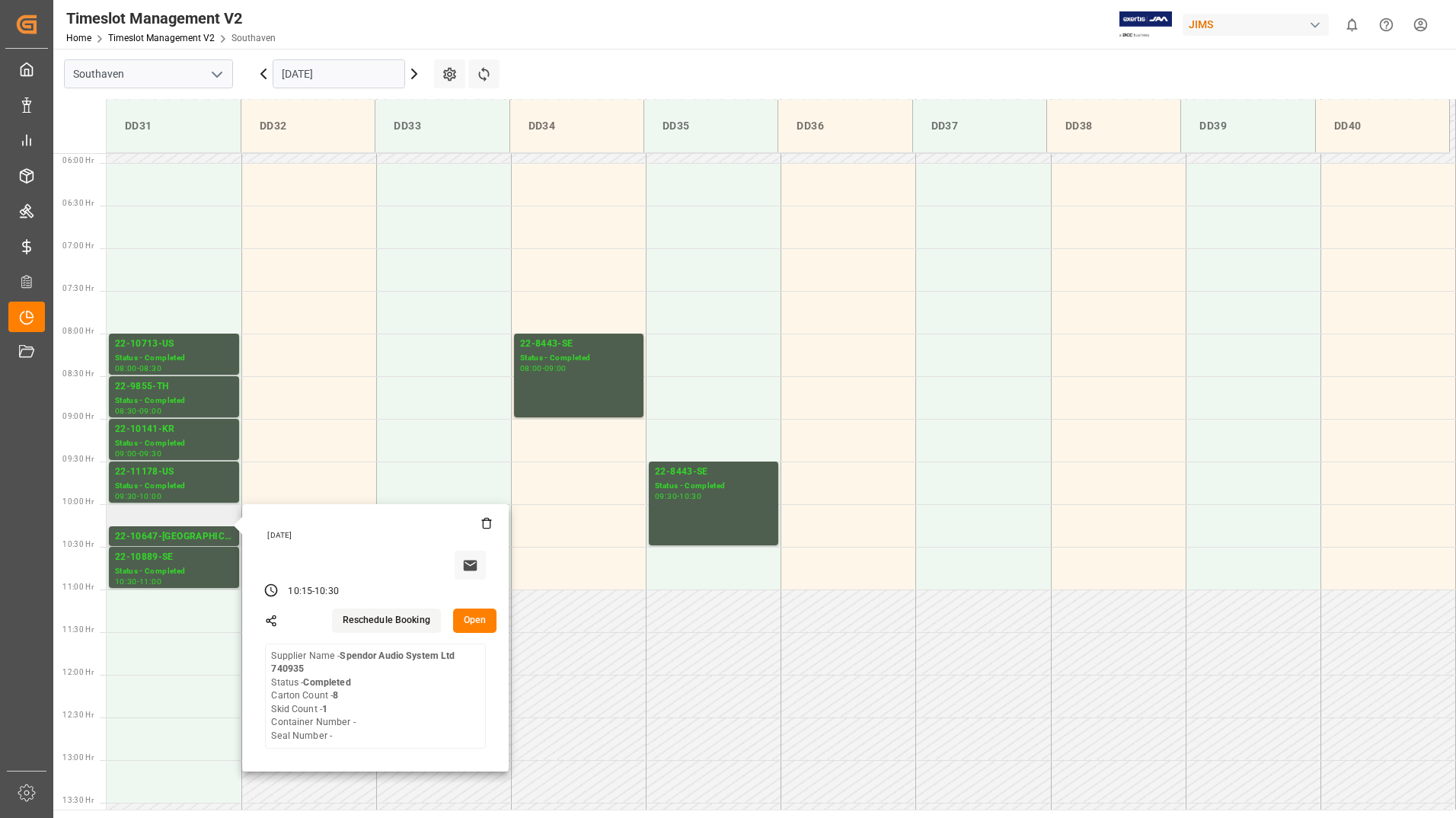
click at [470, 627] on button "Open" at bounding box center [475, 620] width 44 height 25
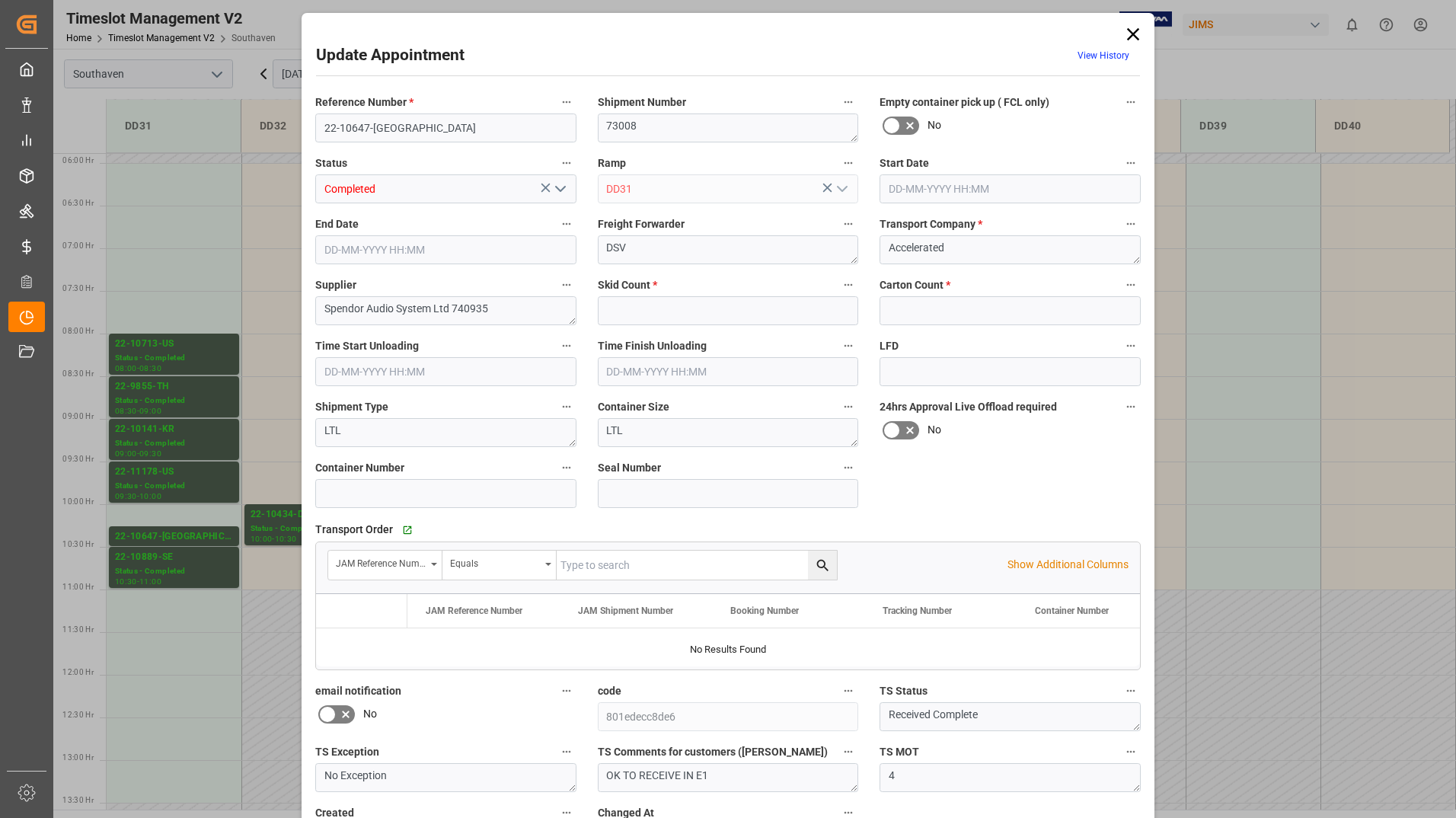
type input "1"
type input "8"
type input "[DATE] 10:15"
type input "[DATE] 10:30"
type input "[DATE] 15:11"
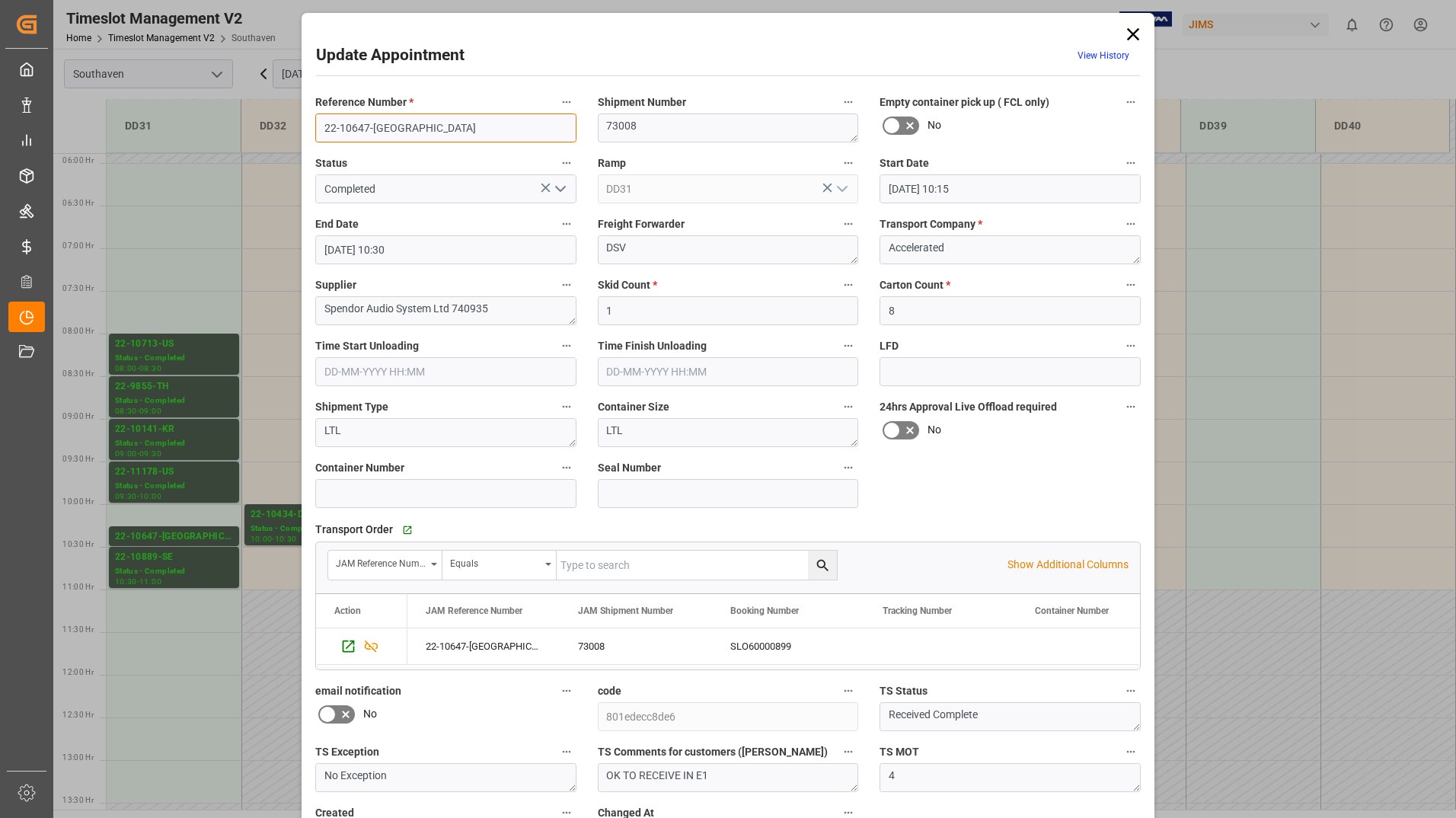
drag, startPoint x: 322, startPoint y: 130, endPoint x: 354, endPoint y: 117, distance: 34.5
click at [416, 135] on input "22-10647-[GEOGRAPHIC_DATA]" at bounding box center [446, 129] width 261 height 29
click at [1125, 31] on icon at bounding box center [1133, 34] width 21 height 21
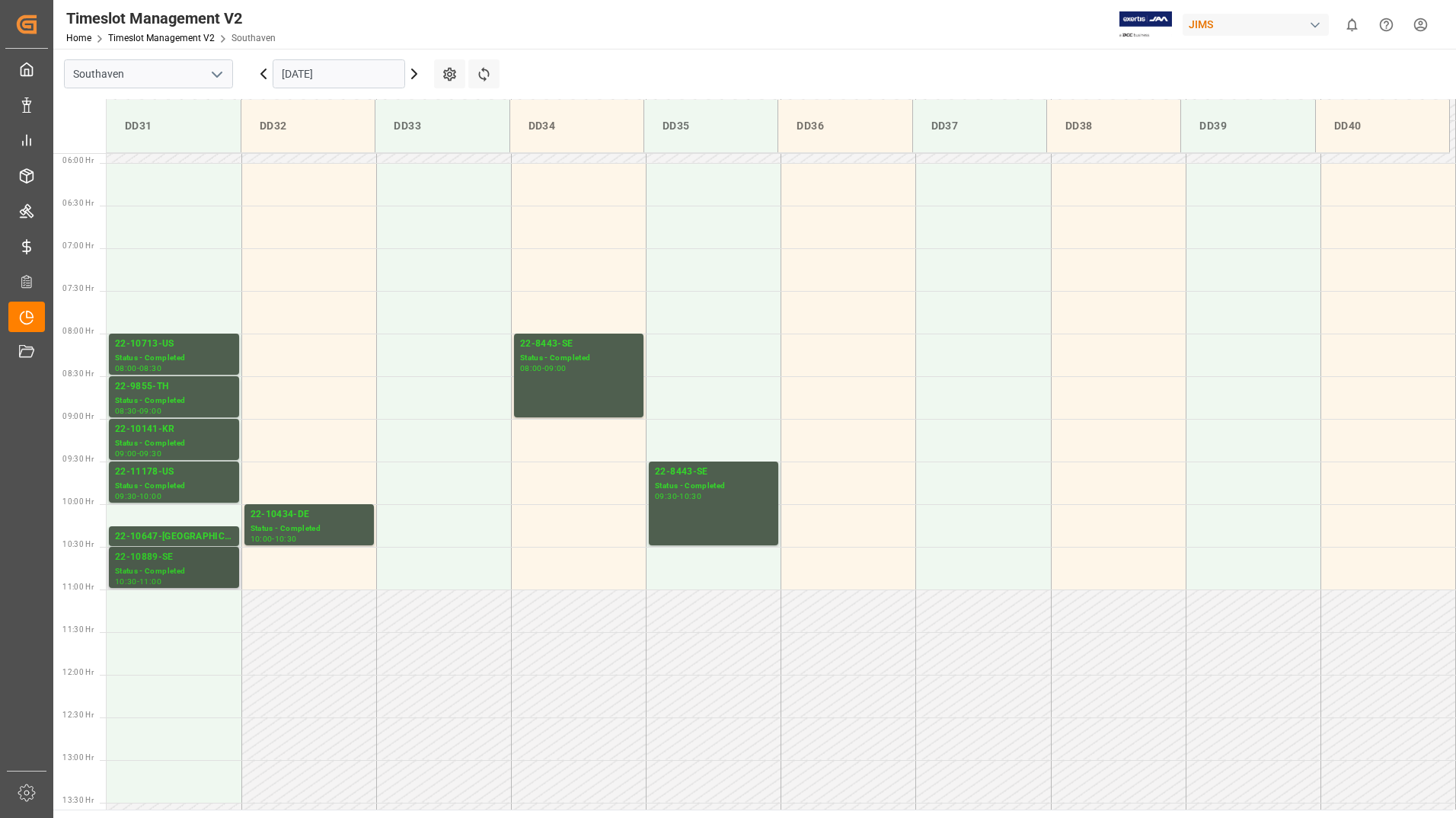
click at [162, 568] on div "Status - Completed" at bounding box center [174, 572] width 118 height 13
click at [366, 60] on div "[DATE]" at bounding box center [338, 74] width 190 height 51
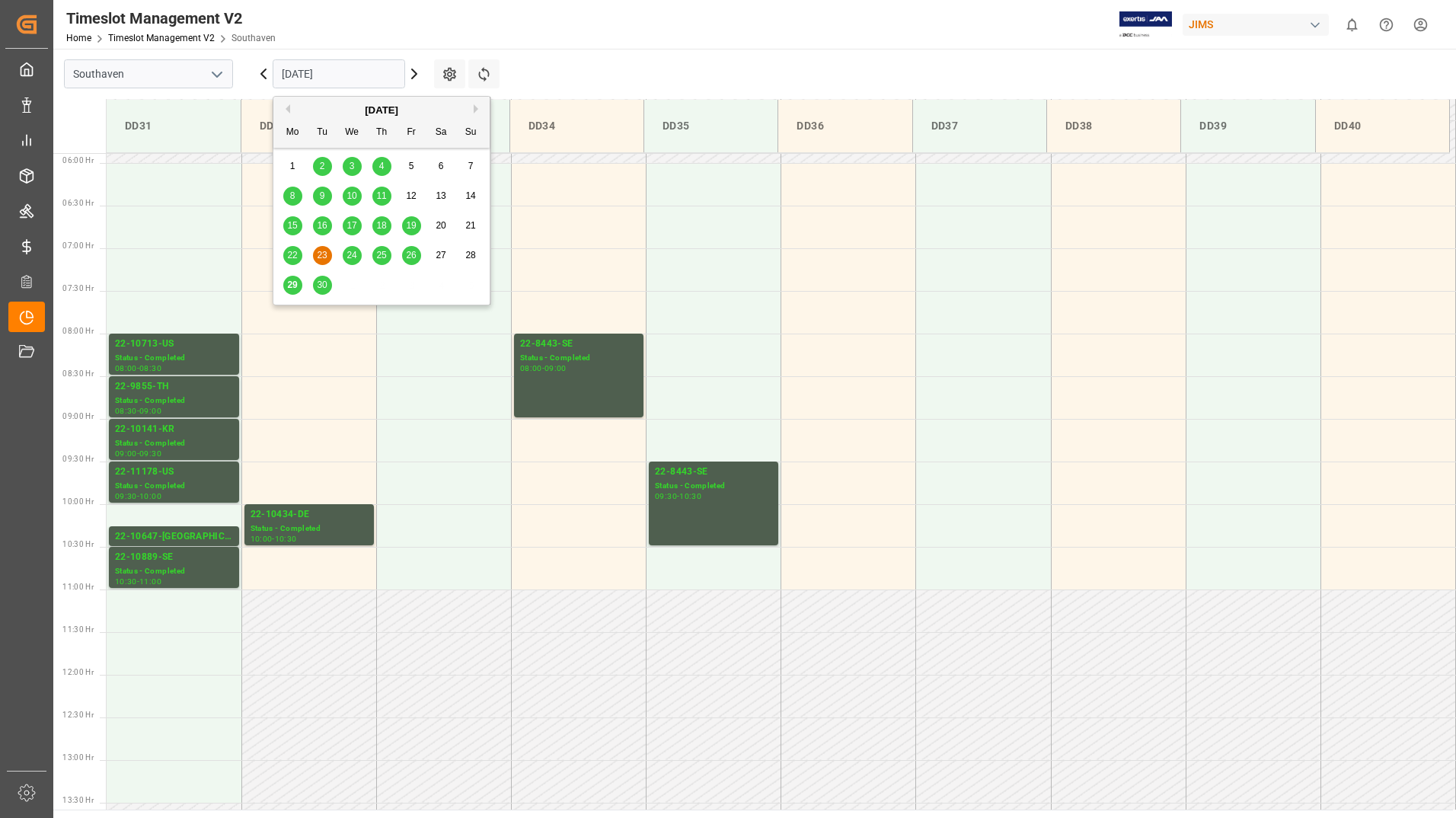
click at [360, 74] on input "[DATE]" at bounding box center [339, 74] width 132 height 29
click at [353, 257] on span "24" at bounding box center [351, 256] width 10 height 11
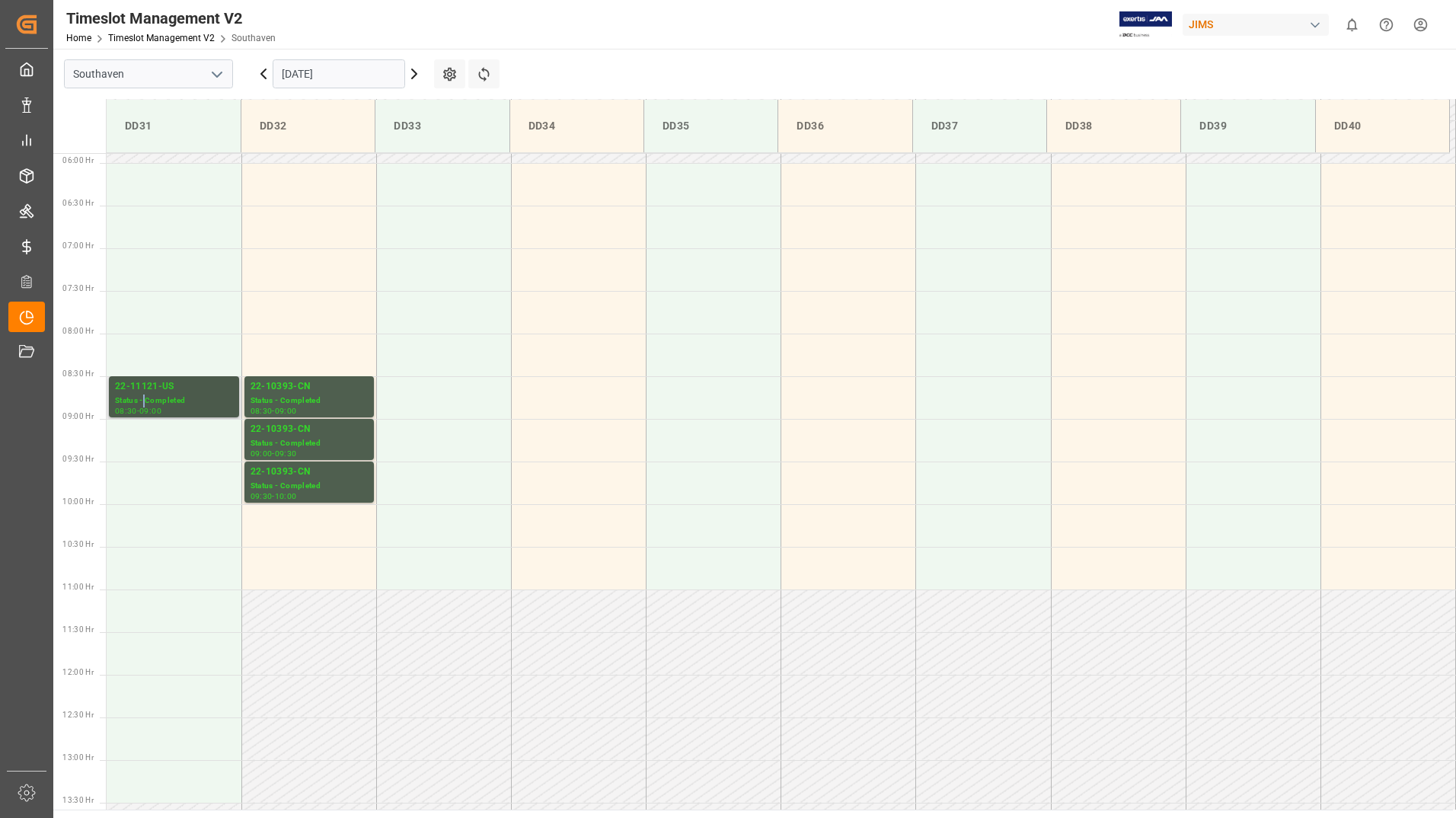
click at [145, 400] on div "Status - Completed" at bounding box center [174, 401] width 118 height 13
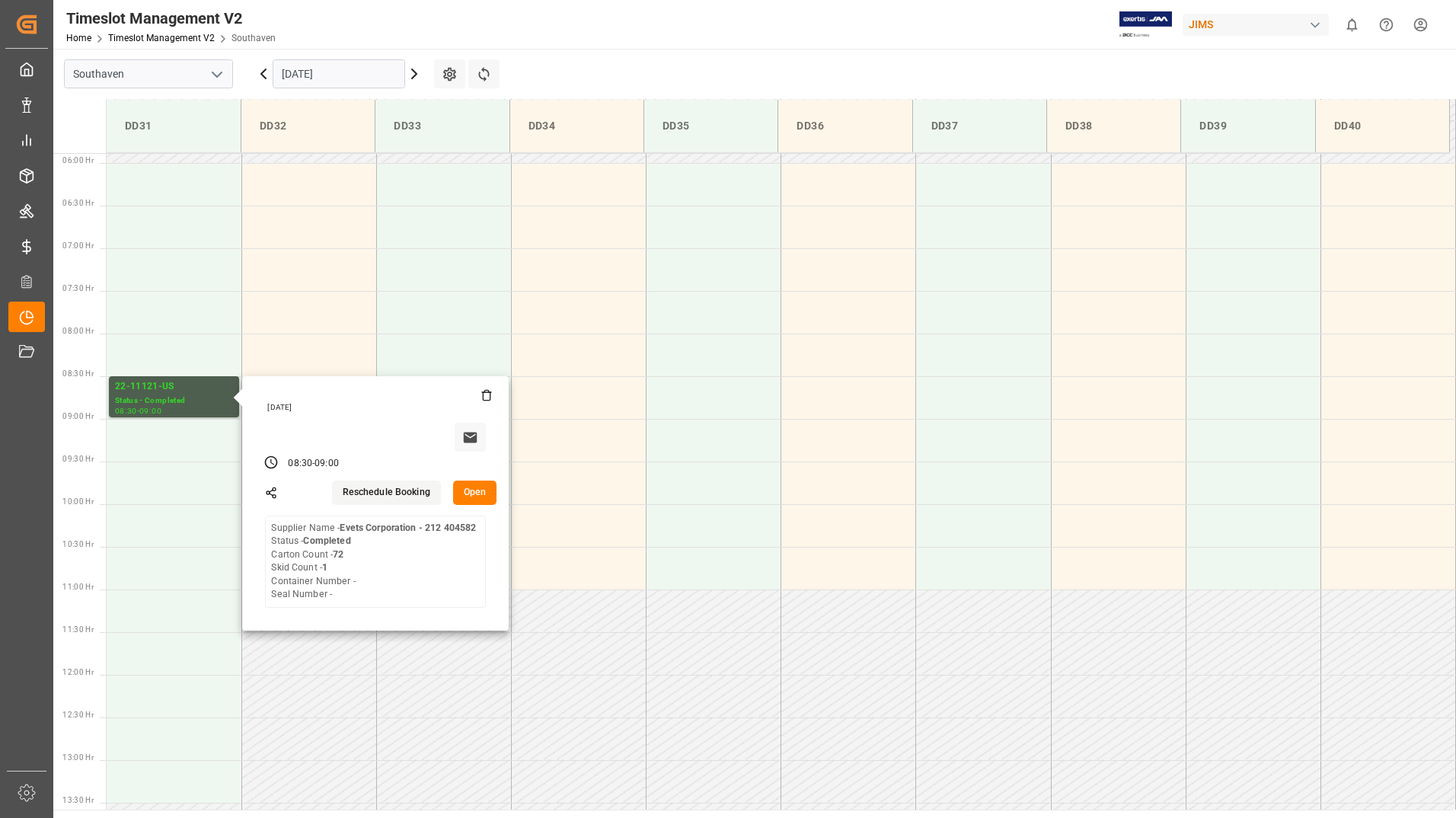
click at [555, 71] on main "Southaven [DATE] Settings Refresh Time Slots DD31 DD32 DD33 DD34 DD35 DD36 DD37…" at bounding box center [753, 429] width 1400 height 761
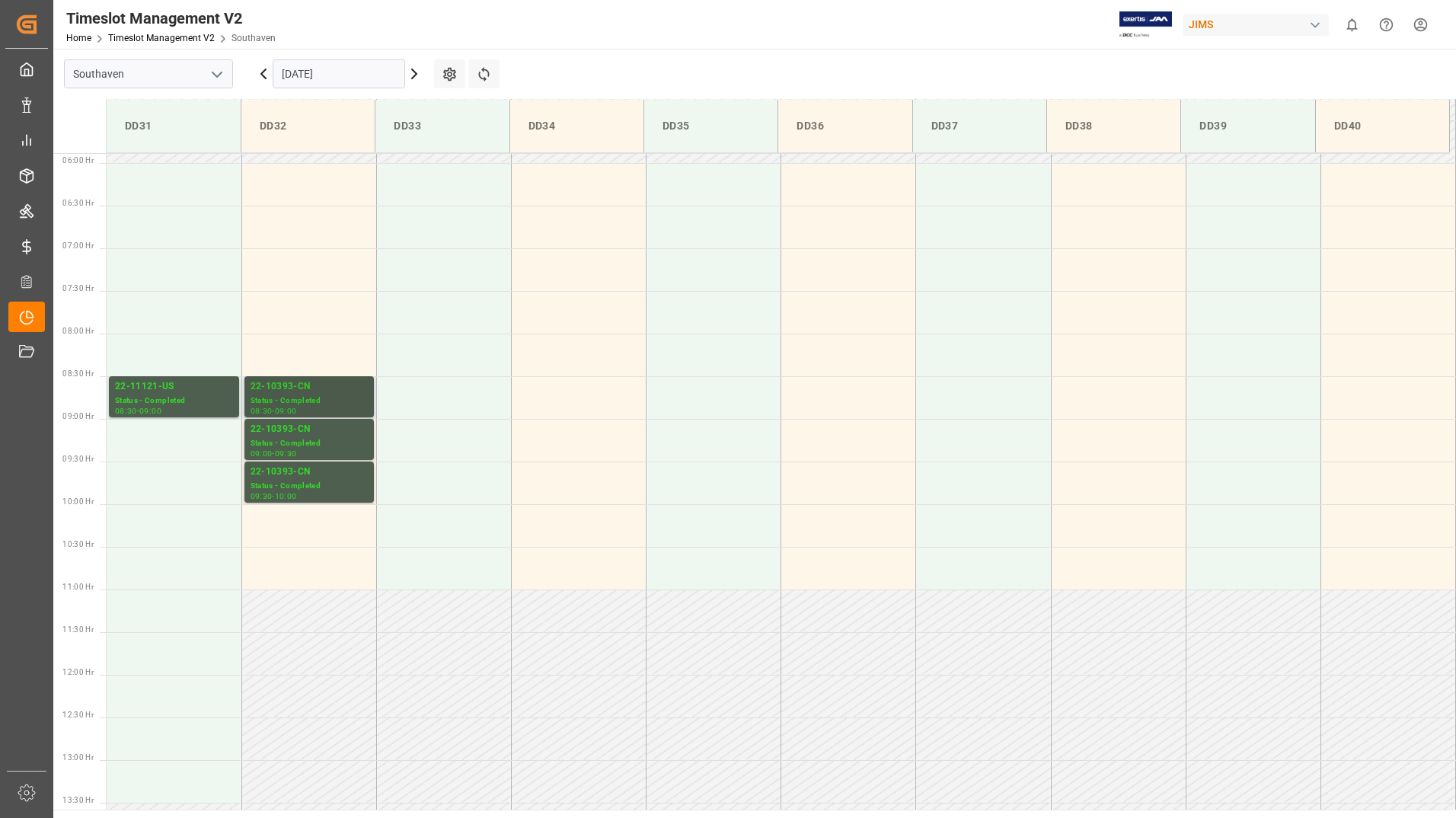
click at [342, 394] on div "22-10393-CN" at bounding box center [310, 387] width 118 height 16
click at [345, 439] on div "Status - Completed" at bounding box center [310, 444] width 118 height 13
click at [348, 481] on div "Status - Completed" at bounding box center [310, 486] width 118 height 13
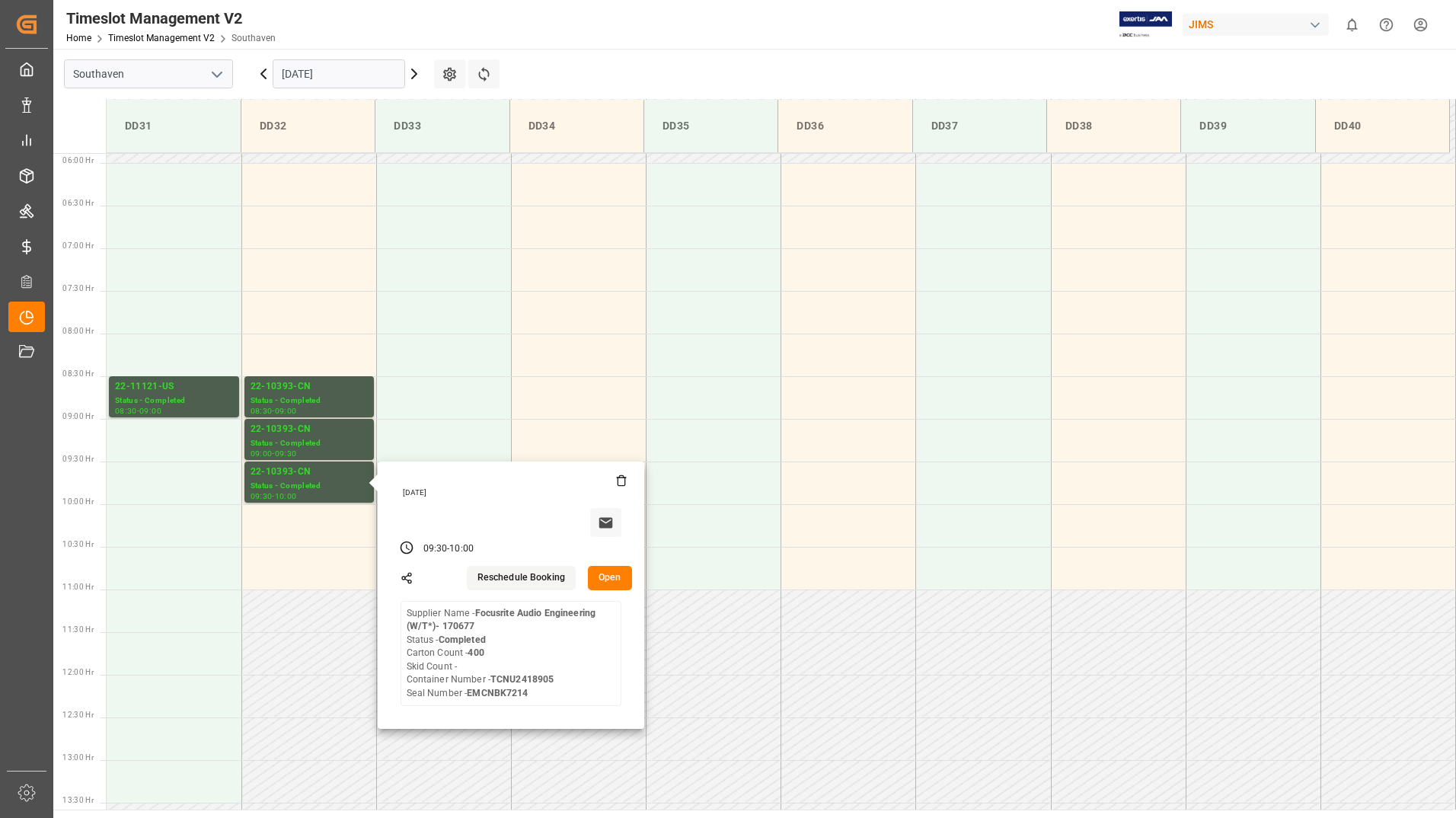
click at [403, 72] on input "[DATE]" at bounding box center [339, 74] width 132 height 29
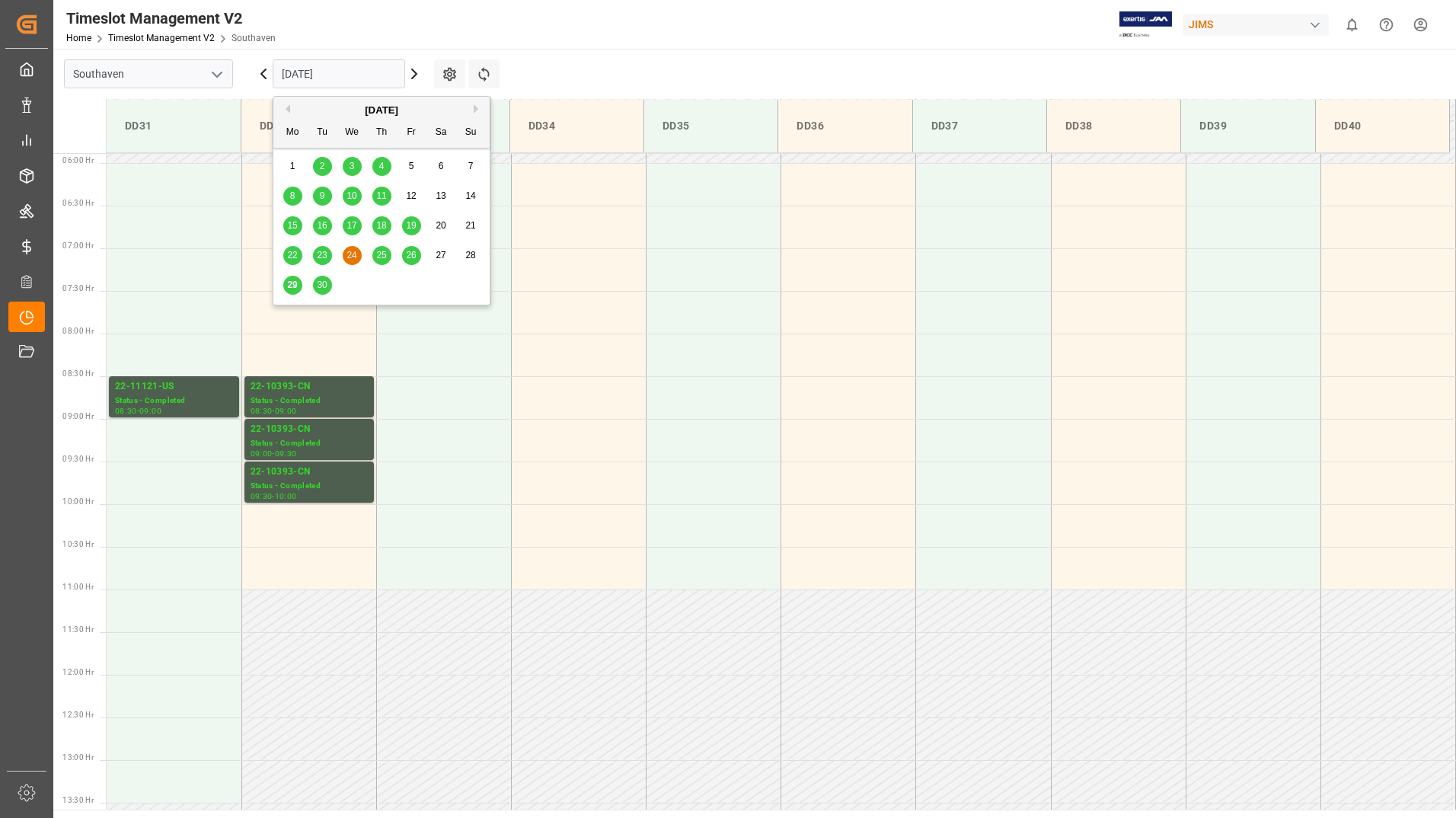
click at [295, 253] on span "22" at bounding box center [292, 256] width 10 height 11
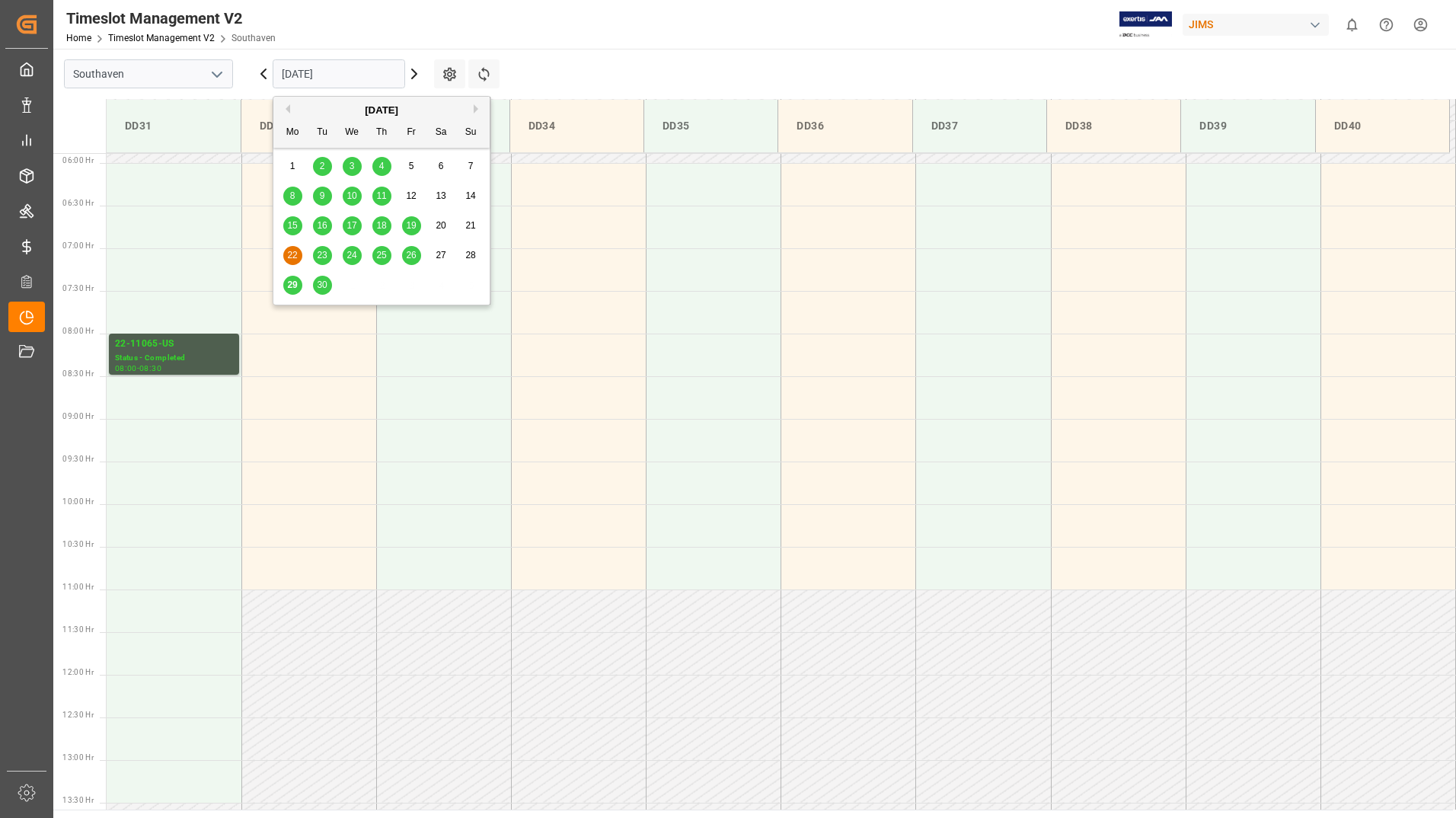
click at [353, 74] on input "[DATE]" at bounding box center [339, 74] width 132 height 29
click at [382, 256] on span "25" at bounding box center [381, 256] width 10 height 11
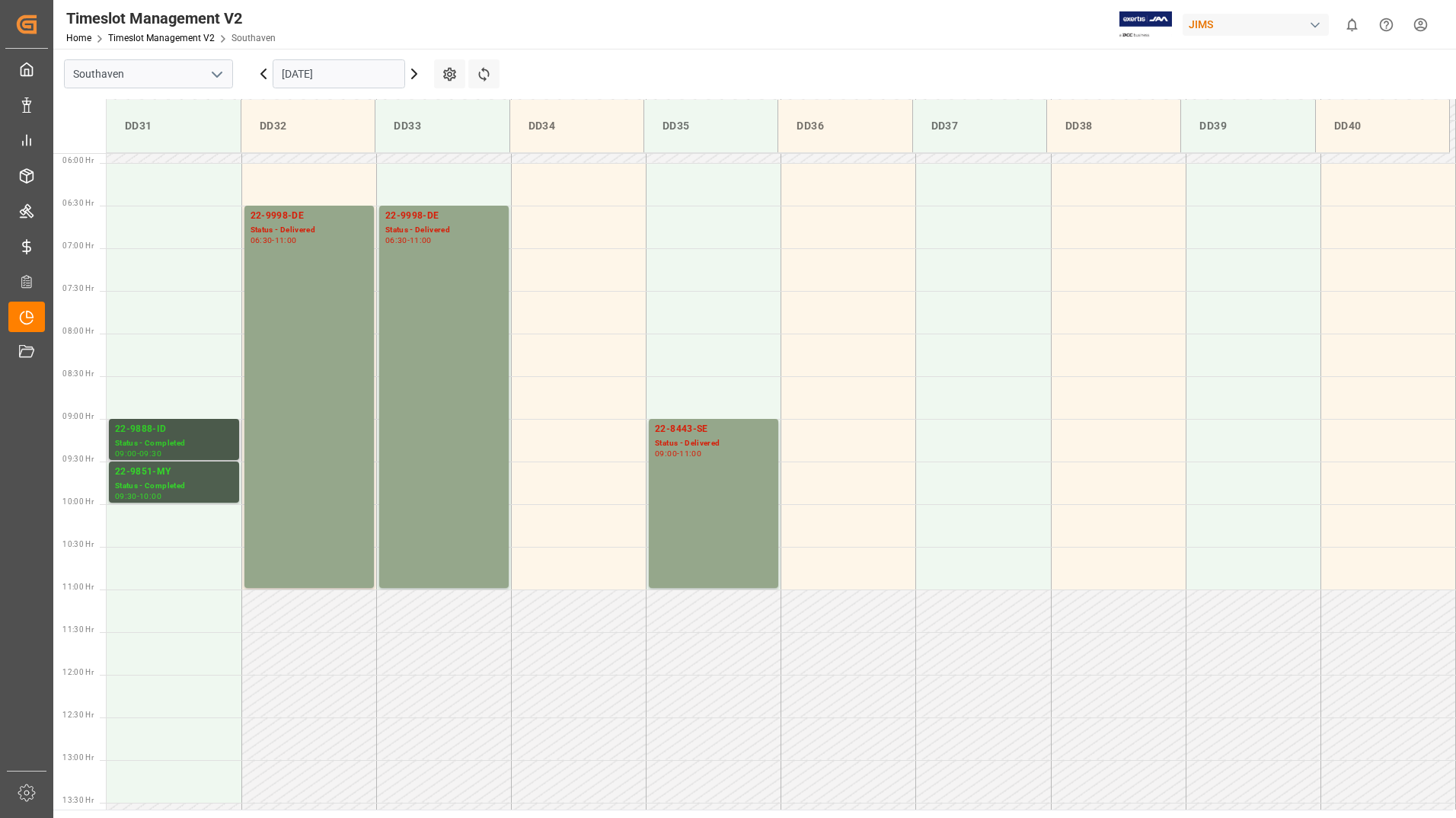
click at [187, 437] on div "22-9888-ID" at bounding box center [174, 429] width 118 height 16
click at [188, 473] on div "22-9851-MY" at bounding box center [174, 472] width 118 height 16
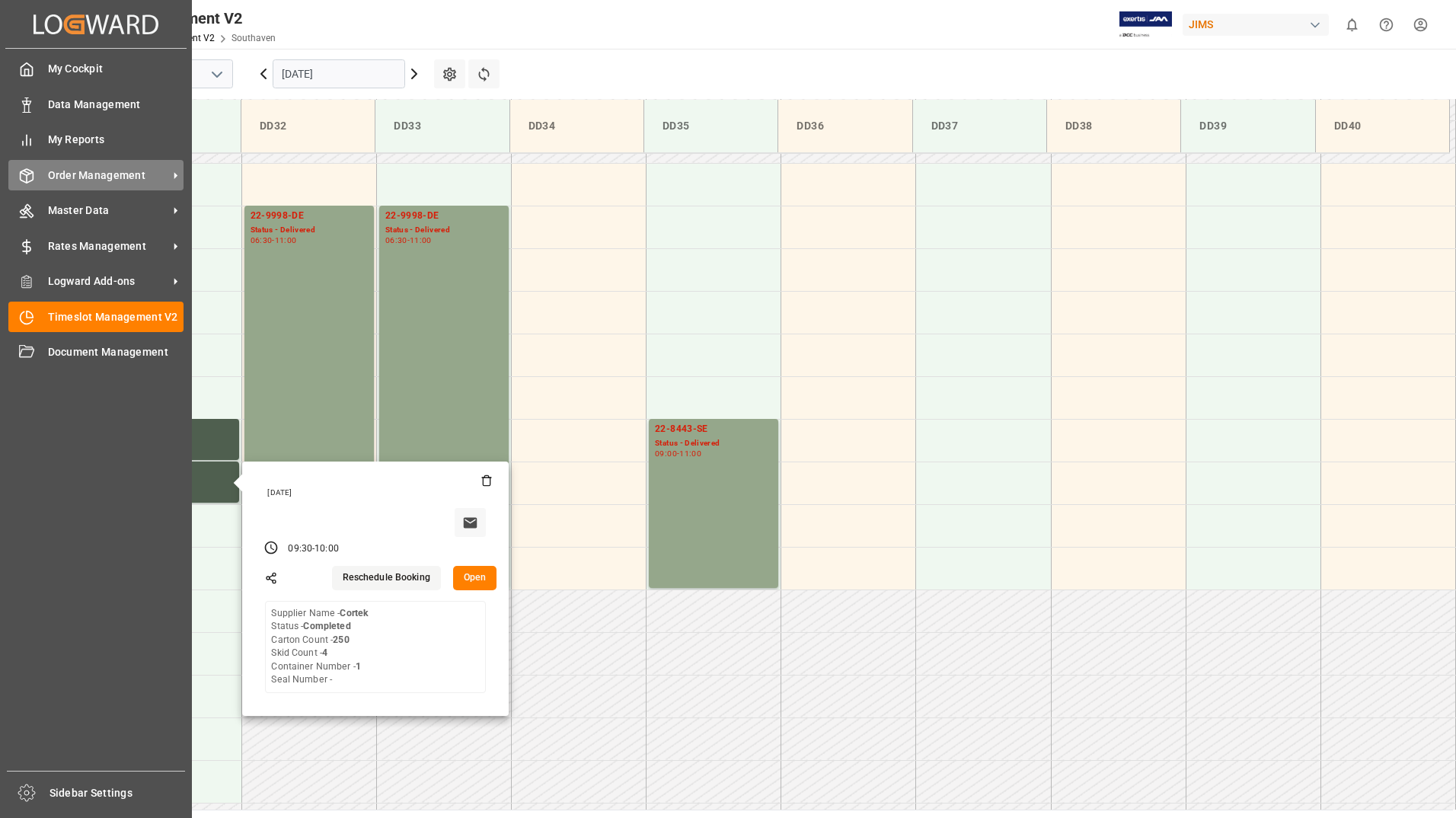
click at [73, 178] on span "Order Management" at bounding box center [107, 175] width 120 height 16
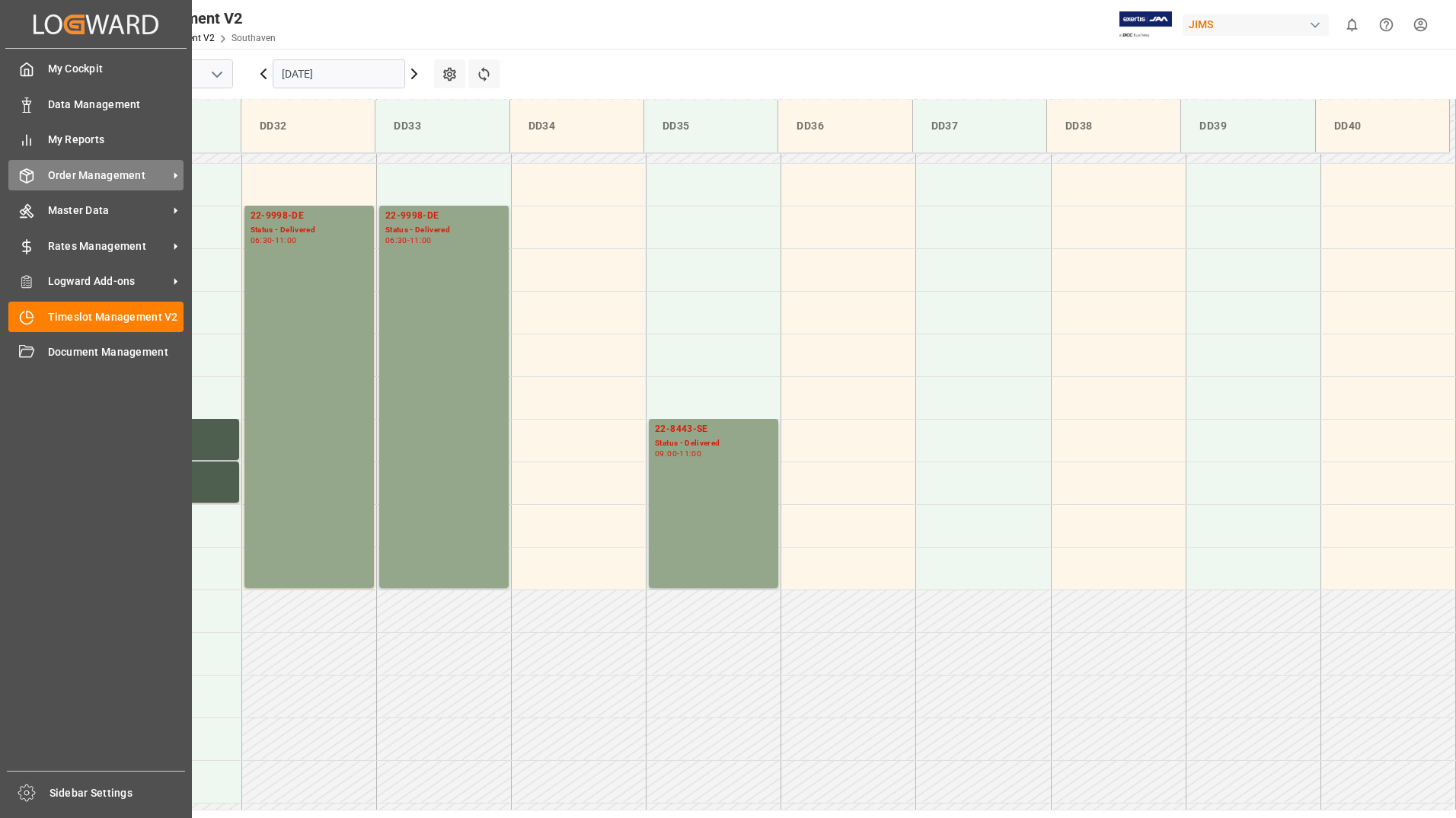
click at [64, 179] on span "Order Management" at bounding box center [107, 175] width 120 height 16
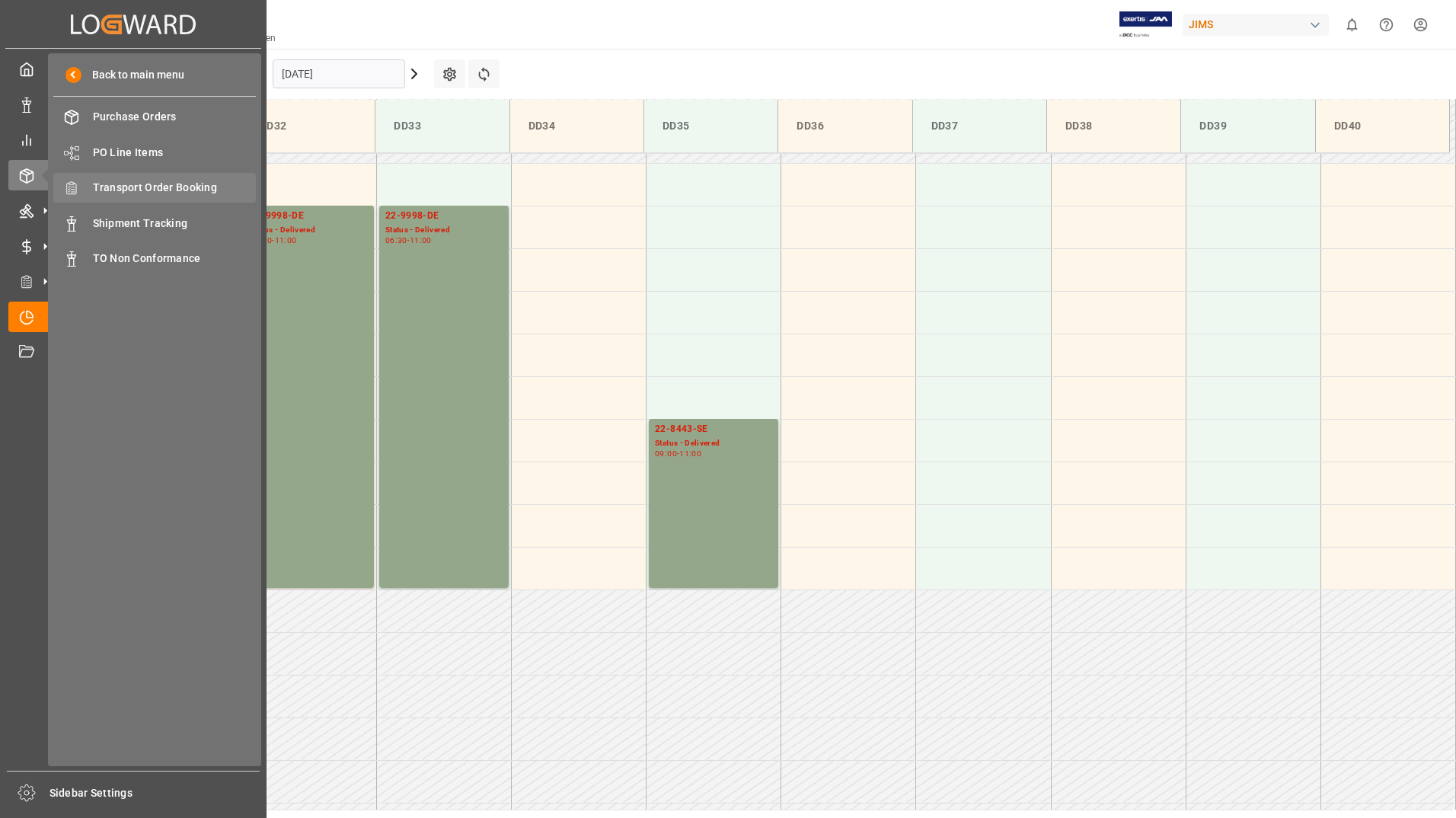
click at [182, 184] on span "Transport Order Booking" at bounding box center [175, 187] width 164 height 16
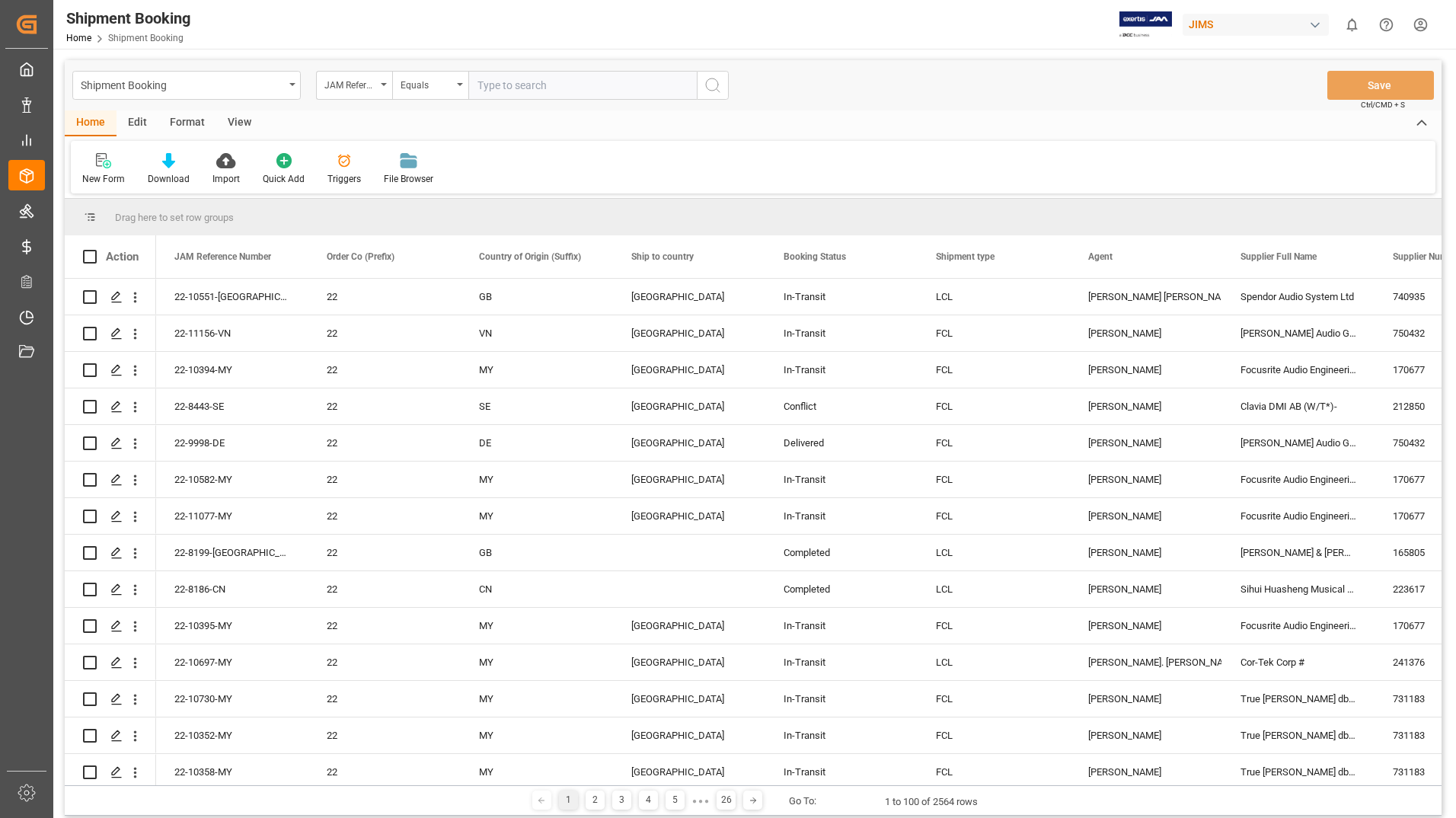
click at [503, 83] on input "text" at bounding box center [582, 85] width 229 height 29
type input "22-9504-cn"
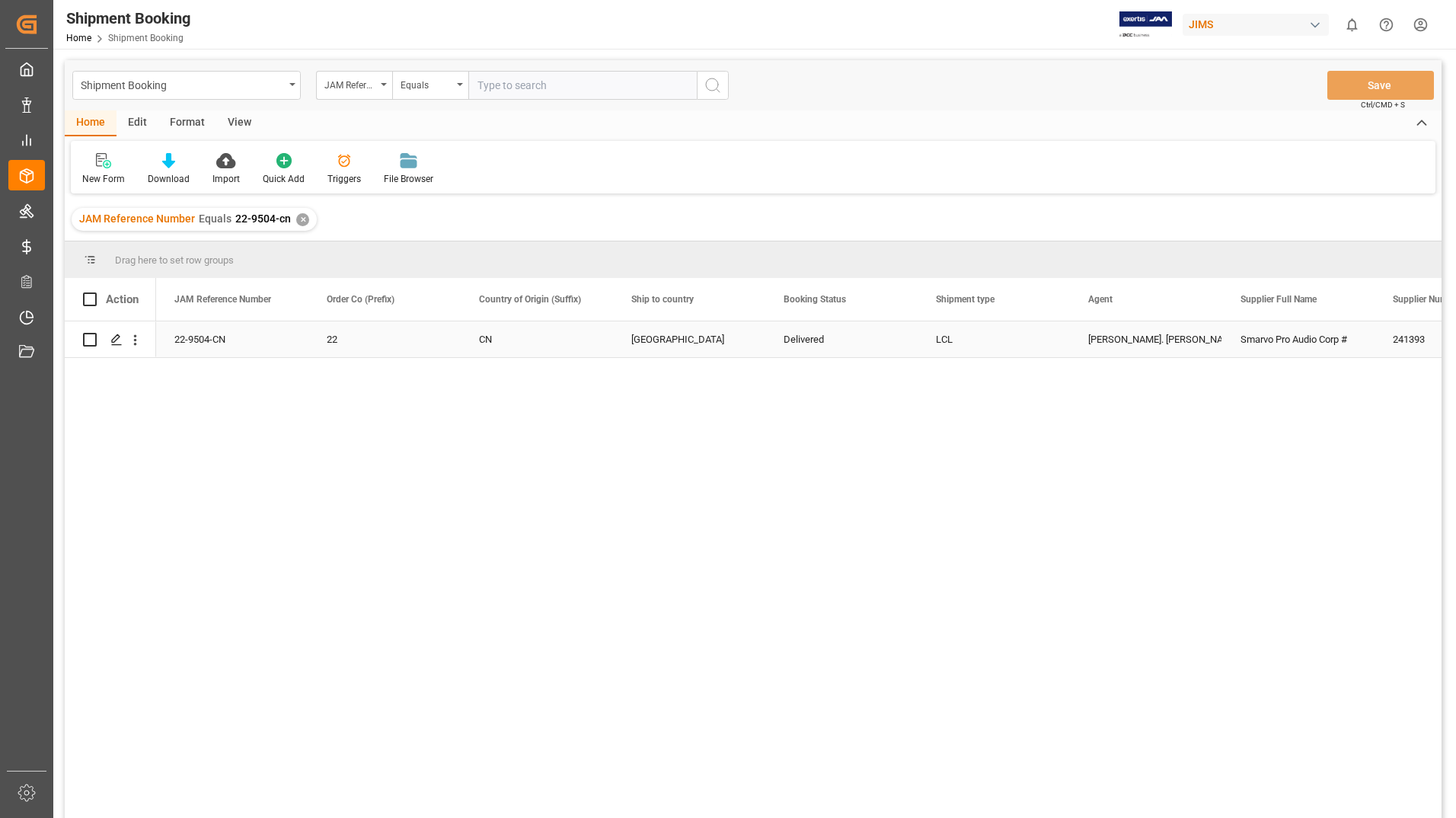
click at [87, 341] on input "Press Space to toggle row selection (unchecked)" at bounding box center [89, 339] width 14 height 14
checkbox input "true"
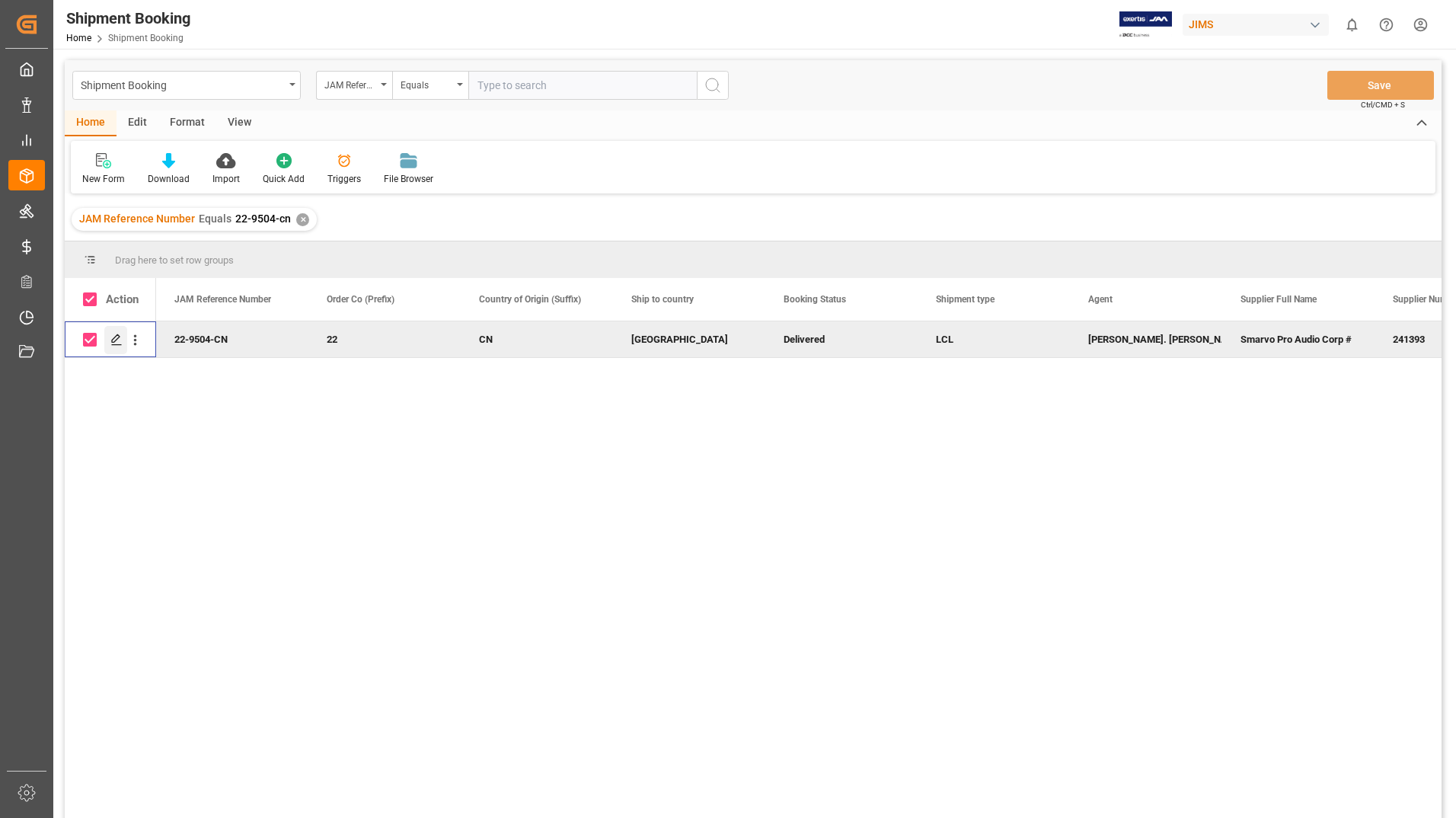
click at [110, 340] on icon "Press SPACE to deselect this row." at bounding box center [116, 339] width 12 height 12
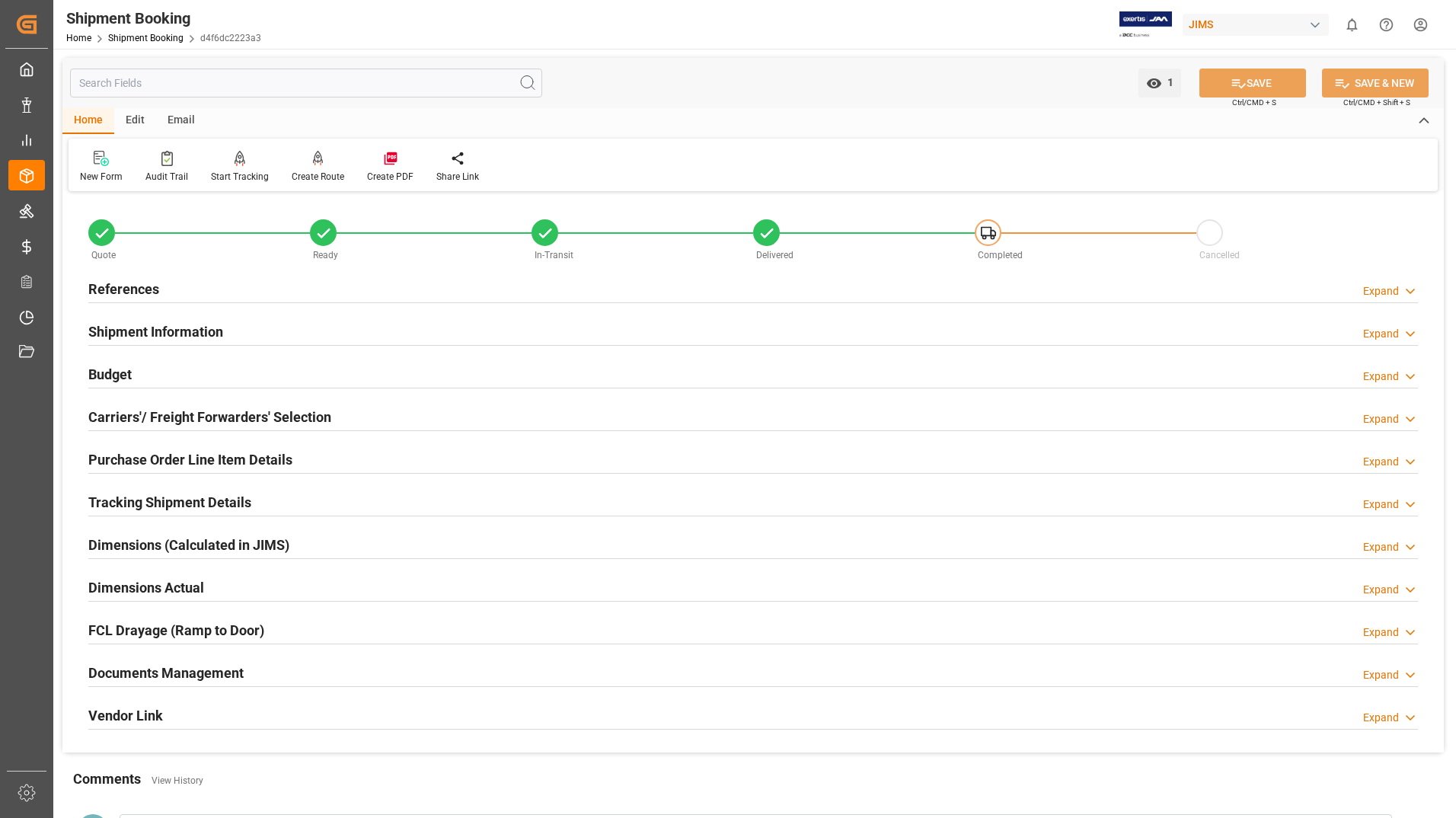
click at [182, 663] on h2 "Documents Management" at bounding box center [165, 673] width 155 height 20
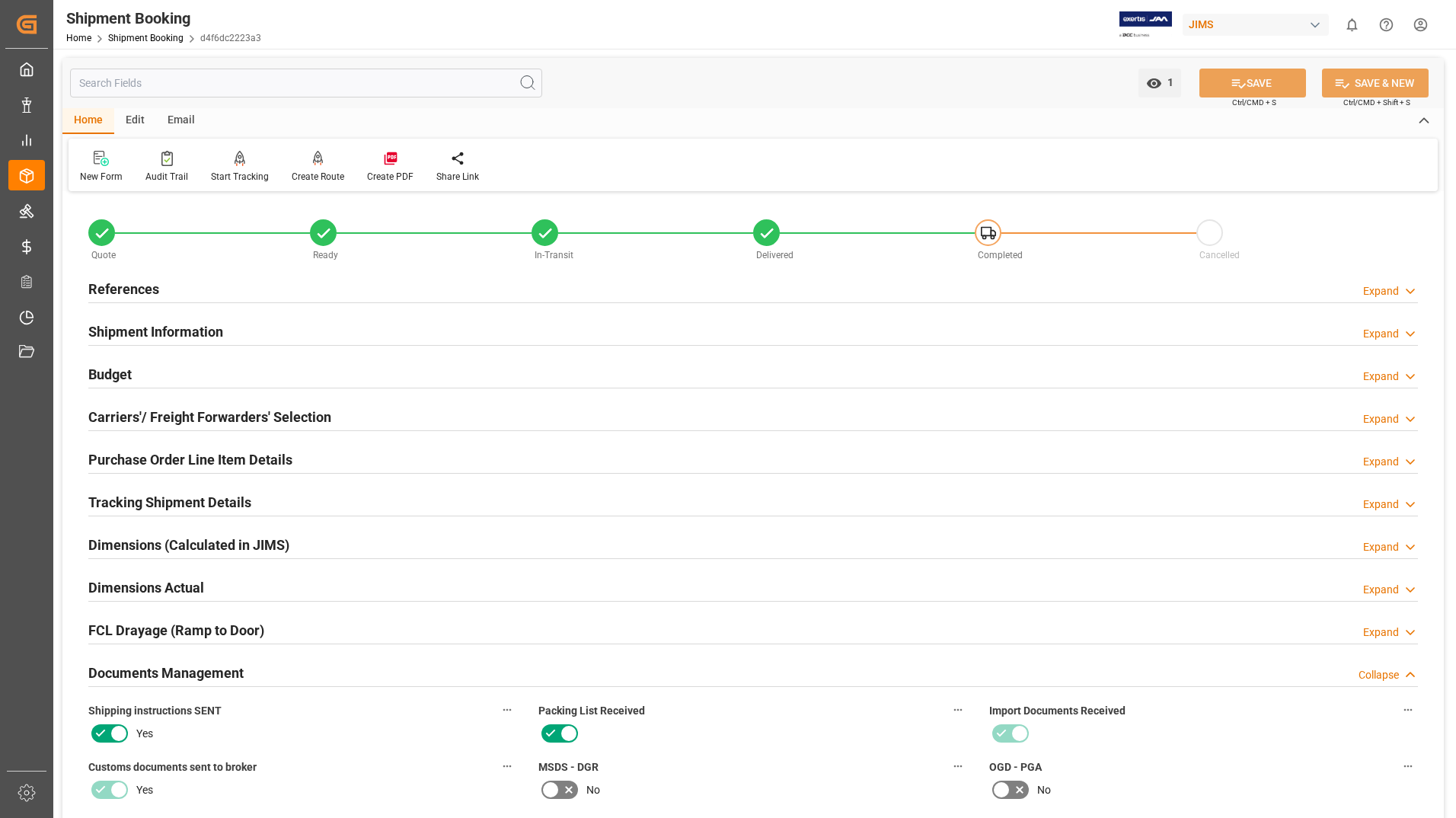
click at [152, 491] on div "Tracking Shipment Details" at bounding box center [169, 502] width 163 height 29
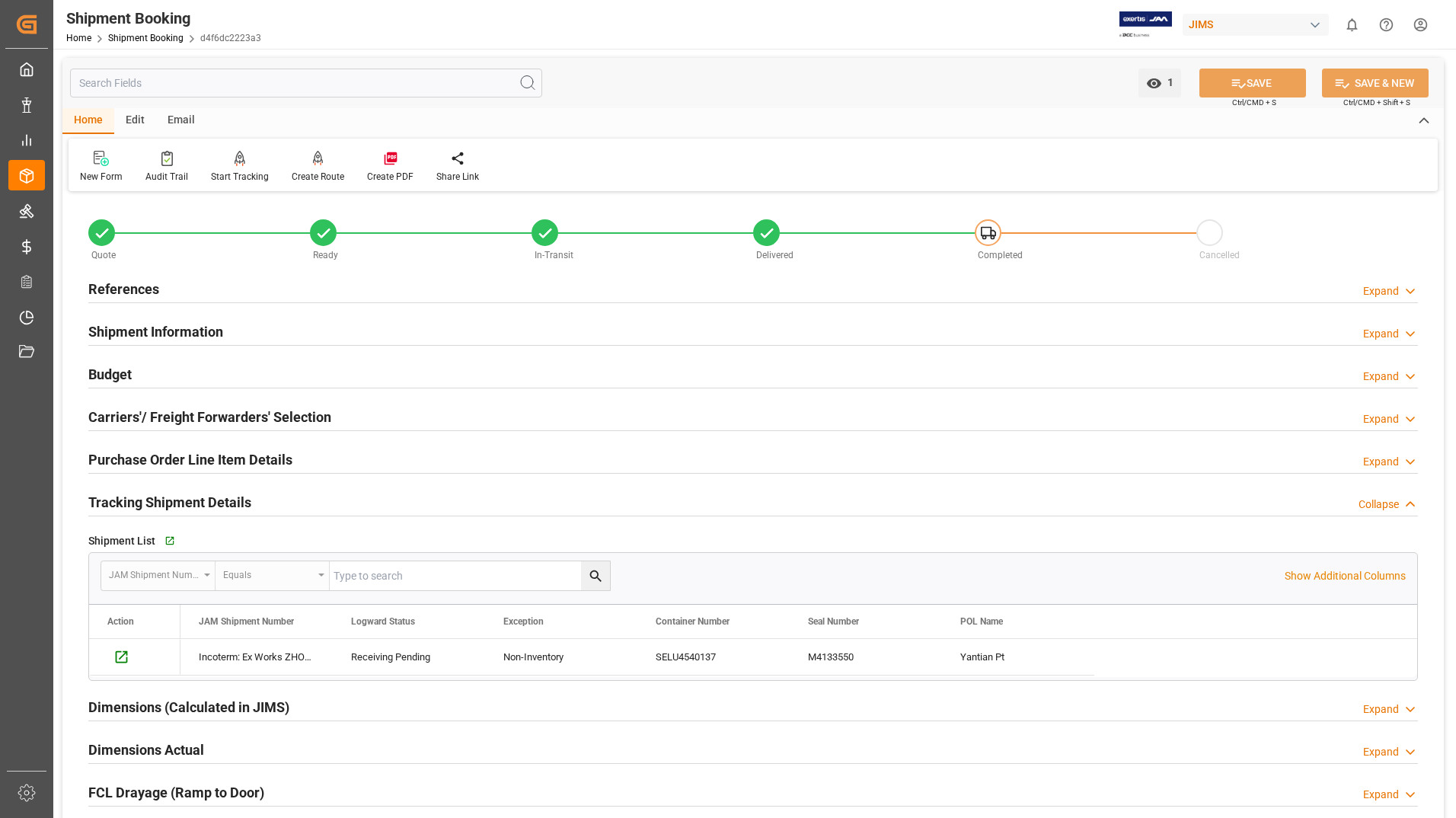
click at [204, 426] on h2 "Carriers'/ Freight Forwarders' Selection" at bounding box center [209, 417] width 243 height 20
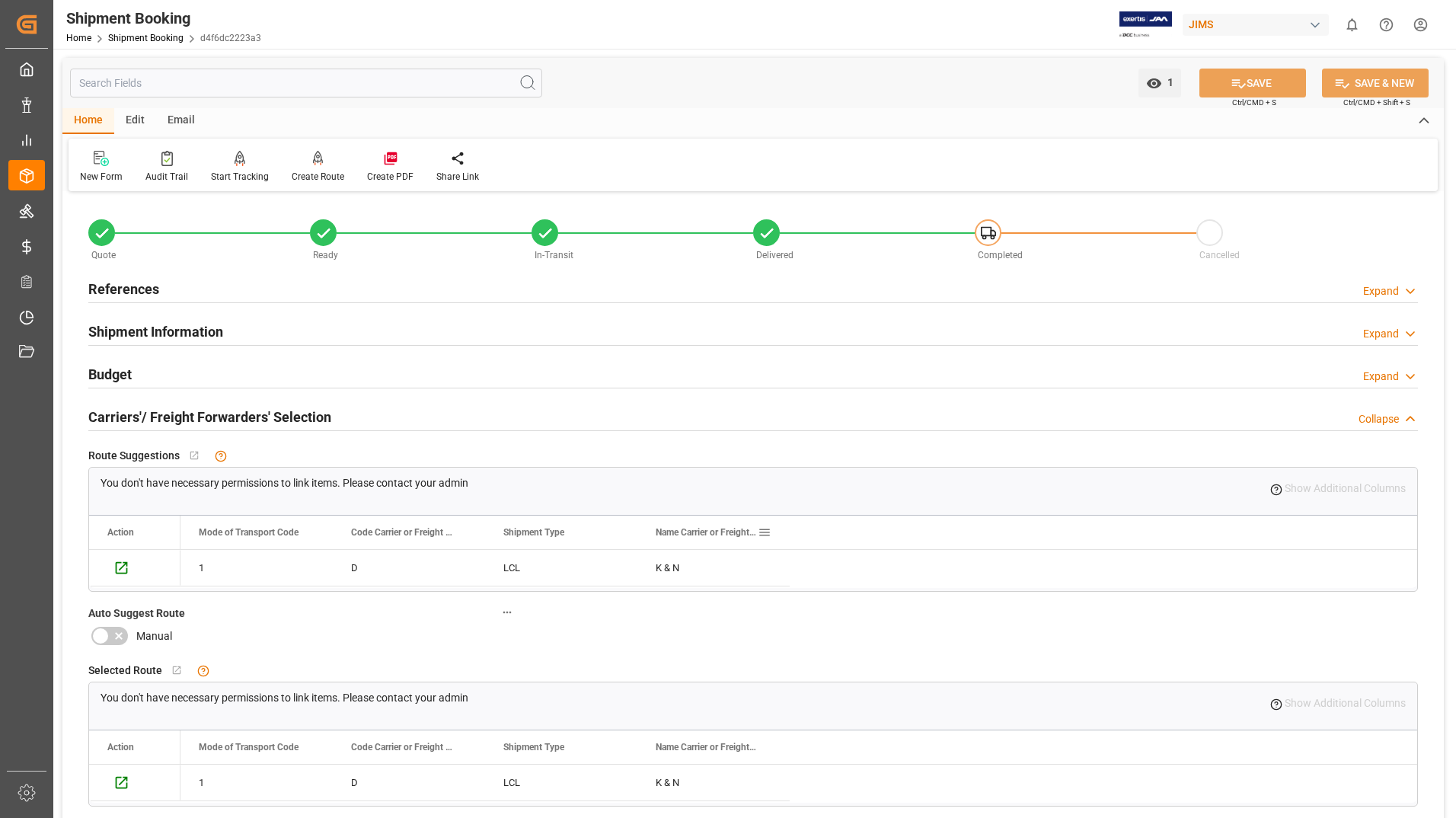
scroll to position [229, 0]
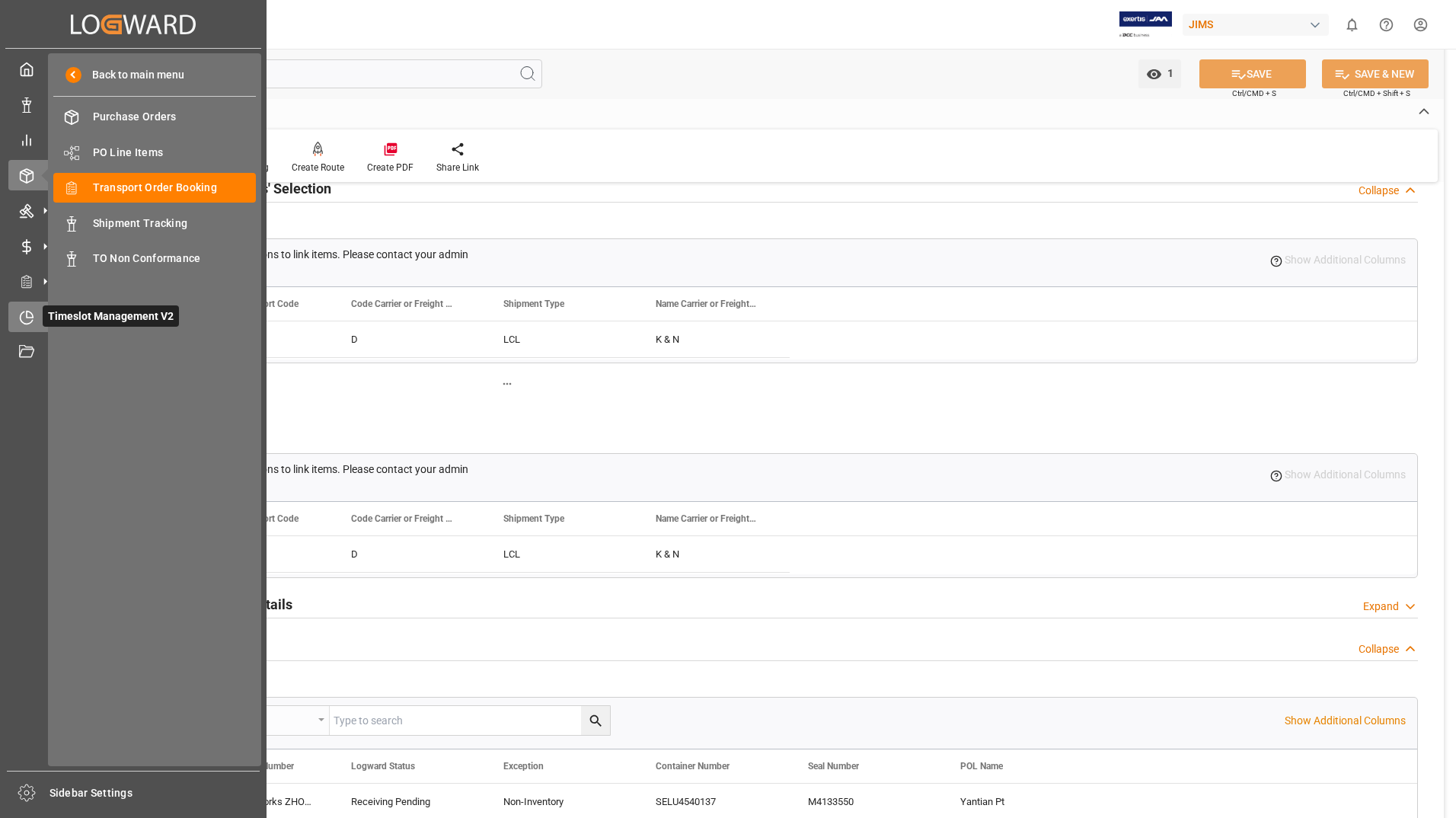
click at [89, 319] on span "Timeslot Management V2" at bounding box center [110, 315] width 136 height 21
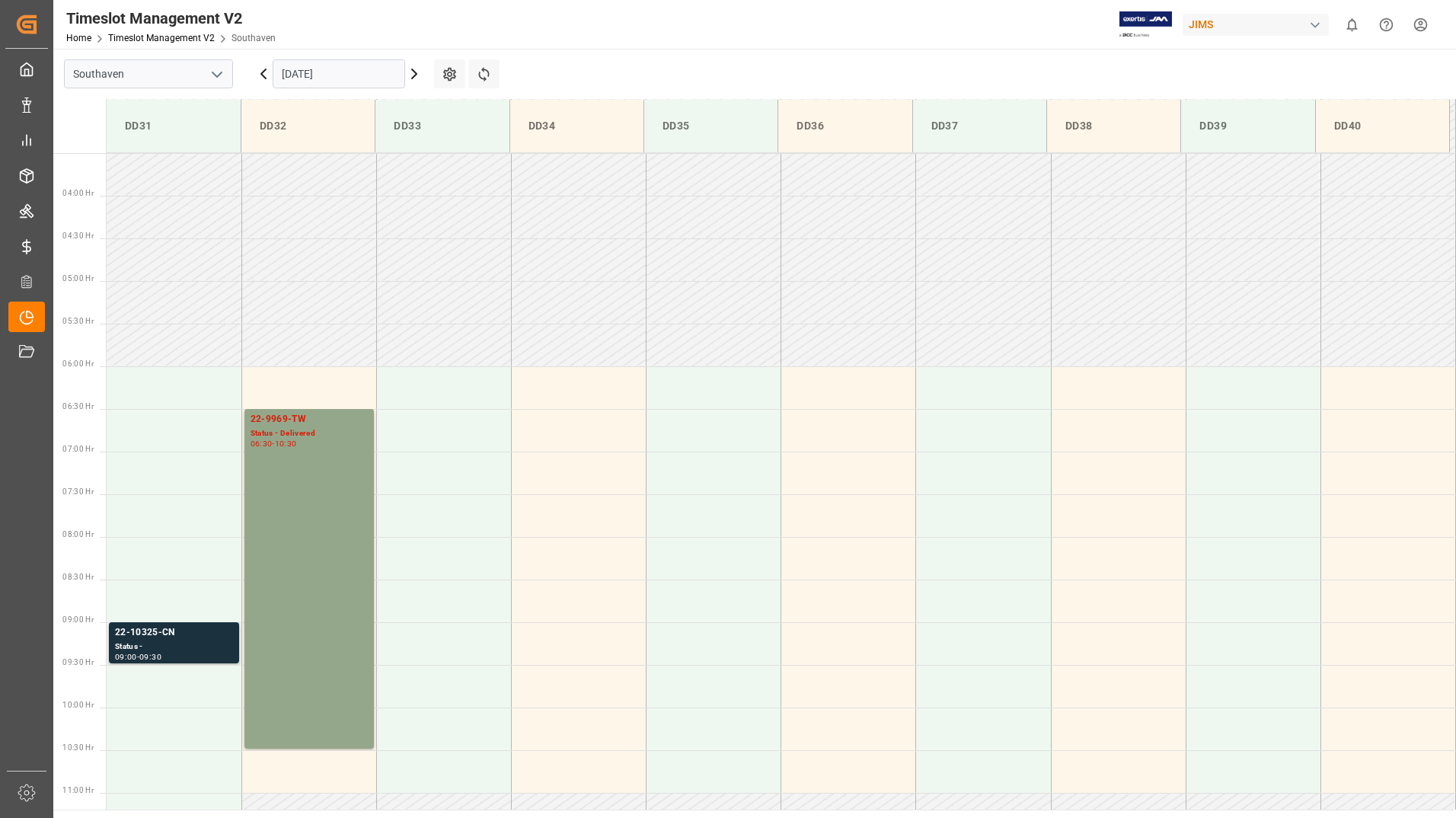
scroll to position [587, 0]
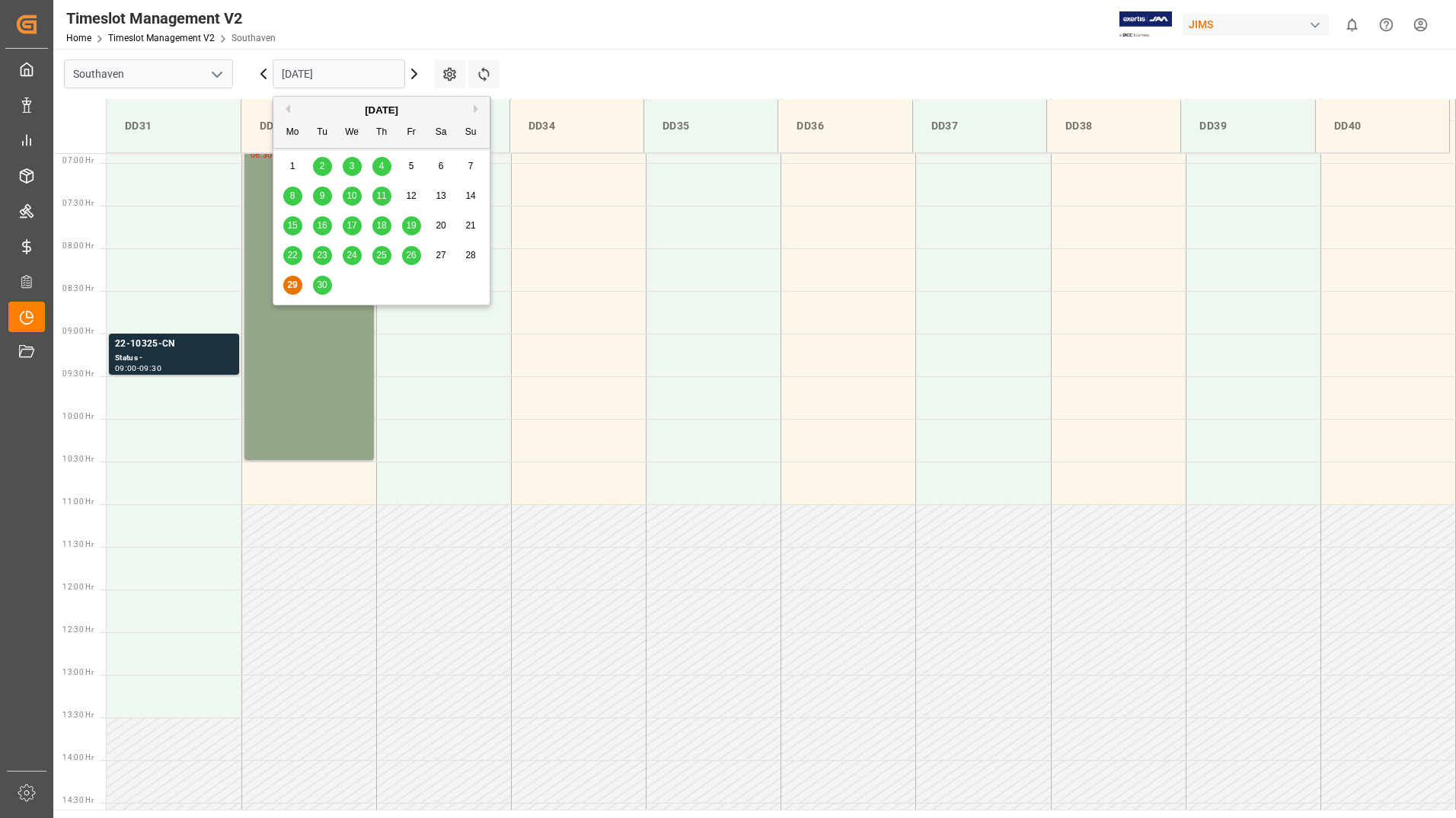
click at [344, 64] on input "[DATE]" at bounding box center [339, 74] width 132 height 29
click at [321, 287] on span "30" at bounding box center [322, 285] width 10 height 11
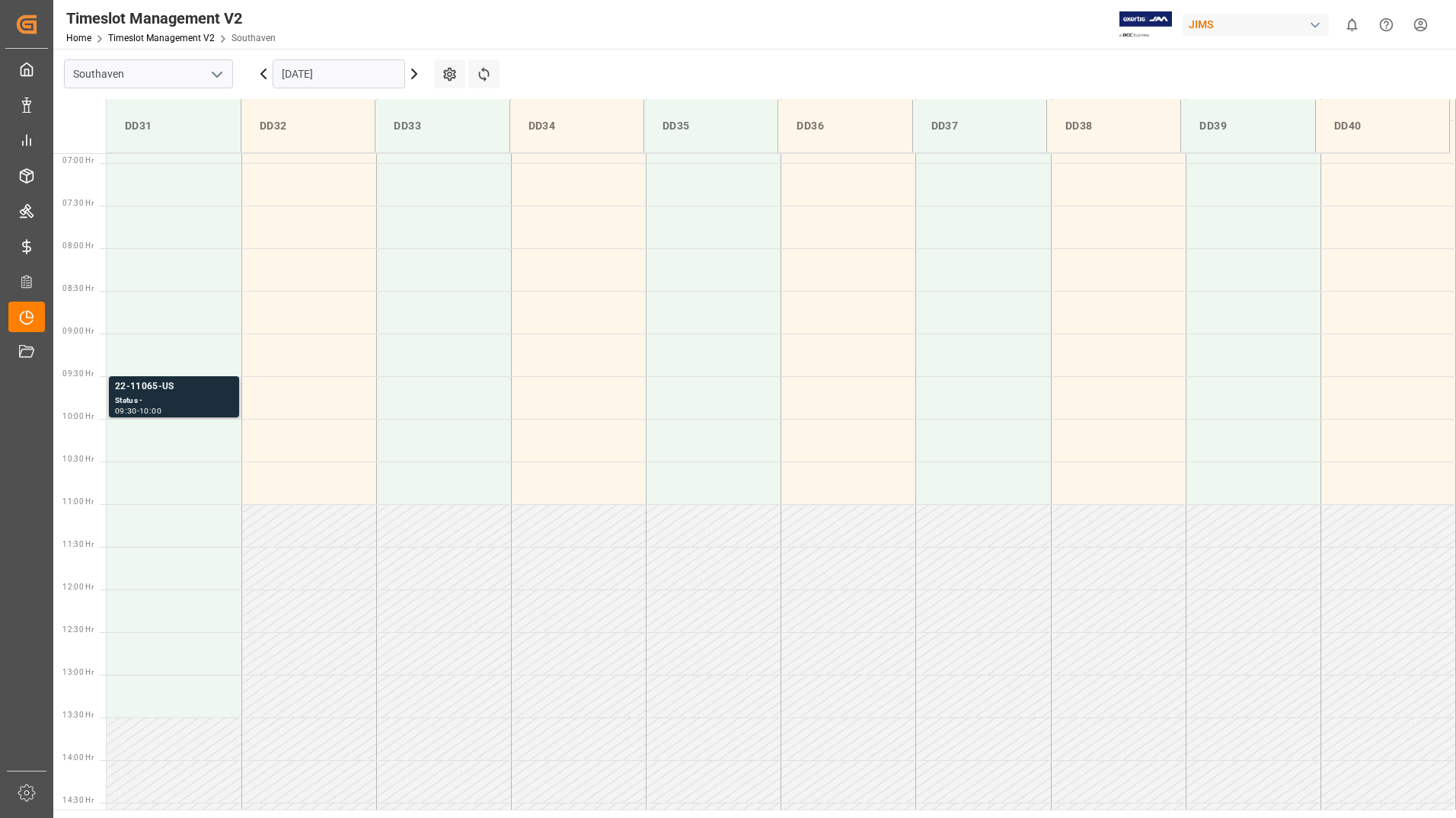
click at [178, 397] on div "Status -" at bounding box center [174, 401] width 118 height 13
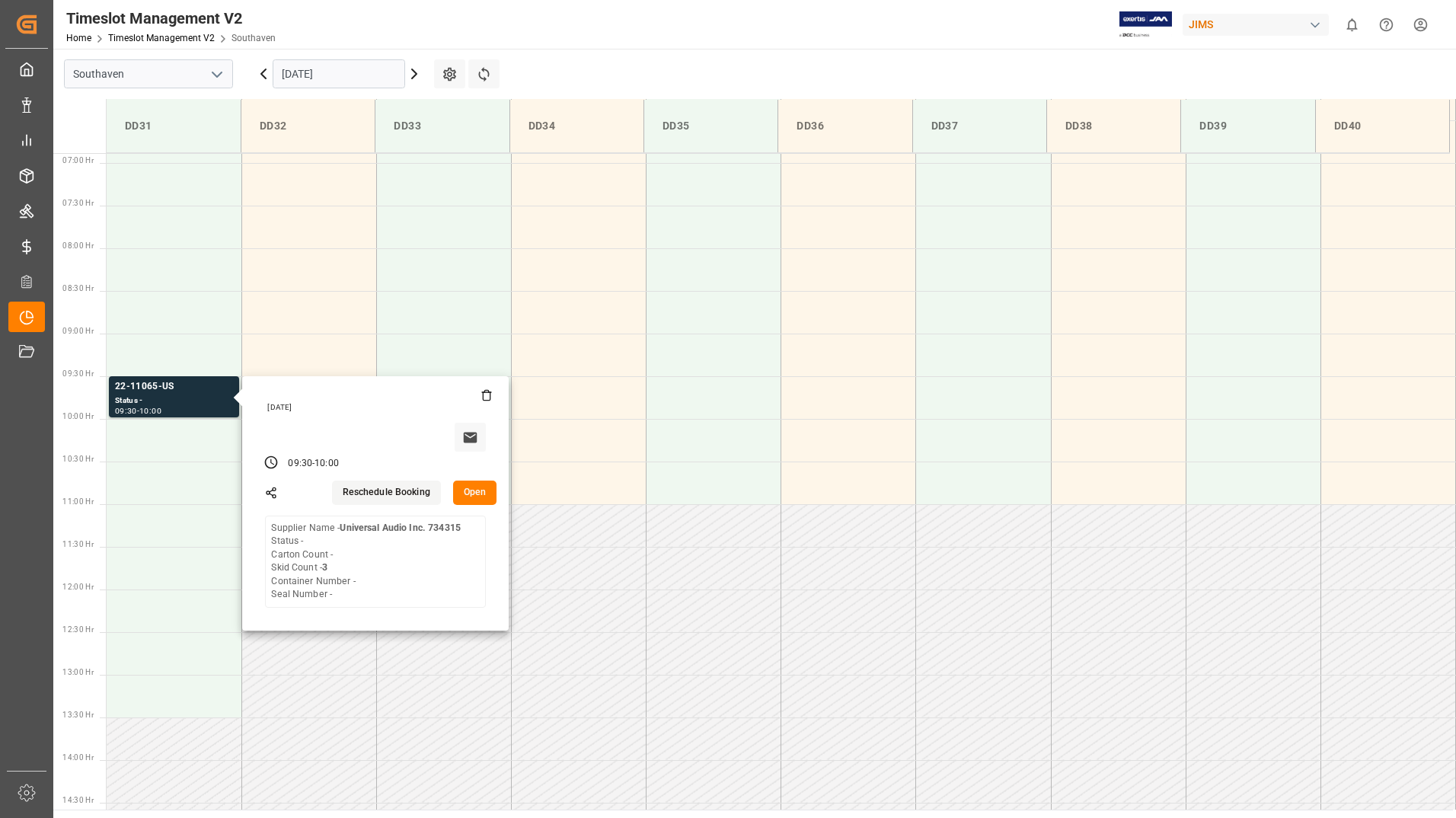
click at [344, 74] on input "[DATE]" at bounding box center [339, 74] width 132 height 29
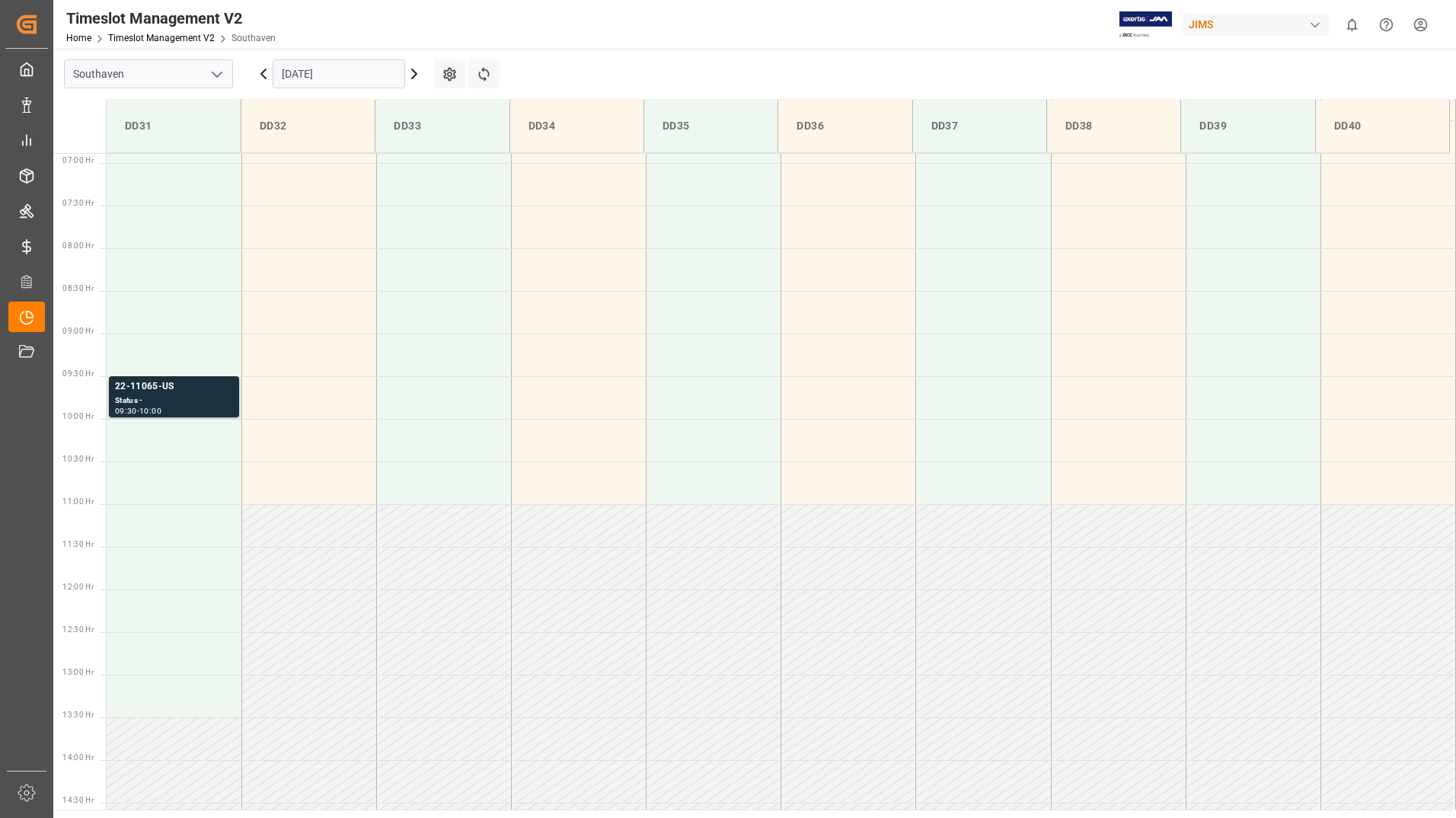
click at [409, 76] on icon at bounding box center [414, 74] width 18 height 18
click at [366, 74] on input "[DATE]" at bounding box center [339, 74] width 132 height 29
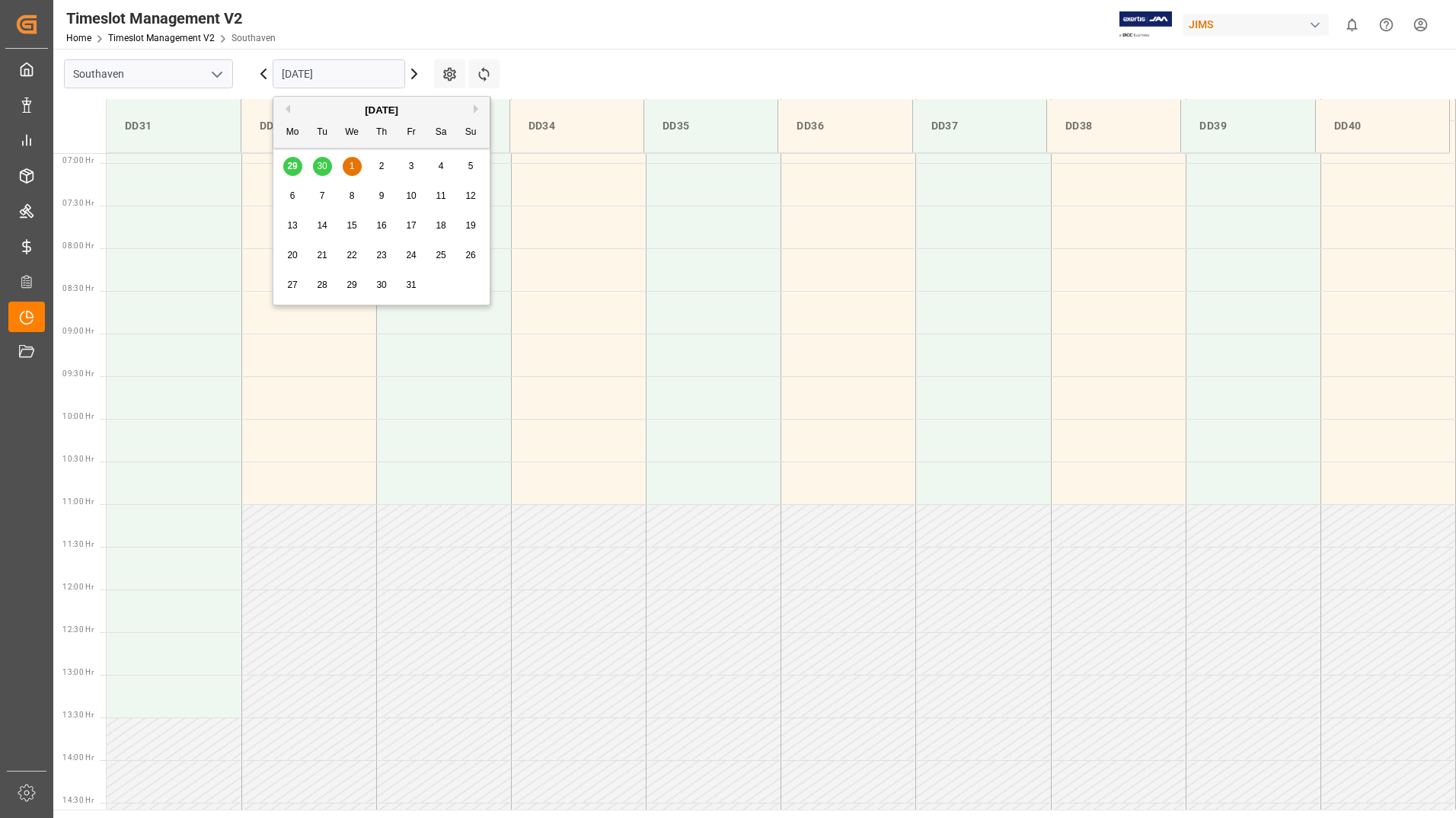
click at [354, 166] on span "1" at bounding box center [353, 166] width 6 height 11
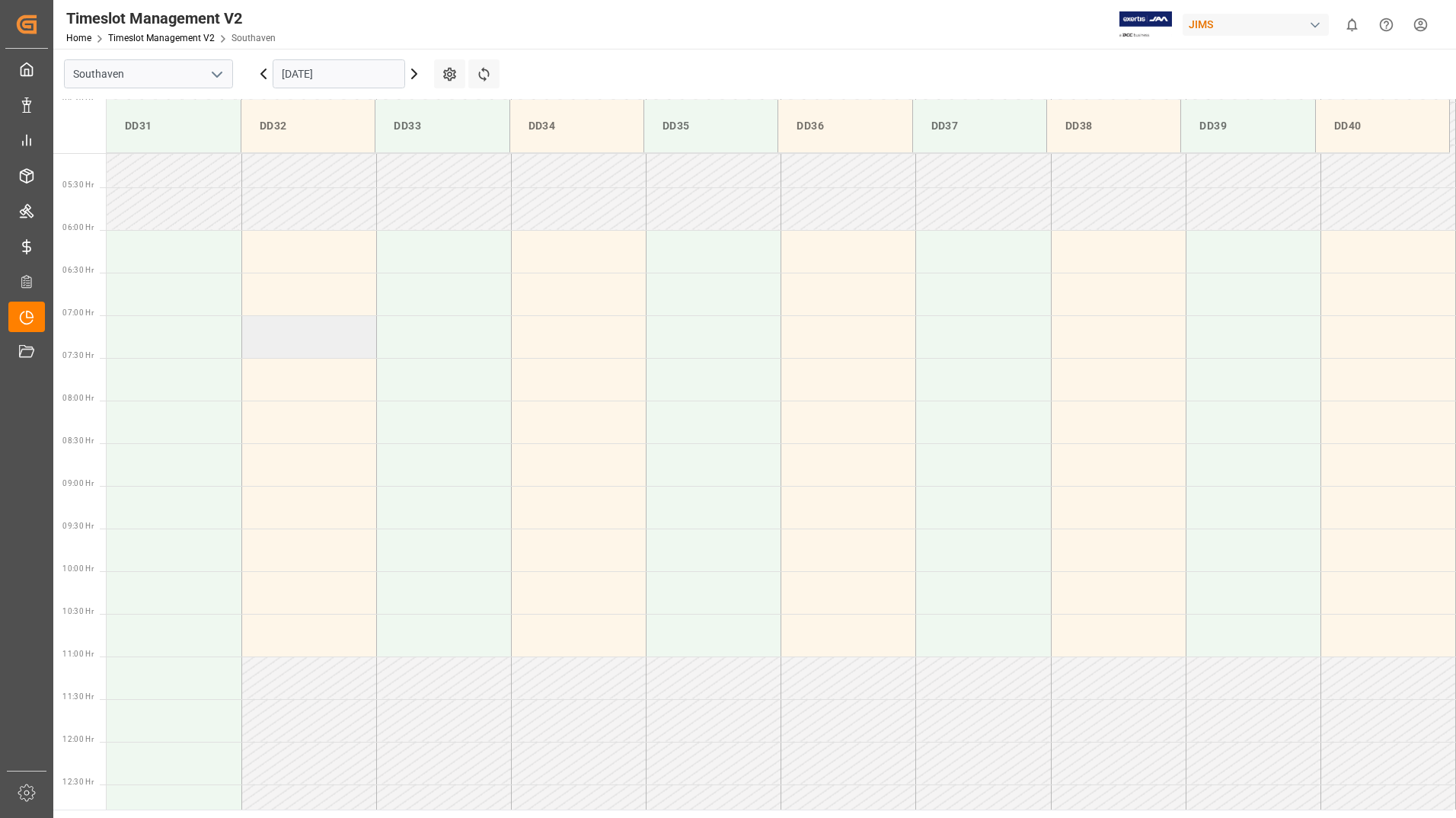
scroll to position [511, 0]
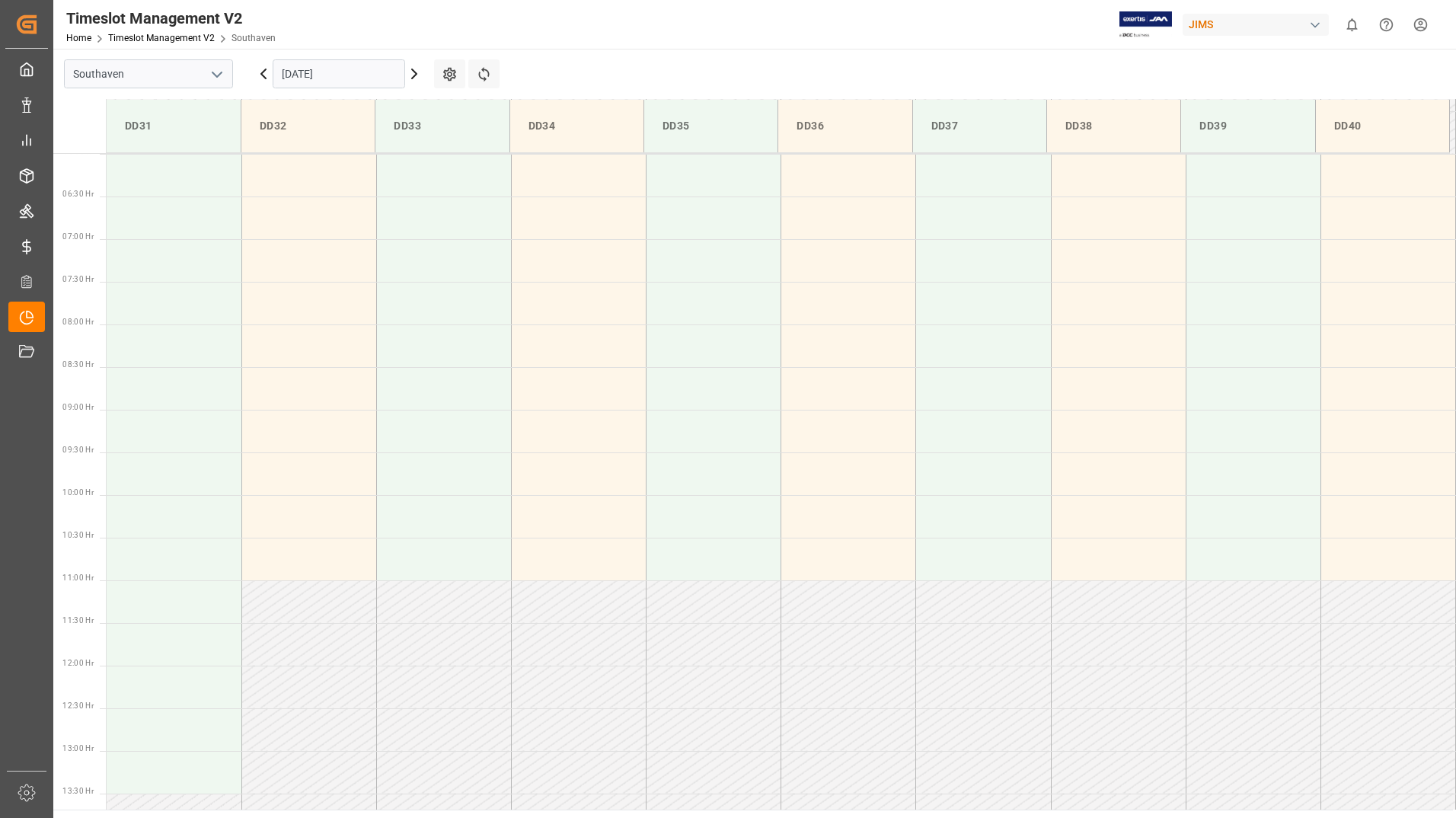
click at [372, 80] on input "[DATE]" at bounding box center [339, 74] width 132 height 29
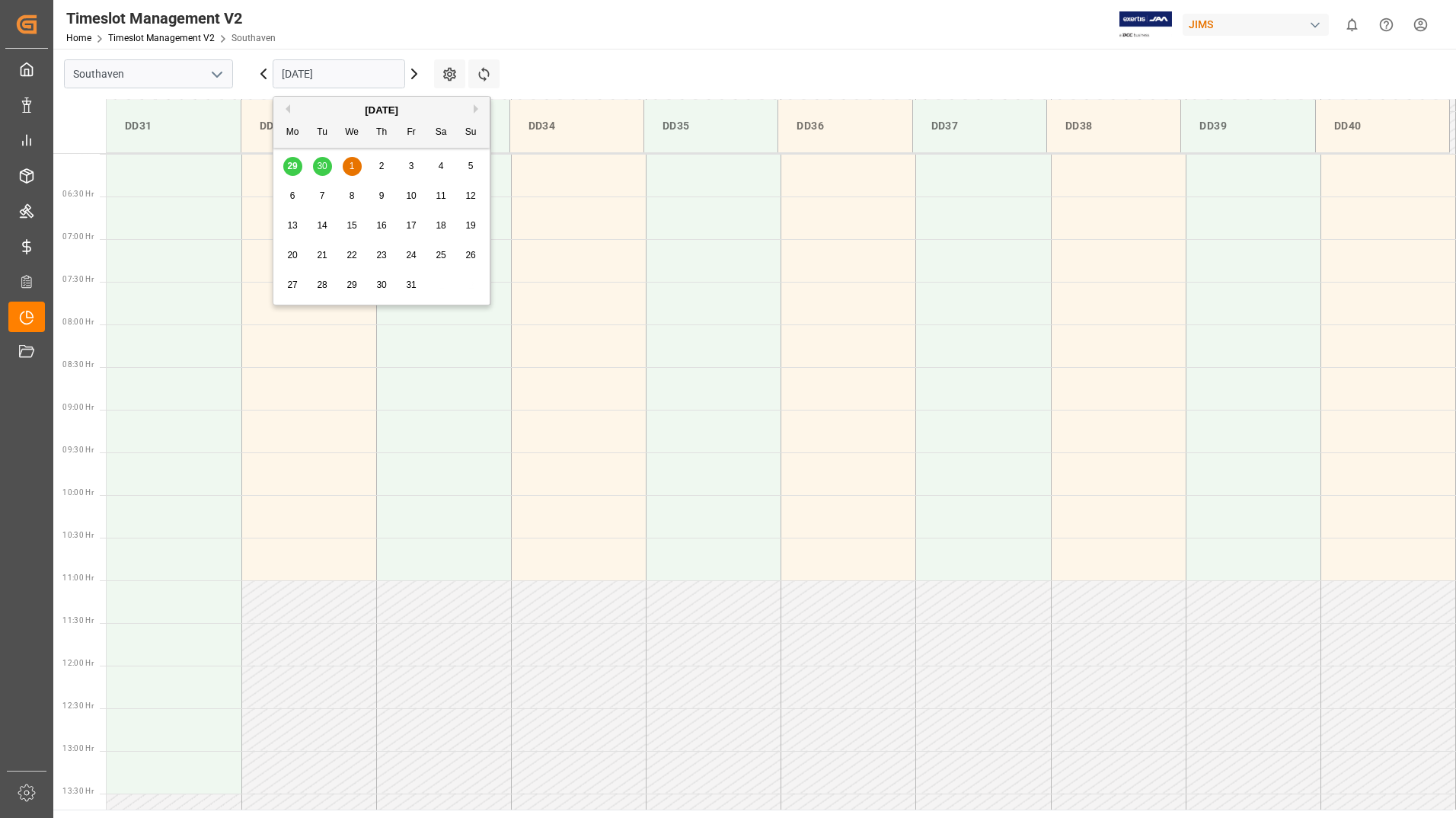
click at [388, 165] on div "2" at bounding box center [381, 167] width 19 height 18
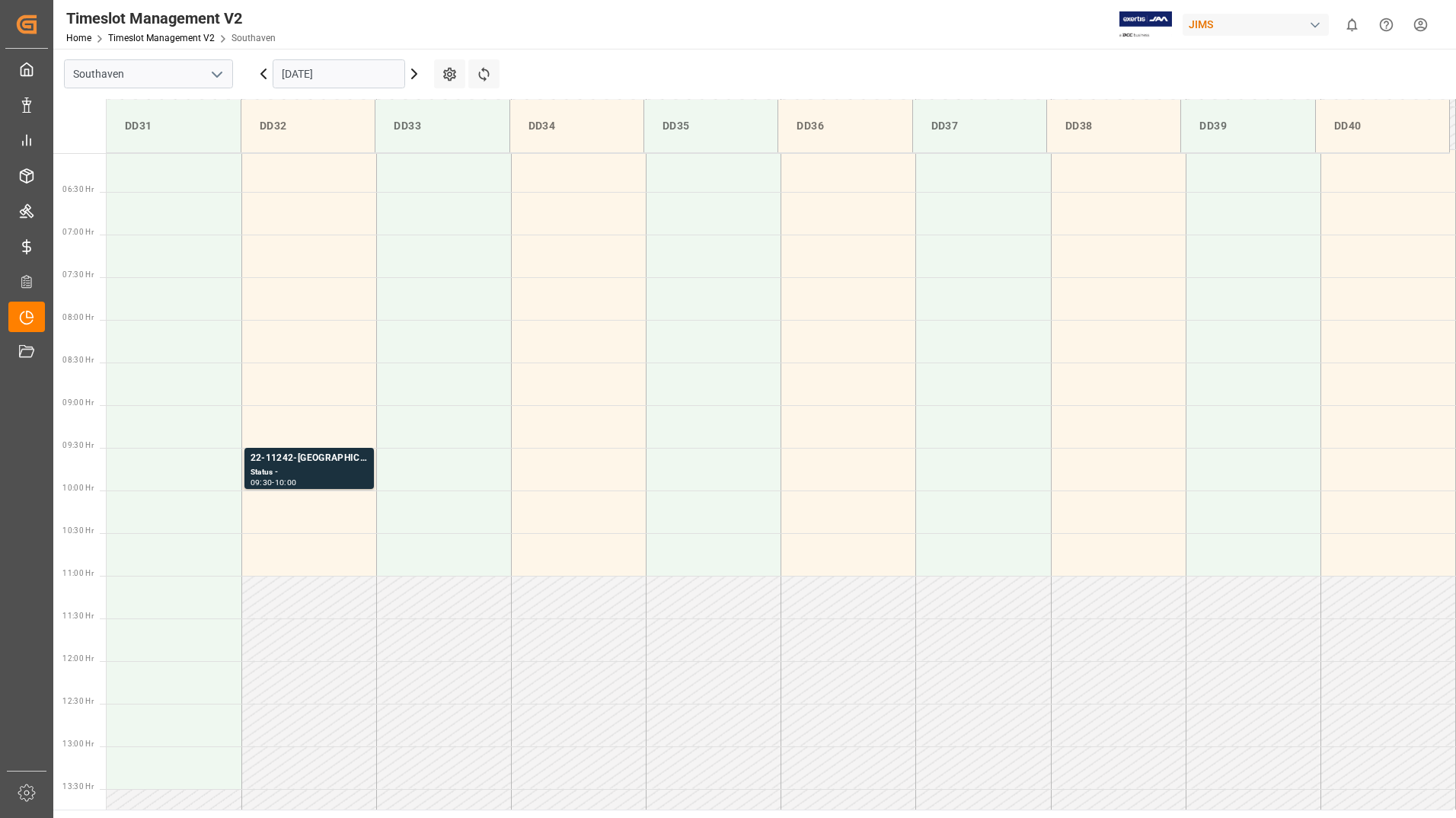
scroll to position [587, 0]
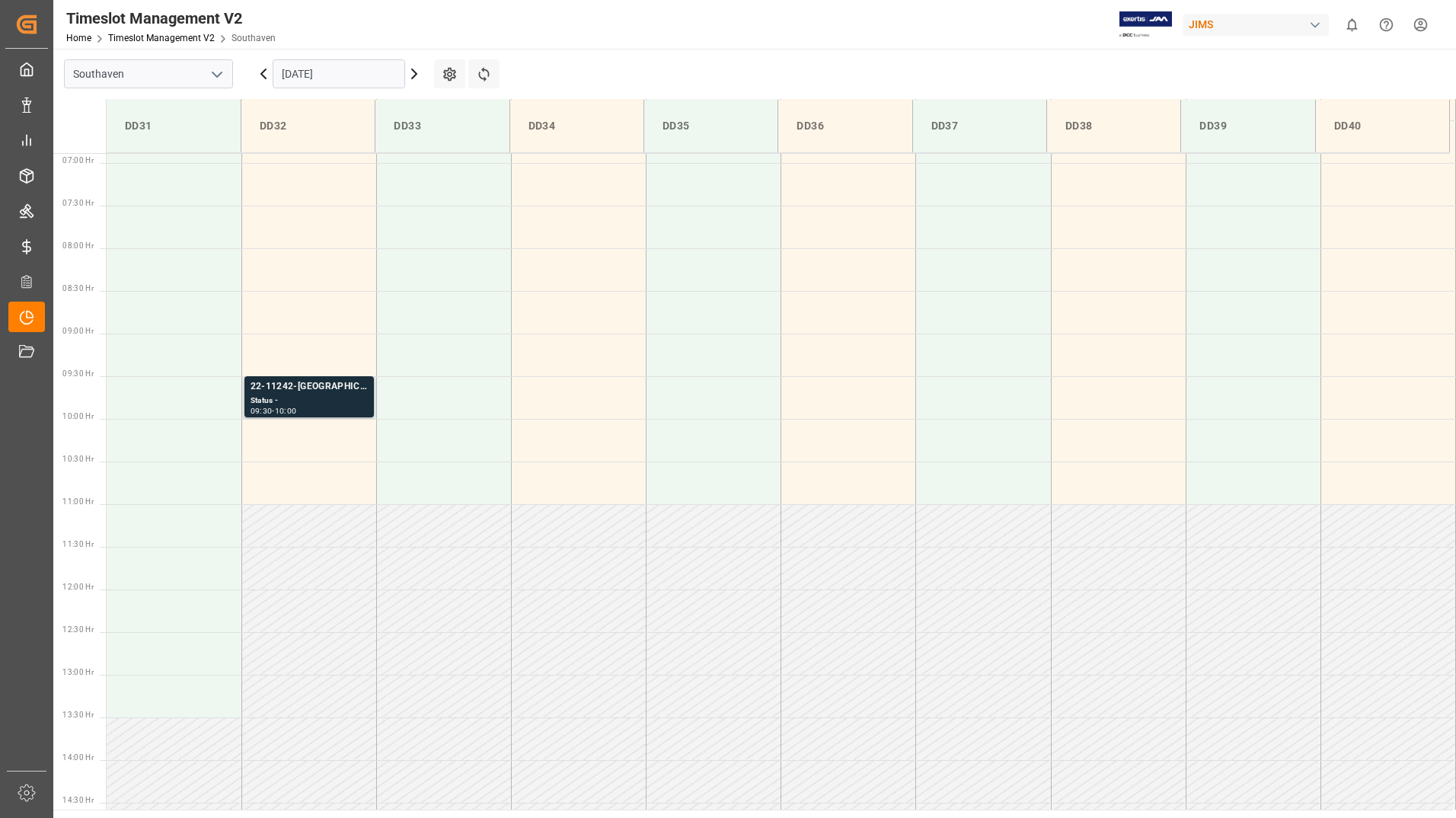
click at [299, 392] on div "22-11242-[GEOGRAPHIC_DATA]" at bounding box center [310, 387] width 118 height 16
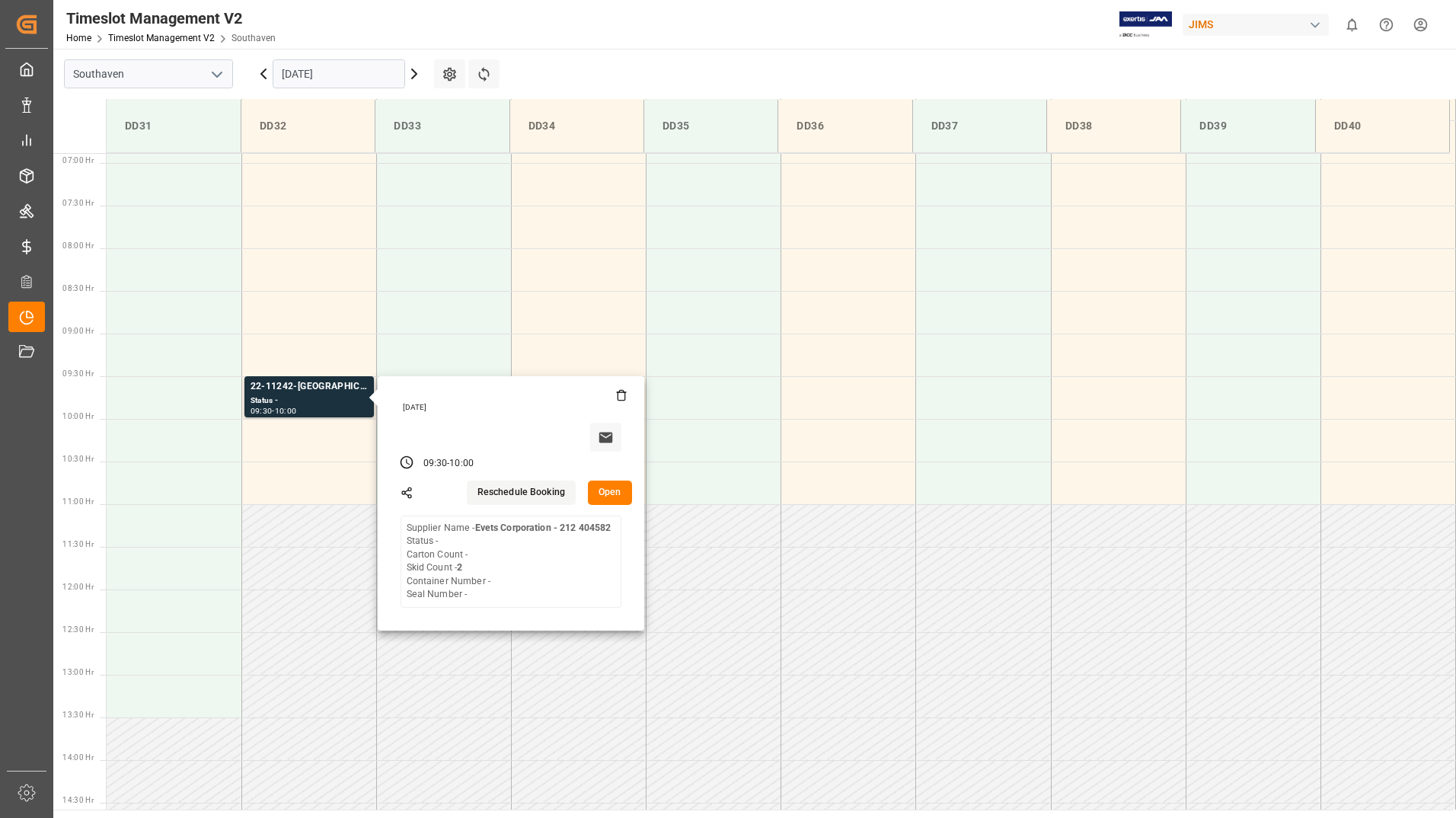
click at [362, 78] on input "[DATE]" at bounding box center [339, 74] width 132 height 29
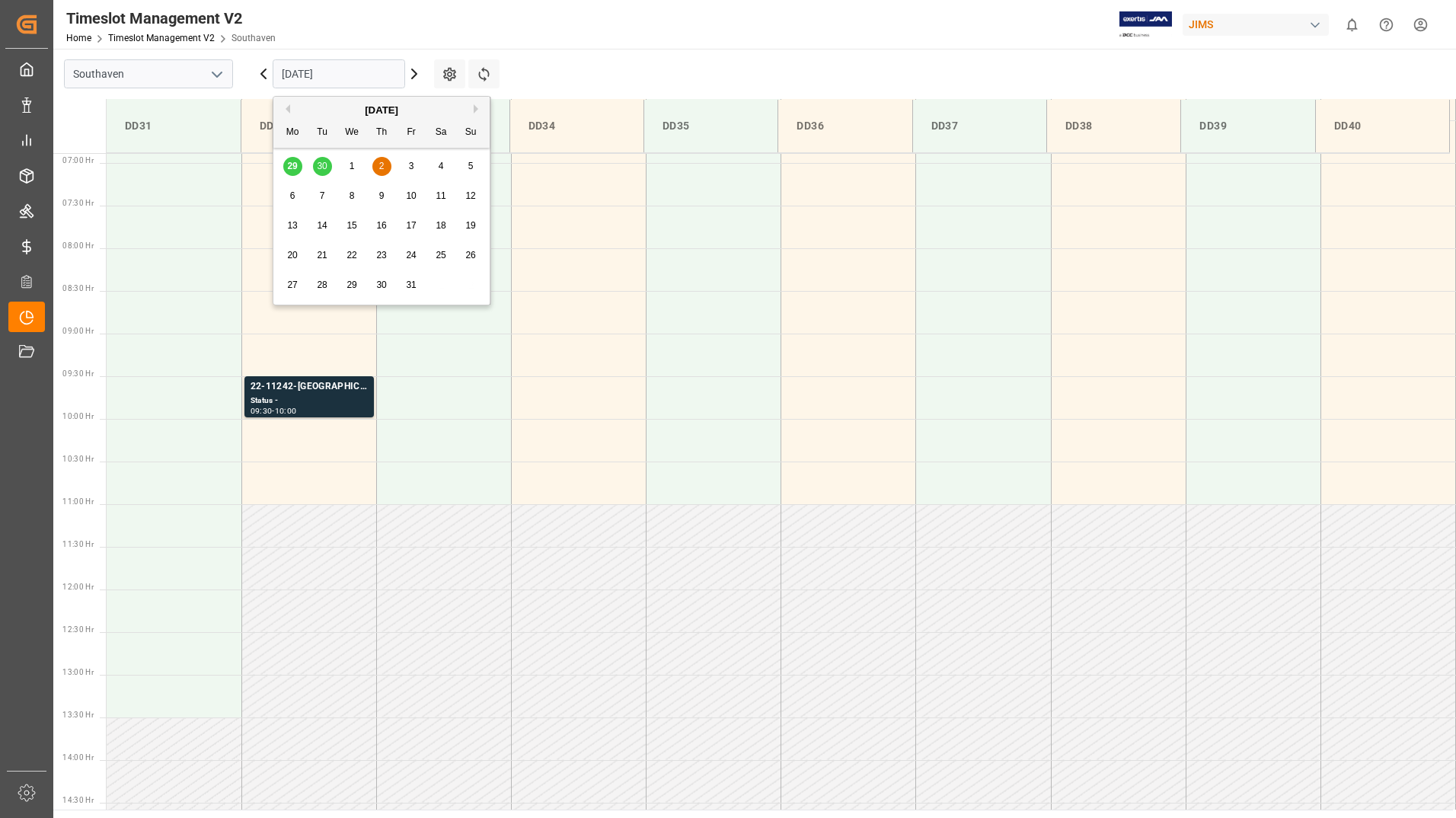
click at [412, 169] on span "3" at bounding box center [412, 166] width 6 height 11
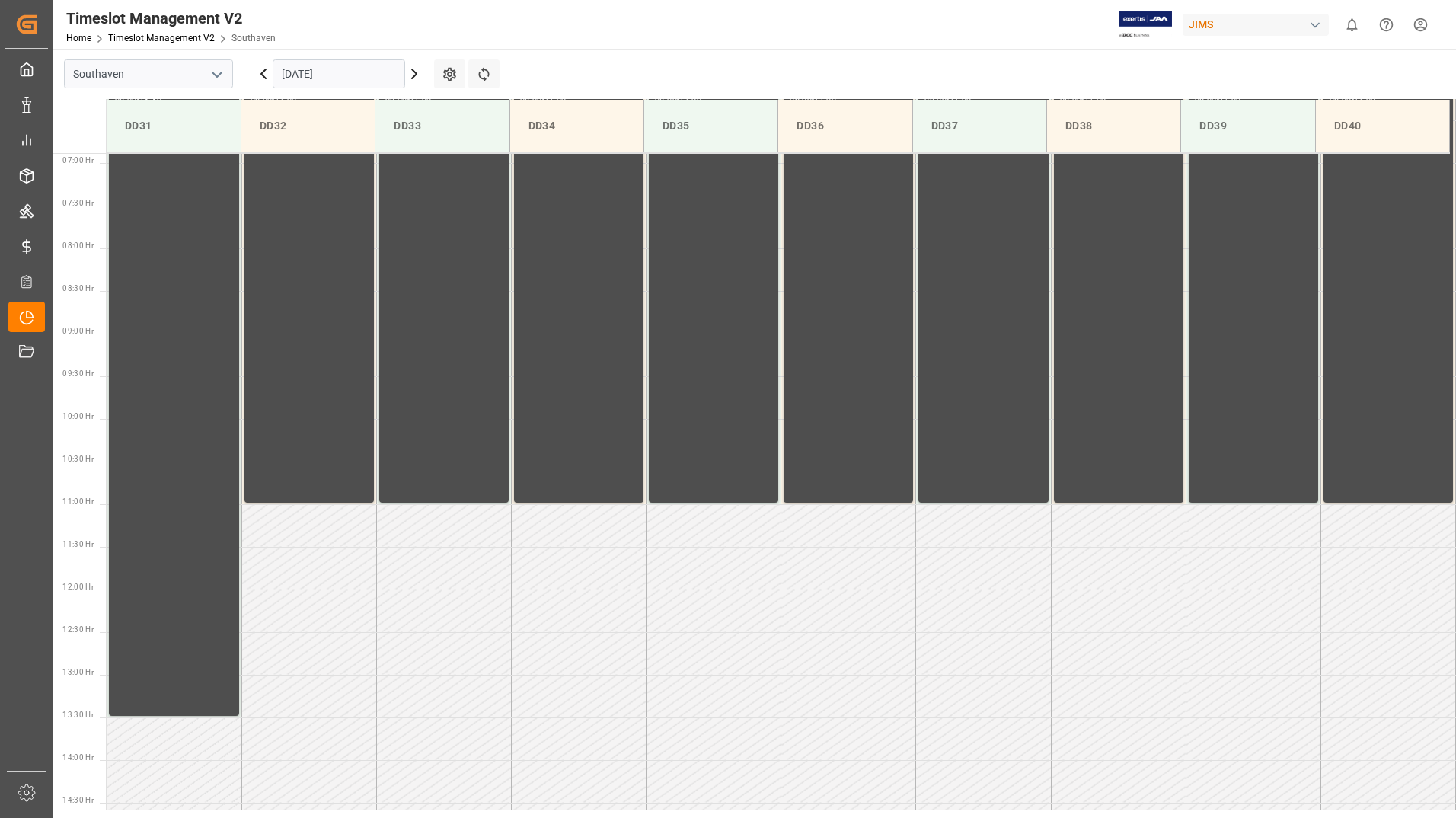
click at [385, 73] on input "[DATE]" at bounding box center [339, 74] width 132 height 29
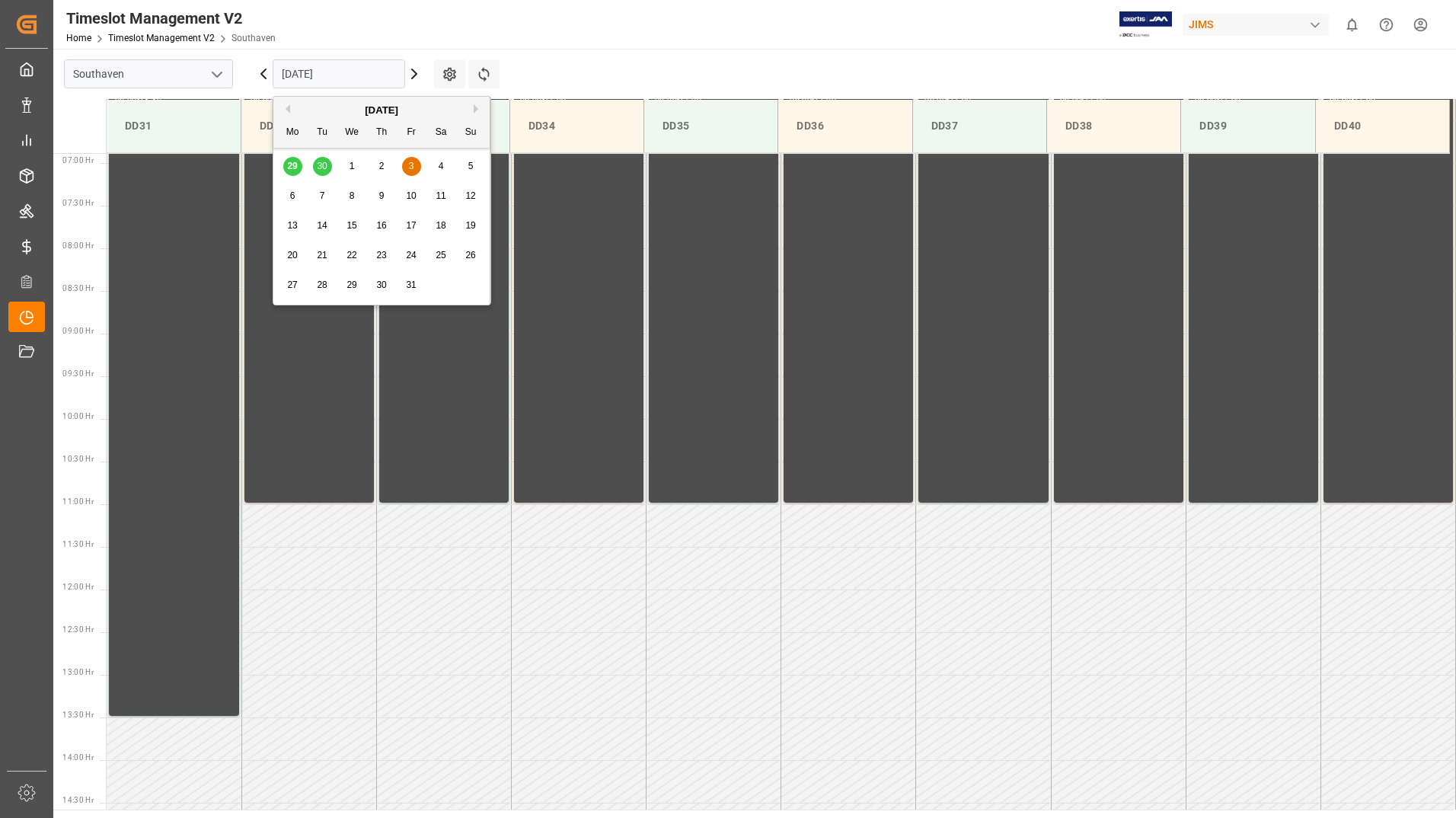
click at [295, 165] on div "29 30 1 2 3 4 5" at bounding box center [382, 166] width 208 height 29
click at [293, 165] on div "29 30 1 2 3 4 5" at bounding box center [382, 166] width 208 height 29
click at [425, 307] on div "Previous Month Next Month [DATE] Mo Tu We Th Fr Sa Su 29 30 1 2 3 4 5 6 7 8 9 1…" at bounding box center [382, 202] width 219 height 214
click at [292, 169] on div "29 30 1 2 3 4 5" at bounding box center [382, 166] width 208 height 29
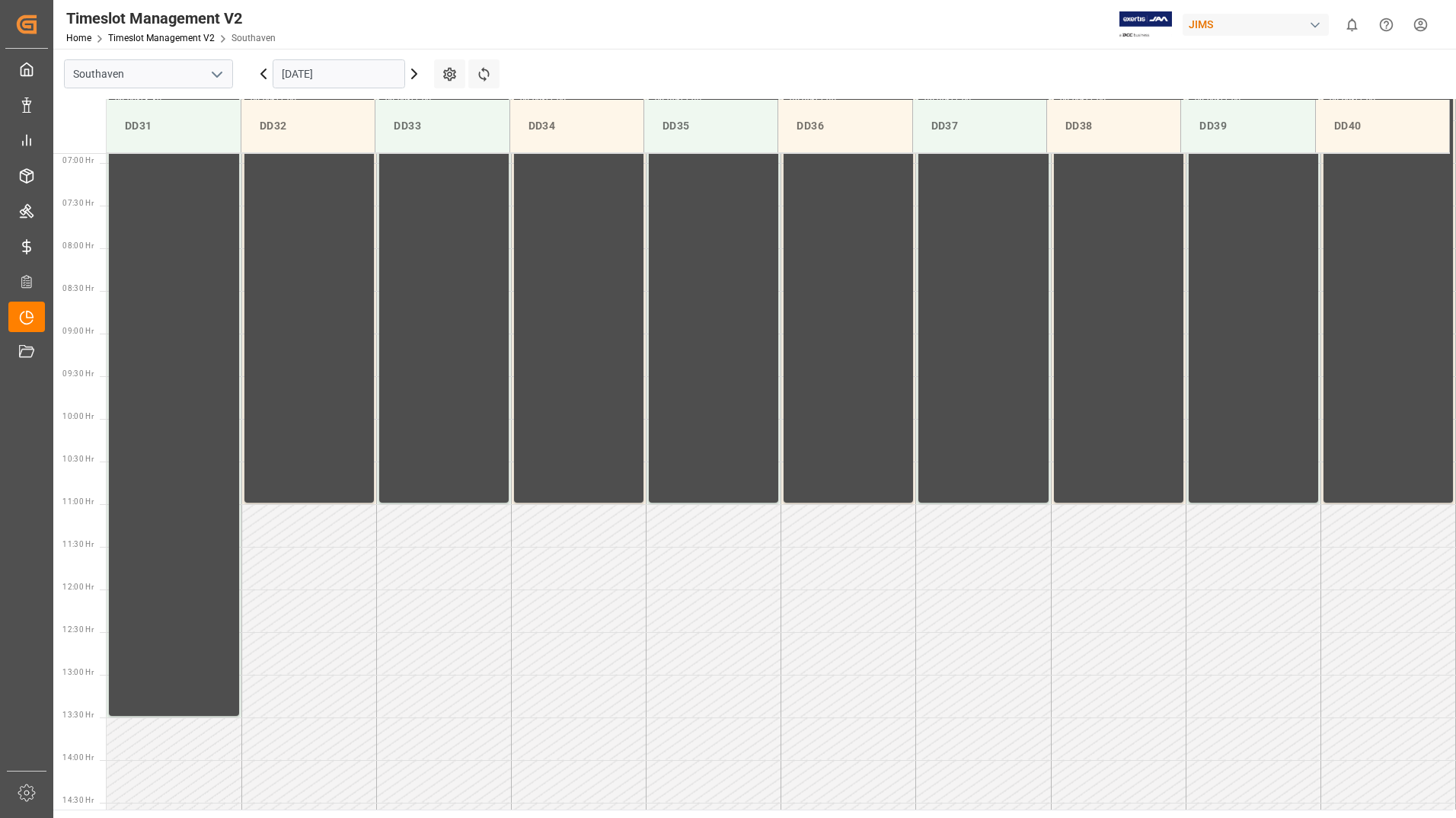
click at [492, 91] on div "Refresh Time Slots" at bounding box center [485, 79] width 34 height 40
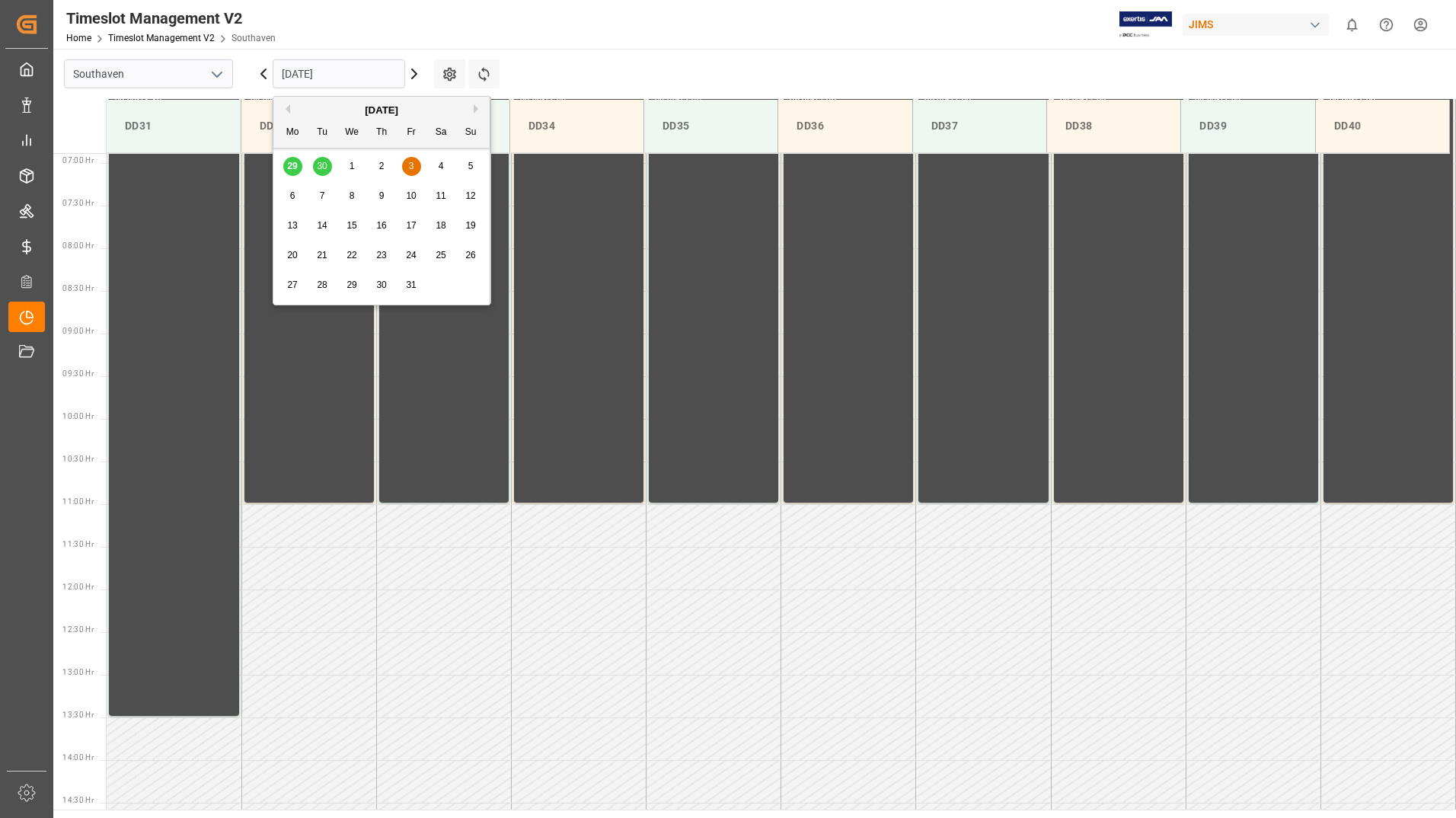
click at [389, 74] on input "[DATE]" at bounding box center [339, 74] width 132 height 29
click at [294, 166] on div "29 30 1 2 3 4 5" at bounding box center [382, 166] width 208 height 29
click at [291, 104] on div "[DATE]" at bounding box center [381, 110] width 216 height 16
click at [291, 111] on div "[DATE]" at bounding box center [381, 110] width 216 height 16
click at [417, 106] on div "[DATE]" at bounding box center [381, 110] width 216 height 16
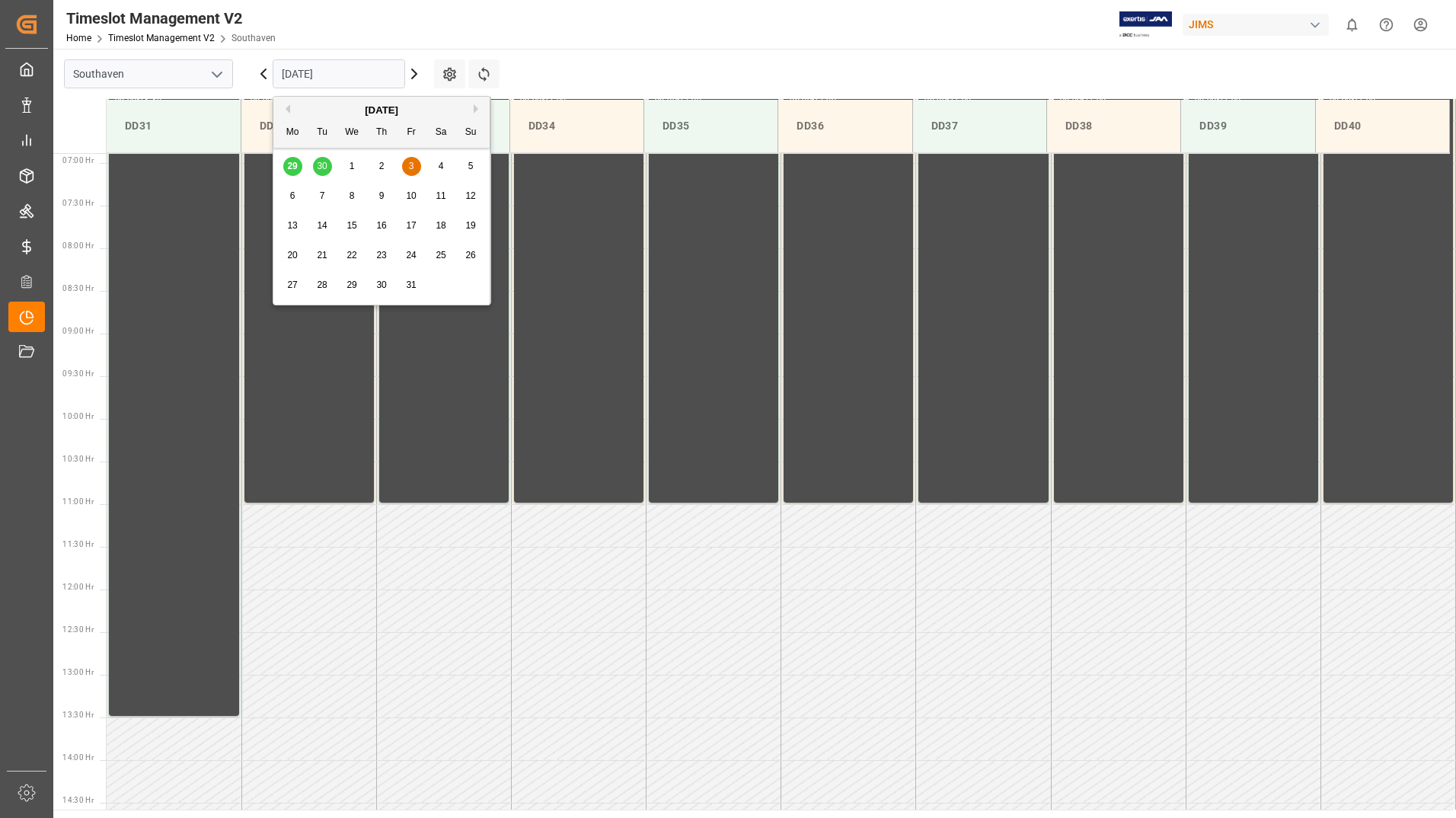
click at [262, 74] on icon at bounding box center [263, 74] width 5 height 9
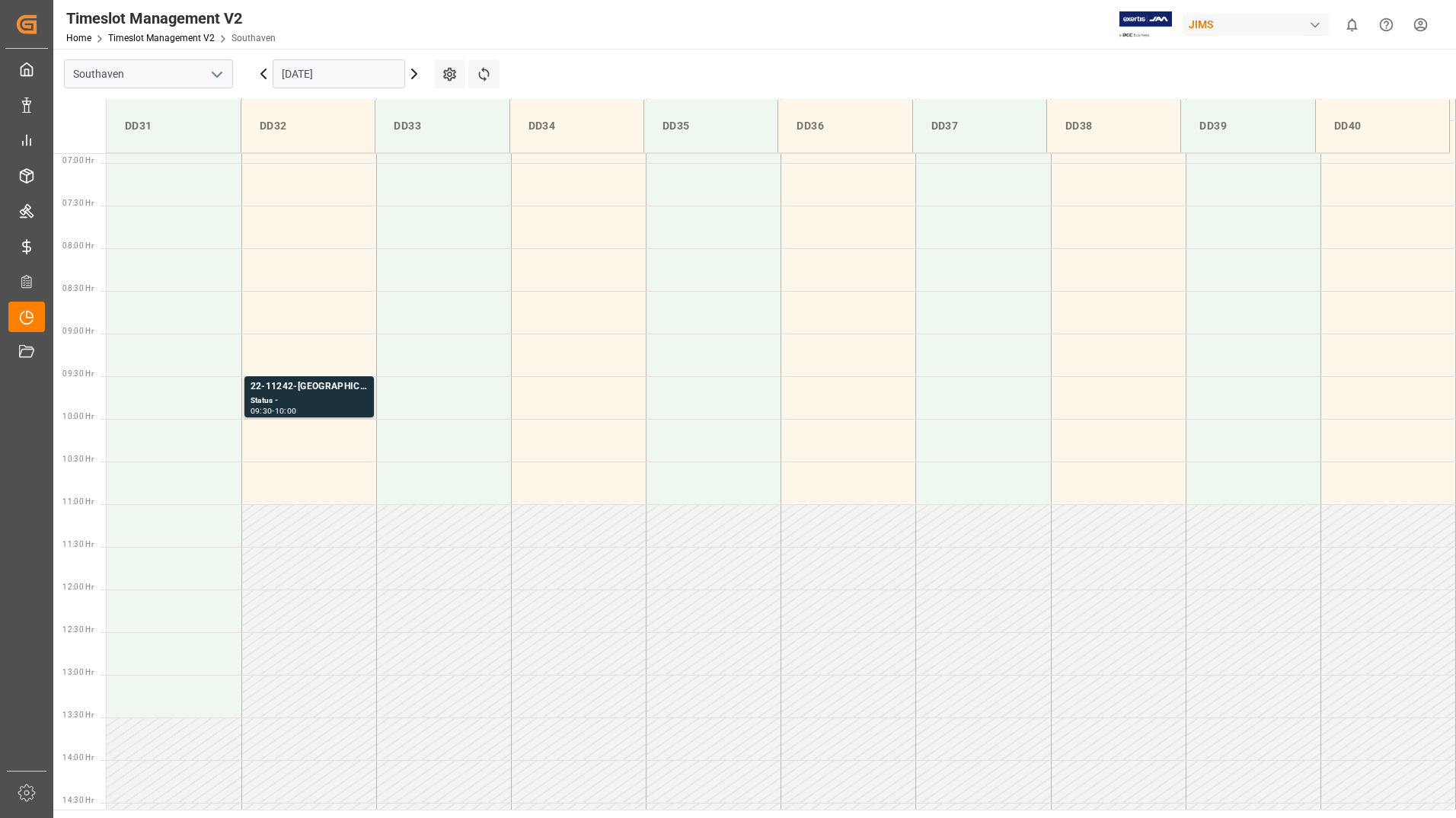
click at [327, 74] on input "[DATE]" at bounding box center [339, 74] width 132 height 29
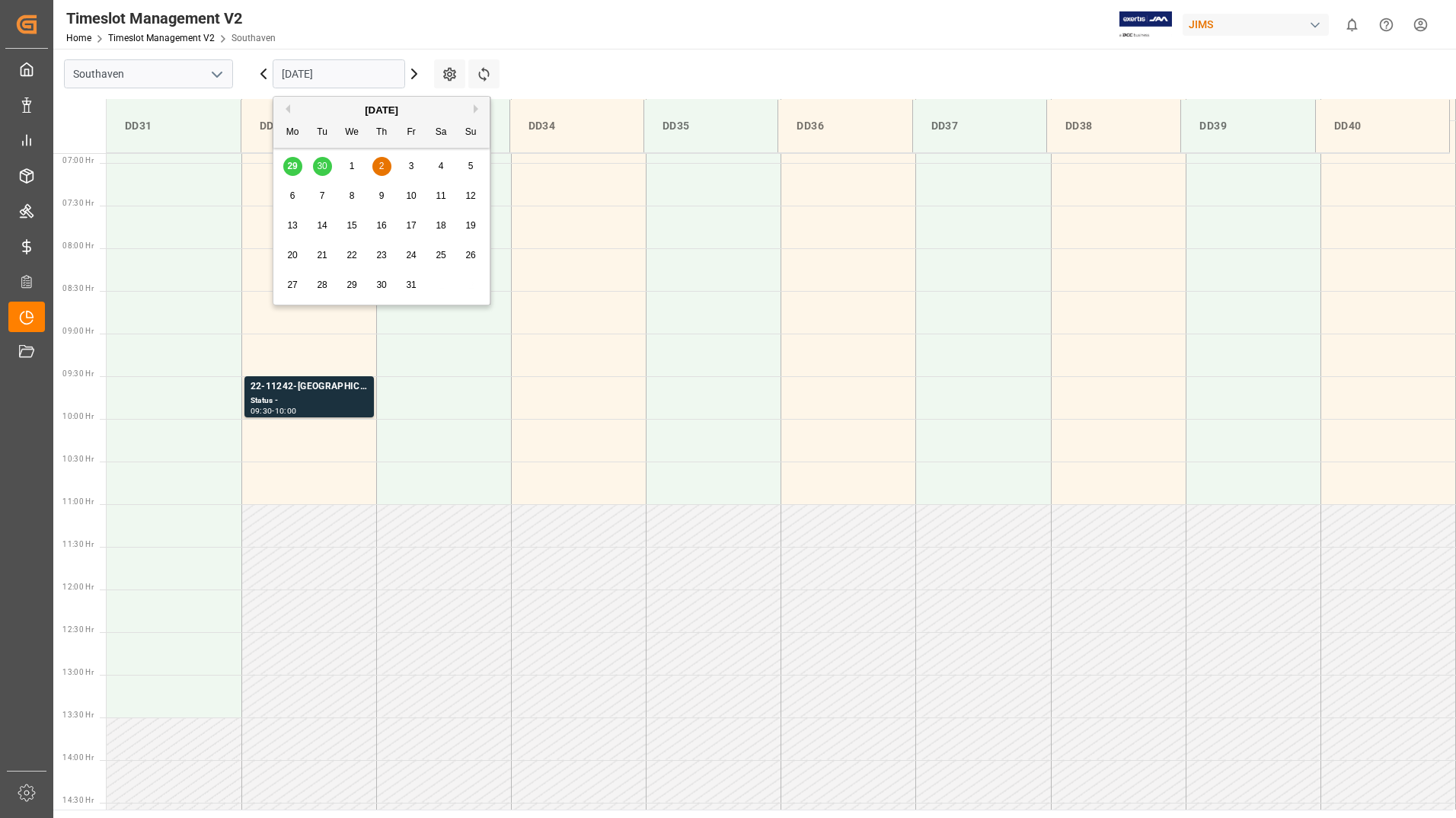
click at [300, 162] on div "29 30 1 2 3 4 5" at bounding box center [382, 166] width 208 height 29
click at [286, 163] on div "29 30 1 2 3 4 5" at bounding box center [382, 166] width 208 height 29
click at [289, 165] on div "29 30 1 2 3 4 5" at bounding box center [382, 166] width 208 height 29
click at [290, 166] on div "29 30 1 2 3 4 5" at bounding box center [382, 166] width 208 height 29
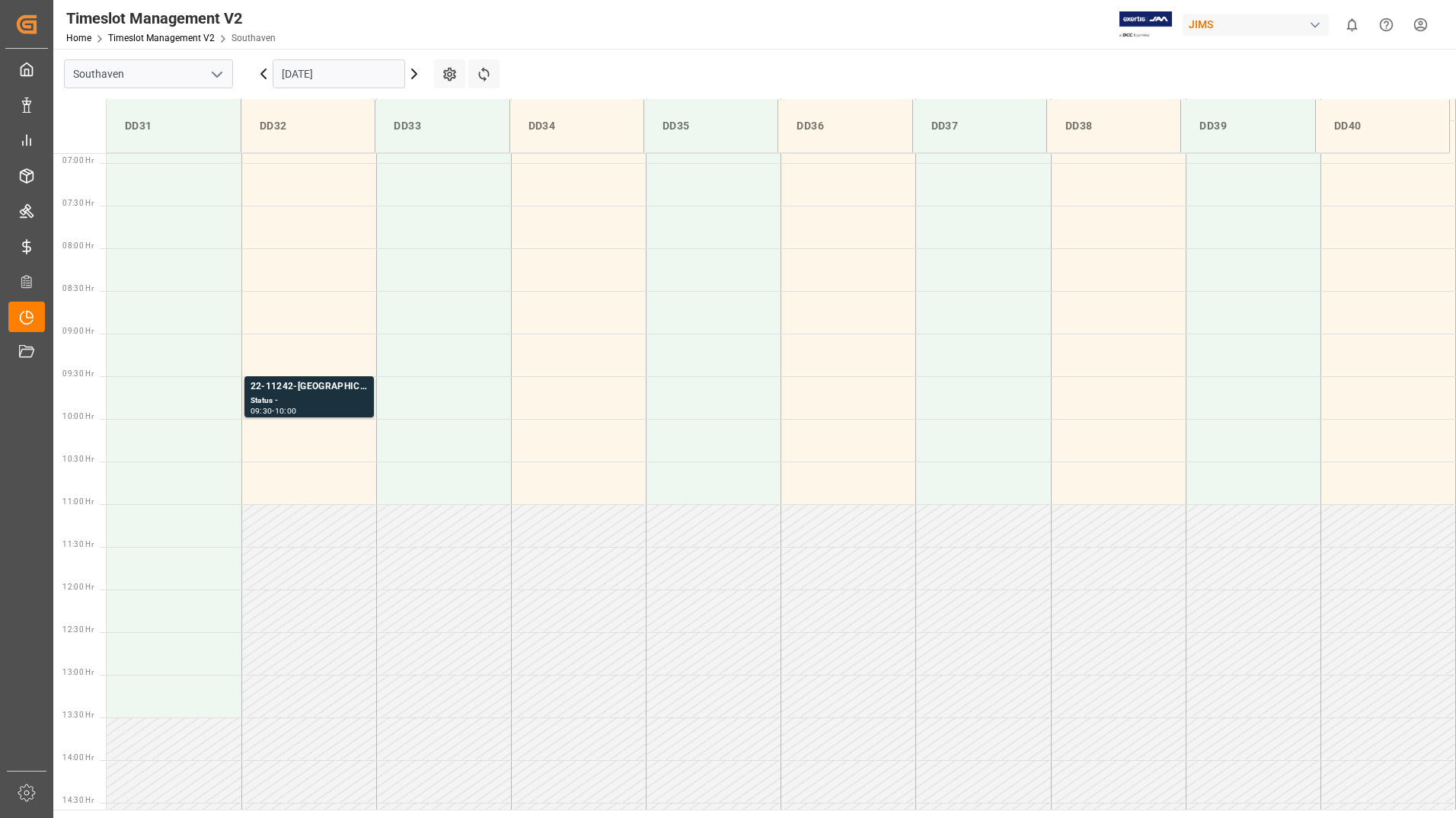
click at [264, 81] on icon at bounding box center [264, 74] width 18 height 18
click at [264, 80] on icon at bounding box center [264, 74] width 18 height 18
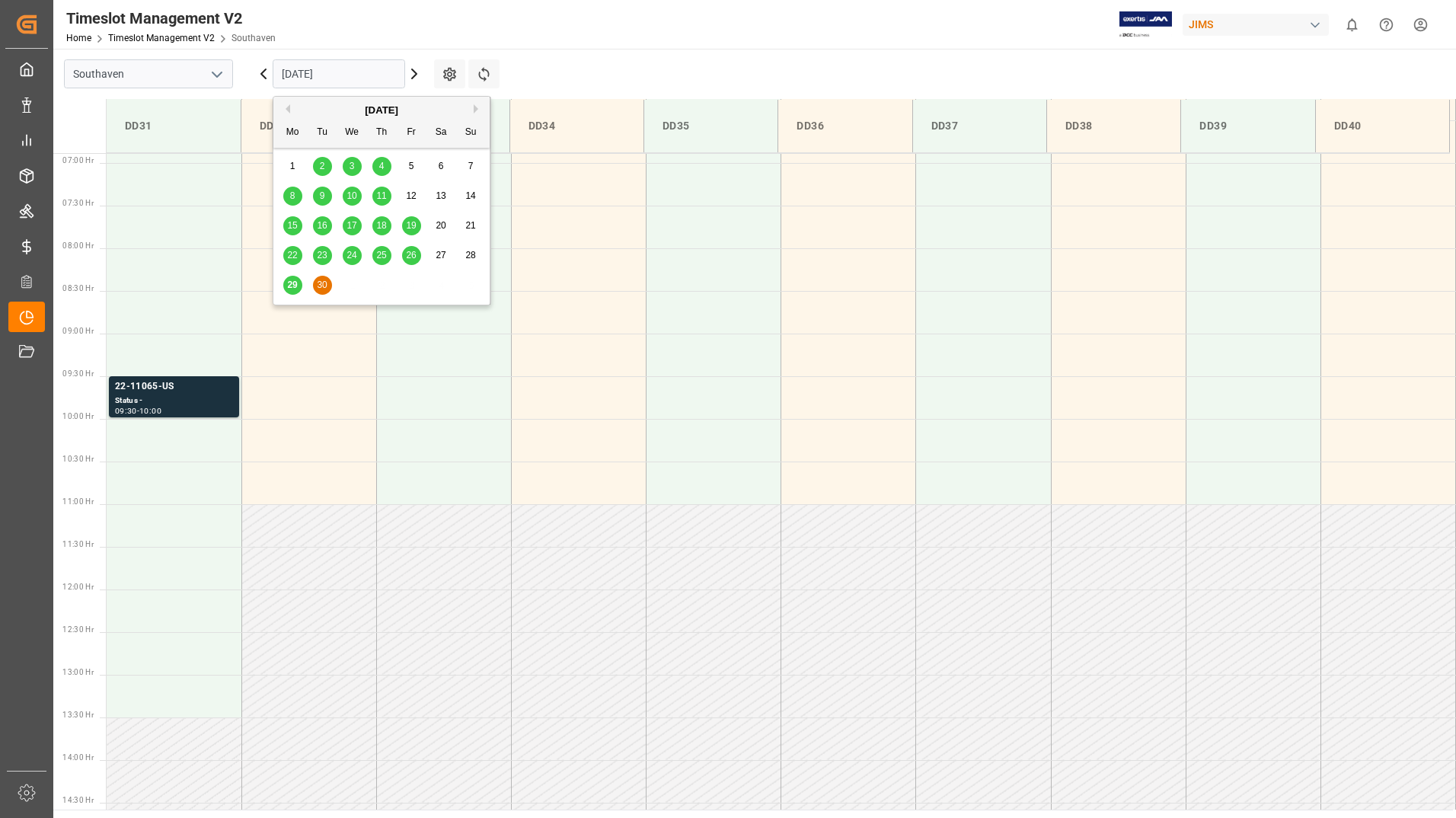
click at [303, 70] on input "[DATE]" at bounding box center [339, 74] width 132 height 29
click at [288, 288] on span "29" at bounding box center [292, 285] width 10 height 11
